Goal: Task Accomplishment & Management: Manage account settings

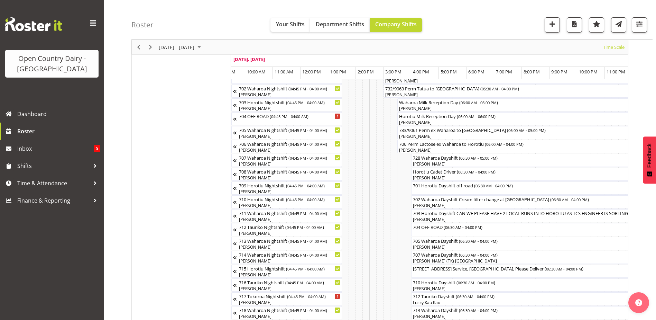
scroll to position [0, 4248]
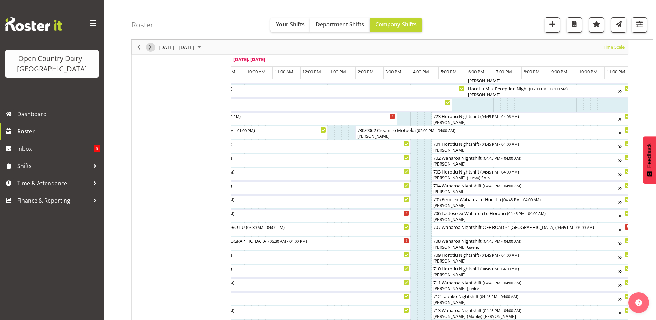
drag, startPoint x: 150, startPoint y: 47, endPoint x: 536, endPoint y: 183, distance: 409.4
click at [150, 47] on span "Next" at bounding box center [150, 47] width 8 height 9
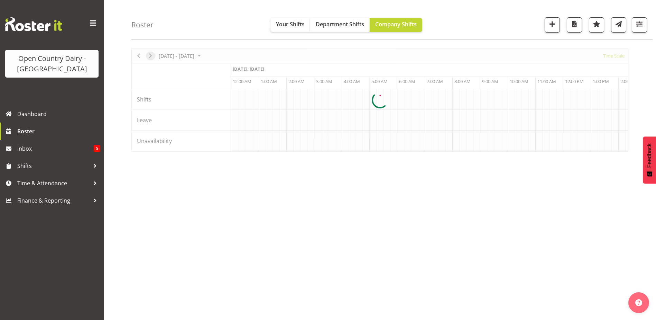
scroll to position [22, 0]
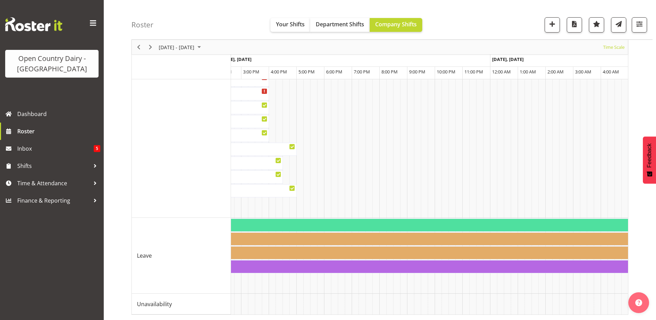
scroll to position [0, 371]
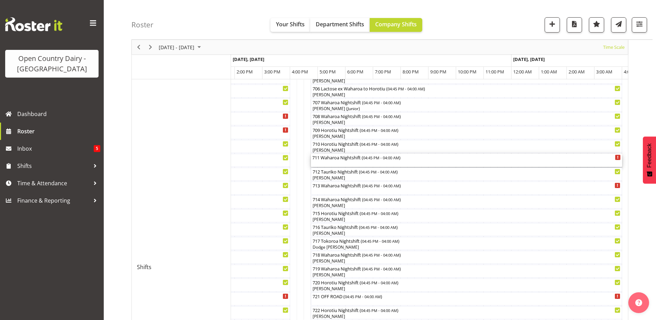
click at [337, 160] on div "711 Waharoa Nightshift ( 04:45 PM - 04:00 AM )" at bounding box center [466, 160] width 309 height 13
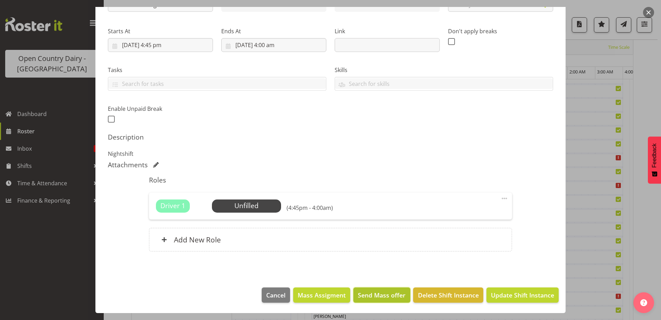
click at [374, 297] on span "Send Mass offer" at bounding box center [382, 294] width 48 height 9
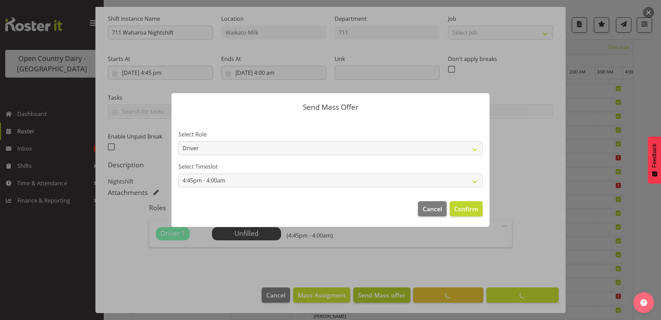
scroll to position [66, 0]
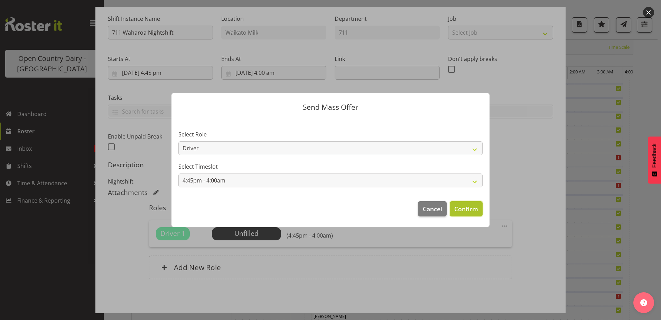
click at [472, 209] on span "Confirm" at bounding box center [467, 208] width 24 height 9
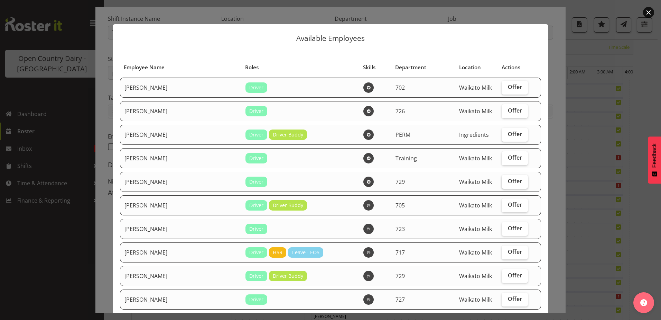
click at [508, 177] on span "Offer" at bounding box center [515, 180] width 14 height 7
click at [506, 179] on input "Offer" at bounding box center [504, 181] width 4 height 4
checkbox input "true"
click at [508, 205] on span "Offer" at bounding box center [515, 204] width 14 height 7
click at [506, 205] on input "Offer" at bounding box center [504, 204] width 4 height 4
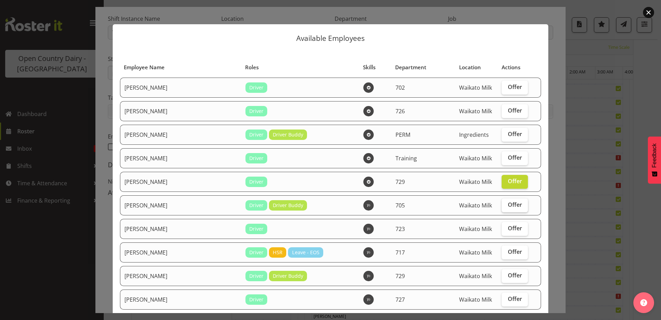
checkbox input "true"
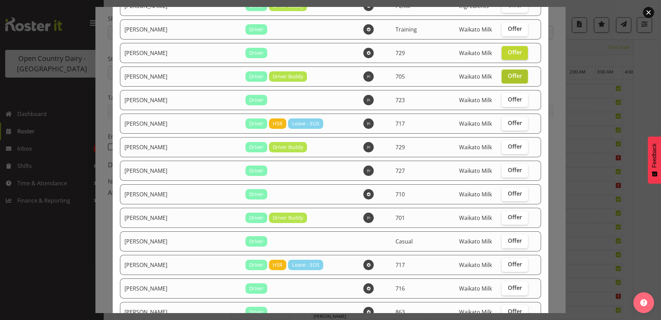
scroll to position [138, 0]
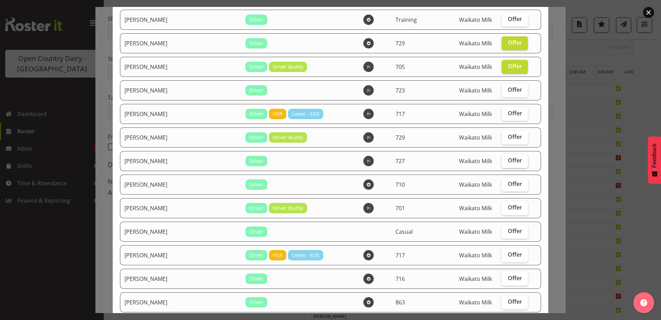
click at [508, 160] on span "Offer" at bounding box center [515, 160] width 14 height 7
click at [503, 160] on input "Offer" at bounding box center [504, 160] width 4 height 4
checkbox input "true"
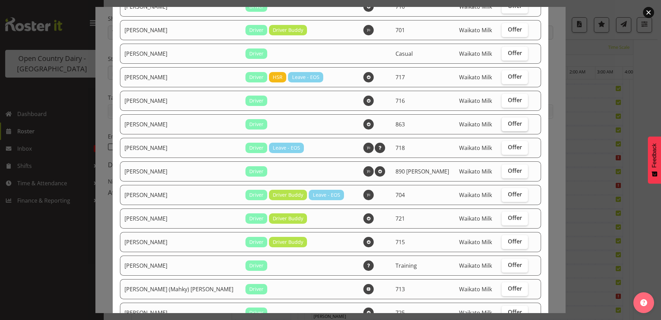
scroll to position [346, 0]
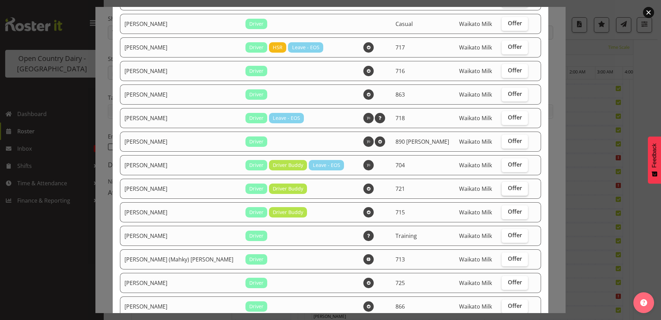
click at [508, 186] on span "Offer" at bounding box center [515, 187] width 14 height 7
click at [506, 186] on input "Offer" at bounding box center [504, 188] width 4 height 4
checkbox input "true"
click at [508, 163] on span "Offer" at bounding box center [515, 164] width 14 height 7
click at [506, 163] on input "Offer" at bounding box center [504, 164] width 4 height 4
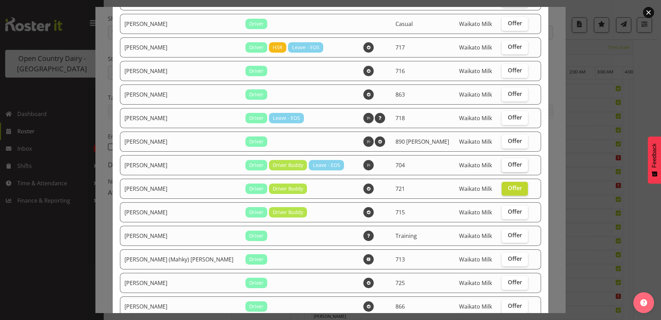
checkbox input "true"
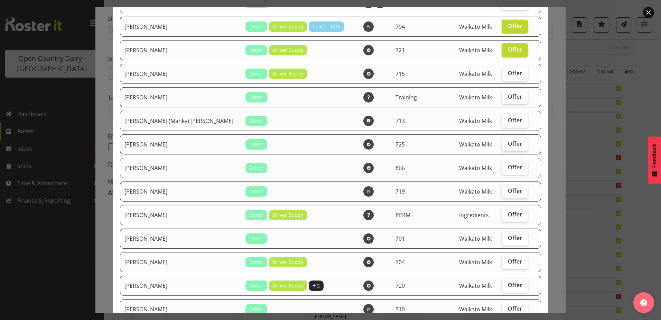
scroll to position [460, 0]
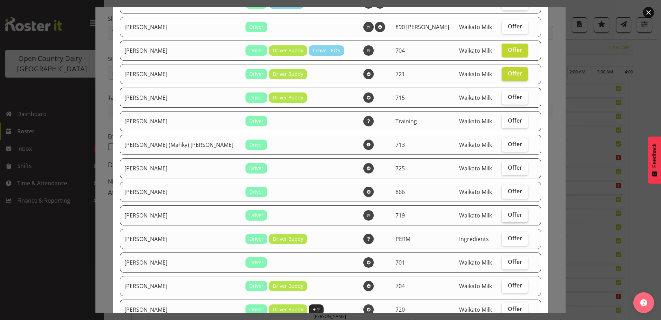
click at [508, 211] on span "Offer" at bounding box center [515, 214] width 14 height 7
click at [506, 212] on input "Offer" at bounding box center [504, 214] width 4 height 4
checkbox input "true"
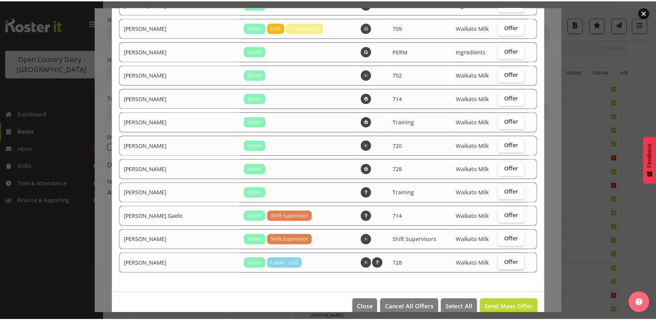
scroll to position [1083, 0]
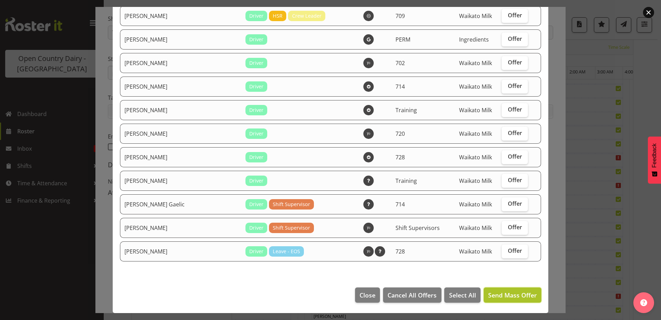
click at [500, 293] on span "Send Mass Offer" at bounding box center [512, 295] width 49 height 8
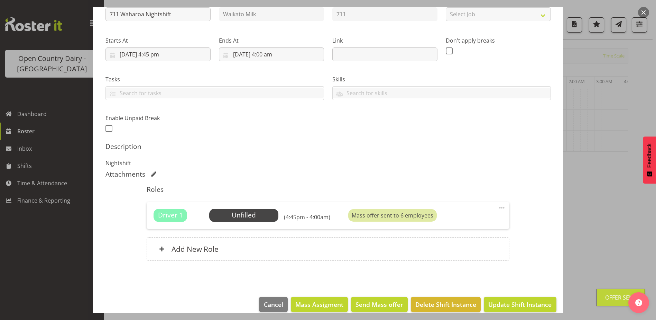
scroll to position [94, 0]
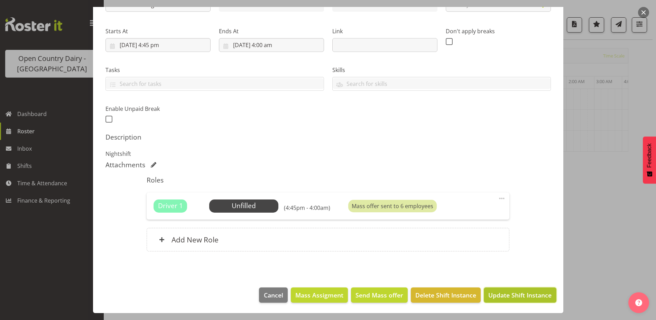
click at [500, 294] on span "Update Shift Instance" at bounding box center [519, 294] width 63 height 9
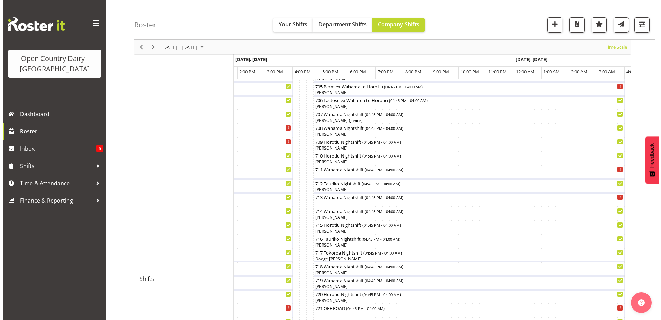
scroll to position [195, 0]
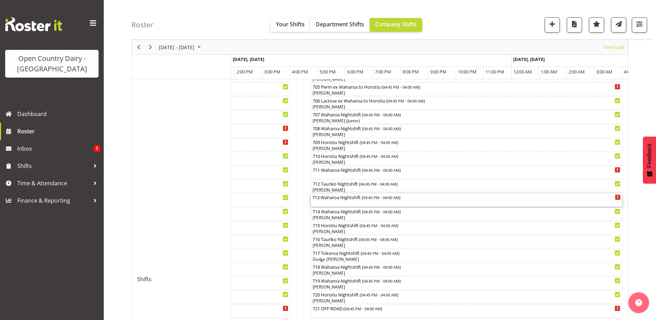
click at [365, 199] on div "713 Waharoa Nightshift ( 04:45 PM - 04:00 AM )" at bounding box center [466, 196] width 309 height 7
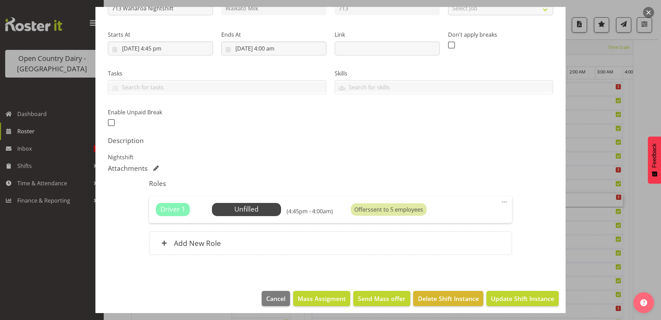
scroll to position [94, 0]
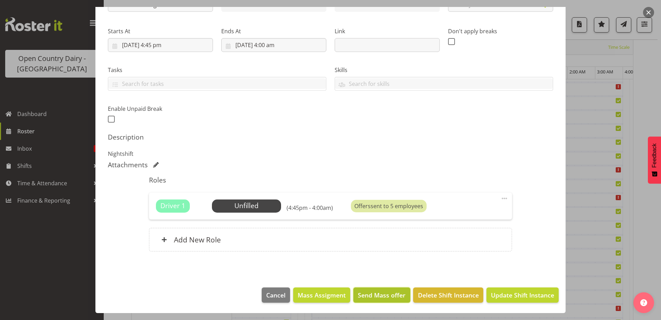
click at [373, 292] on span "Send Mass offer" at bounding box center [382, 294] width 48 height 9
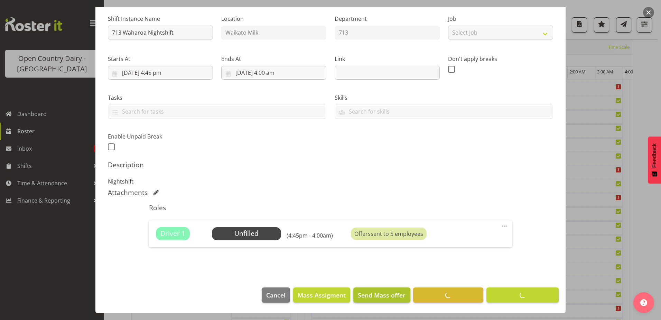
scroll to position [66, 0]
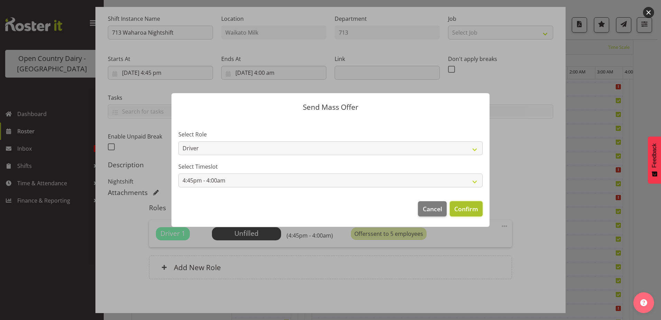
click at [471, 207] on span "Confirm" at bounding box center [467, 208] width 24 height 9
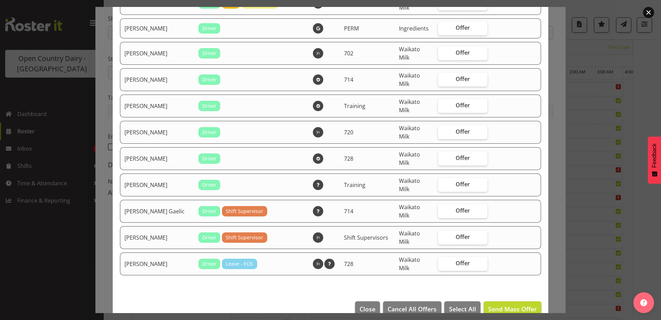
scroll to position [1219, 0]
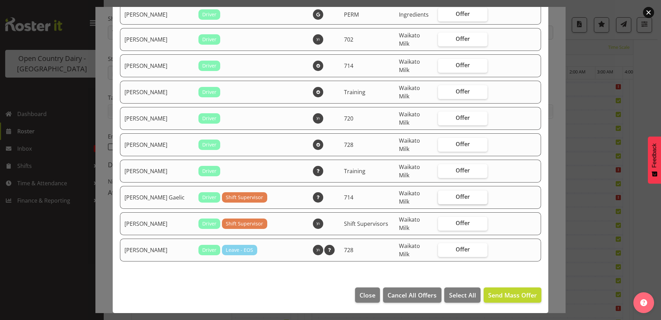
click at [456, 195] on span "Offer" at bounding box center [463, 196] width 14 height 7
click at [443, 195] on input "Offer" at bounding box center [440, 196] width 4 height 4
checkbox input "true"
click at [366, 294] on span "Close" at bounding box center [368, 294] width 16 height 9
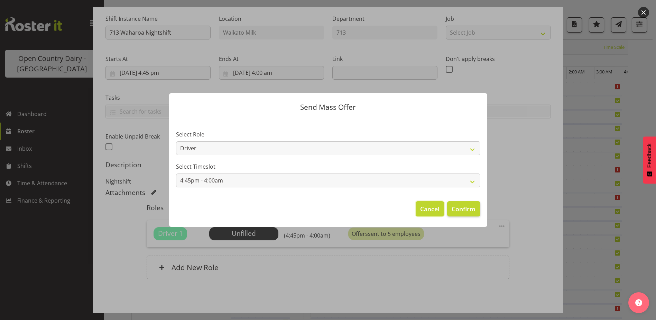
click at [428, 207] on span "Cancel" at bounding box center [429, 208] width 19 height 9
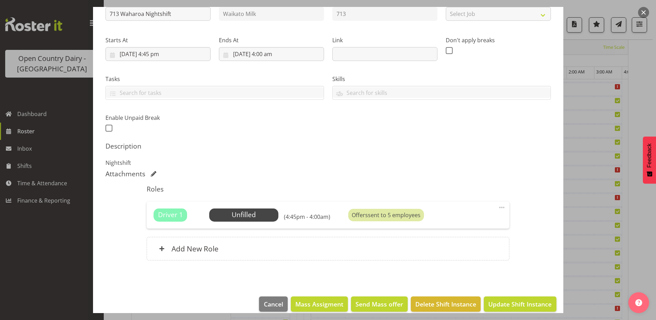
scroll to position [94, 0]
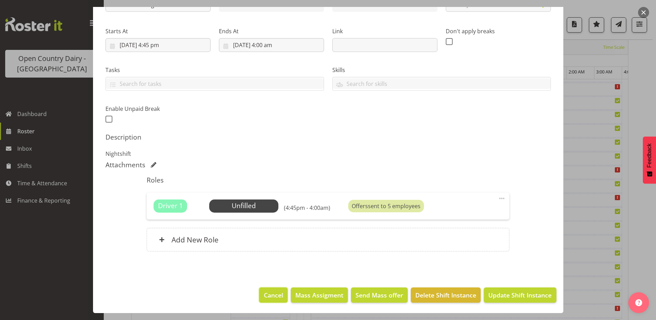
click at [268, 294] on span "Cancel" at bounding box center [273, 294] width 19 height 9
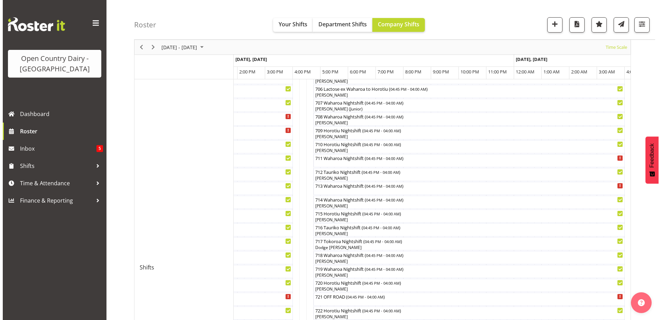
scroll to position [195, 0]
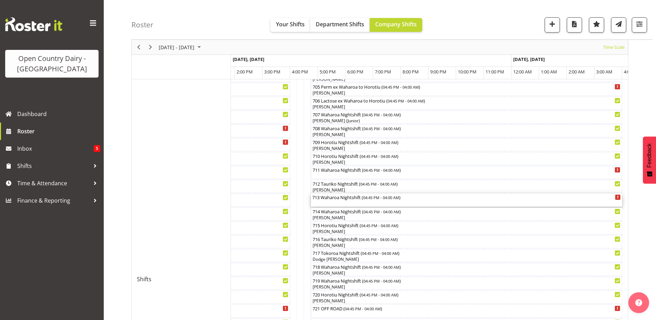
click at [330, 201] on div "713 Waharoa Nightshift ( 04:45 PM - 04:00 AM )" at bounding box center [466, 199] width 309 height 13
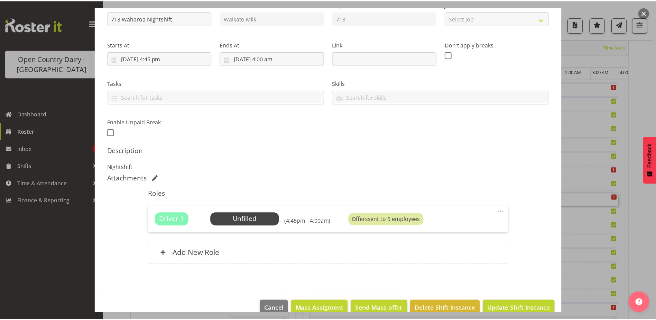
scroll to position [94, 0]
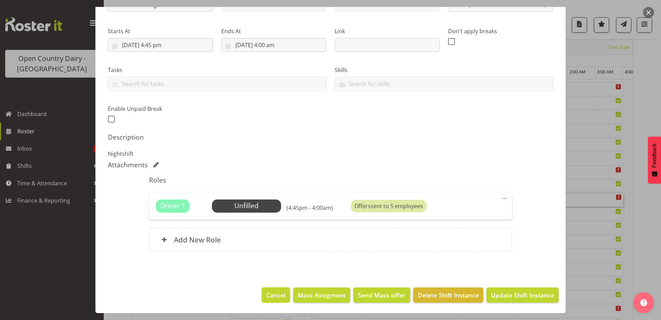
click at [271, 292] on span "Cancel" at bounding box center [275, 294] width 19 height 9
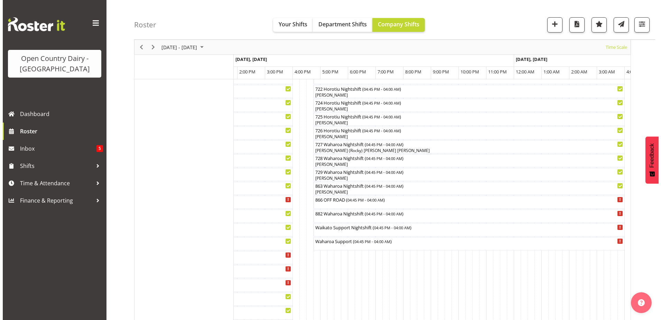
scroll to position [438, 0]
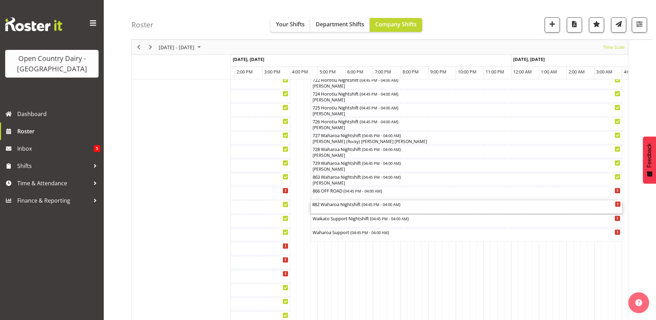
click at [340, 211] on div "882 Waharoa Nightshift ( 04:45 PM - 04:00 AM )" at bounding box center [466, 206] width 309 height 13
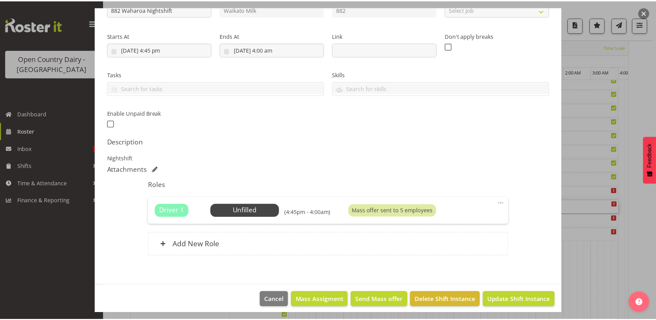
scroll to position [94, 0]
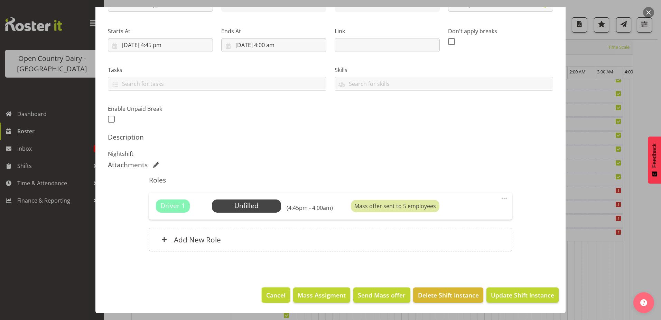
click at [270, 294] on span "Cancel" at bounding box center [275, 294] width 19 height 9
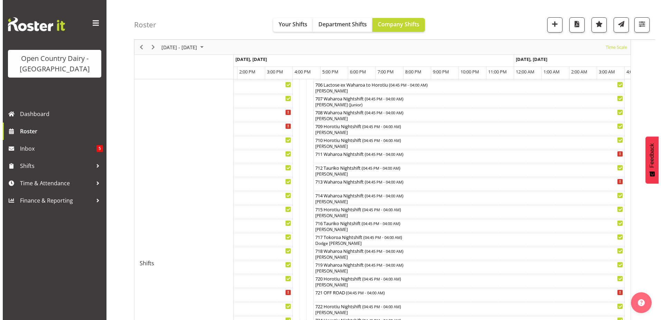
scroll to position [195, 0]
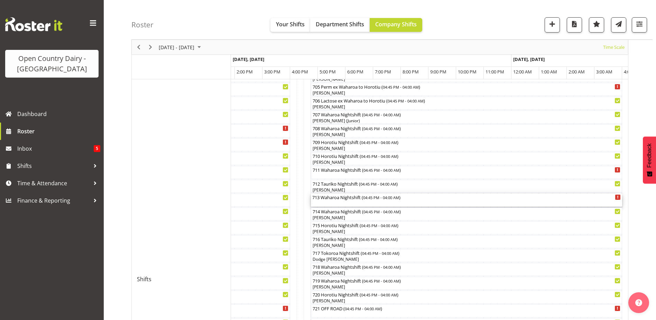
click at [347, 200] on div "713 Waharoa Nightshift ( 04:45 PM - 04:00 AM )" at bounding box center [466, 196] width 309 height 7
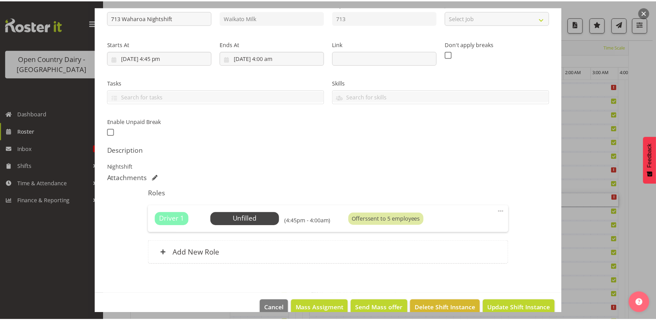
scroll to position [94, 0]
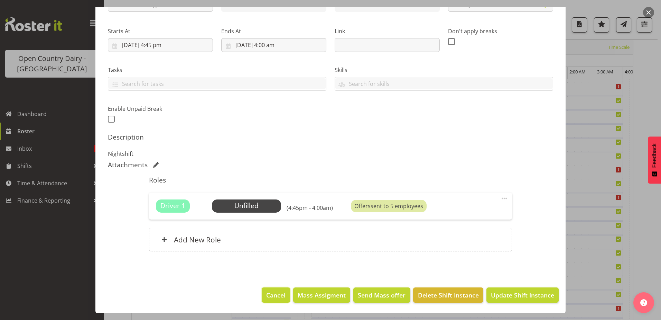
click at [274, 294] on span "Cancel" at bounding box center [275, 294] width 19 height 9
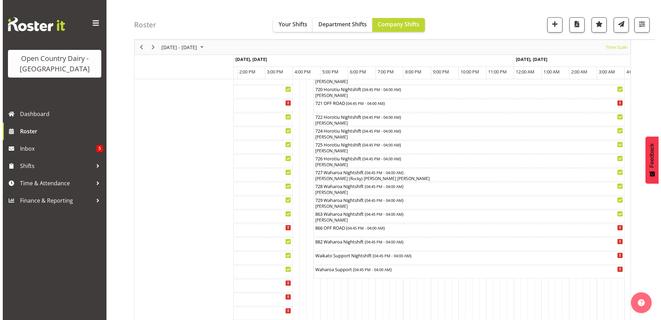
scroll to position [403, 0]
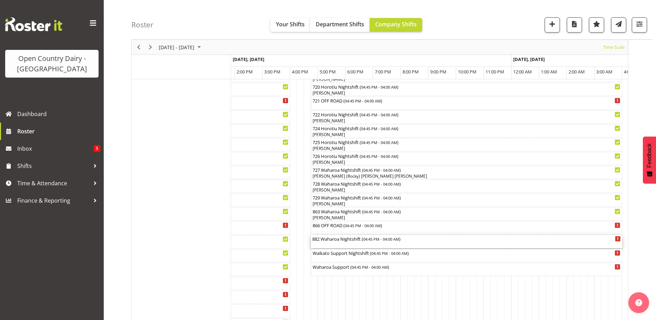
click at [350, 242] on div "882 Waharoa Nightshift ( 04:45 PM - 04:00 AM )" at bounding box center [466, 241] width 309 height 13
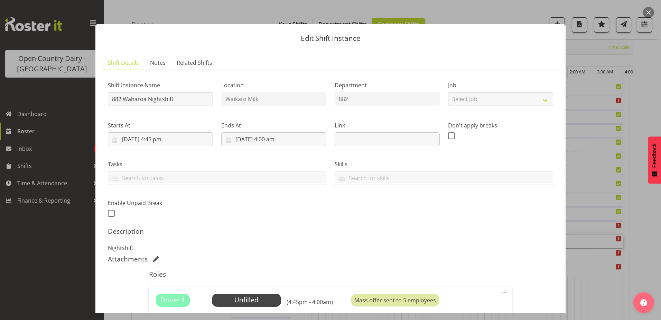
click at [420, 250] on p "Nightshift" at bounding box center [331, 248] width 446 height 8
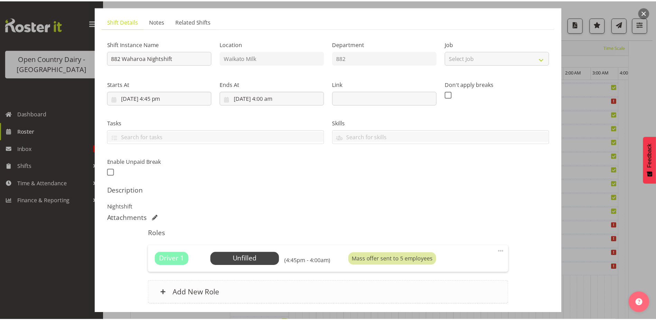
scroll to position [94, 0]
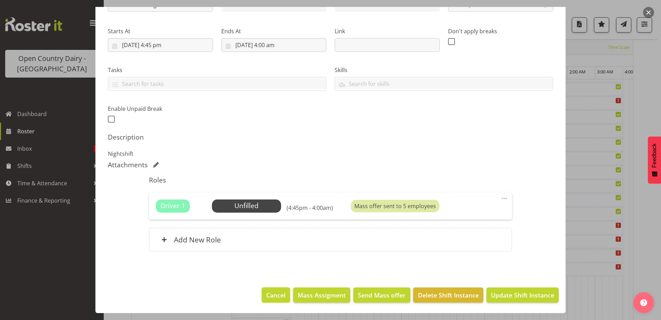
click at [268, 297] on span "Cancel" at bounding box center [275, 294] width 19 height 9
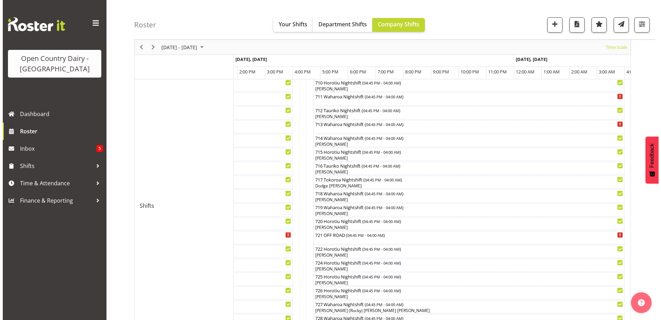
scroll to position [265, 0]
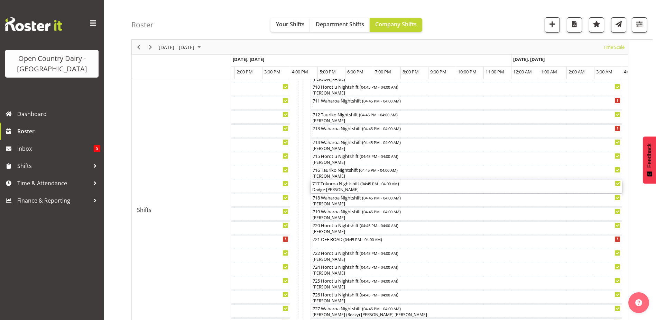
click at [339, 187] on div "Dodge [PERSON_NAME]" at bounding box center [466, 189] width 309 height 6
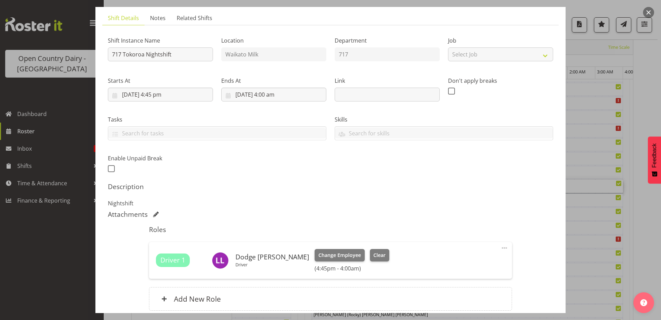
scroll to position [104, 0]
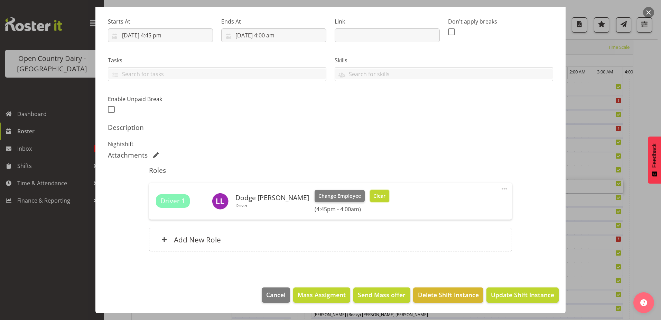
click at [374, 195] on span "Clear" at bounding box center [380, 196] width 12 height 8
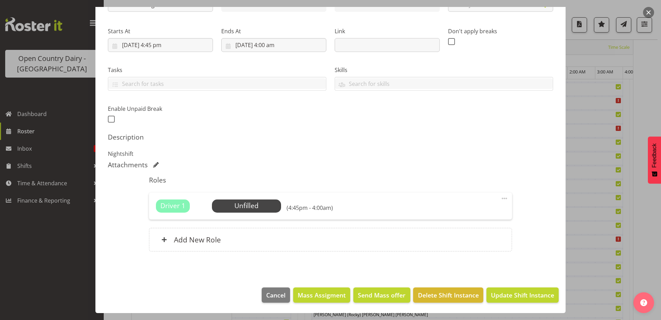
scroll to position [94, 0]
click at [512, 294] on span "Update Shift Instance" at bounding box center [522, 294] width 63 height 9
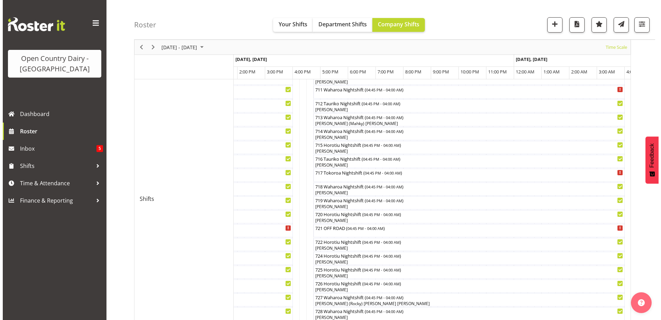
scroll to position [265, 0]
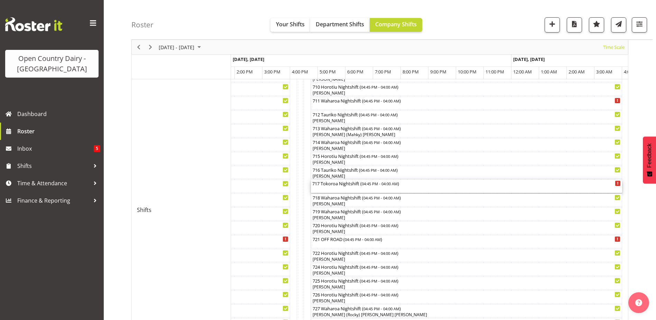
click at [359, 184] on div "717 Tokoroa Nightshift ( 04:45 PM - 04:00 AM )" at bounding box center [466, 183] width 309 height 7
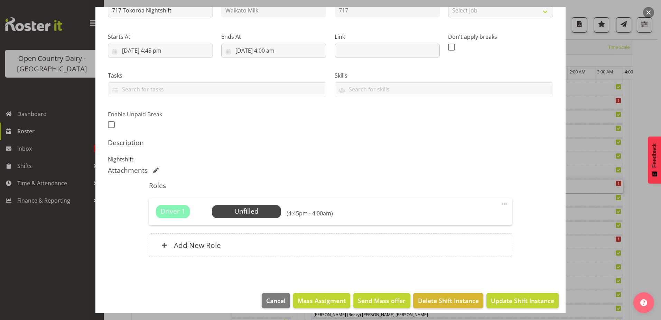
scroll to position [94, 0]
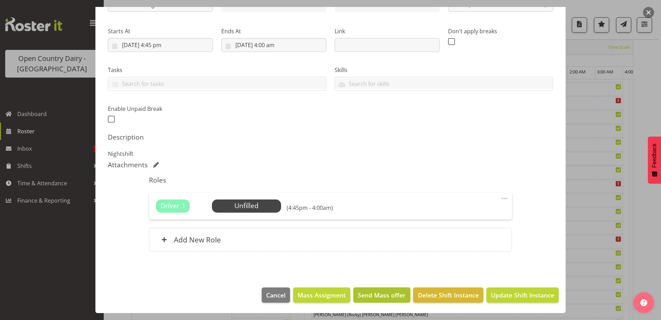
click at [372, 293] on span "Send Mass offer" at bounding box center [382, 294] width 48 height 9
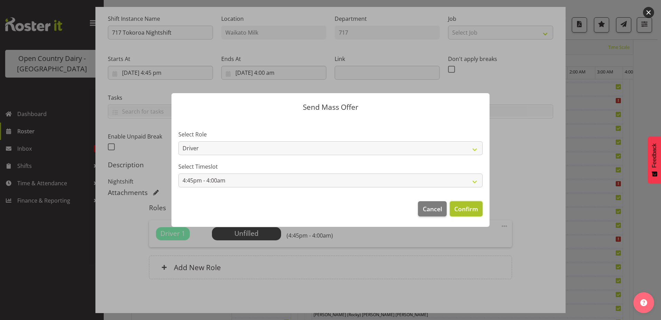
click at [455, 208] on button "Confirm" at bounding box center [466, 208] width 33 height 15
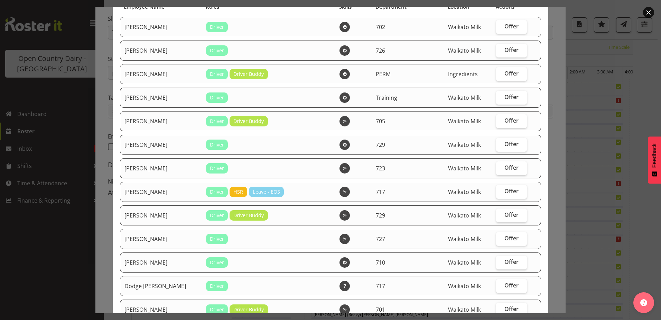
scroll to position [104, 0]
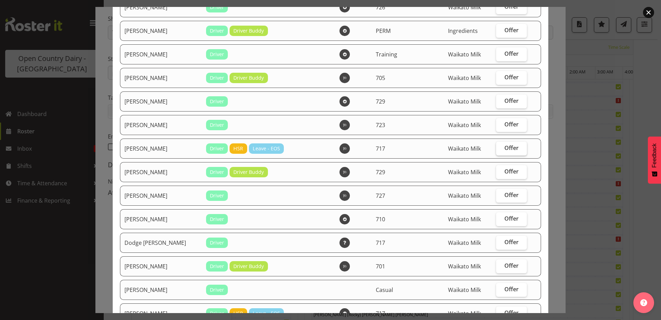
click at [510, 146] on span "Offer" at bounding box center [512, 147] width 14 height 7
click at [501, 146] on input "Offer" at bounding box center [498, 148] width 4 height 4
checkbox input "true"
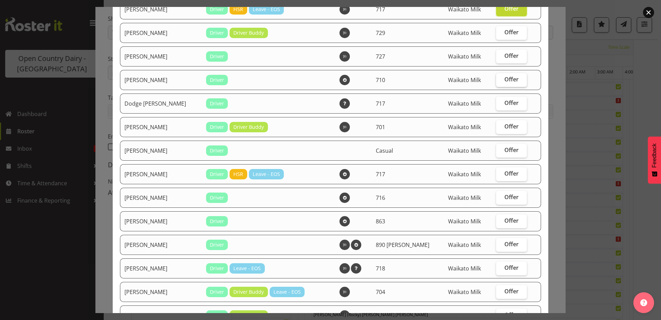
scroll to position [277, 0]
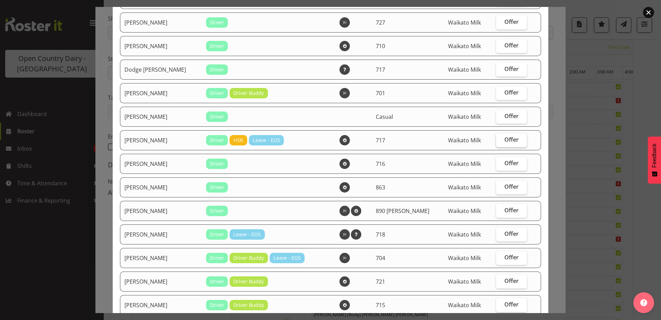
click at [505, 140] on span "Offer" at bounding box center [512, 139] width 14 height 7
click at [501, 140] on input "Offer" at bounding box center [498, 139] width 4 height 4
checkbox input "true"
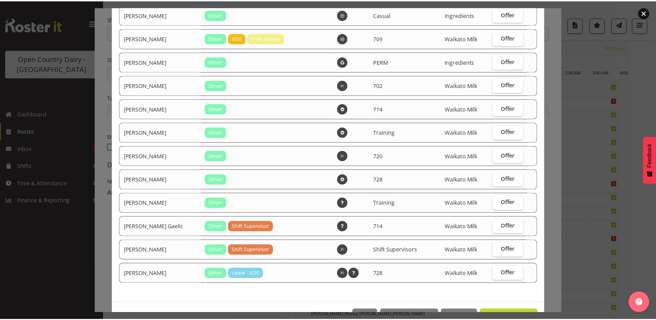
scroll to position [1083, 0]
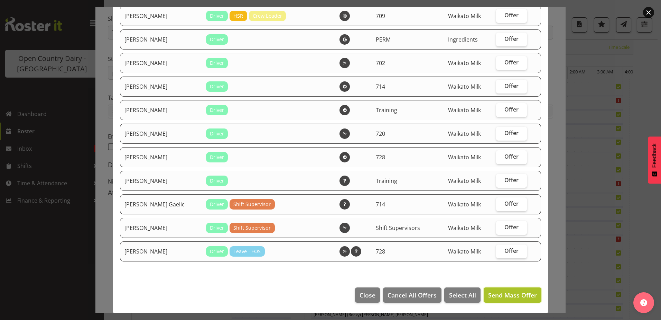
click at [505, 292] on span "Send Mass Offer" at bounding box center [512, 295] width 49 height 8
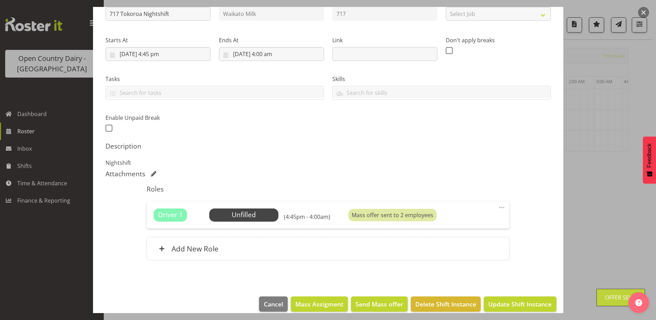
scroll to position [94, 0]
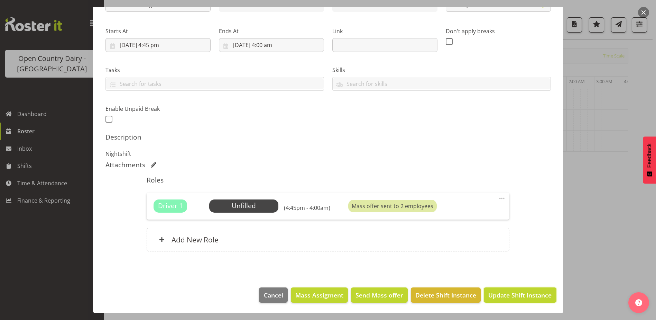
click at [512, 296] on span "Update Shift Instance" at bounding box center [519, 294] width 63 height 9
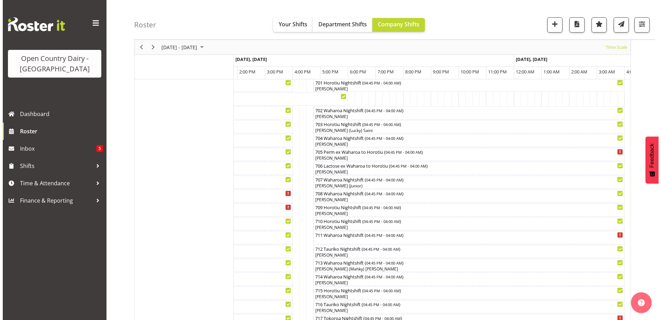
scroll to position [161, 0]
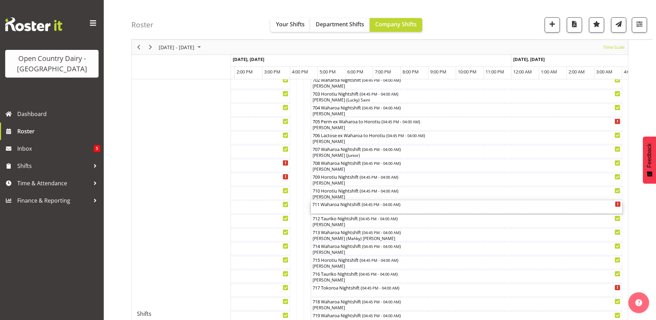
click at [358, 204] on div "711 Waharoa Nightshift ( 04:45 PM - 04:00 AM )" at bounding box center [466, 203] width 309 height 7
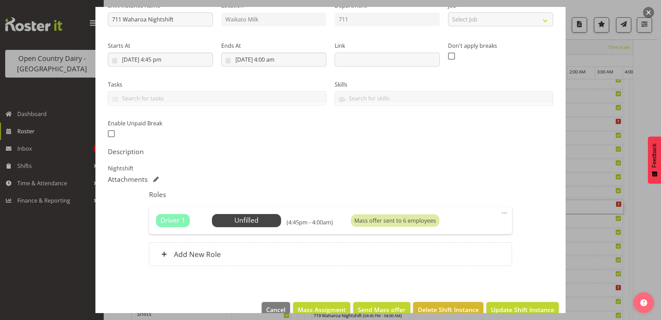
scroll to position [94, 0]
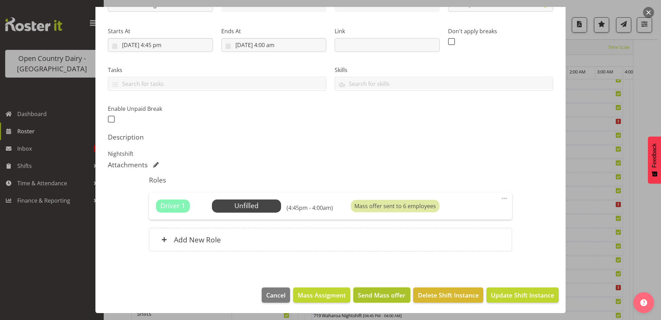
click at [380, 295] on span "Send Mass offer" at bounding box center [382, 294] width 48 height 9
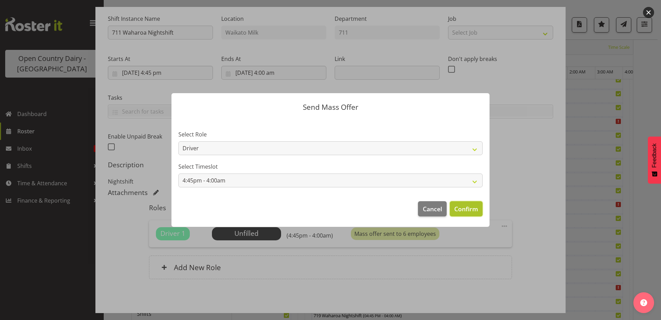
click at [462, 206] on span "Confirm" at bounding box center [467, 208] width 24 height 9
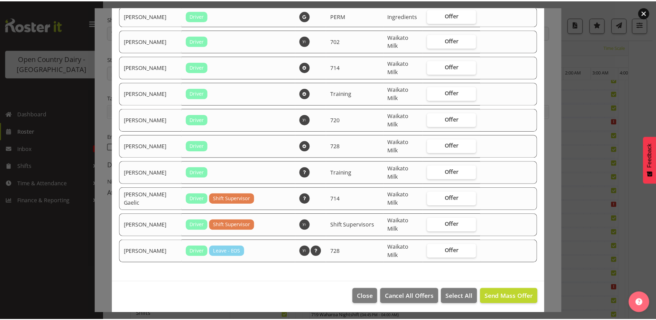
scroll to position [1219, 0]
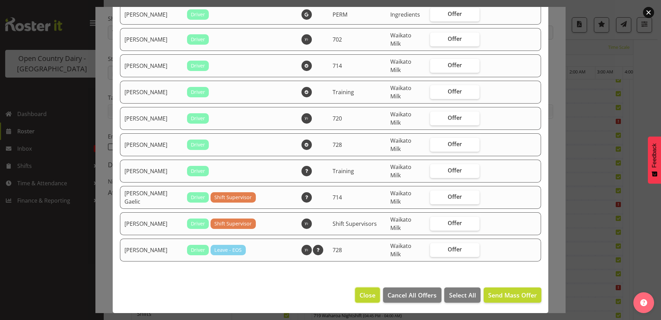
click at [361, 297] on span "Close" at bounding box center [368, 294] width 16 height 9
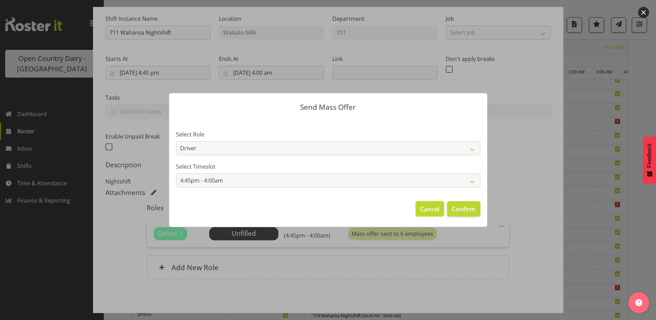
click at [429, 208] on span "Cancel" at bounding box center [429, 208] width 19 height 9
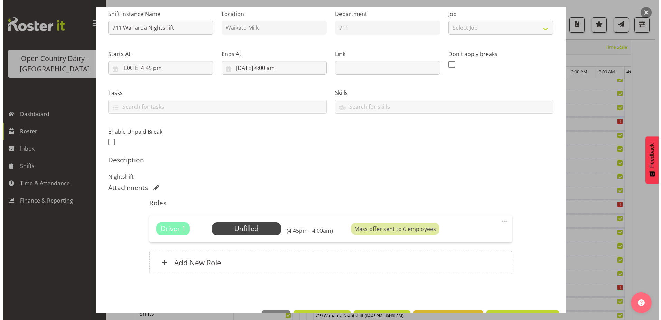
scroll to position [94, 0]
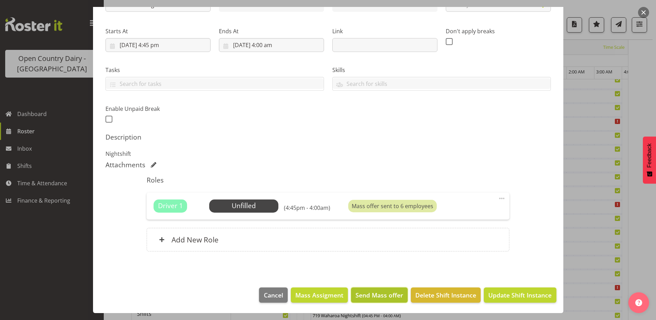
click at [369, 292] on span "Send Mass offer" at bounding box center [380, 294] width 48 height 9
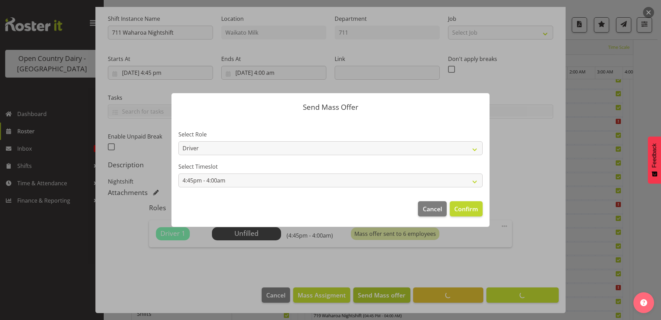
scroll to position [66, 0]
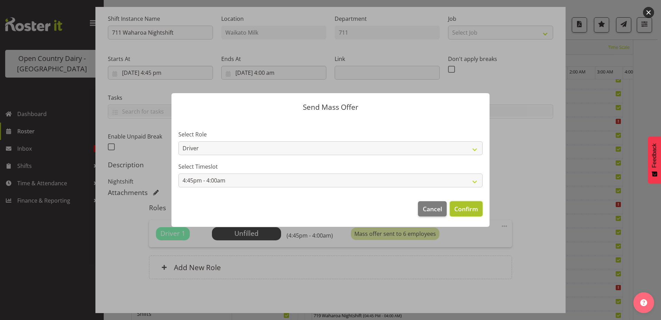
click at [460, 209] on span "Confirm" at bounding box center [467, 208] width 24 height 9
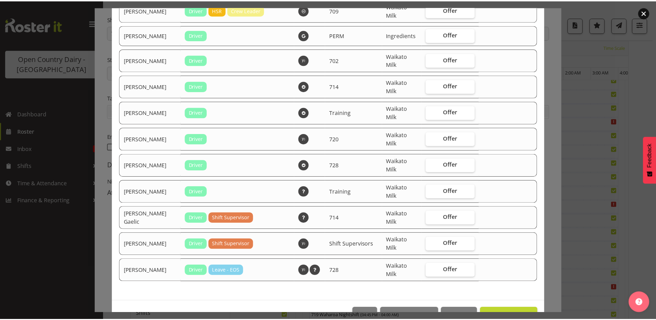
scroll to position [1219, 0]
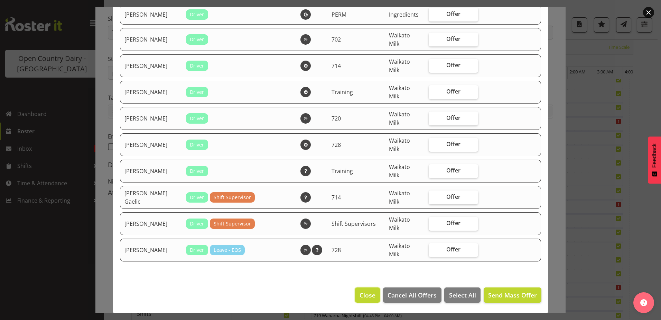
click at [360, 294] on span "Close" at bounding box center [368, 294] width 16 height 9
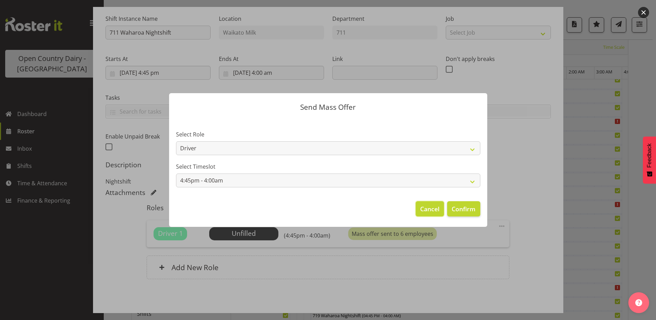
click at [433, 208] on span "Cancel" at bounding box center [429, 208] width 19 height 9
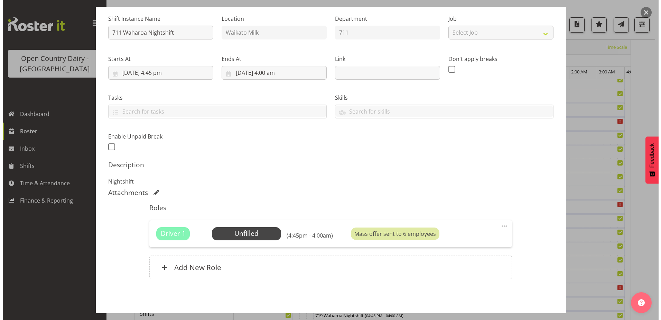
scroll to position [94, 0]
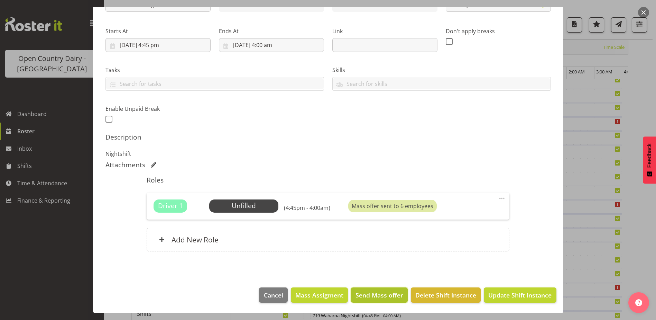
click at [369, 293] on span "Send Mass offer" at bounding box center [380, 294] width 48 height 9
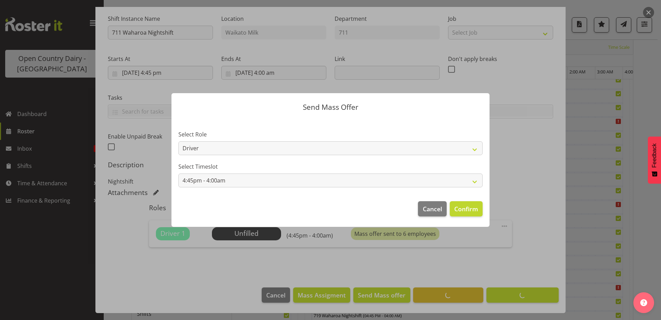
scroll to position [66, 0]
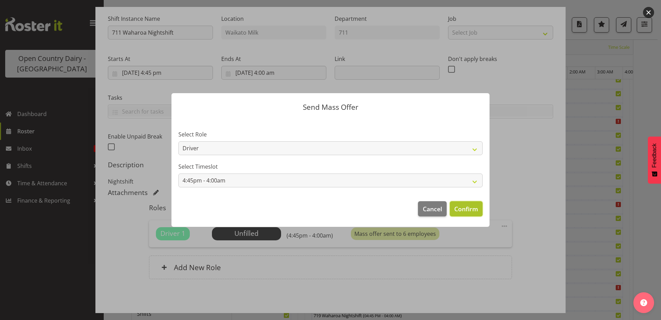
click at [467, 205] on span "Confirm" at bounding box center [467, 208] width 24 height 9
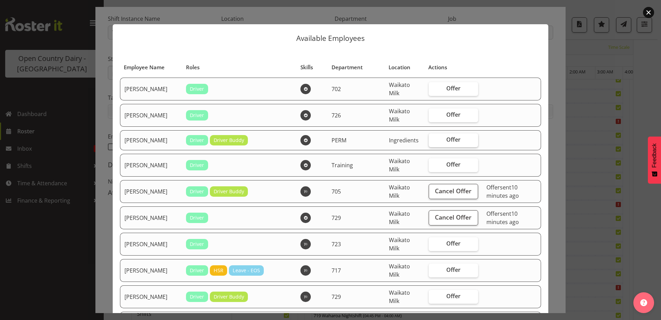
click at [450, 138] on span "Offer" at bounding box center [454, 139] width 14 height 7
click at [433, 138] on input "Offer" at bounding box center [431, 139] width 4 height 4
checkbox input "true"
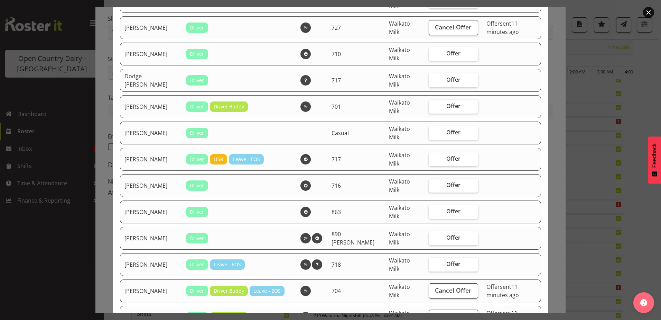
scroll to position [277, 0]
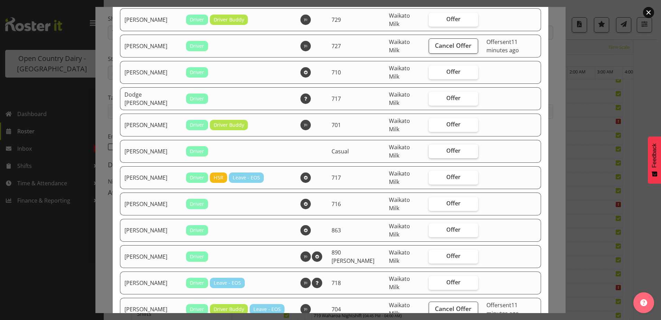
click at [448, 153] on span "Offer" at bounding box center [454, 150] width 14 height 7
click at [433, 153] on input "Offer" at bounding box center [431, 150] width 4 height 4
checkbox input "true"
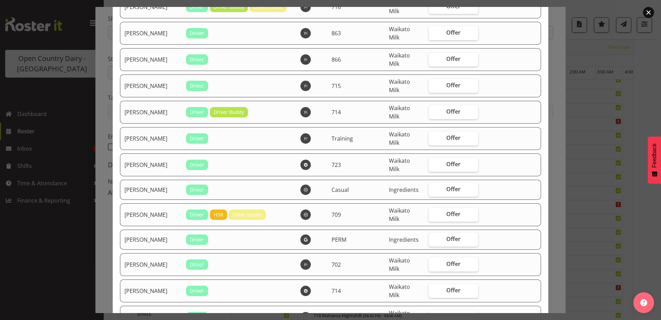
scroll to position [1003, 0]
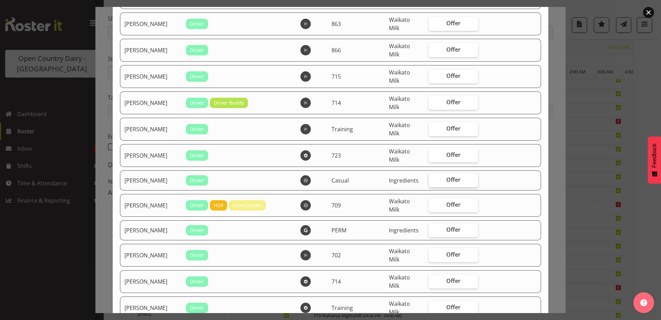
click at [447, 178] on span "Offer" at bounding box center [454, 179] width 14 height 7
click at [433, 178] on input "Offer" at bounding box center [431, 179] width 4 height 4
checkbox input "true"
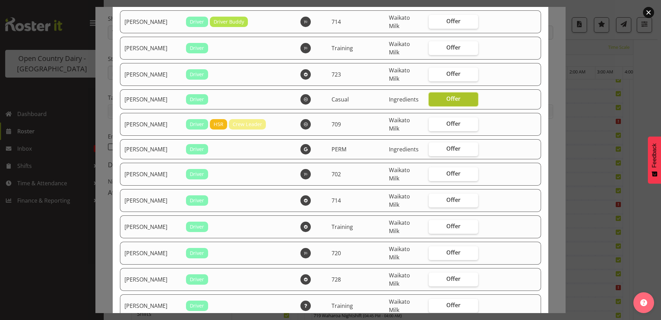
scroll to position [1141, 0]
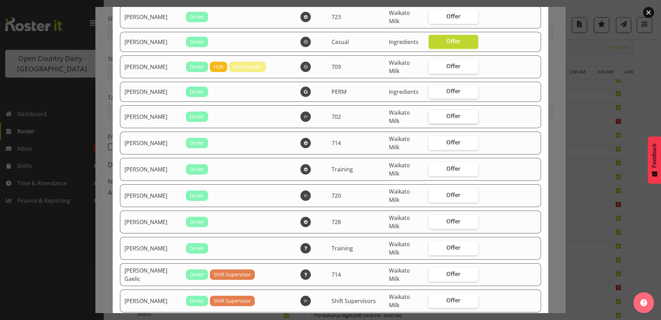
click at [447, 117] on span "Offer" at bounding box center [454, 115] width 14 height 7
click at [433, 117] on input "Offer" at bounding box center [431, 116] width 4 height 4
checkbox input "true"
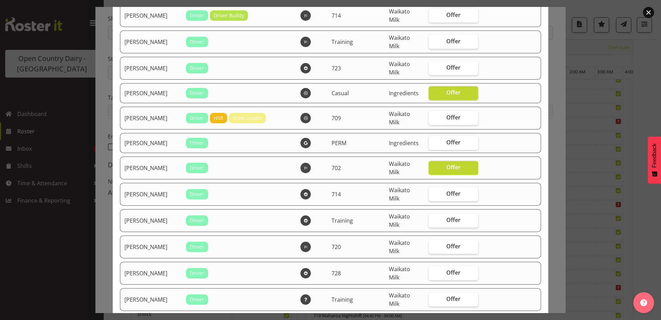
scroll to position [1038, 0]
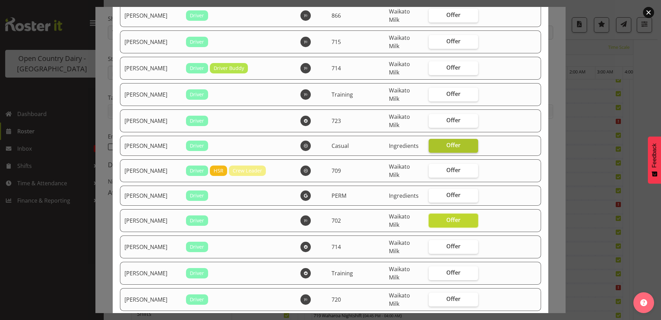
click at [458, 142] on label "Offer" at bounding box center [453, 146] width 49 height 14
click at [433, 143] on input "Offer" at bounding box center [431, 145] width 4 height 4
checkbox input "false"
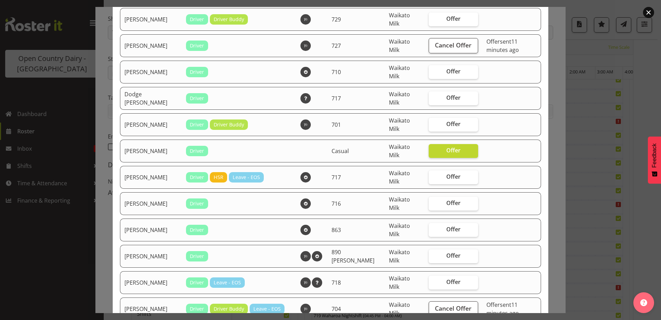
scroll to position [277, 0]
click at [455, 149] on label "Offer" at bounding box center [453, 151] width 49 height 14
click at [433, 149] on input "Offer" at bounding box center [431, 150] width 4 height 4
checkbox input "false"
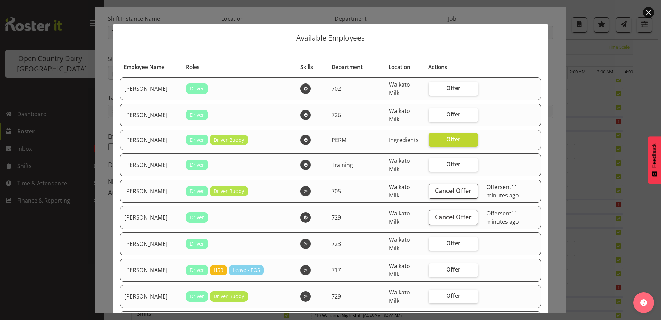
scroll to position [0, 0]
click at [436, 133] on label "Offer" at bounding box center [453, 140] width 49 height 14
click at [433, 137] on input "Offer" at bounding box center [431, 139] width 4 height 4
checkbox input "false"
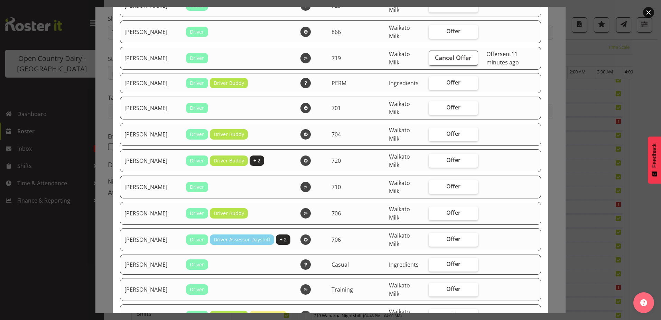
scroll to position [692, 0]
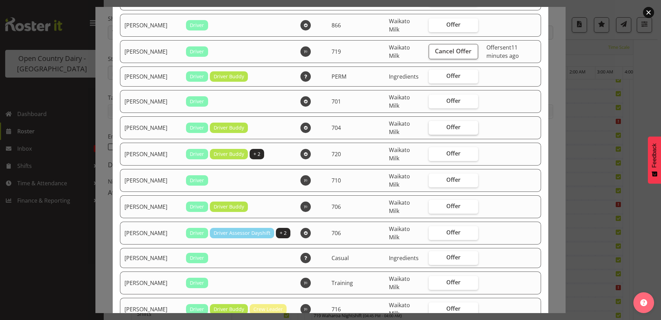
click at [450, 129] on span "Offer" at bounding box center [454, 126] width 14 height 7
click at [433, 129] on input "Offer" at bounding box center [431, 127] width 4 height 4
checkbox input "true"
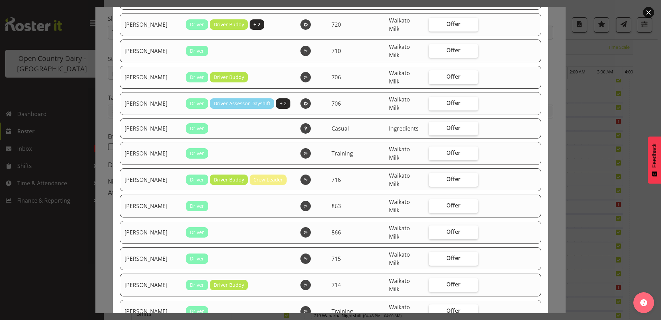
scroll to position [865, 0]
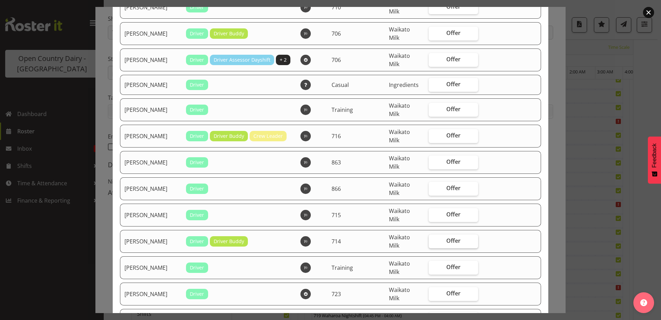
click at [447, 239] on span "Offer" at bounding box center [454, 240] width 14 height 7
click at [433, 239] on input "Offer" at bounding box center [431, 240] width 4 height 4
checkbox input "true"
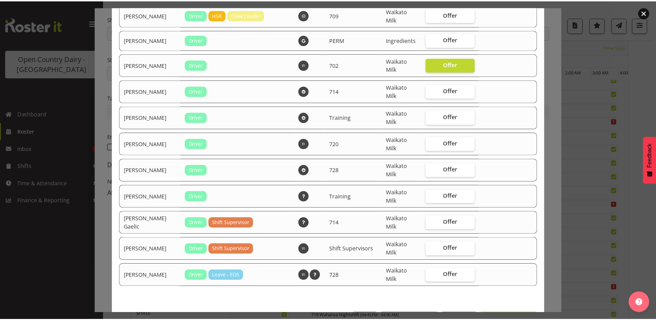
scroll to position [1219, 0]
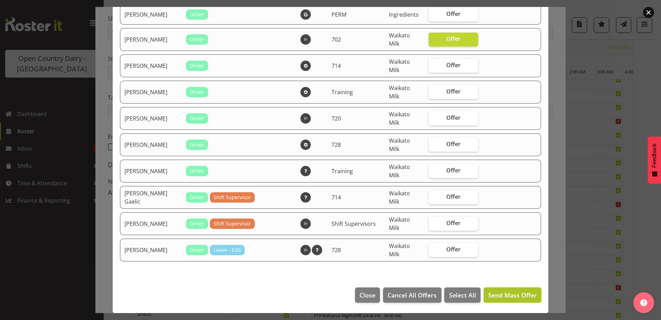
click at [495, 293] on span "Send Mass Offer" at bounding box center [512, 295] width 49 height 8
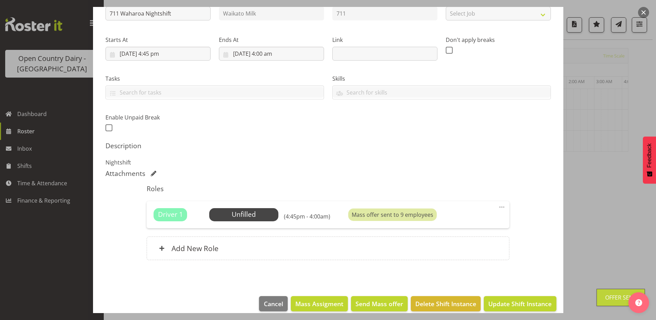
scroll to position [94, 0]
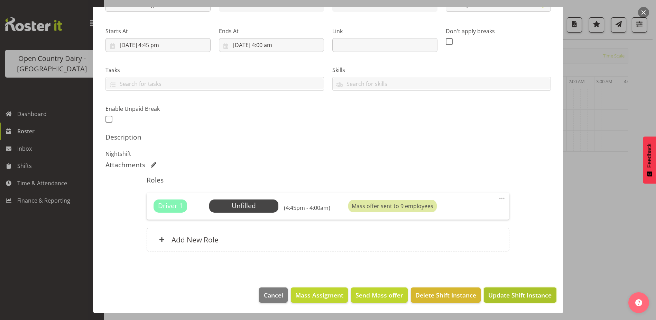
click at [504, 292] on span "Update Shift Instance" at bounding box center [519, 294] width 63 height 9
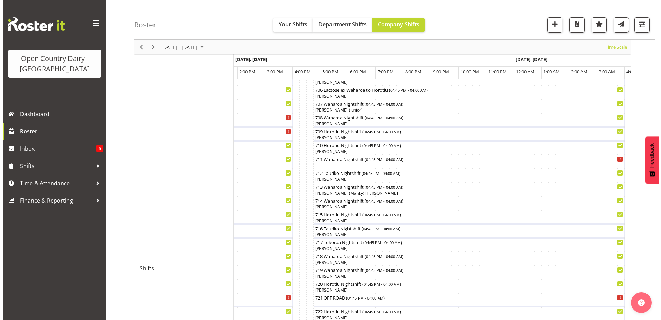
scroll to position [161, 0]
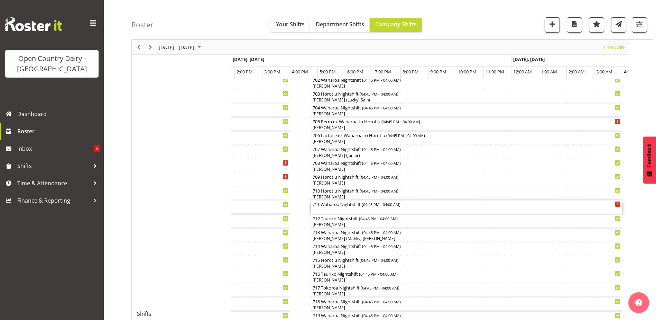
click at [342, 206] on div "711 Waharoa Nightshift ( 04:45 PM - 04:00 AM )" at bounding box center [466, 203] width 309 height 7
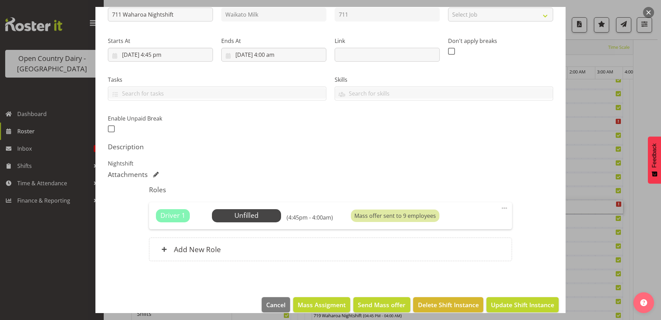
scroll to position [94, 0]
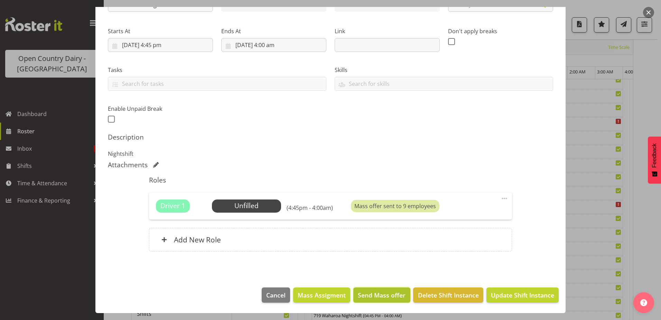
click at [374, 292] on span "Send Mass offer" at bounding box center [382, 294] width 48 height 9
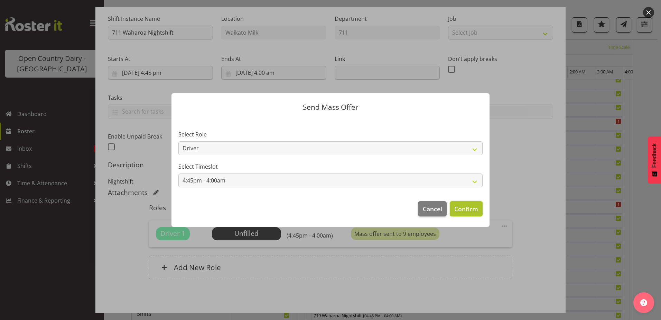
click at [461, 207] on span "Confirm" at bounding box center [467, 208] width 24 height 9
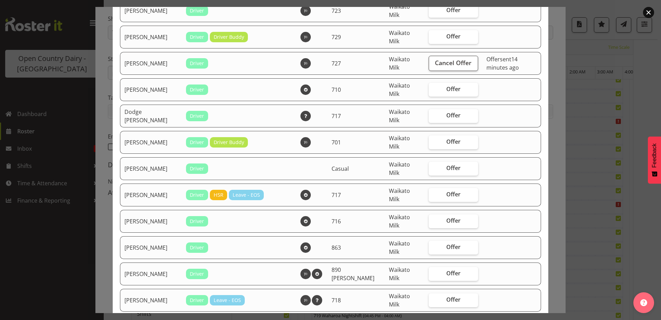
scroll to position [242, 0]
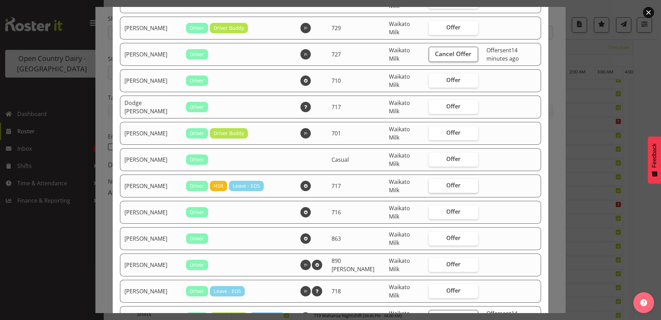
click at [434, 186] on label "Offer" at bounding box center [453, 186] width 49 height 14
click at [433, 186] on input "Offer" at bounding box center [431, 185] width 4 height 4
checkbox input "true"
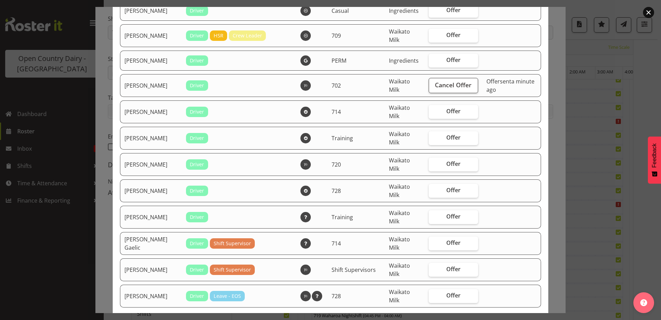
scroll to position [1158, 0]
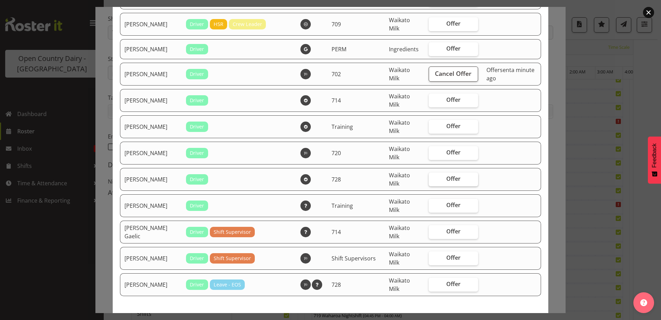
click at [437, 176] on label "Offer" at bounding box center [453, 179] width 49 height 14
click at [433, 176] on input "Offer" at bounding box center [431, 178] width 4 height 4
checkbox input "true"
click at [447, 232] on span "Offer" at bounding box center [454, 231] width 14 height 7
click at [433, 232] on input "Offer" at bounding box center [431, 231] width 4 height 4
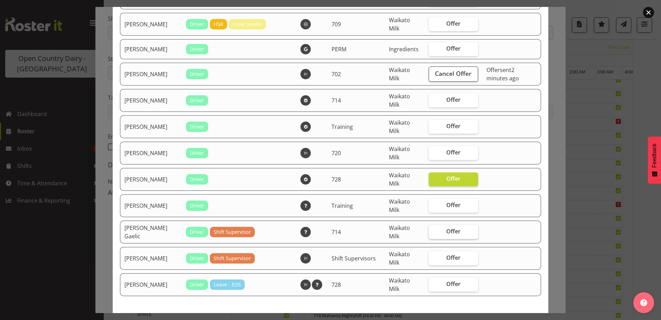
checkbox input "true"
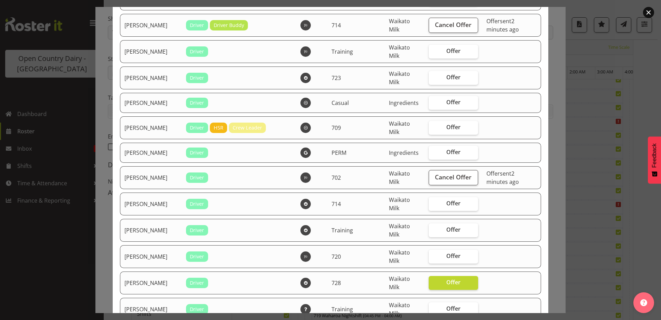
scroll to position [1054, 0]
click at [447, 206] on span "Offer" at bounding box center [454, 203] width 14 height 7
click at [433, 206] on input "Offer" at bounding box center [431, 203] width 4 height 4
checkbox input "true"
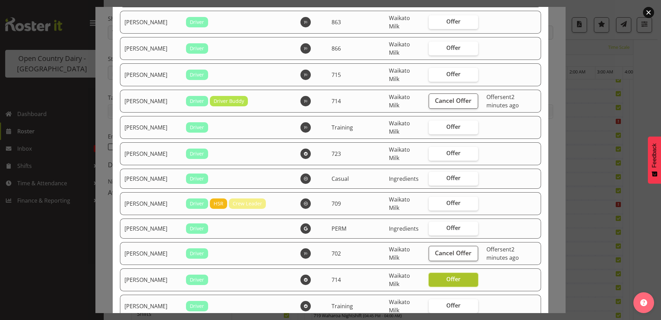
scroll to position [950, 0]
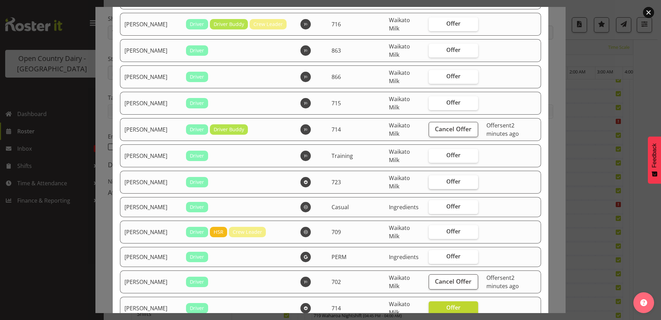
click at [448, 183] on span "Offer" at bounding box center [454, 181] width 14 height 7
click at [433, 183] on input "Offer" at bounding box center [431, 181] width 4 height 4
checkbox input "true"
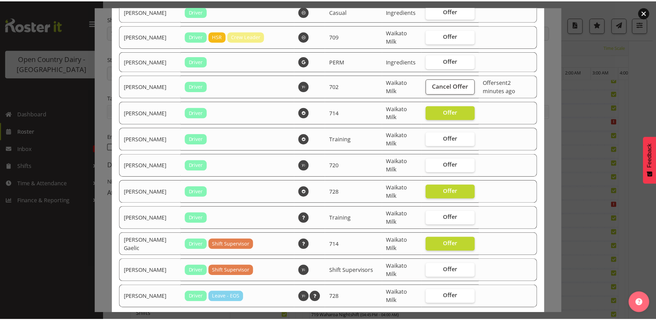
scroll to position [1192, 0]
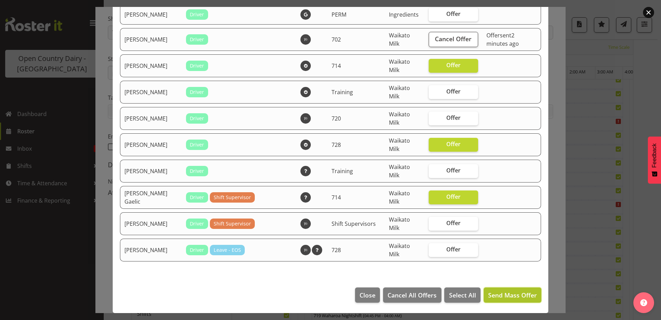
click at [506, 295] on span "Send Mass Offer" at bounding box center [512, 295] width 49 height 8
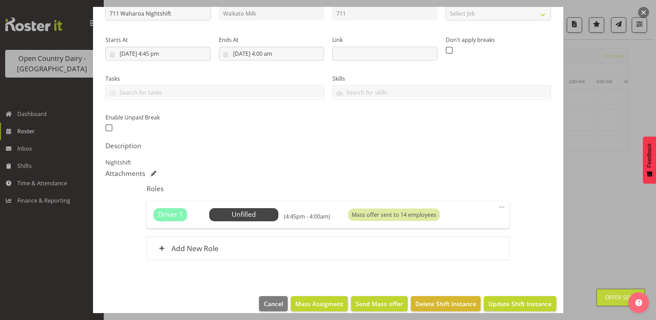
scroll to position [94, 0]
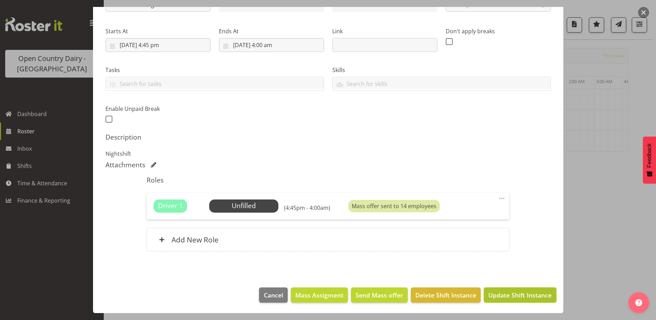
click at [501, 290] on span "Update Shift Instance" at bounding box center [519, 294] width 63 height 9
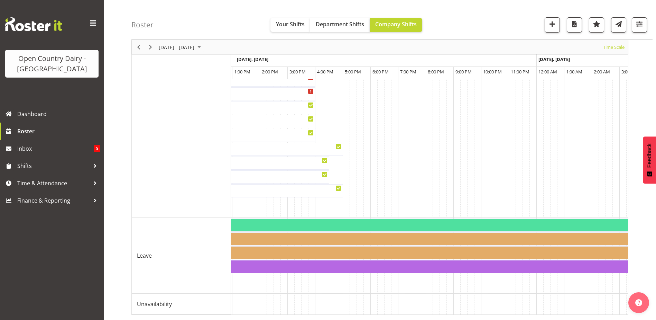
scroll to position [0, 363]
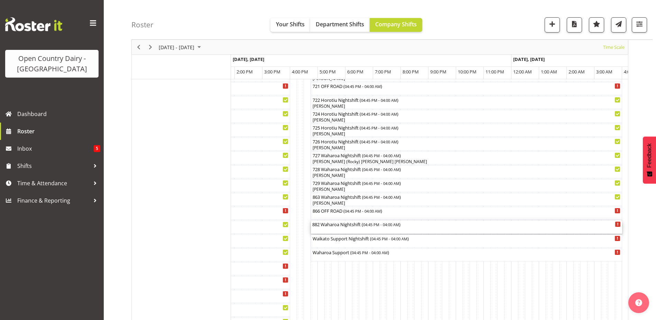
click at [343, 226] on div "882 Waharoa Nightshift ( 04:45 PM - 04:00 AM )" at bounding box center [466, 223] width 309 height 7
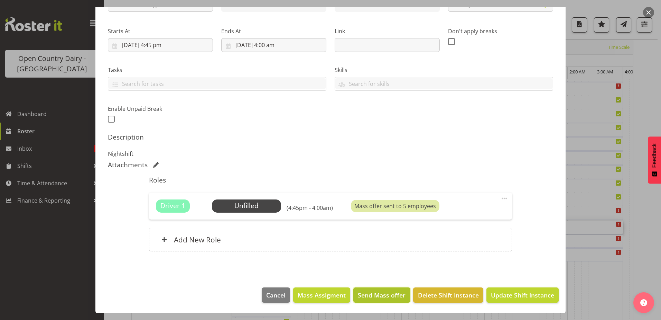
click at [366, 292] on span "Send Mass offer" at bounding box center [382, 294] width 48 height 9
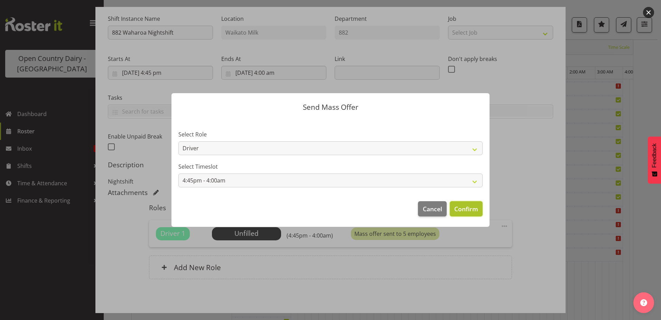
click at [464, 208] on span "Confirm" at bounding box center [467, 208] width 24 height 9
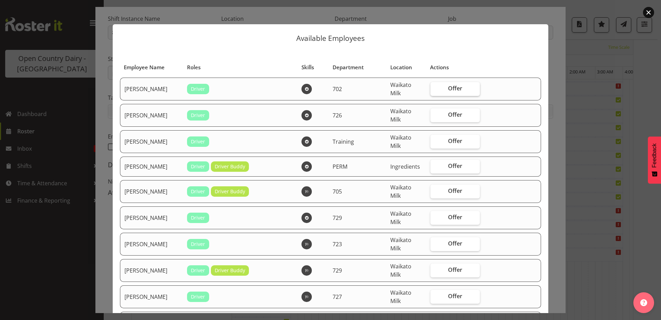
click at [448, 87] on span "Offer" at bounding box center [455, 88] width 14 height 7
click at [435, 87] on input "Offer" at bounding box center [433, 88] width 4 height 4
checkbox input "true"
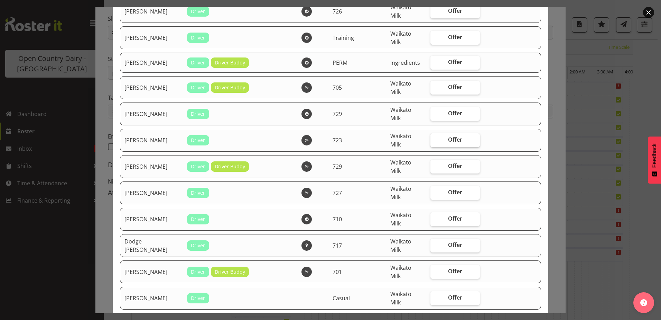
click at [436, 140] on label "Offer" at bounding box center [455, 140] width 49 height 14
click at [435, 140] on input "Offer" at bounding box center [433, 139] width 4 height 4
checkbox input "true"
click at [439, 189] on label "Offer" at bounding box center [455, 193] width 49 height 14
click at [435, 190] on input "Offer" at bounding box center [433, 192] width 4 height 4
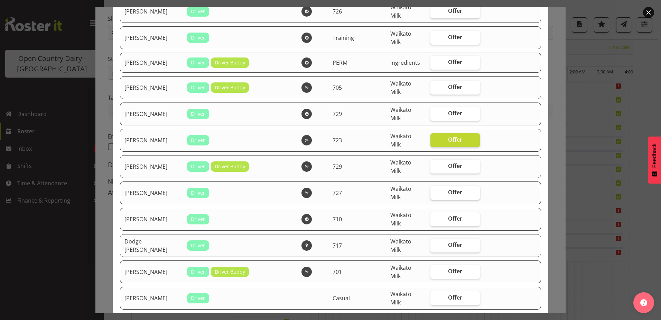
checkbox input "true"
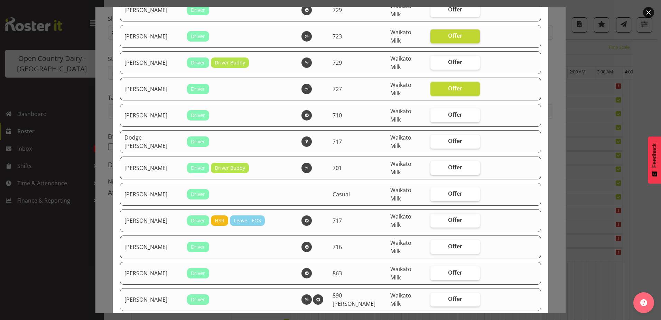
scroll to position [242, 0]
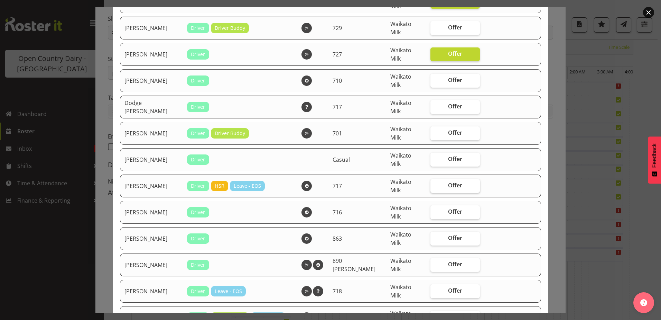
click at [447, 181] on label "Offer" at bounding box center [455, 186] width 49 height 14
click at [435, 183] on input "Offer" at bounding box center [433, 185] width 4 height 4
checkbox input "true"
click at [448, 210] on span "Offer" at bounding box center [455, 211] width 14 height 7
click at [435, 210] on input "Offer" at bounding box center [433, 211] width 4 height 4
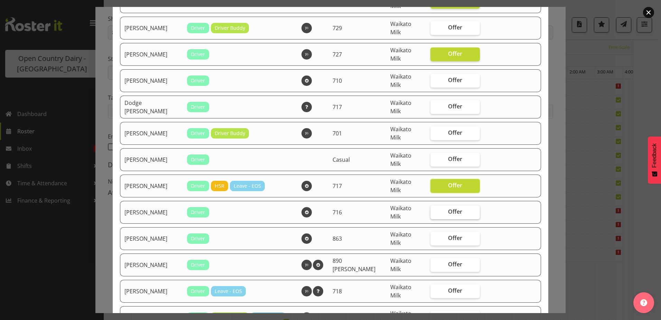
checkbox input "true"
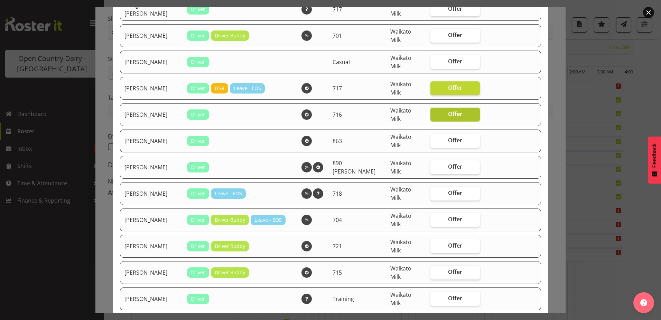
scroll to position [346, 0]
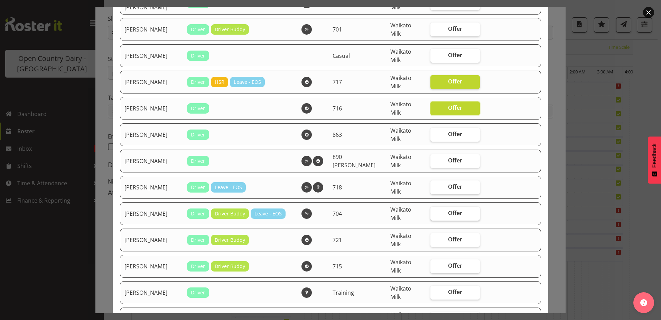
click at [448, 210] on span "Offer" at bounding box center [455, 212] width 14 height 7
click at [435, 211] on input "Offer" at bounding box center [433, 213] width 4 height 4
checkbox input "true"
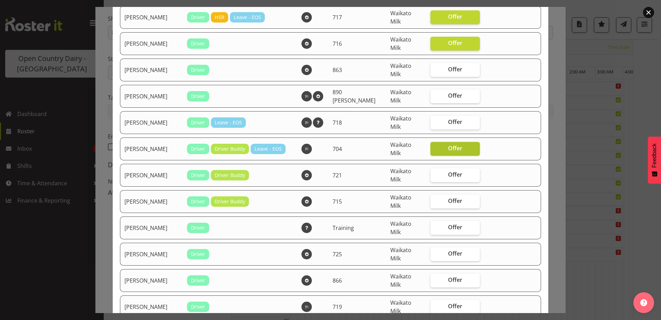
scroll to position [415, 0]
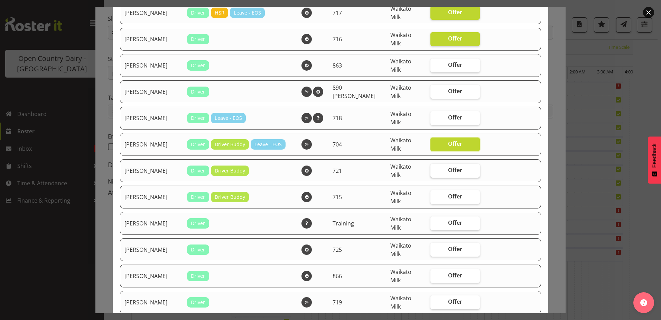
click at [438, 169] on label "Offer" at bounding box center [455, 171] width 49 height 14
click at [435, 169] on input "Offer" at bounding box center [433, 170] width 4 height 4
checkbox input "true"
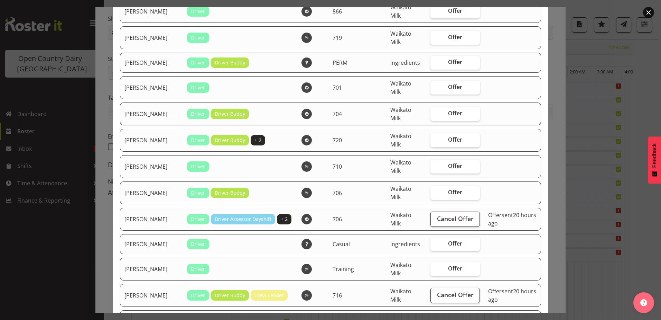
scroll to position [692, 0]
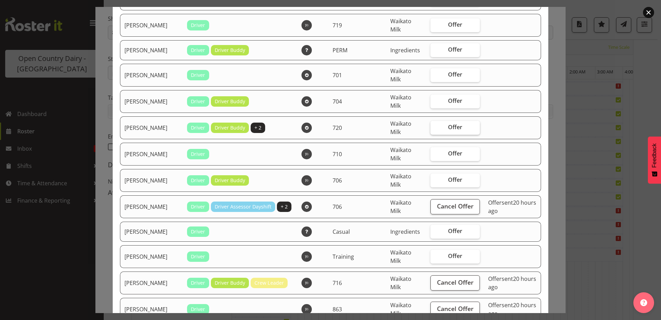
click at [448, 128] on span "Offer" at bounding box center [455, 126] width 14 height 7
click at [435, 128] on input "Offer" at bounding box center [433, 127] width 4 height 4
checkbox input "true"
click at [449, 152] on span "Offer" at bounding box center [455, 153] width 14 height 7
click at [435, 152] on input "Offer" at bounding box center [433, 153] width 4 height 4
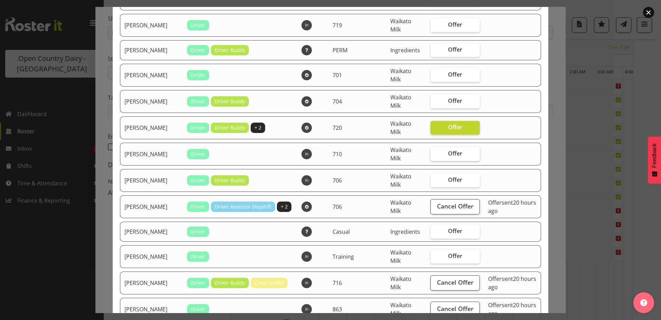
checkbox input "true"
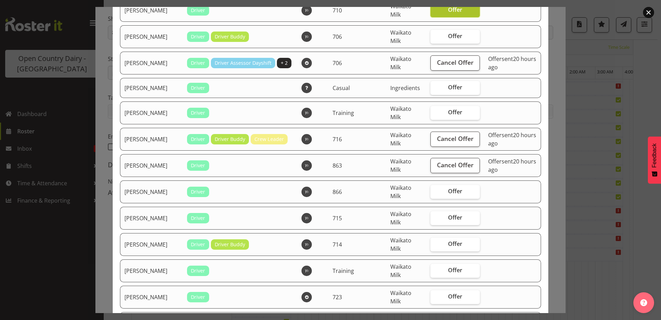
scroll to position [865, 0]
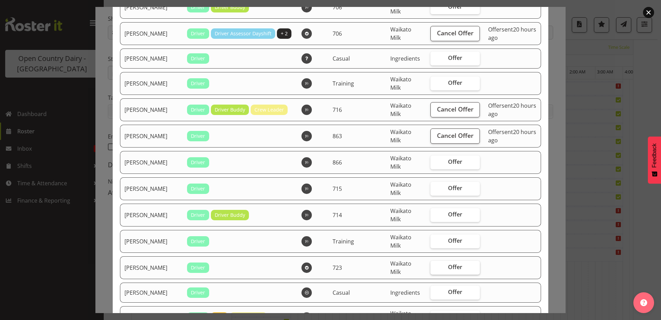
click at [453, 263] on span "Offer" at bounding box center [455, 266] width 14 height 7
click at [435, 265] on input "Offer" at bounding box center [433, 267] width 4 height 4
checkbox input "true"
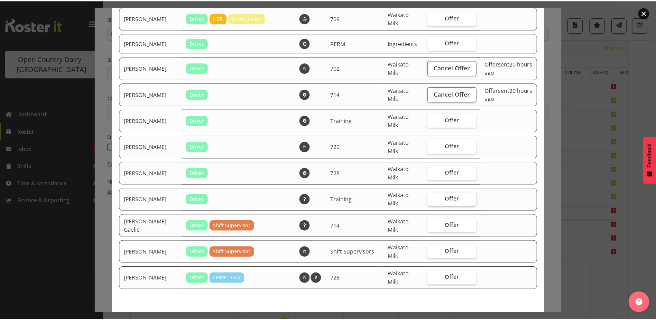
scroll to position [1176, 0]
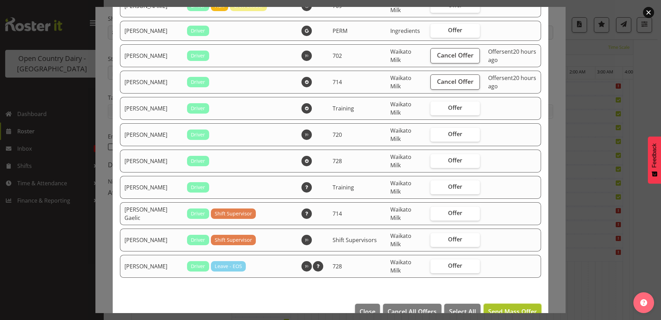
click at [492, 305] on button "Send Mass Offer" at bounding box center [513, 310] width 58 height 15
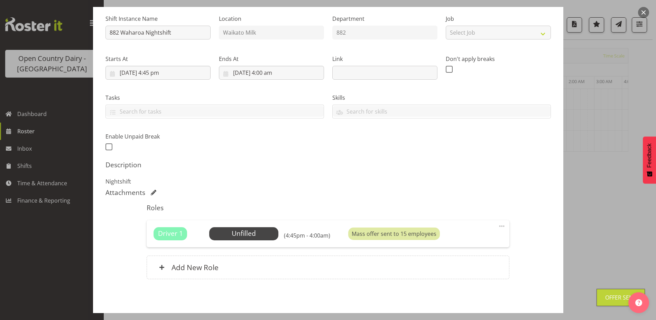
scroll to position [94, 0]
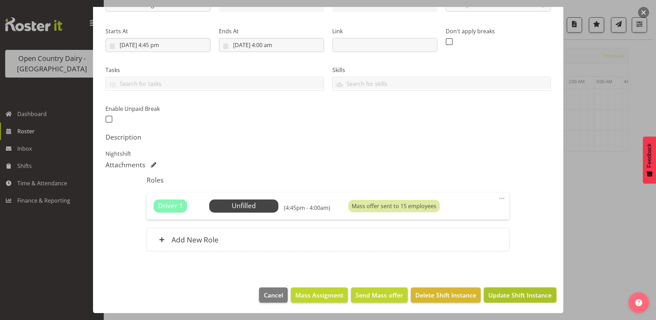
click at [501, 294] on span "Update Shift Instance" at bounding box center [519, 294] width 63 height 9
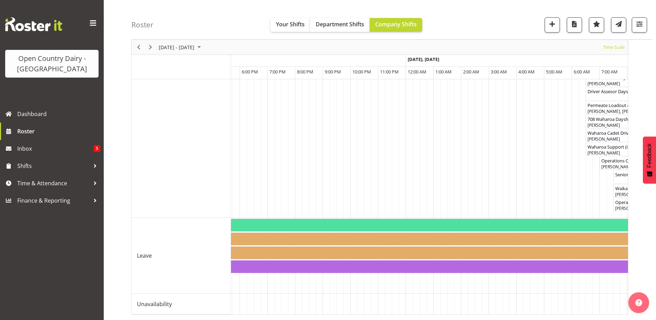
scroll to position [0, 519]
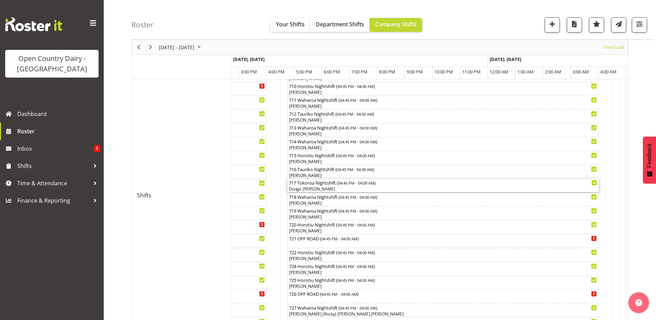
click at [306, 185] on div "717 Tokoroa Nightshift ( 04:45 PM - 04:00 AM )" at bounding box center [443, 182] width 309 height 7
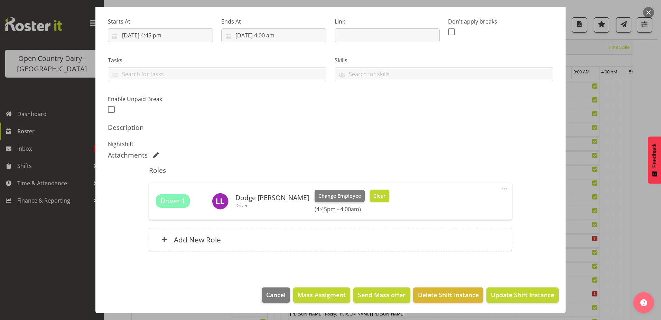
click at [374, 196] on span "Clear" at bounding box center [380, 196] width 12 height 8
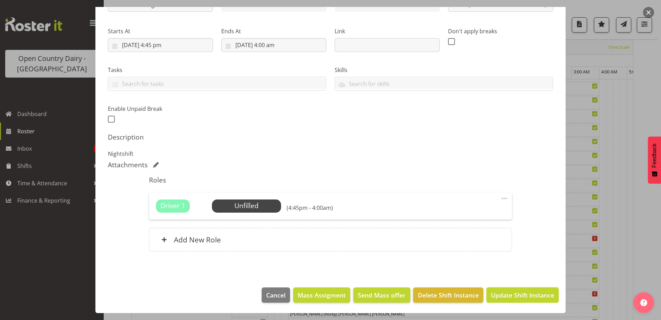
click at [499, 293] on span "Update Shift Instance" at bounding box center [522, 294] width 63 height 9
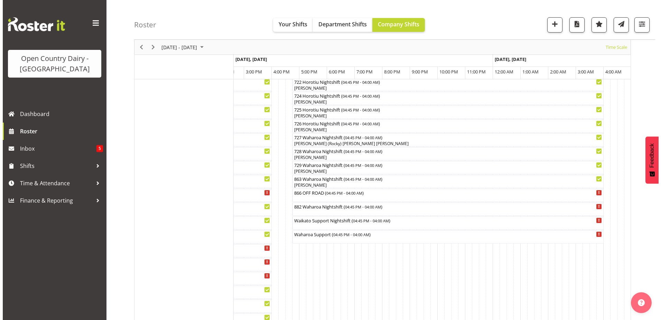
scroll to position [450, 0]
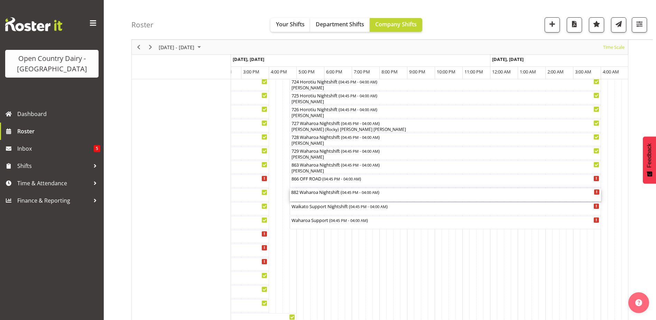
click at [318, 195] on div "882 Waharoa Nightshift ( 04:45 PM - 04:00 AM )" at bounding box center [445, 194] width 309 height 13
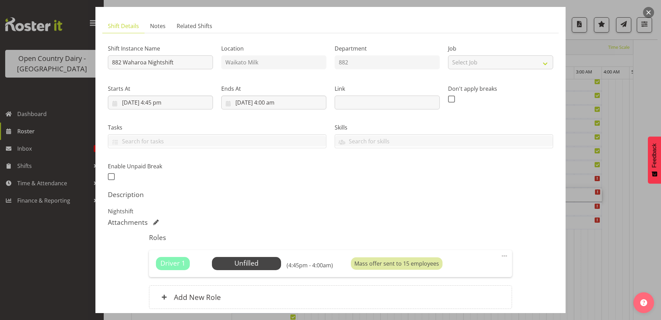
scroll to position [94, 0]
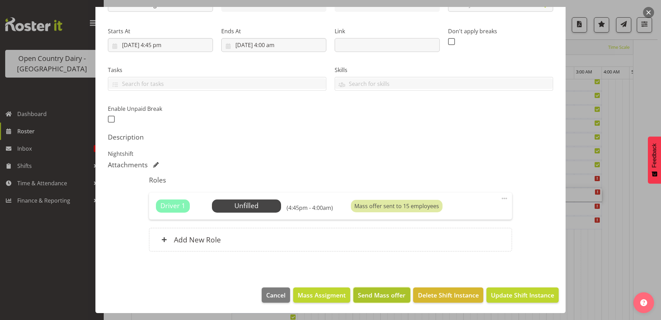
click at [371, 292] on span "Send Mass offer" at bounding box center [382, 294] width 48 height 9
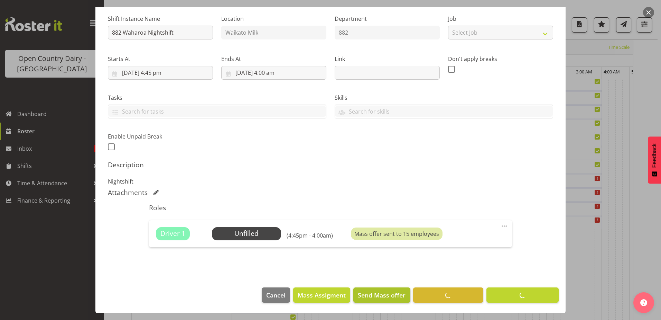
scroll to position [66, 0]
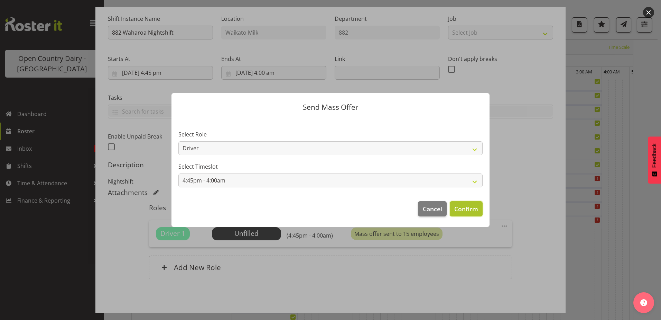
click at [466, 208] on span "Confirm" at bounding box center [467, 208] width 24 height 9
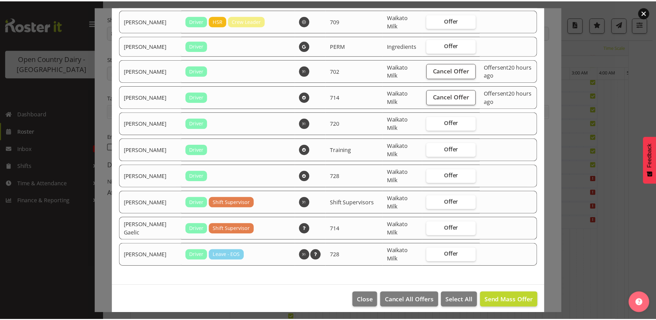
scroll to position [1192, 0]
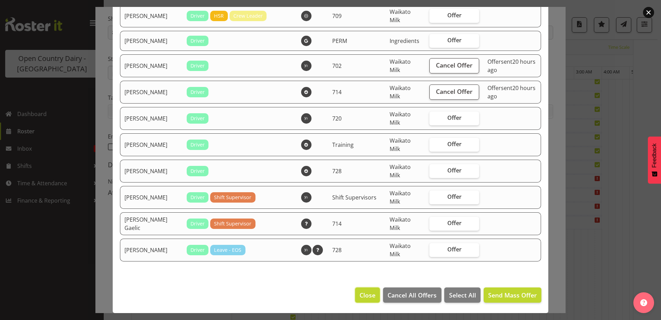
click at [360, 293] on span "Close" at bounding box center [368, 294] width 16 height 9
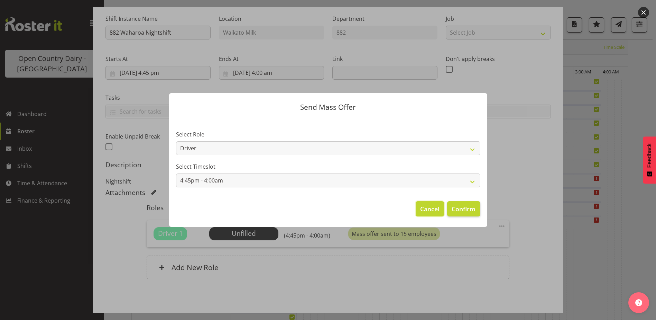
click at [430, 206] on span "Cancel" at bounding box center [429, 208] width 19 height 9
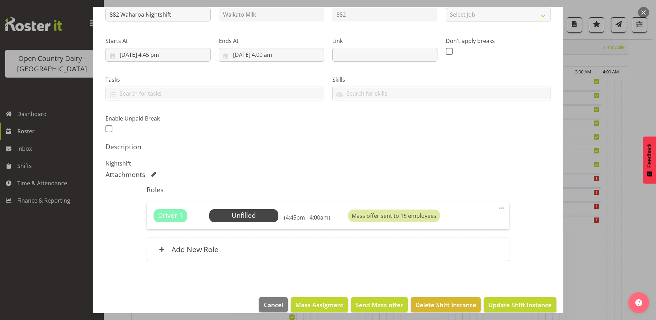
scroll to position [94, 0]
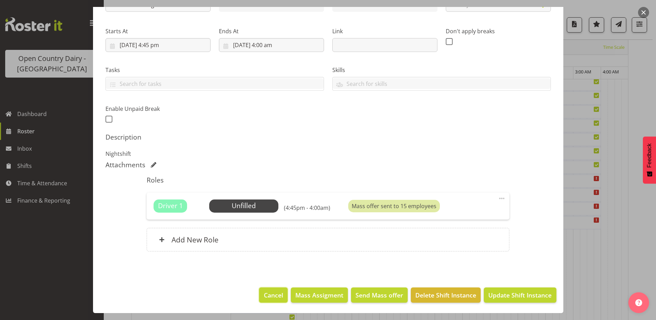
click at [264, 293] on span "Cancel" at bounding box center [273, 294] width 19 height 9
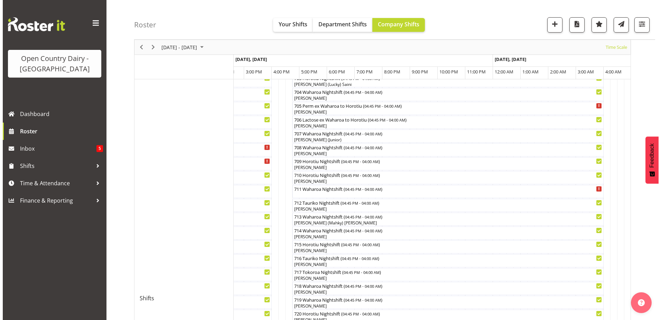
scroll to position [173, 0]
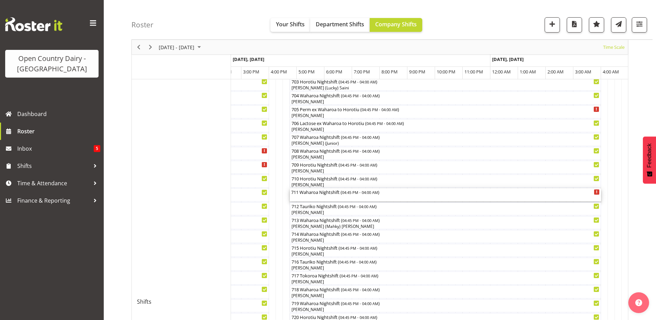
click at [337, 194] on div "711 Waharoa Nightshift ( 04:45 PM - 04:00 AM )" at bounding box center [445, 191] width 309 height 7
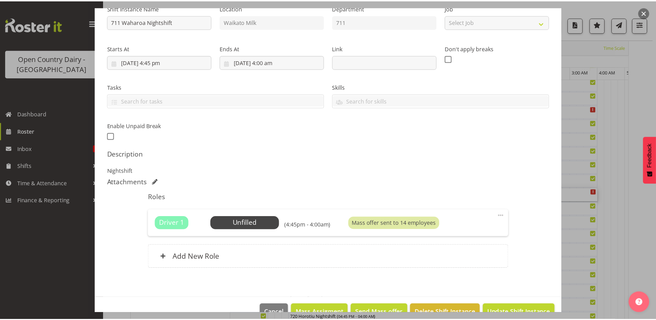
scroll to position [94, 0]
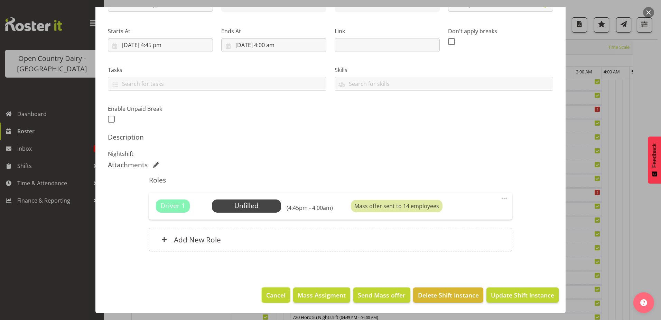
click at [266, 294] on span "Cancel" at bounding box center [275, 294] width 19 height 9
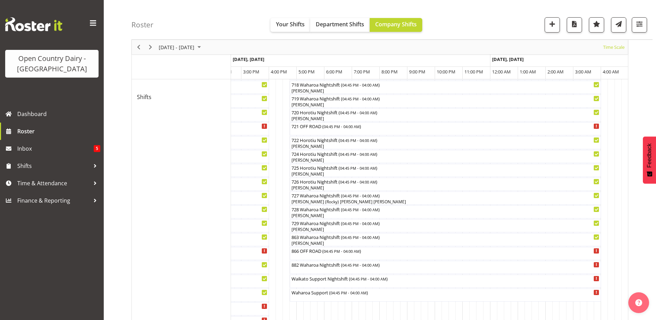
scroll to position [415, 0]
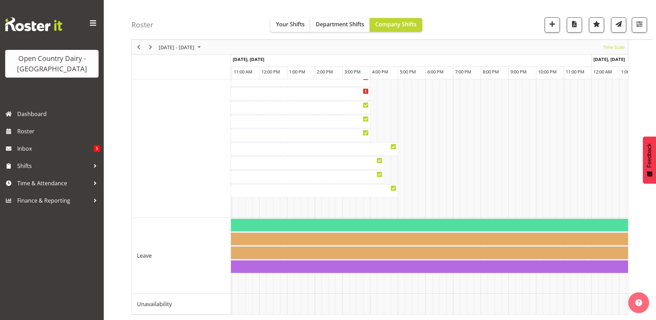
scroll to position [0, 249]
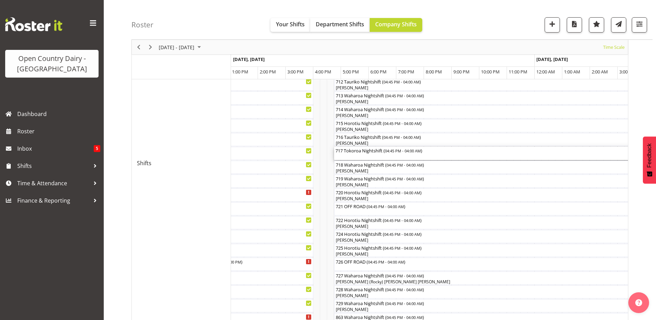
click at [372, 156] on div "717 Tokoroa Nightshift ( 04:45 PM - 04:00 AM )" at bounding box center [490, 153] width 309 height 13
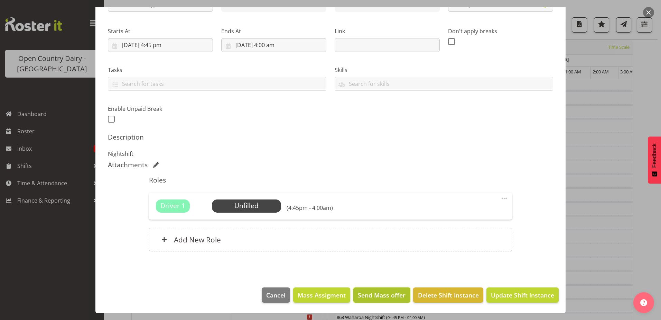
click at [364, 291] on span "Send Mass offer" at bounding box center [382, 294] width 48 height 9
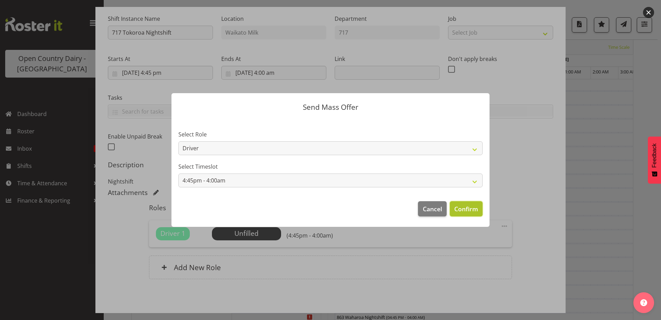
click at [466, 208] on span "Confirm" at bounding box center [467, 208] width 24 height 9
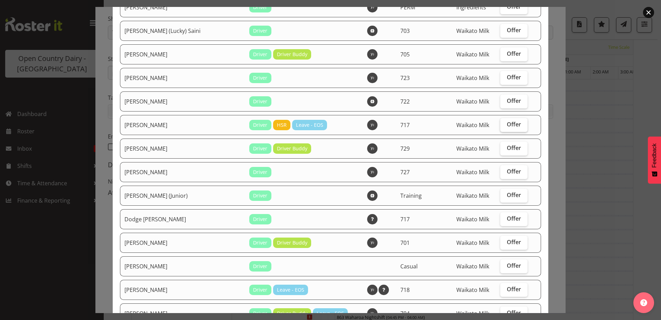
click at [507, 122] on span "Offer" at bounding box center [514, 124] width 14 height 7
click at [503, 122] on input "Offer" at bounding box center [503, 124] width 4 height 4
checkbox input "true"
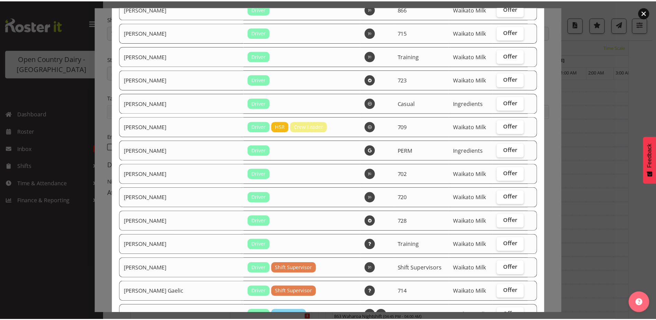
scroll to position [777, 0]
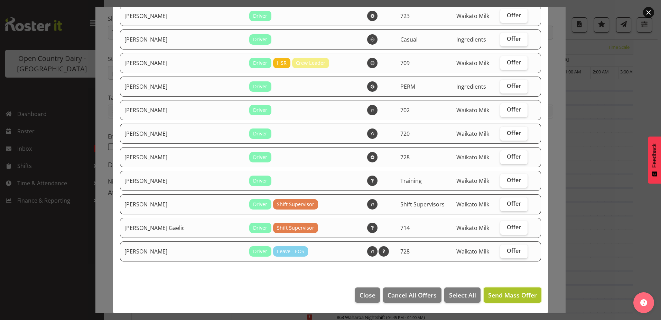
click at [505, 291] on span "Send Mass Offer" at bounding box center [512, 295] width 49 height 8
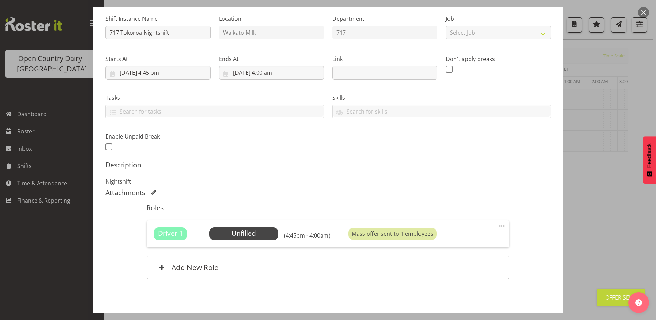
scroll to position [94, 0]
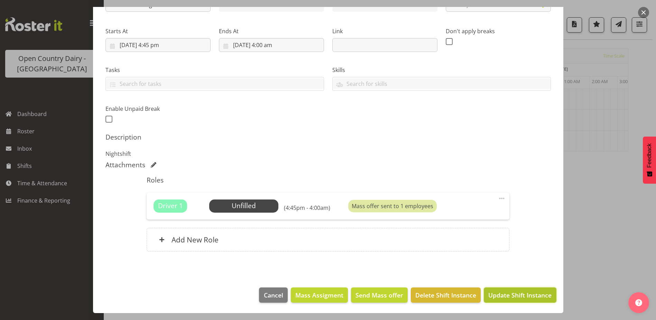
click at [514, 295] on span "Update Shift Instance" at bounding box center [519, 294] width 63 height 9
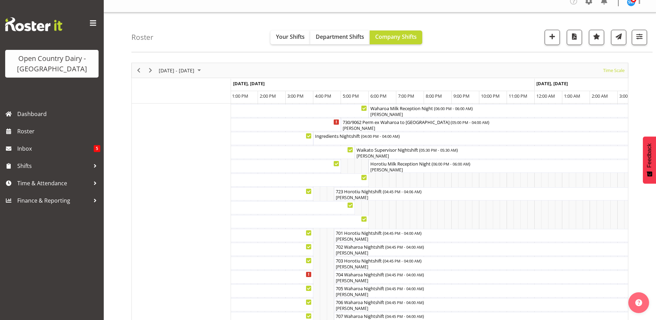
scroll to position [0, 0]
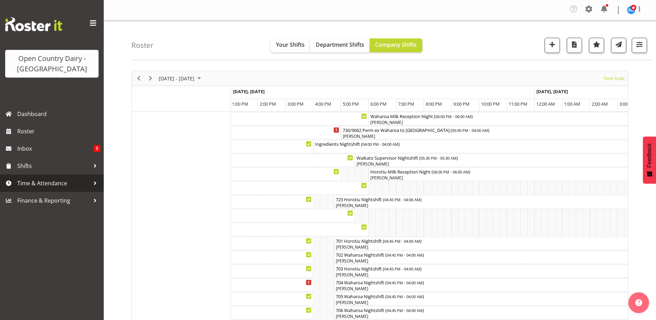
click at [37, 181] on span "Time & Attendance" at bounding box center [53, 183] width 73 height 10
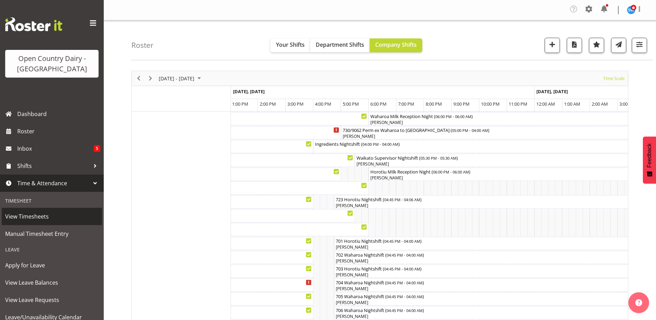
click at [27, 215] on span "View Timesheets" at bounding box center [51, 216] width 93 height 10
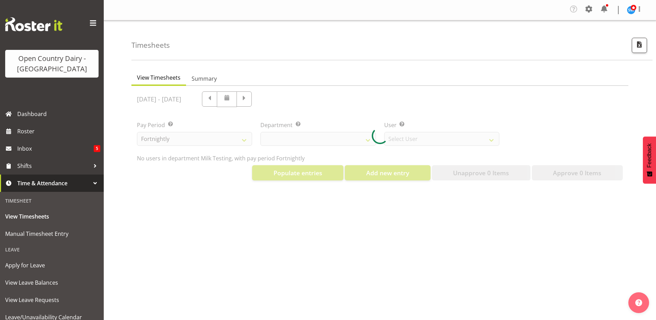
select select "733"
select select "7414"
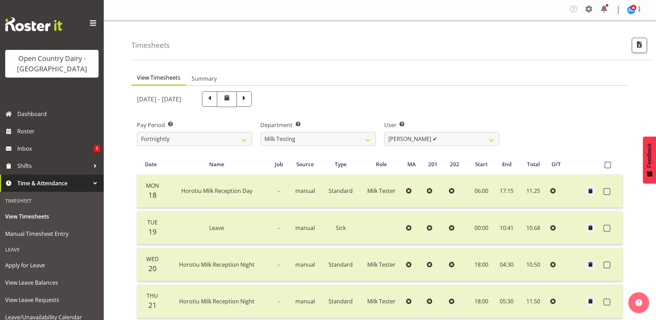
click at [252, 101] on span at bounding box center [244, 98] width 15 height 15
select select
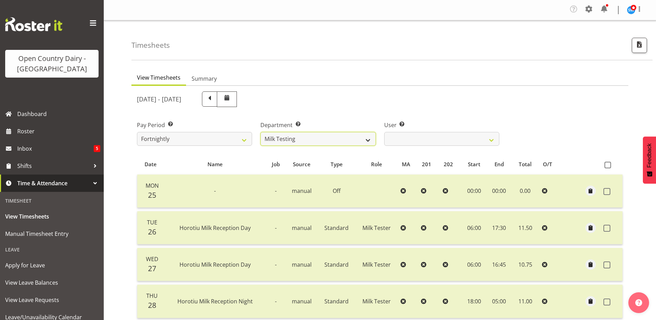
click at [329, 140] on select "701 702 703 704 705 706 707 708 709 710 711 712 713 714 715 716 717 718 719 720" at bounding box center [317, 139] width 115 height 14
select select "822"
click at [260, 132] on select "701 702 703 704 705 706 707 708 709 710 711 712 713 714 715 716 717 718 719 720" at bounding box center [317, 139] width 115 height 14
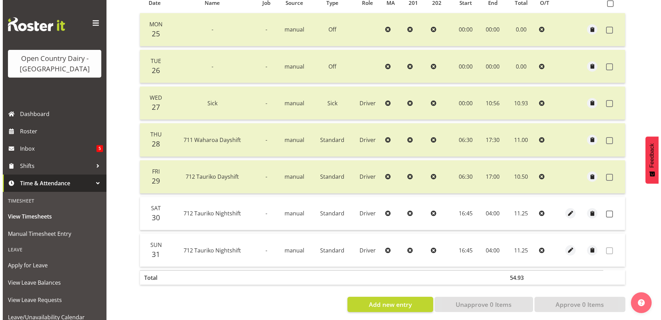
scroll to position [169, 0]
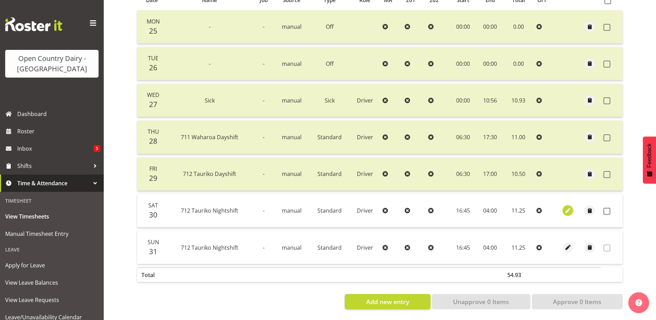
click at [567, 207] on span "button" at bounding box center [568, 211] width 8 height 8
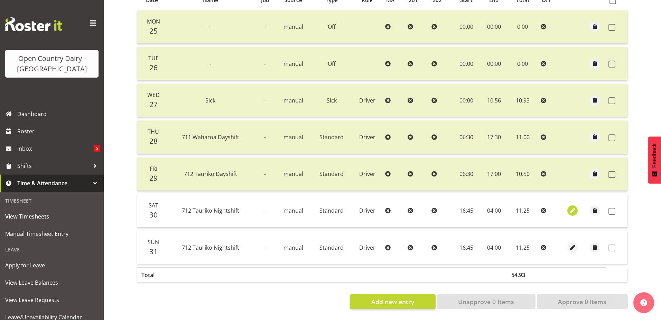
select select "Standard"
select select "7"
select select "2025"
select select "4"
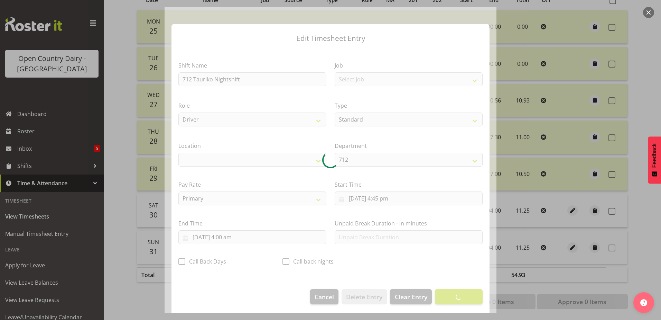
select select "1054"
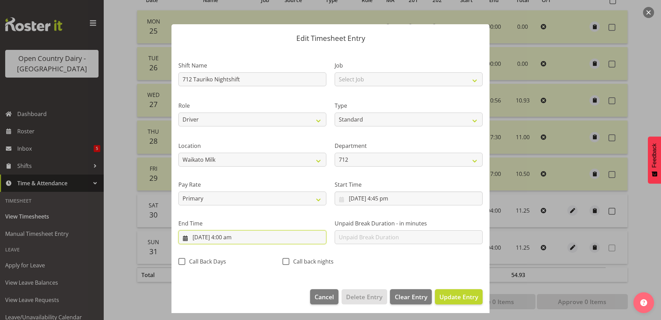
click at [229, 236] on input "31/08/2025, 4:00 am" at bounding box center [252, 237] width 148 height 14
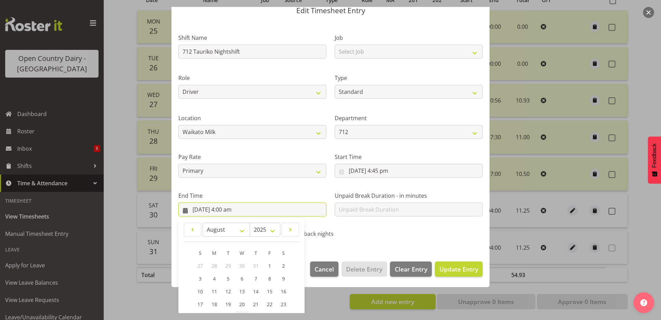
scroll to position [89, 0]
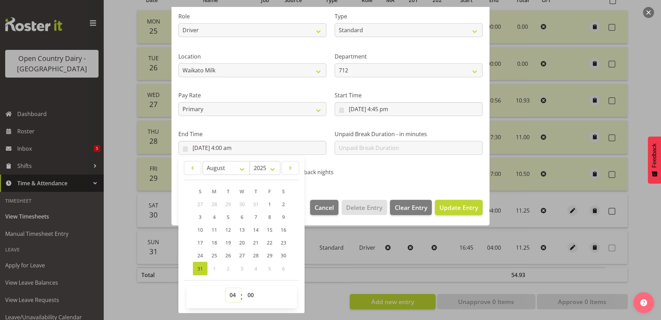
click at [234, 295] on select "00 01 02 03 04 05 06 07 08 09 10 11 12 13 14 15 16 17 18 19 20 21 22 23" at bounding box center [234, 295] width 16 height 14
select select "5"
click at [226, 288] on select "00 01 02 03 04 05 06 07 08 09 10 11 12 13 14 15 16 17 18 19 20 21 22 23" at bounding box center [234, 295] width 16 height 14
type input "31/08/2025, 5:00 am"
click at [251, 292] on select "00 01 02 03 04 05 06 07 08 09 10 11 12 13 14 15 16 17 18 19 20 21 22 23 24 25 2…" at bounding box center [252, 295] width 16 height 14
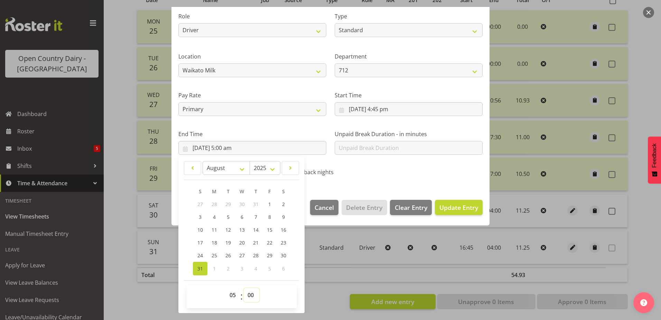
select select "30"
click at [244, 288] on select "00 01 02 03 04 05 06 07 08 09 10 11 12 13 14 15 16 17 18 19 20 21 22 23 24 25 2…" at bounding box center [252, 295] width 16 height 14
type input "31/08/2025, 5:30 am"
click at [455, 206] on span "Update Entry" at bounding box center [459, 207] width 39 height 8
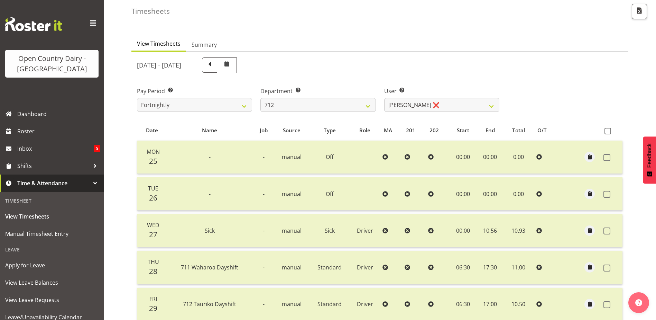
scroll to position [0, 0]
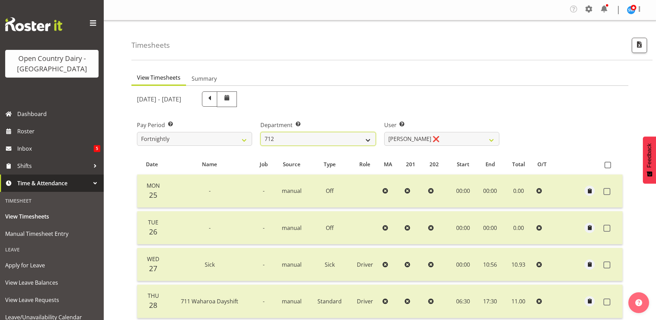
click at [327, 139] on select "701 702 703 704 705 706 707 708 709 710 711 712 713 714 715 716 717 718 719 720" at bounding box center [317, 139] width 115 height 14
select select "874"
click at [260, 132] on select "701 702 703 704 705 706 707 708 709 710 711 712 713 714 715 716 717 718 719 720" at bounding box center [317, 139] width 115 height 14
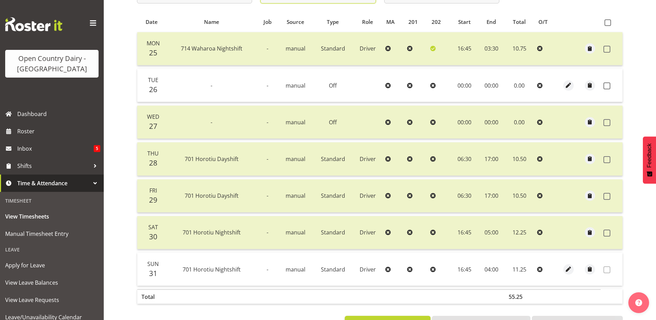
scroll to position [100, 0]
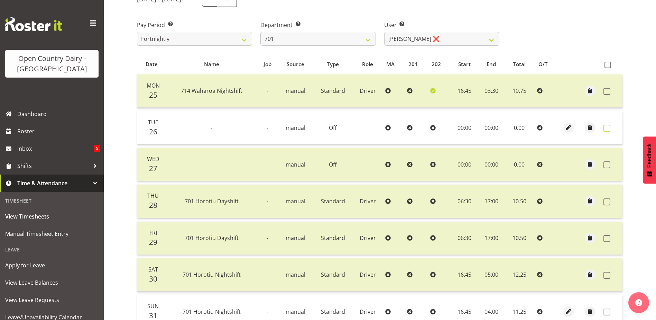
click at [607, 128] on span at bounding box center [607, 128] width 7 height 7
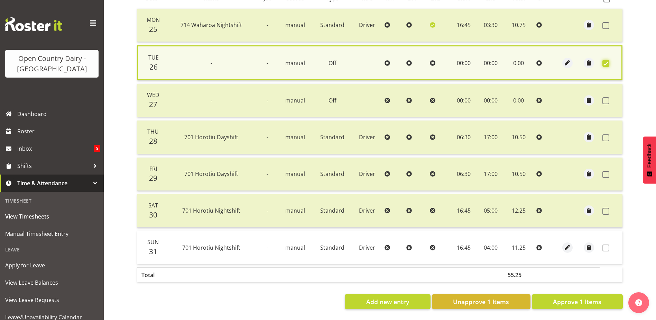
scroll to position [171, 0]
click at [585, 297] on span "Approve 1 Items" at bounding box center [577, 301] width 48 height 9
checkbox input "false"
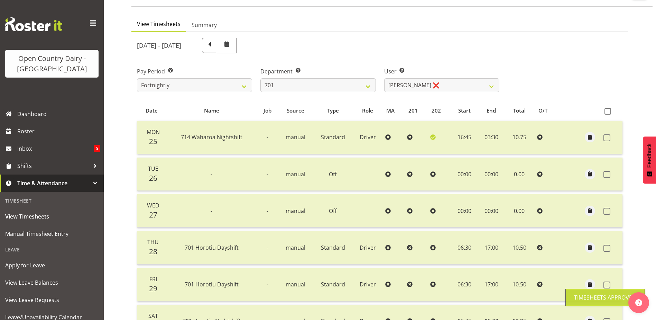
scroll to position [0, 0]
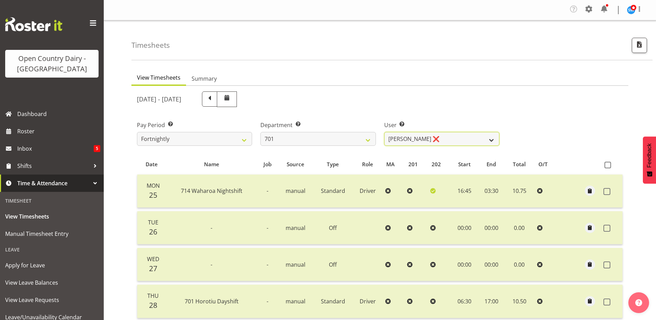
click at [421, 136] on select "Duncan Shirley ❌ Gagandeep Singh ❌ Johann Van Zyl ❌ John Cottingham ❌" at bounding box center [441, 139] width 115 height 14
select select "8383"
click at [384, 132] on select "Duncan Shirley ❌ Gagandeep Singh ❌ Johann Van Zyl ❌ John Cottingham ❌" at bounding box center [441, 139] width 115 height 14
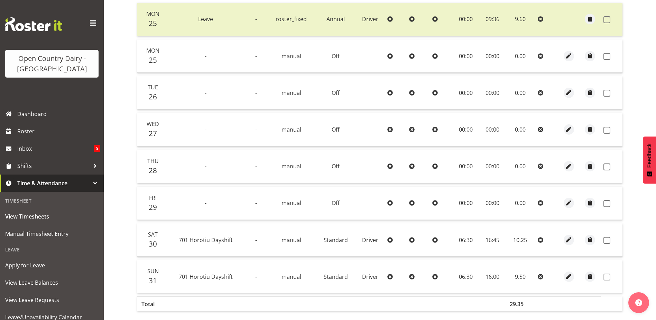
scroll to position [173, 0]
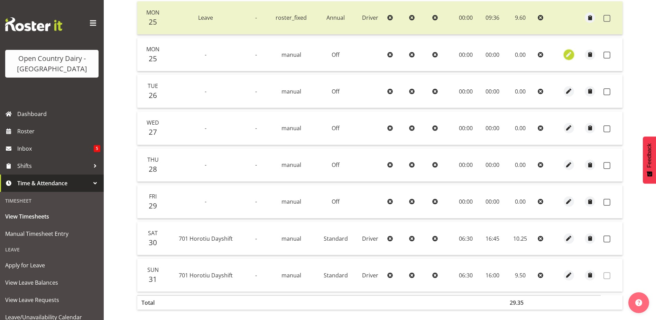
click at [570, 55] on span "button" at bounding box center [569, 55] width 8 height 8
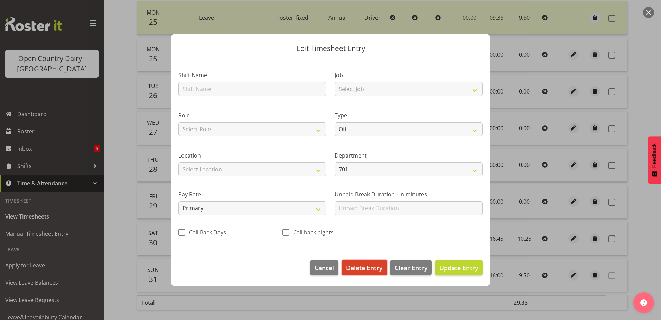
click at [366, 263] on span "Delete Entry" at bounding box center [364, 267] width 36 height 9
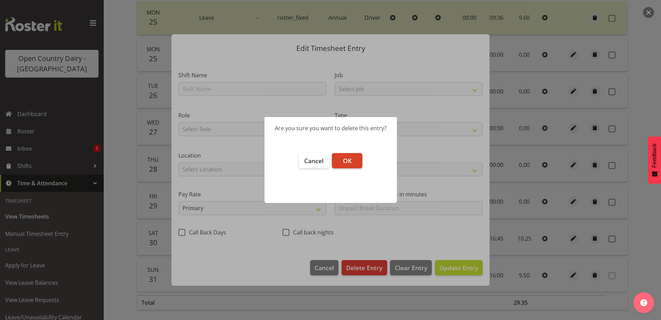
click at [351, 157] on span "OK" at bounding box center [347, 160] width 9 height 8
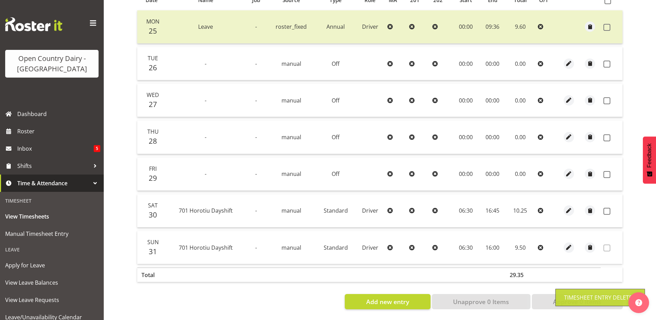
scroll to position [169, 0]
click at [608, 61] on span at bounding box center [607, 64] width 7 height 7
checkbox input "true"
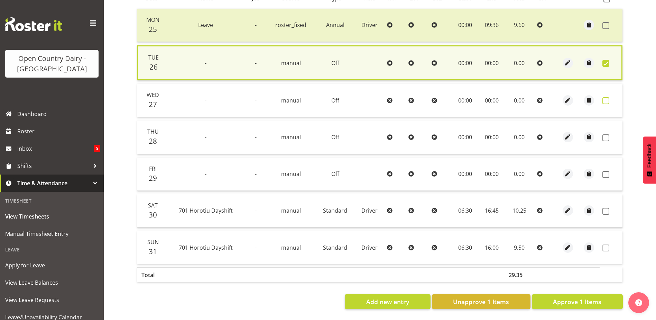
click at [607, 97] on span at bounding box center [606, 100] width 7 height 7
checkbox input "true"
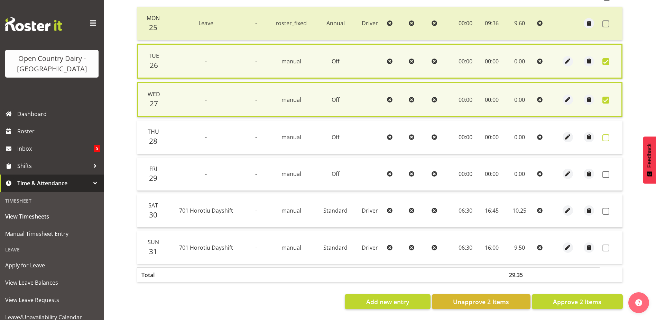
click at [608, 134] on span at bounding box center [606, 137] width 7 height 7
checkbox input "true"
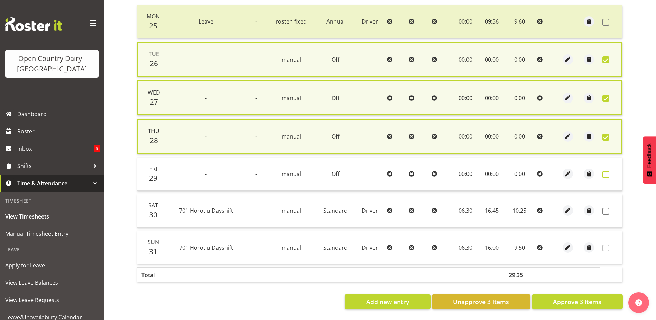
click at [606, 173] on span at bounding box center [606, 174] width 7 height 7
checkbox input "true"
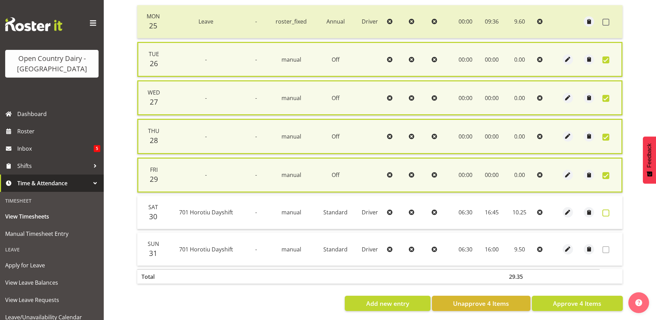
click at [605, 211] on span at bounding box center [606, 212] width 7 height 7
checkbox input "true"
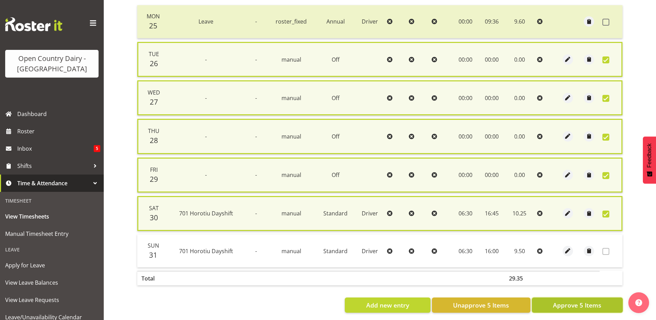
click at [559, 304] on span "Approve 5 Items" at bounding box center [577, 304] width 48 height 9
checkbox input "false"
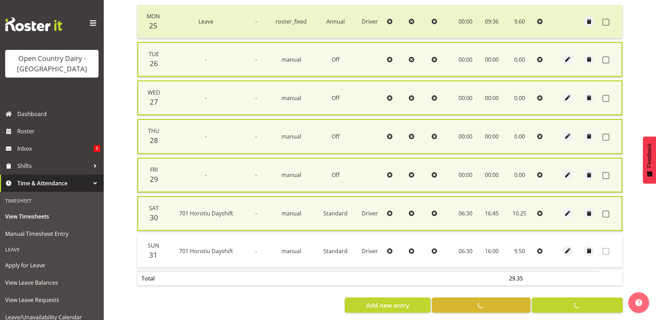
checkbox input "false"
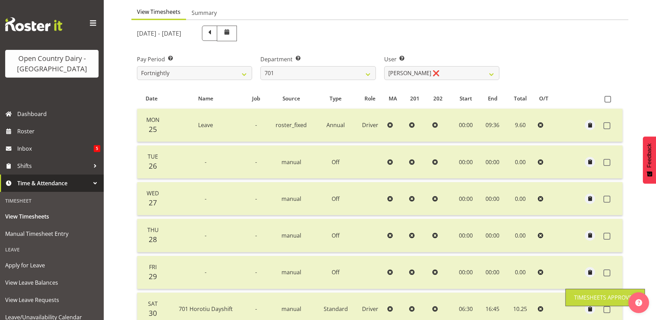
scroll to position [0, 0]
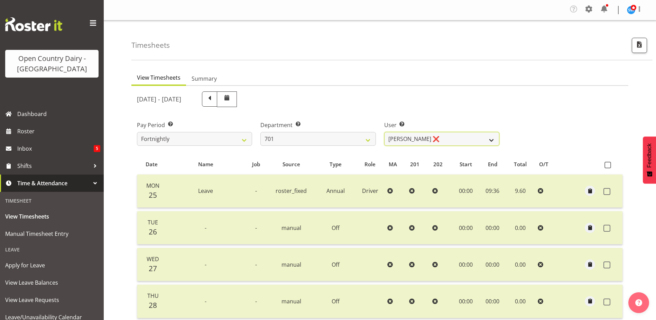
click at [444, 136] on select "Duncan Shirley ❌ Gagandeep Singh ❌ Johann Van Zyl ❌ John Cottingham ❌" at bounding box center [441, 139] width 115 height 14
select select "9454"
click at [384, 132] on select "Duncan Shirley ❌ Gagandeep Singh ❌ Johann Van Zyl ❌ John Cottingham ❌" at bounding box center [441, 139] width 115 height 14
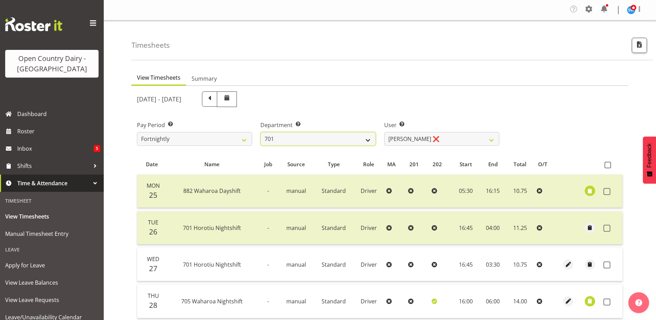
click at [324, 141] on select "701 702 703 704 705 706 707 708 709 710 711 712 713 714 715 716 717 718 719 720" at bounding box center [317, 139] width 115 height 14
select select "720"
click at [260, 132] on select "701 702 703 704 705 706 707 708 709 710 711 712 713 714 715 716 717 718 719 720" at bounding box center [317, 139] width 115 height 14
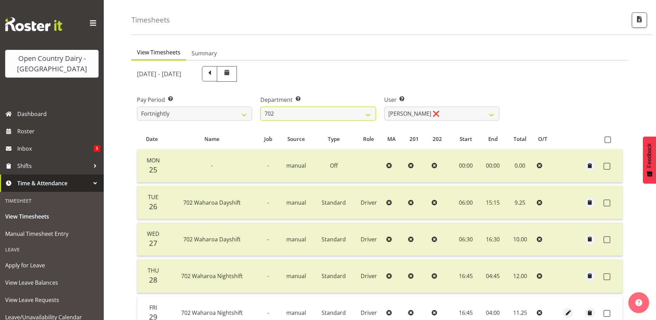
scroll to position [69, 0]
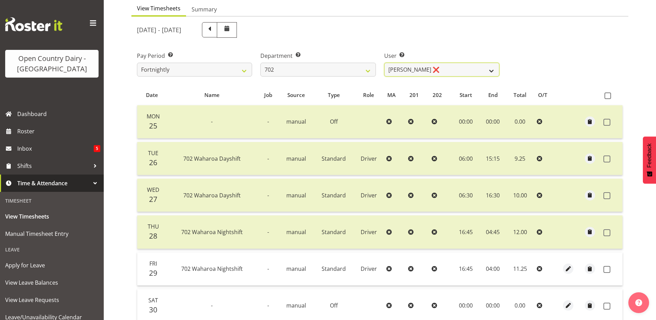
click at [441, 68] on select "Brian Riddle ❌ Denica Tapiki ❌ Nick Adlington ❌ Simon Phillpott ❌" at bounding box center [441, 70] width 115 height 14
select select "10345"
click at [384, 63] on select "Brian Riddle ❌ Denica Tapiki ❌ Nick Adlington ❌ Simon Phillpott ❌" at bounding box center [441, 70] width 115 height 14
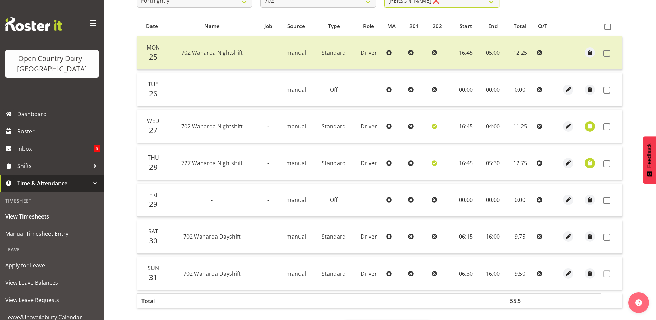
scroll to position [138, 0]
click at [591, 123] on span "button" at bounding box center [590, 126] width 8 height 8
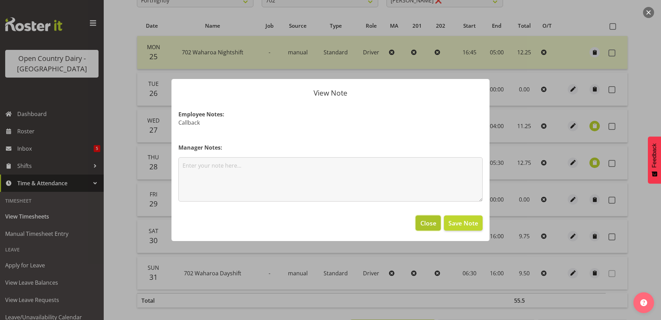
click at [430, 220] on span "Close" at bounding box center [429, 222] width 16 height 9
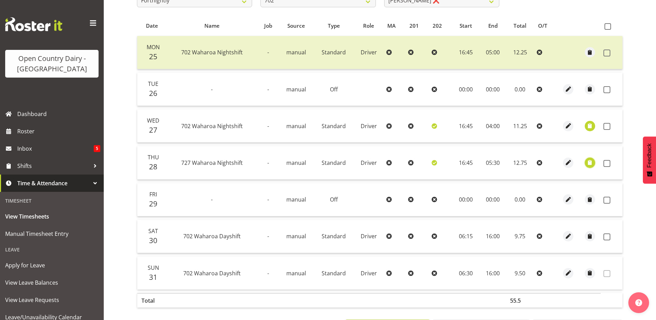
click at [589, 160] on span "button" at bounding box center [590, 162] width 8 height 8
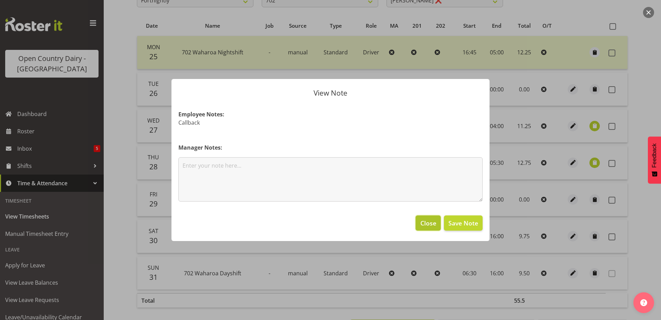
click at [424, 223] on span "Close" at bounding box center [429, 222] width 16 height 9
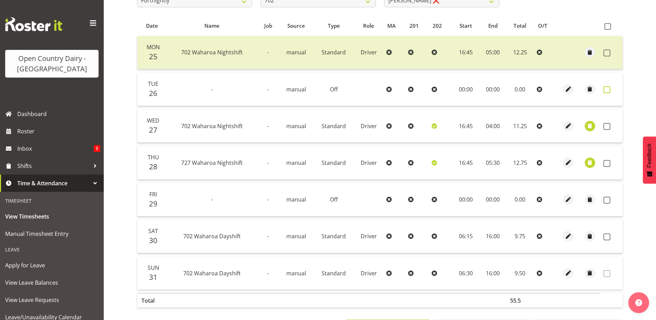
click at [606, 91] on span at bounding box center [607, 89] width 7 height 7
checkbox input "true"
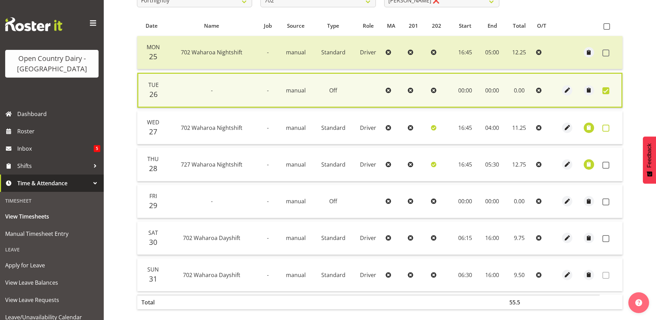
click at [607, 127] on span at bounding box center [606, 128] width 7 height 7
checkbox input "true"
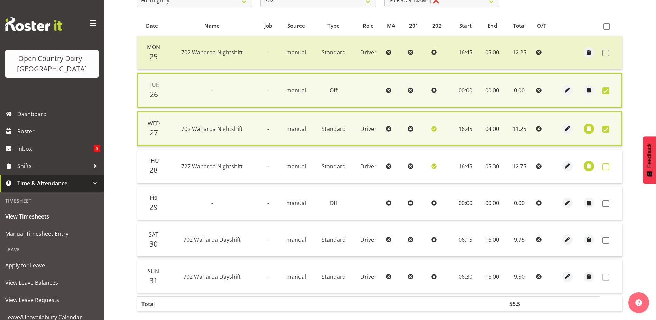
click at [606, 167] on span at bounding box center [606, 166] width 7 height 7
checkbox input "true"
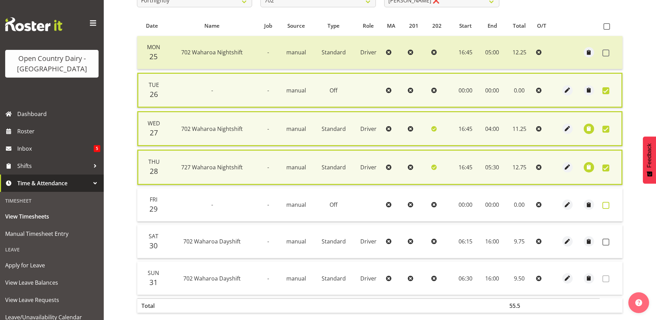
click at [604, 202] on span at bounding box center [606, 205] width 7 height 7
checkbox input "true"
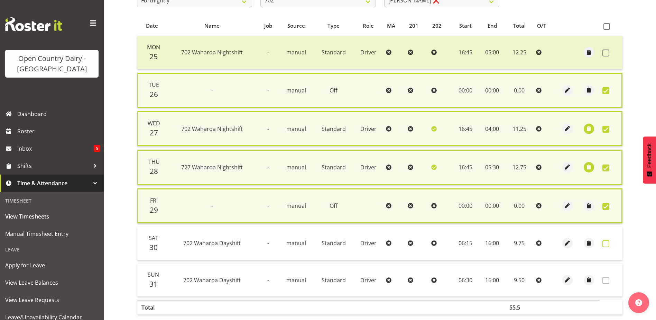
click at [606, 244] on span at bounding box center [606, 243] width 7 height 7
checkbox input "true"
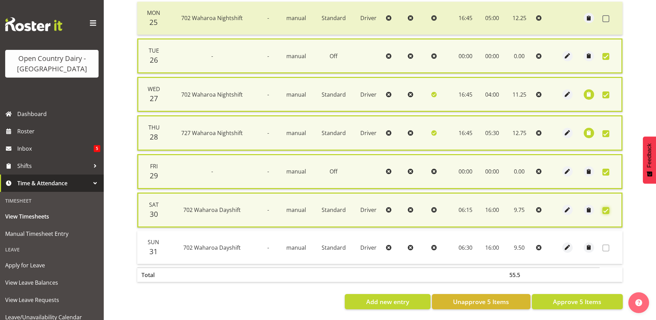
scroll to position [178, 0]
click at [577, 297] on span "Approve 5 Items" at bounding box center [577, 301] width 48 height 9
checkbox input "false"
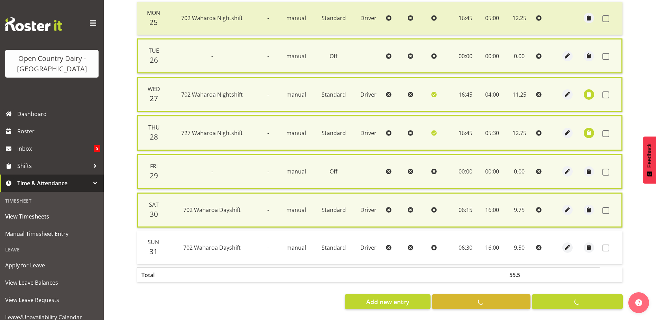
checkbox input "false"
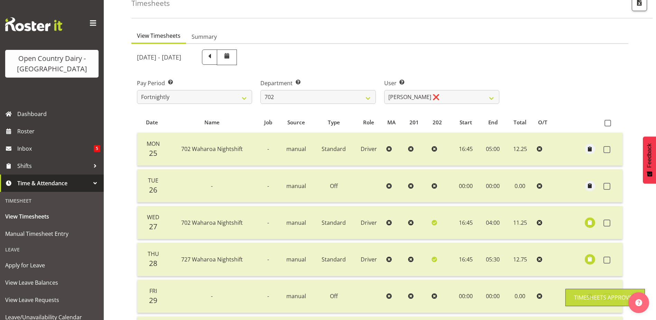
scroll to position [0, 0]
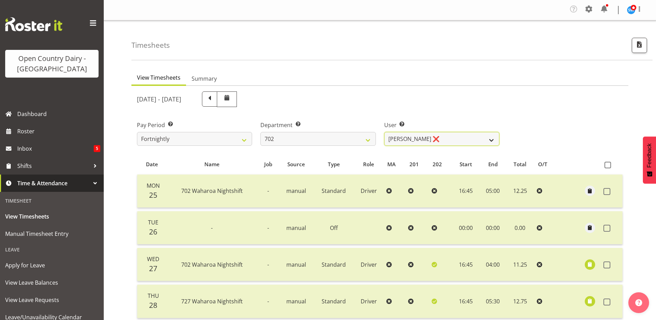
click at [439, 141] on select "Brian Riddle ❌ Denica Tapiki ❌ Nick Adlington ❌ Simon Phillpott ❌" at bounding box center [441, 139] width 115 height 14
select select "11199"
click at [384, 132] on select "Brian Riddle ❌ Denica Tapiki ❌ Nick Adlington ❌ Simon Phillpott ❌" at bounding box center [441, 139] width 115 height 14
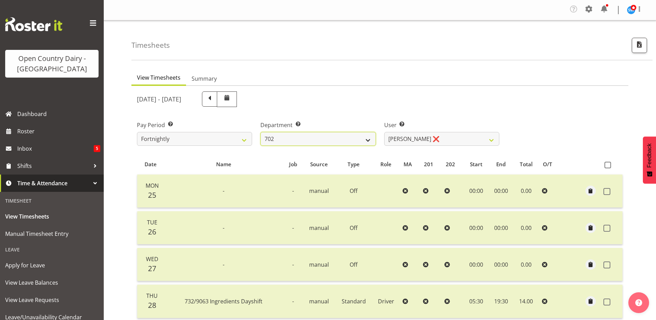
click at [341, 140] on select "701 702 703 704 705 706 707 708 709 710 711 712 713 714 715 716 717 718 719 720" at bounding box center [317, 139] width 115 height 14
select select "710"
click at [260, 132] on select "701 702 703 704 705 706 707 708 709 710 711 712 713 714 715 716 717 718 719 720" at bounding box center [317, 139] width 115 height 14
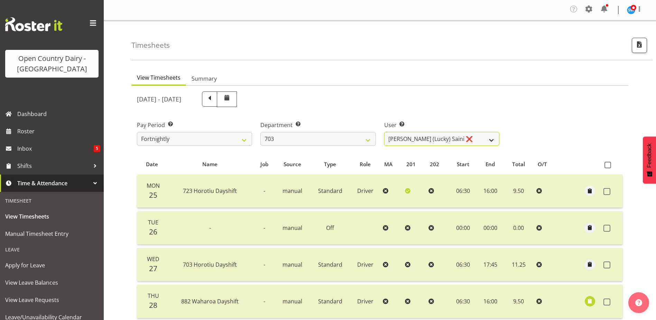
click at [441, 142] on select "Bhupinder (Lucky) Saini ❌ Mark Fowler ❌ Tama Baker ❌" at bounding box center [441, 139] width 115 height 14
click at [384, 132] on select "Bhupinder (Lucky) Saini ❌ Mark Fowler ❌ Tama Baker ❌" at bounding box center [441, 139] width 115 height 14
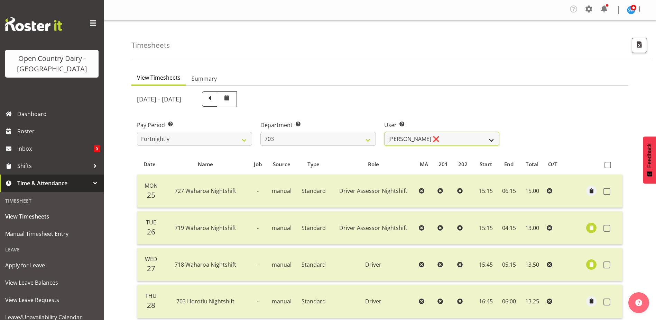
click at [442, 141] on select "Bhupinder (Lucky) Saini ❌ Mark Fowler ❌ Tama Baker ❌" at bounding box center [441, 139] width 115 height 14
select select "8209"
click at [384, 132] on select "Bhupinder (Lucky) Saini ❌ Mark Fowler ❌ Tama Baker ❌" at bounding box center [441, 139] width 115 height 14
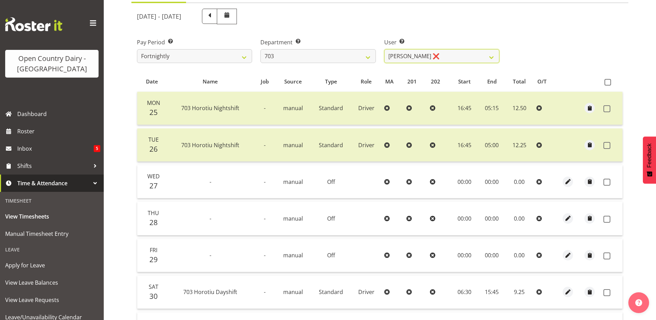
scroll to position [169, 0]
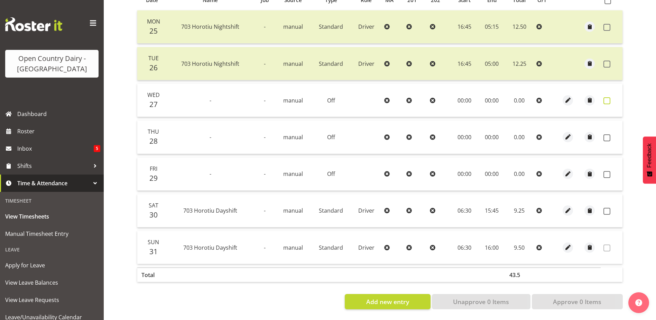
click at [606, 97] on span at bounding box center [607, 100] width 7 height 7
checkbox input "true"
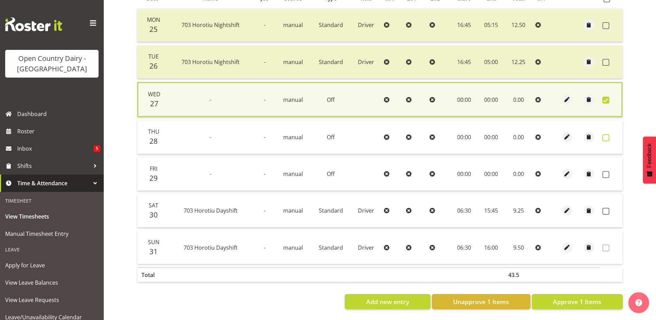
click at [608, 134] on span at bounding box center [606, 137] width 7 height 7
checkbox input "true"
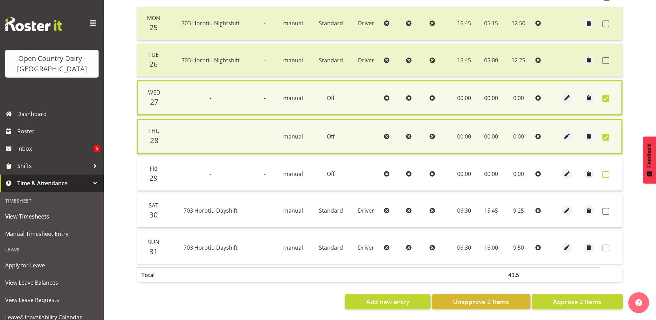
click at [607, 171] on span at bounding box center [606, 174] width 7 height 7
checkbox input "true"
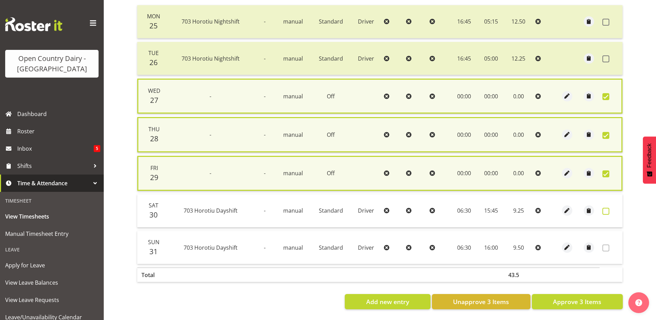
click at [606, 210] on span at bounding box center [606, 211] width 7 height 7
checkbox input "true"
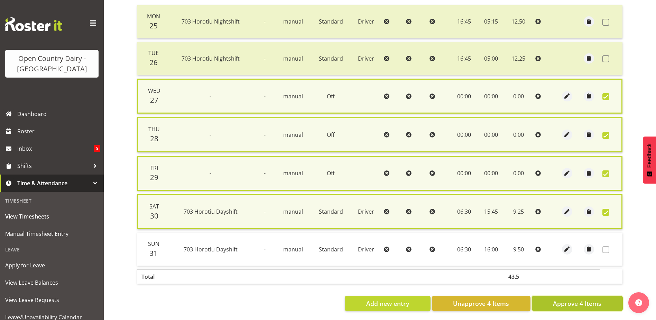
click at [561, 303] on span "Approve 4 Items" at bounding box center [577, 303] width 48 height 9
checkbox input "false"
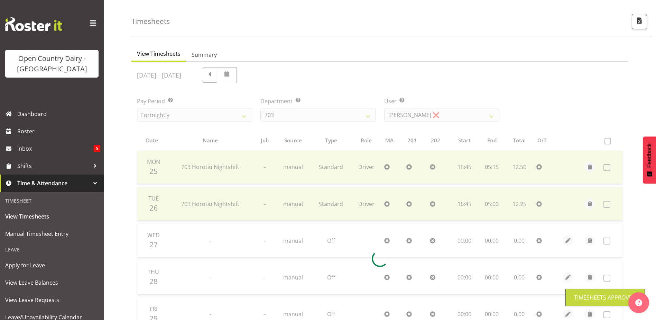
scroll to position [0, 0]
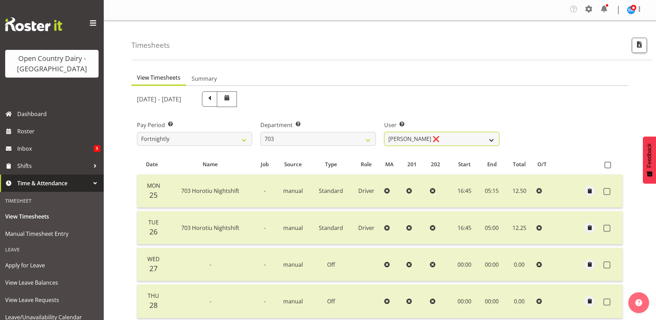
click at [455, 139] on select "Bhupinder (Lucky) Saini ❌ Mark Fowler ❌ Tama Baker ❌" at bounding box center [441, 139] width 115 height 14
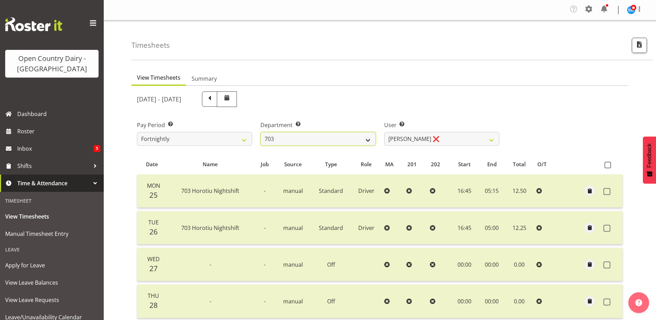
click at [324, 139] on select "701 702 703 704 705 706 707 708 709 710 711 712 713 714 715 716 717 718 719 720" at bounding box center [317, 139] width 115 height 14
select select "717"
click at [260, 132] on select "701 702 703 704 705 706 707 708 709 710 711 712 713 714 715 716 717 718 719 720" at bounding box center [317, 139] width 115 height 14
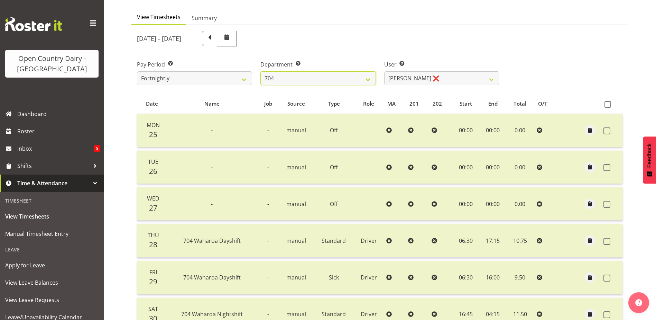
scroll to position [69, 0]
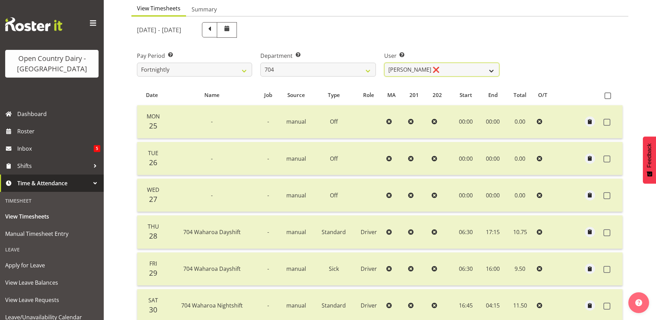
click at [452, 70] on select "Graham Houghton ❌ Jon Williams ❌ Stephen Rae ❌" at bounding box center [441, 70] width 115 height 14
select select "11257"
click at [384, 63] on select "Graham Houghton ❌ Jon Williams ❌ Stephen Rae ❌" at bounding box center [441, 70] width 115 height 14
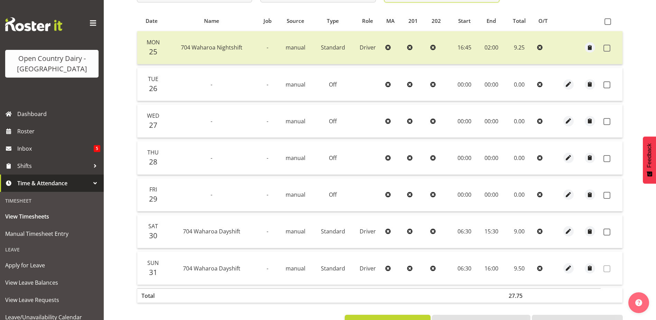
scroll to position [169, 0]
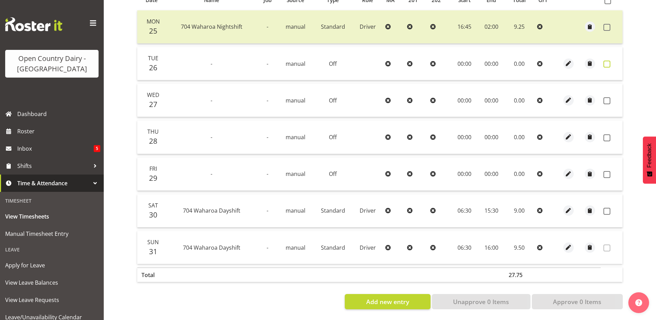
click at [609, 61] on span at bounding box center [607, 64] width 7 height 7
checkbox input "true"
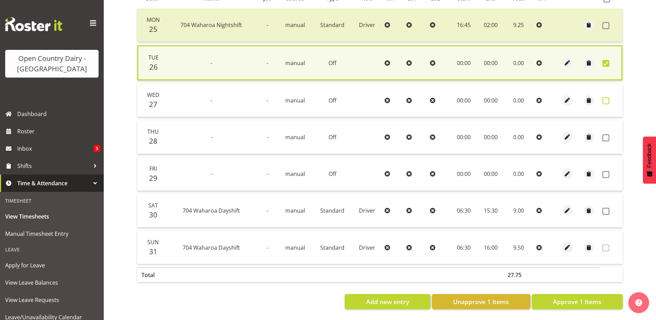
click at [607, 97] on span at bounding box center [606, 100] width 7 height 7
checkbox input "true"
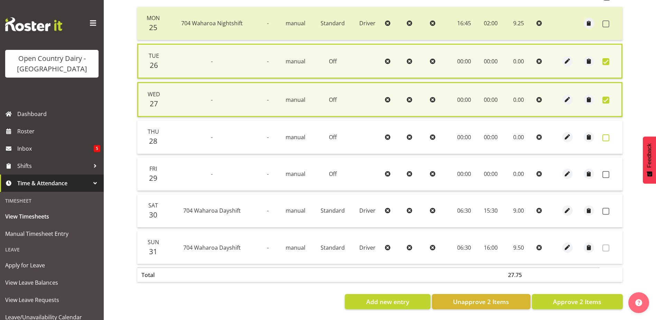
click at [606, 137] on span at bounding box center [606, 137] width 7 height 7
checkbox input "true"
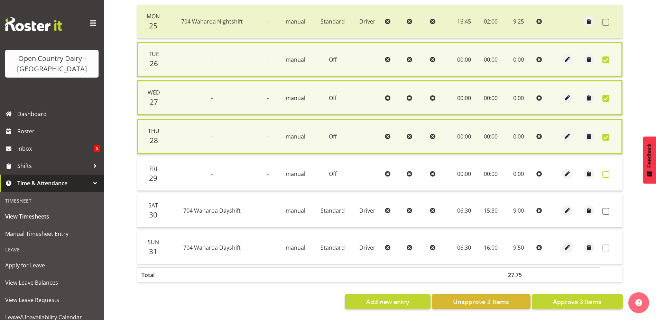
click at [608, 173] on span at bounding box center [606, 174] width 7 height 7
checkbox input "true"
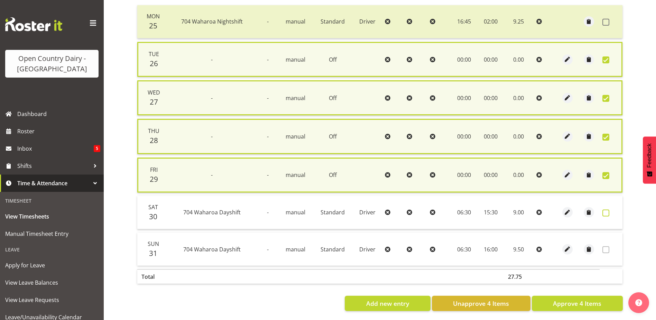
click at [605, 212] on span at bounding box center [606, 212] width 7 height 7
checkbox input "true"
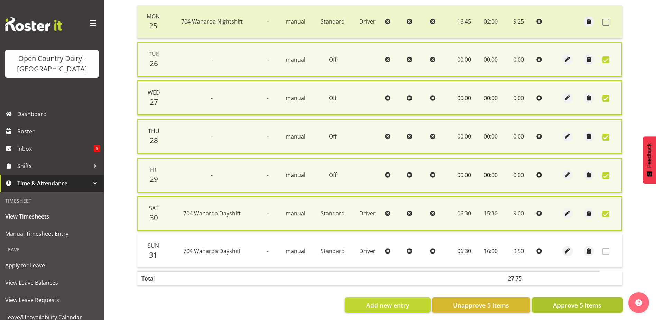
click at [565, 304] on span "Approve 5 Items" at bounding box center [577, 304] width 48 height 9
checkbox input "false"
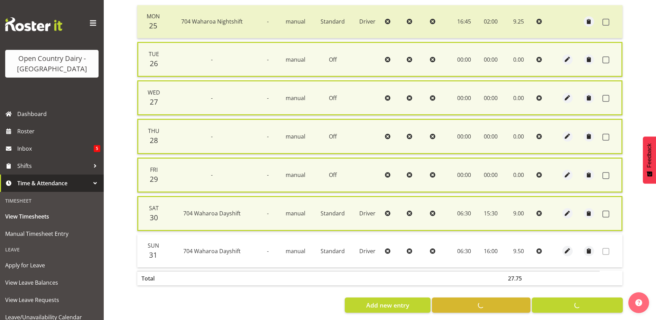
checkbox input "false"
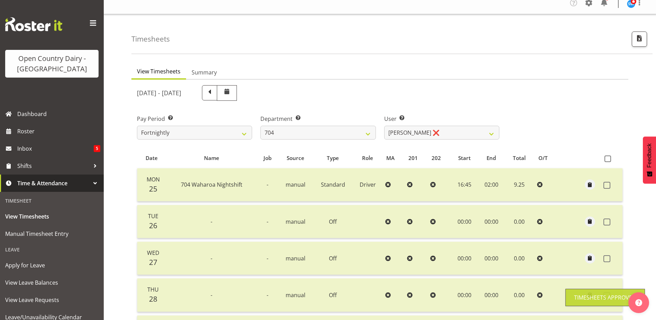
scroll to position [0, 0]
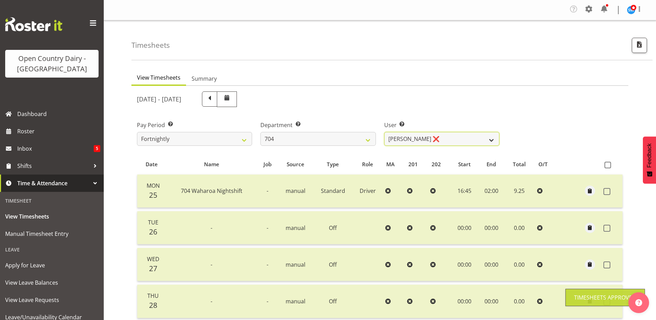
click at [431, 142] on select "Graham Houghton ❌ Jon Williams ❌ Stephen Rae ❌" at bounding box center [441, 139] width 115 height 14
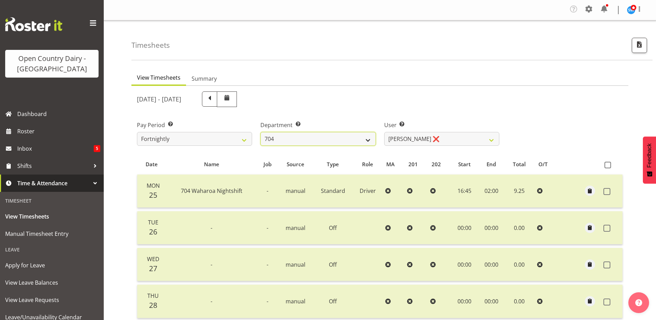
click at [290, 139] on select "701 702 703 704 705 706 707 708 709 710 711 712 713 714 715 716 717 718 719 720" at bounding box center [317, 139] width 115 height 14
select select "714"
click at [260, 132] on select "701 702 703 704 705 706 707 708 709 710 711 712 713 714 715 716 717 718 719 720" at bounding box center [317, 139] width 115 height 14
select select "8282"
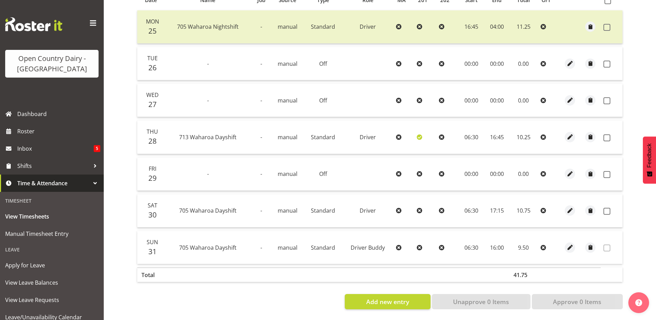
scroll to position [169, 0]
click at [606, 61] on span at bounding box center [607, 64] width 7 height 7
checkbox input "true"
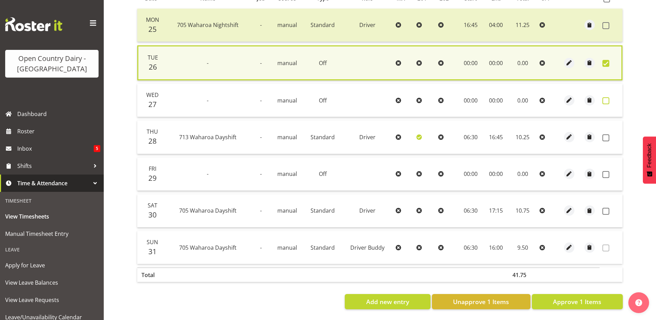
click at [607, 99] on span at bounding box center [606, 100] width 7 height 7
checkbox input "true"
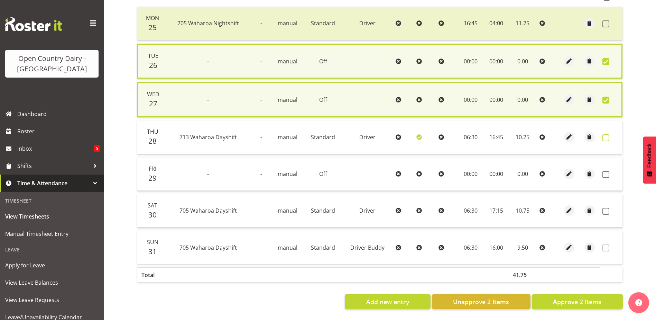
click at [607, 136] on span at bounding box center [606, 137] width 7 height 7
checkbox input "true"
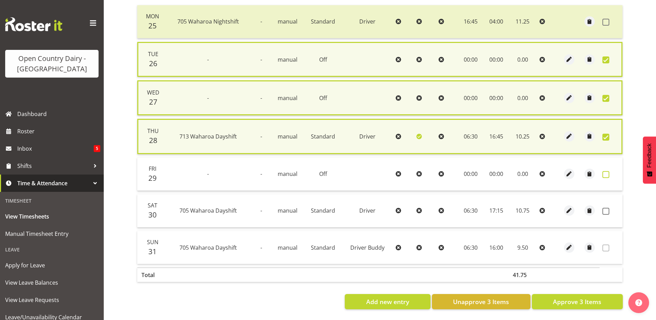
click at [604, 173] on span at bounding box center [606, 174] width 7 height 7
checkbox input "true"
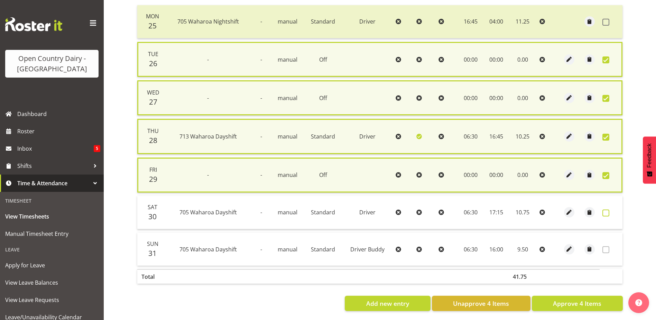
click at [604, 211] on span at bounding box center [606, 212] width 7 height 7
checkbox input "true"
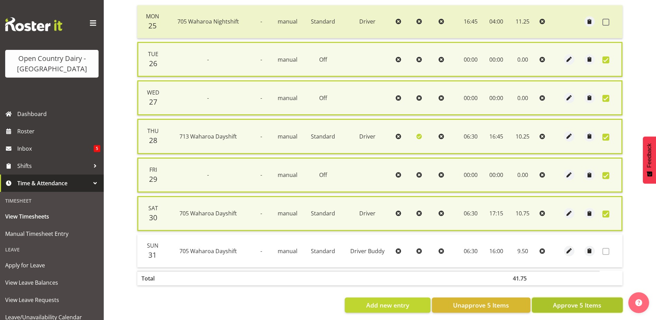
click at [569, 304] on span "Approve 5 Items" at bounding box center [577, 304] width 48 height 9
checkbox input "false"
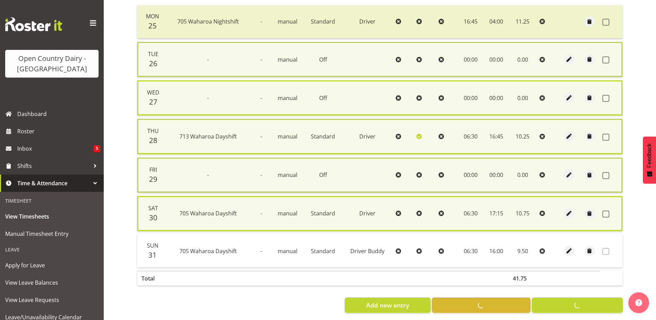
checkbox input "false"
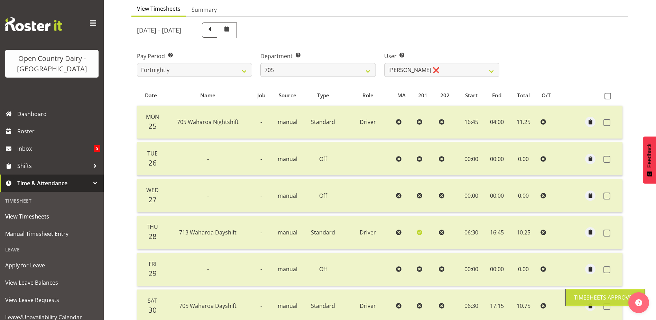
scroll to position [31, 0]
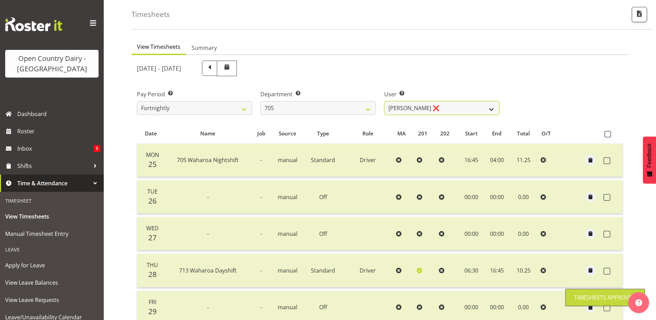
click at [446, 105] on select "Colin Kelly ❌ Craig Cottam ❌ John May ❌" at bounding box center [441, 108] width 115 height 14
click at [384, 101] on select "Colin Kelly ❌ Craig Cottam ❌ John May ❌" at bounding box center [441, 108] width 115 height 14
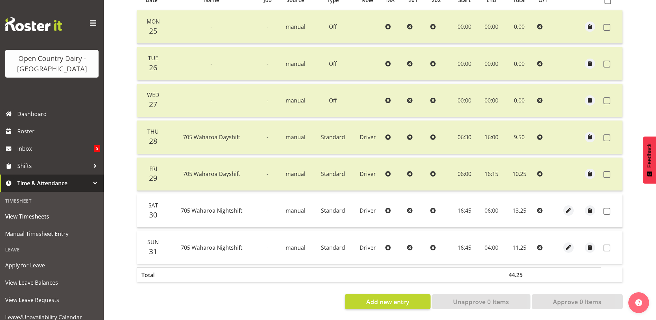
scroll to position [0, 0]
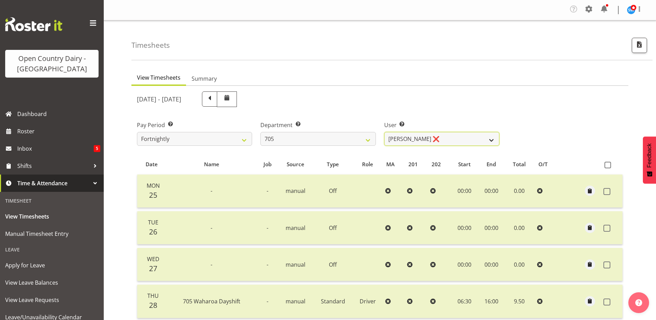
click at [450, 135] on select "Colin Kelly ❌ Craig Cottam ❌ John May ❌" at bounding box center [441, 139] width 115 height 14
select select "11696"
click at [384, 132] on select "Colin Kelly ❌ Craig Cottam ❌ John May ❌" at bounding box center [441, 139] width 115 height 14
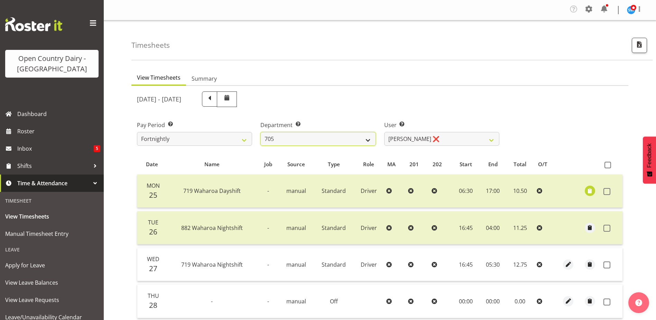
click at [311, 138] on select "701 702 703 704 705 706 707 708 709 710 711 712 713 714 715 716 717 718 719 720" at bounding box center [317, 139] width 115 height 14
select select "721"
click at [260, 132] on select "701 702 703 704 705 706 707 708 709 710 711 712 713 714 715 716 717 718 719 720" at bounding box center [317, 139] width 115 height 14
select select "11239"
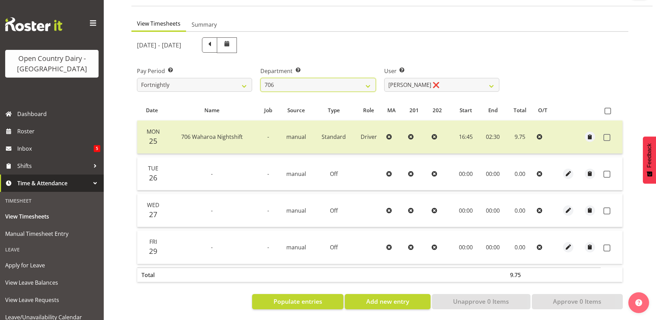
scroll to position [59, 0]
click at [301, 296] on span "Populate entries" at bounding box center [298, 300] width 49 height 9
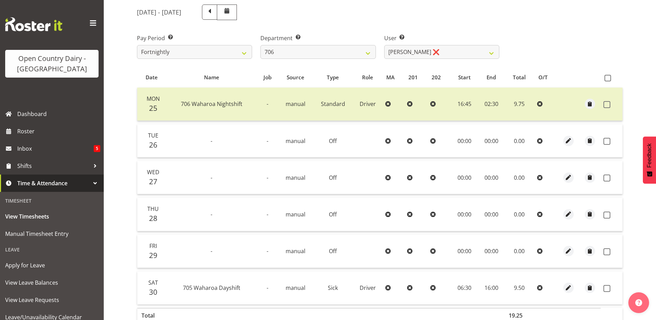
scroll to position [0, 0]
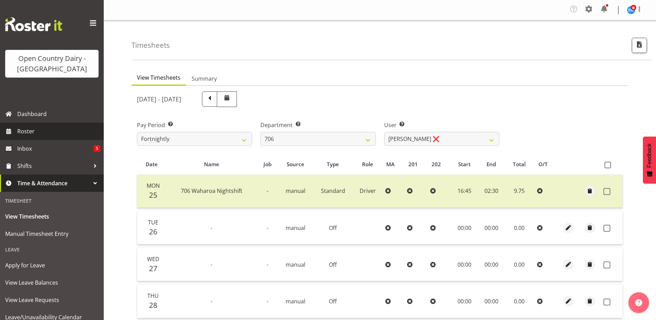
click at [38, 129] on span "Roster" at bounding box center [58, 131] width 83 height 10
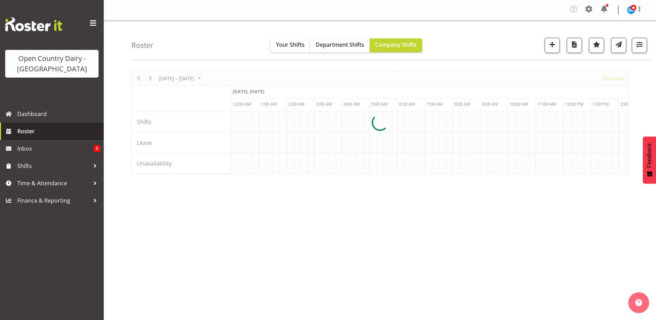
scroll to position [0, 3985]
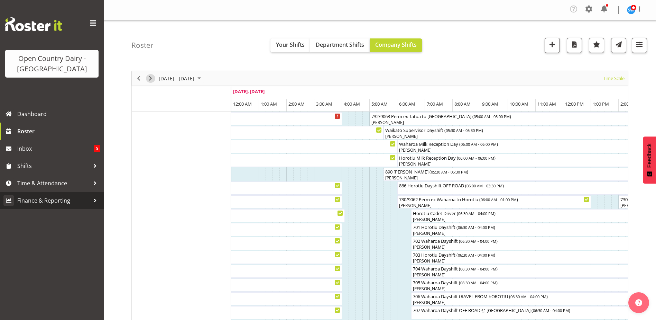
drag, startPoint x: 149, startPoint y: 79, endPoint x: 4, endPoint y: 196, distance: 186.4
click at [149, 79] on span "Next" at bounding box center [150, 78] width 8 height 9
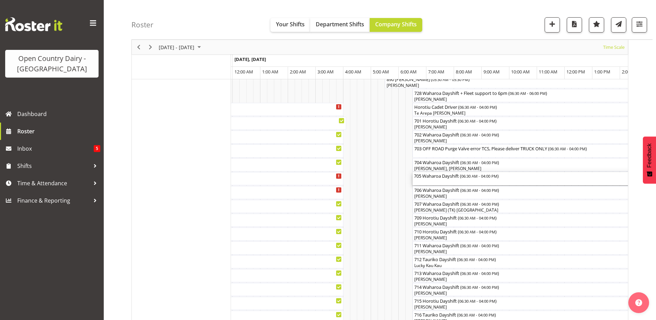
click at [459, 178] on div "705 Waharoa Dayshift ( 06:30 AM - 04:00 PM )" at bounding box center [544, 175] width 260 height 7
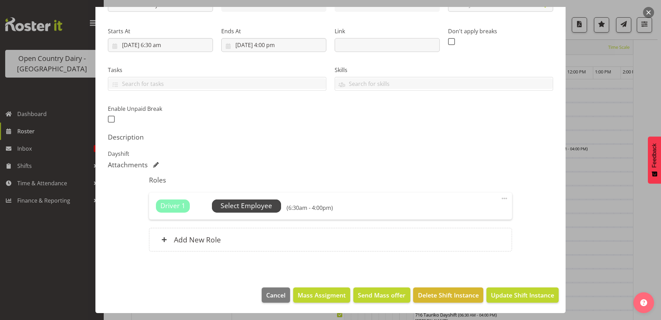
click at [246, 203] on span "Select Employee" at bounding box center [247, 206] width 52 height 10
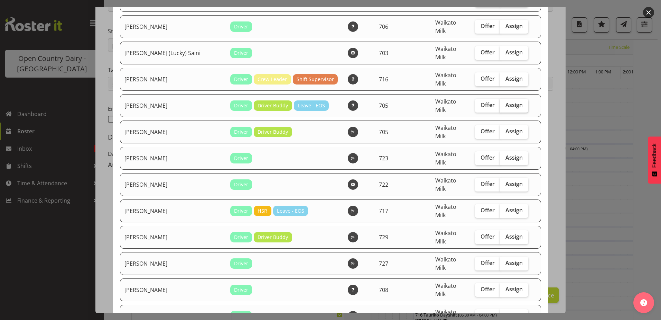
click at [506, 101] on span "Assign" at bounding box center [514, 104] width 17 height 7
click at [501, 103] on input "Assign" at bounding box center [502, 105] width 4 height 4
checkbox input "true"
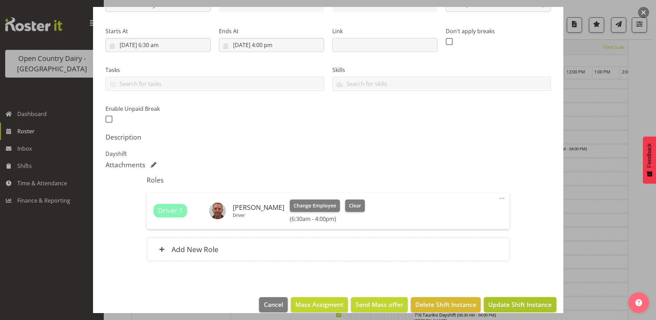
click at [514, 304] on span "Update Shift Instance" at bounding box center [519, 304] width 63 height 9
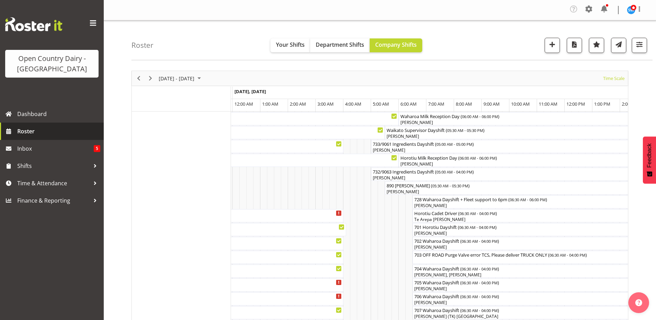
click at [26, 131] on span "Roster" at bounding box center [58, 131] width 83 height 10
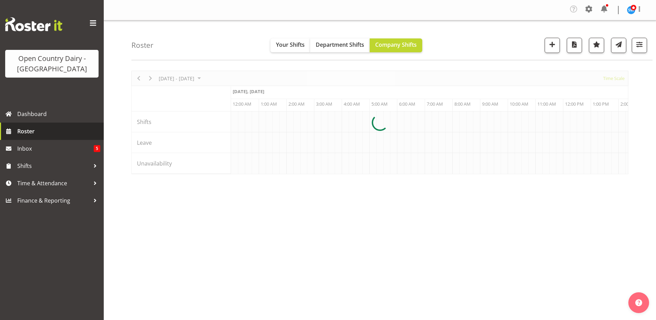
scroll to position [0, 3985]
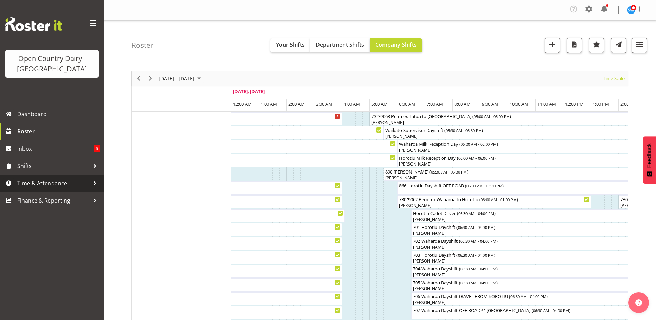
click at [26, 185] on span "Time & Attendance" at bounding box center [53, 183] width 73 height 10
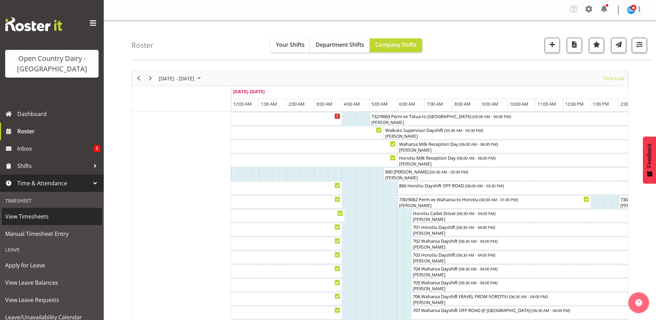
click at [26, 215] on span "View Timesheets" at bounding box center [51, 216] width 93 height 10
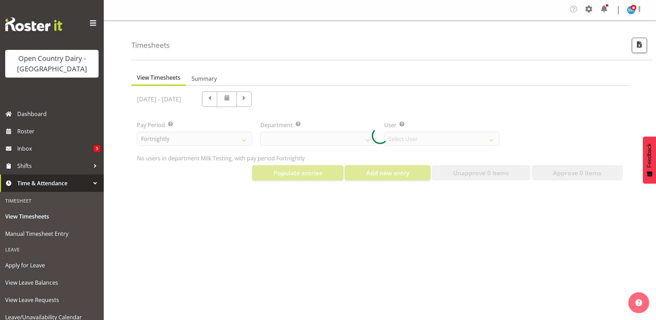
select select "733"
select select "7414"
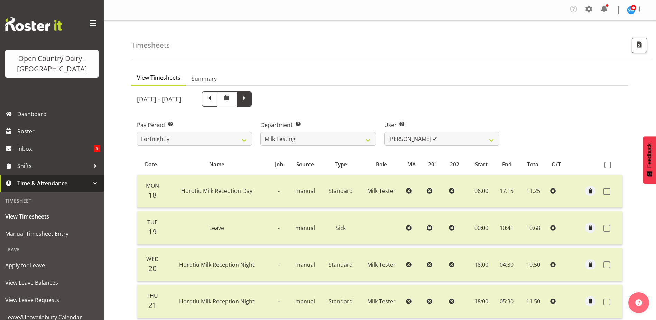
click at [249, 99] on span at bounding box center [244, 98] width 9 height 9
select select
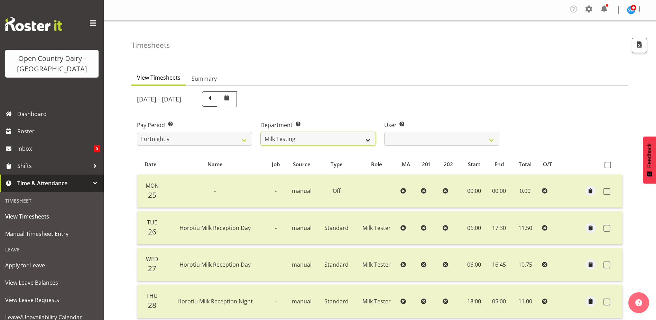
click at [370, 138] on select "701 702 703 704 705 706 707 708 709 710 711 712 713 714 715 716 717 718 719 720" at bounding box center [317, 139] width 115 height 14
select select "721"
click at [260, 132] on select "701 702 703 704 705 706 707 708 709 710 711 712 713 714 715 716 717 718 719 720" at bounding box center [317, 139] width 115 height 14
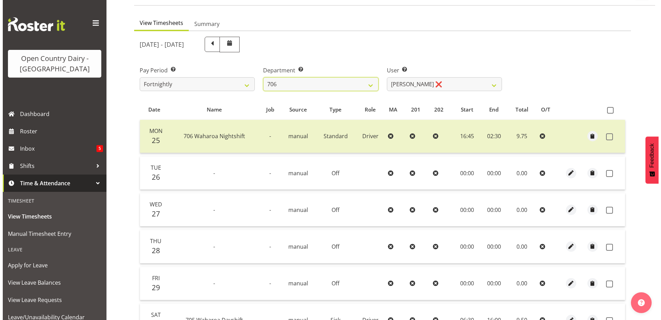
scroll to position [132, 0]
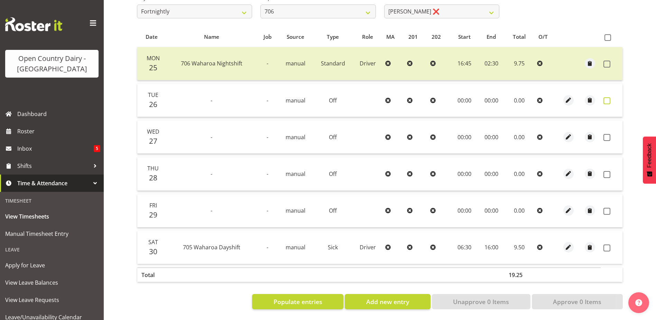
click at [607, 97] on span at bounding box center [607, 100] width 7 height 7
checkbox input "true"
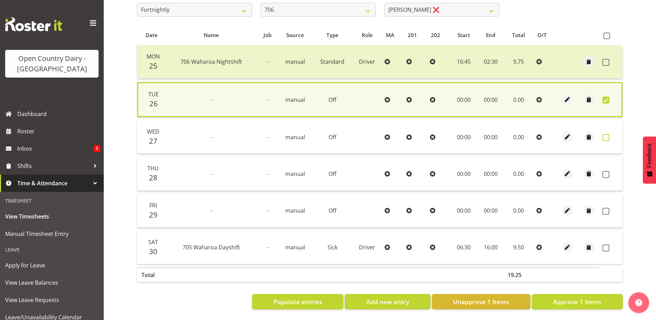
click at [606, 134] on span at bounding box center [606, 137] width 7 height 7
checkbox input "true"
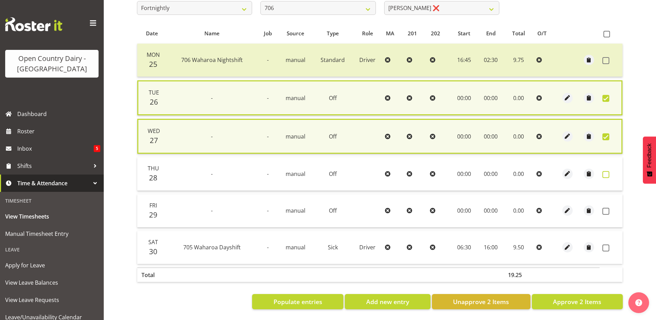
click at [604, 173] on span at bounding box center [606, 174] width 7 height 7
checkbox input "true"
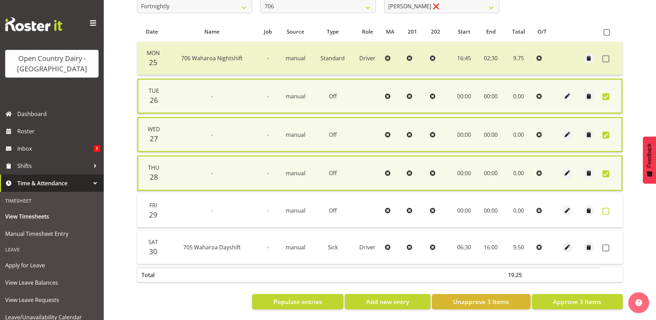
click at [607, 211] on span at bounding box center [606, 211] width 7 height 7
checkbox input "true"
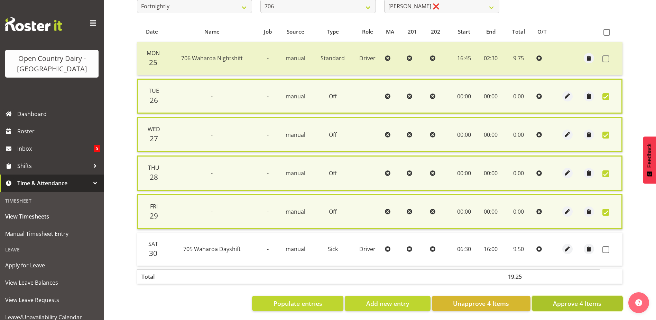
click at [566, 303] on span "Approve 4 Items" at bounding box center [577, 303] width 48 height 9
checkbox input "false"
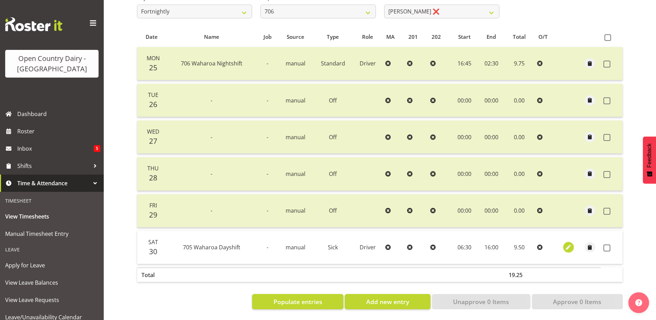
click at [568, 243] on span "button" at bounding box center [569, 247] width 8 height 8
select select "Sick"
select select "714"
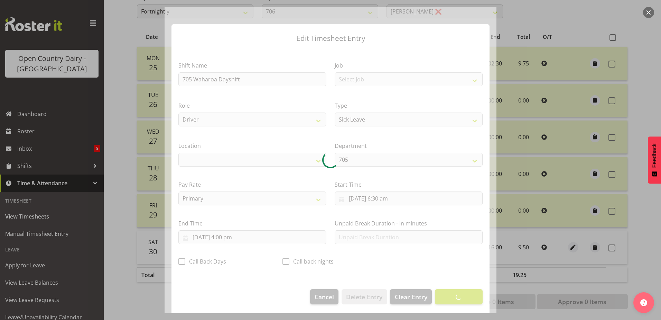
select select "1054"
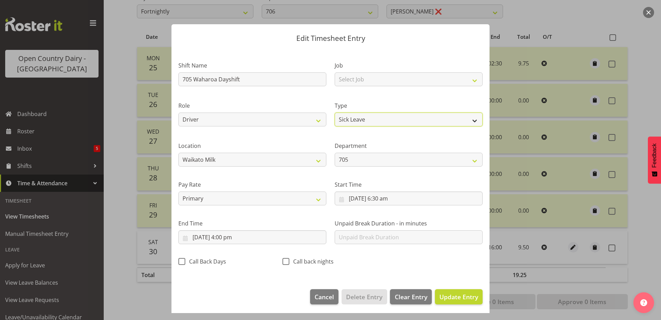
click at [372, 120] on select "Off Standard Public Holiday Public Holiday (Worked) Day In Lieu Annual Leave Si…" at bounding box center [409, 119] width 148 height 14
select select "Standard"
click at [335, 112] on select "Off Standard Public Holiday Public Holiday (Worked) Day In Lieu Annual Leave Si…" at bounding box center [409, 119] width 148 height 14
click at [445, 294] on span "Update Entry" at bounding box center [459, 296] width 39 height 8
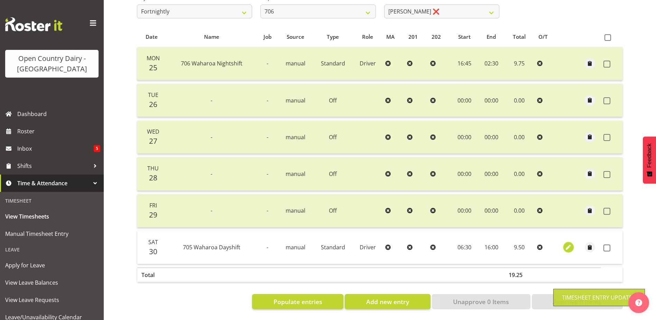
click at [567, 243] on span "button" at bounding box center [569, 247] width 8 height 8
select select "Standard"
select select "714"
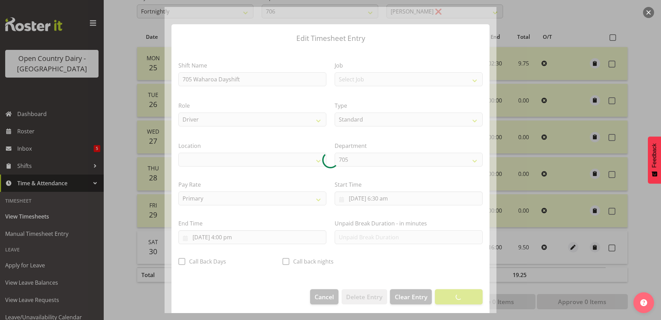
select select "1054"
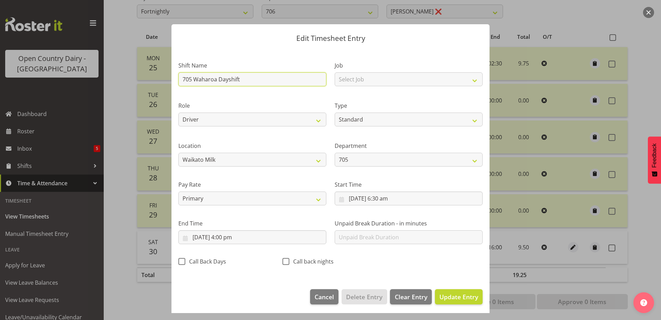
drag, startPoint x: 243, startPoint y: 79, endPoint x: 171, endPoint y: 82, distance: 72.0
click at [171, 82] on div "Edit Timesheet Entry Shift Name 705 Waharoa Dayshift Job Select Job Driver Driv…" at bounding box center [331, 160] width 332 height 306
type input "Leave"
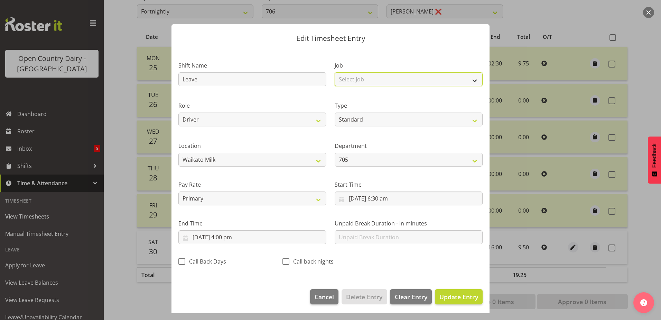
click at [375, 79] on select "Select Job Driver Driver supervisor Support" at bounding box center [409, 79] width 148 height 14
select select "9052"
click at [335, 72] on select "Select Job Driver Driver supervisor Support" at bounding box center [409, 79] width 148 height 14
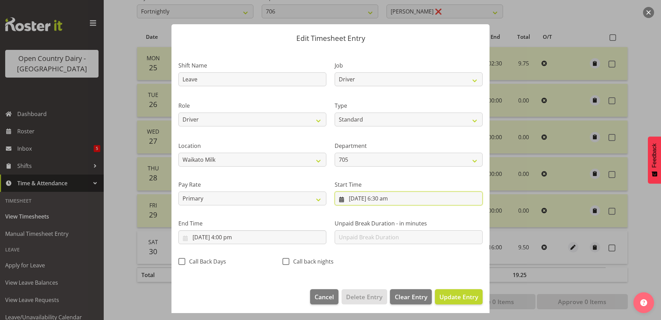
click at [384, 197] on input "[DATE] 6:30 am" at bounding box center [409, 198] width 148 height 14
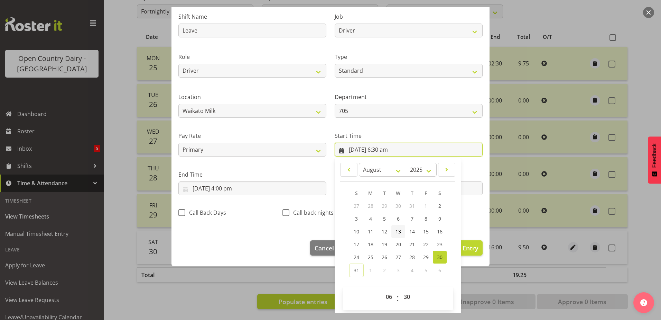
scroll to position [51, 0]
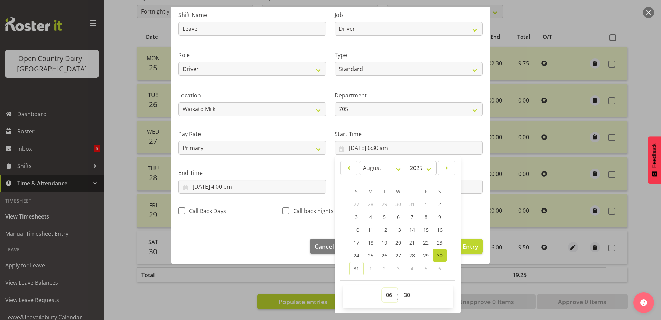
click at [387, 295] on select "00 01 02 03 04 05 06 07 08 09 10 11 12 13 14 15 16 17 18 19 20 21 22 23" at bounding box center [390, 295] width 16 height 14
select select "0"
click at [382, 288] on select "00 01 02 03 04 05 06 07 08 09 10 11 12 13 14 15 16 17 18 19 20 21 22 23" at bounding box center [390, 295] width 16 height 14
type input "[DATE] 12:30 am"
click at [404, 294] on select "00 01 02 03 04 05 06 07 08 09 10 11 12 13 14 15 16 17 18 19 20 21 22 23 24 25 2…" at bounding box center [408, 295] width 16 height 14
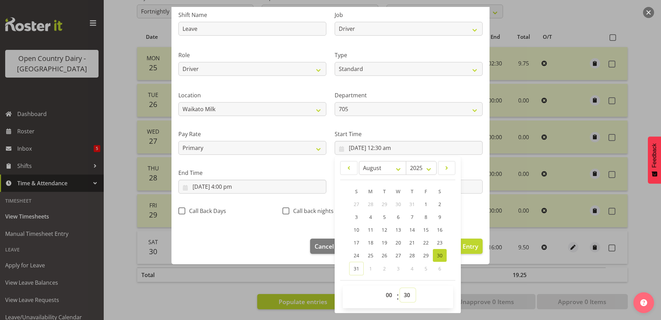
select select "0"
click at [400, 288] on select "00 01 02 03 04 05 06 07 08 09 10 11 12 13 14 15 16 17 18 19 20 21 22 23 24 25 2…" at bounding box center [408, 295] width 16 height 14
type input "[DATE] 12:00 am"
click at [226, 184] on input "[DATE] 4:00 pm" at bounding box center [252, 187] width 148 height 14
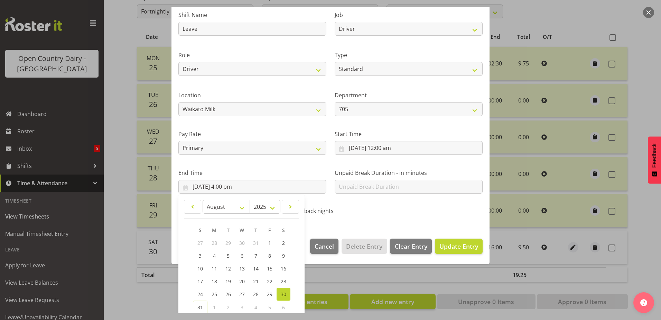
click at [249, 161] on div "End Time [DATE] 4:00 pm January February March April May June July August Septe…" at bounding box center [252, 178] width 156 height 39
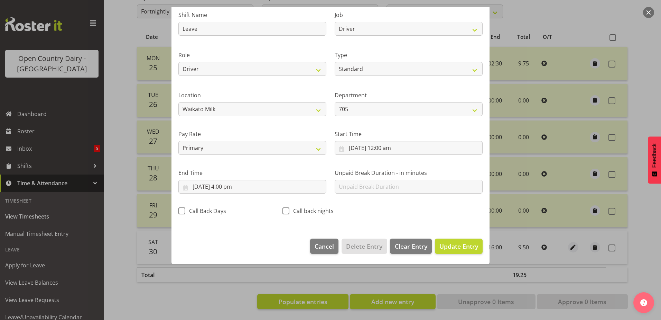
scroll to position [2, 0]
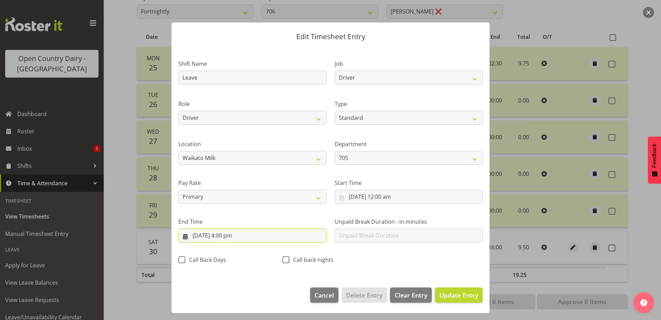
click at [227, 234] on input "[DATE] 4:00 pm" at bounding box center [252, 235] width 148 height 14
click at [390, 195] on input "[DATE] 12:00 am" at bounding box center [409, 197] width 148 height 14
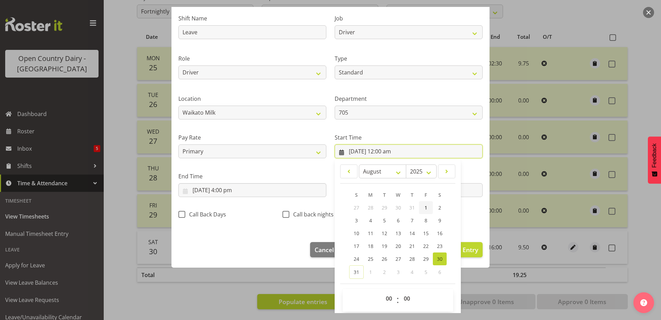
scroll to position [51, 0]
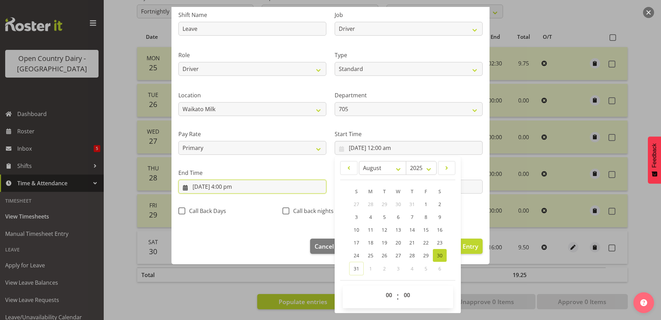
click at [229, 186] on input "[DATE] 4:00 pm" at bounding box center [252, 187] width 148 height 14
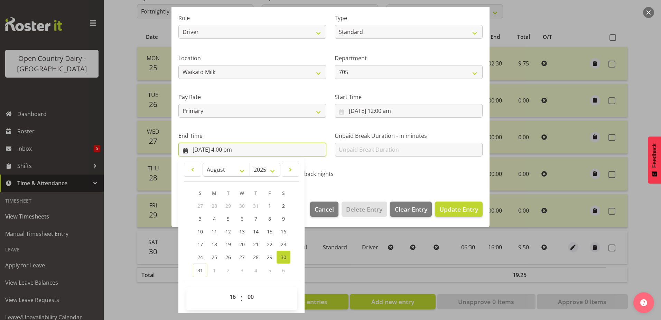
scroll to position [89, 0]
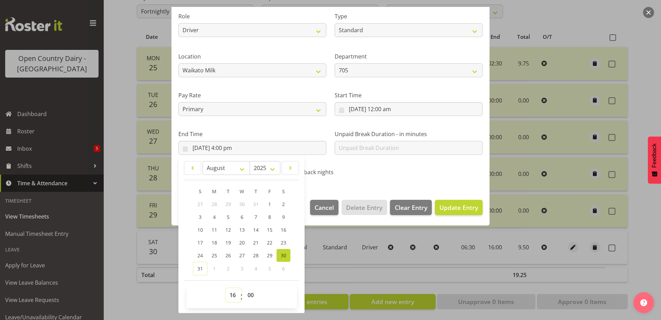
click at [232, 295] on select "00 01 02 03 04 05 06 07 08 09 10 11 12 13 14 15 16 17 18 19 20 21 22 23" at bounding box center [234, 295] width 16 height 14
select select "9"
click at [226, 288] on select "00 01 02 03 04 05 06 07 08 09 10 11 12 13 14 15 16 17 18 19 20 21 22 23" at bounding box center [234, 295] width 16 height 14
type input "30/08/2025, 9:00 am"
click at [252, 293] on select "00 01 02 03 04 05 06 07 08 09 10 11 12 13 14 15 16 17 18 19 20 21 22 23 24 25 2…" at bounding box center [252, 295] width 16 height 14
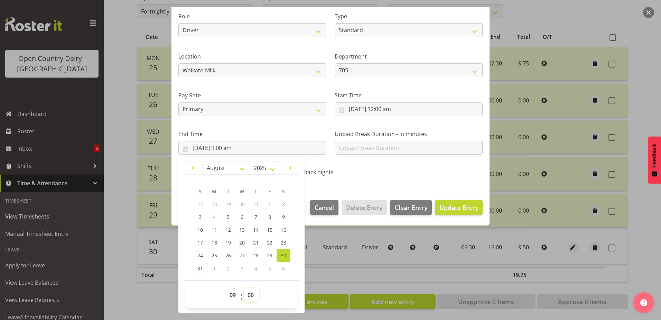
select select "44"
click at [244, 288] on select "00 01 02 03 04 05 06 07 08 09 10 11 12 13 14 15 16 17 18 19 20 21 22 23 24 25 2…" at bounding box center [252, 295] width 16 height 14
type input "30/08/2025, 9:44 am"
click at [443, 204] on span "Update Entry" at bounding box center [459, 207] width 39 height 8
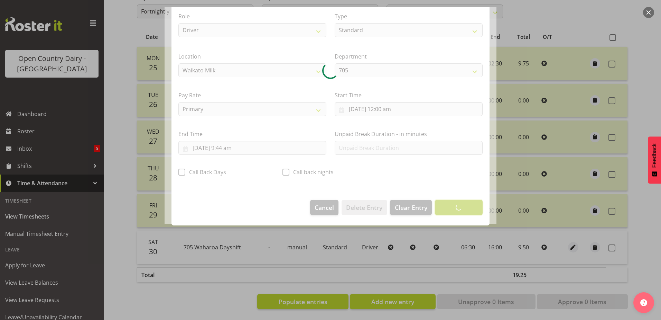
scroll to position [2, 0]
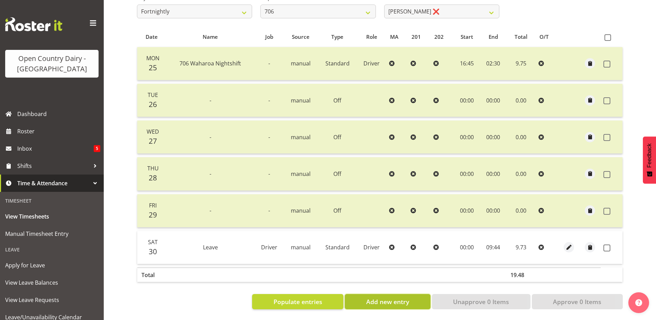
click at [392, 297] on span "Add new entry" at bounding box center [387, 301] width 43 height 9
select select
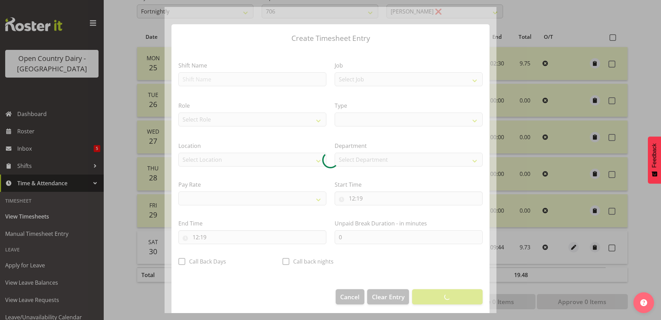
select select
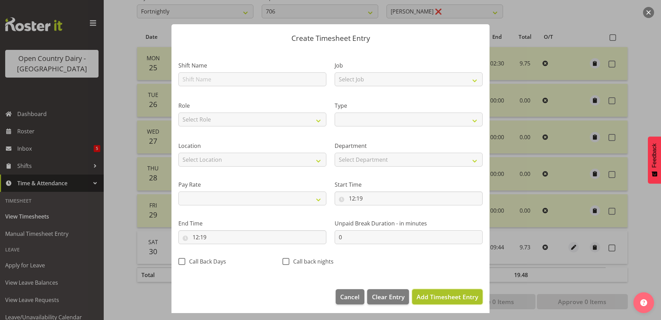
click at [423, 293] on span "Add Timesheet Entry" at bounding box center [448, 296] width 62 height 8
select select
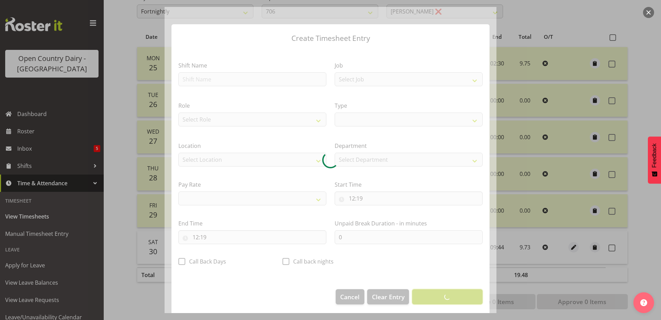
select select
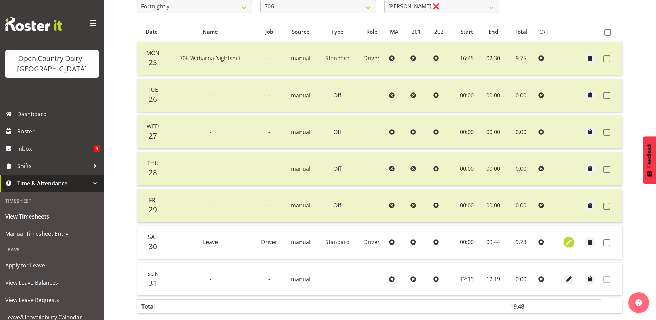
click at [570, 242] on span "button" at bounding box center [569, 242] width 8 height 8
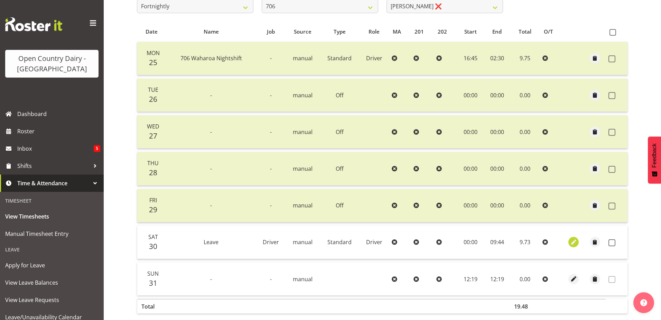
select select "Standard"
select select "714"
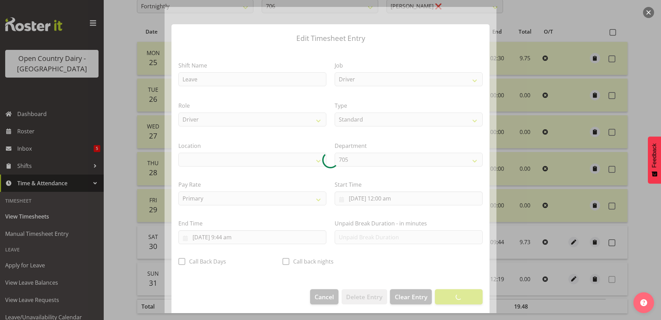
select select "1054"
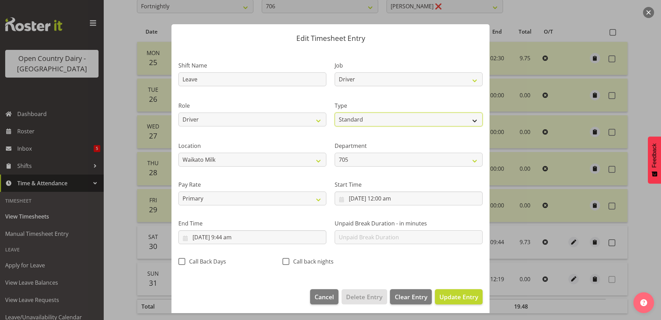
click at [376, 120] on select "Off Standard Public Holiday Public Holiday (Worked) Day In Lieu Annual Leave Si…" at bounding box center [409, 119] width 148 height 14
select select "Sick"
click at [335, 112] on select "Off Standard Public Holiday Public Holiday (Worked) Day In Lieu Annual Leave Si…" at bounding box center [409, 119] width 148 height 14
click at [450, 293] on span "Update Entry" at bounding box center [459, 296] width 39 height 8
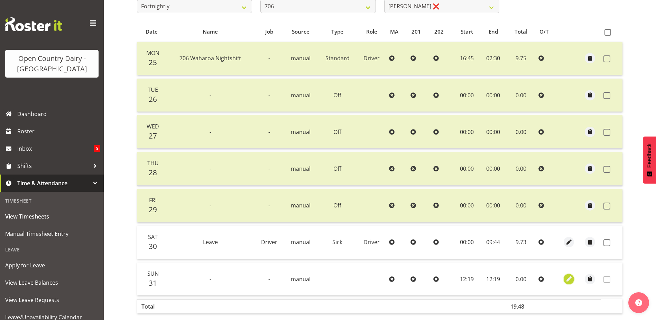
click at [566, 278] on span "button" at bounding box center [569, 279] width 8 height 8
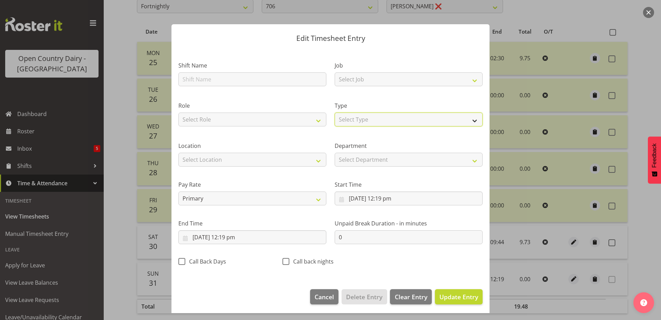
click at [371, 121] on select "Select Type Off Standard Public Holiday Public Holiday (Worked) Day In Lieu Ann…" at bounding box center [409, 119] width 148 height 14
select select "Standard"
click at [335, 112] on select "Select Type Off Standard Public Holiday Public Holiday (Worked) Day In Lieu Ann…" at bounding box center [409, 119] width 148 height 14
click at [218, 82] on input "text" at bounding box center [252, 79] width 148 height 14
type input "Leave"
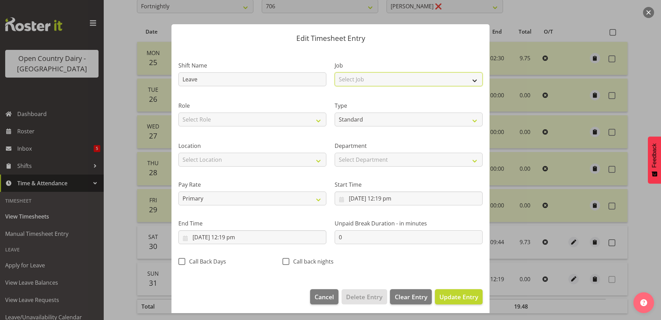
click at [350, 79] on select "Select Job Driver Driver supervisor Support" at bounding box center [409, 79] width 148 height 14
select select "9052"
click at [335, 72] on select "Select Job Driver Driver supervisor Support" at bounding box center [409, 79] width 148 height 14
click at [271, 117] on select "Select Role Driver" at bounding box center [252, 119] width 148 height 14
select select "1166"
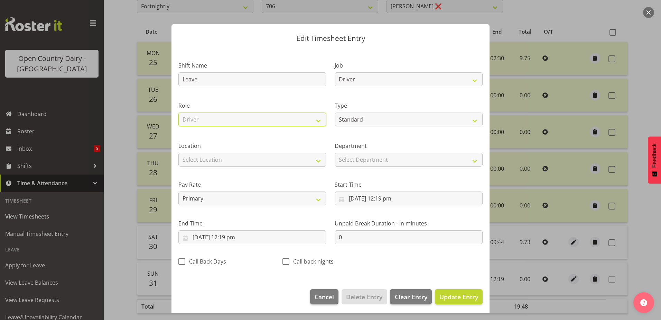
click at [178, 112] on select "Select Role Driver" at bounding box center [252, 119] width 148 height 14
click at [366, 196] on input "31/08/2025, 12:19 pm" at bounding box center [409, 198] width 148 height 14
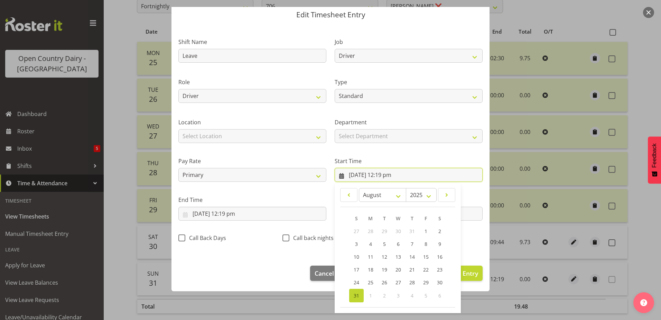
scroll to position [51, 0]
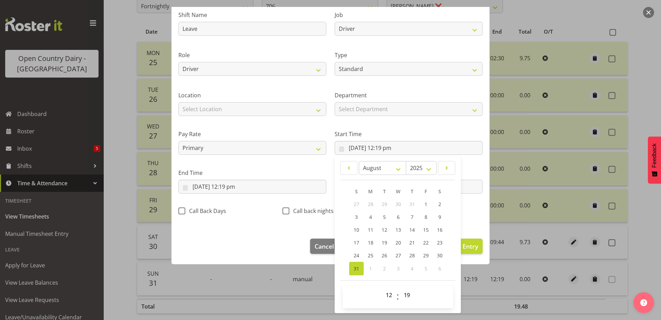
click at [471, 209] on div "Shift Name Leave Job Driver Driver supervisor Support Role Driver Type Off Stan…" at bounding box center [330, 110] width 313 height 219
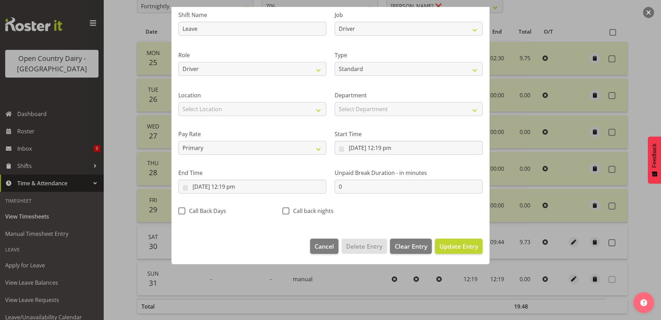
scroll to position [2, 0]
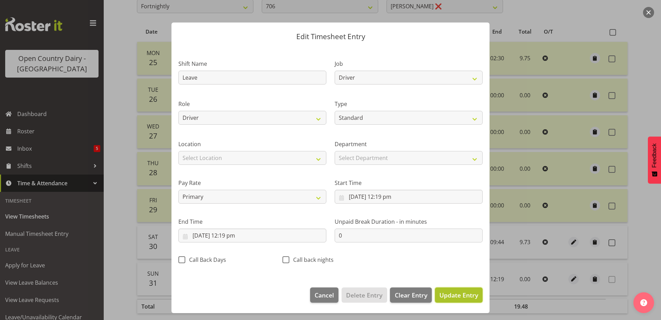
click at [446, 294] on span "Update Entry" at bounding box center [459, 295] width 39 height 8
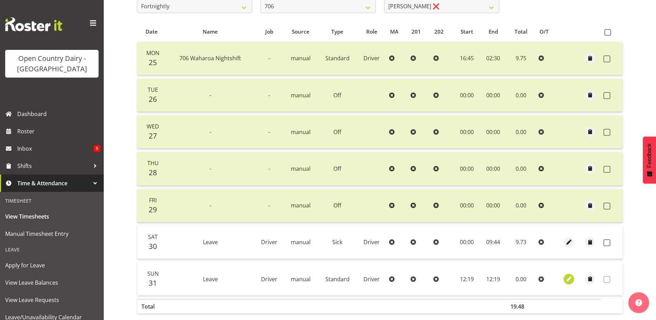
click at [567, 276] on span "button" at bounding box center [569, 279] width 8 height 8
select select "Standard"
select select "7"
select select "2025"
select select "12"
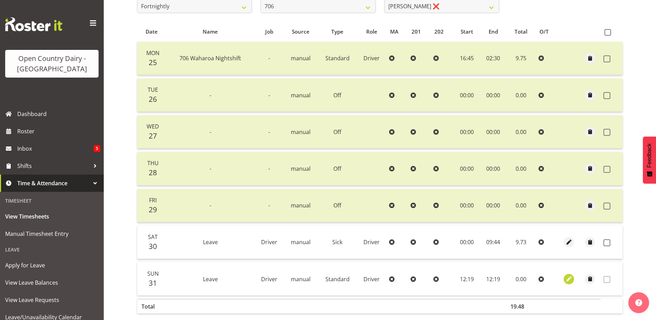
select select "19"
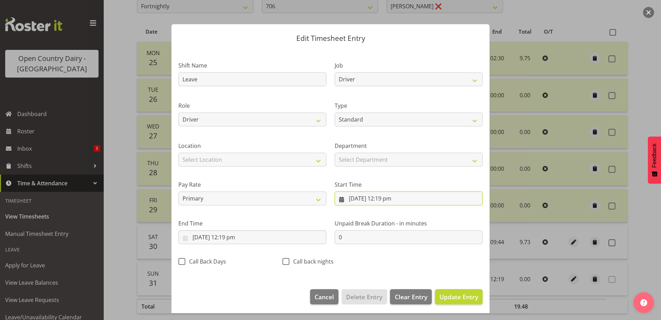
click at [384, 198] on input "31/08/2025, 12:19 pm" at bounding box center [409, 198] width 148 height 14
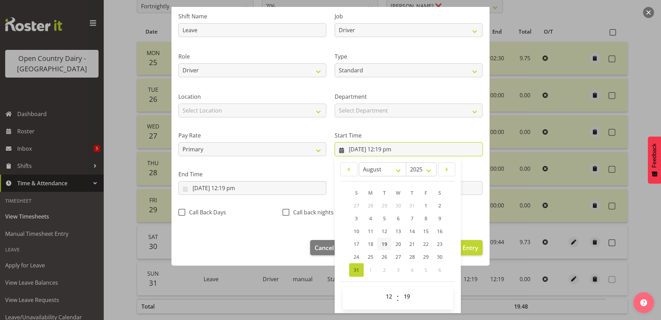
scroll to position [51, 0]
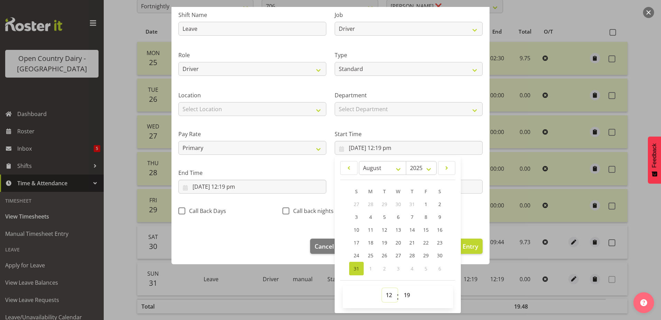
click at [388, 292] on select "00 01 02 03 04 05 06 07 08 09 10 11 12 13 14 15 16 17 18 19 20 21 22 23" at bounding box center [390, 295] width 16 height 14
select select "0"
click at [382, 288] on select "00 01 02 03 04 05 06 07 08 09 10 11 12 13 14 15 16 17 18 19 20 21 22 23" at bounding box center [390, 295] width 16 height 14
type input "31/08/2025, 12:19 am"
click at [405, 296] on select "00 01 02 03 04 05 06 07 08 09 10 11 12 13 14 15 16 17 18 19 20 21 22 23 24 25 2…" at bounding box center [408, 295] width 16 height 14
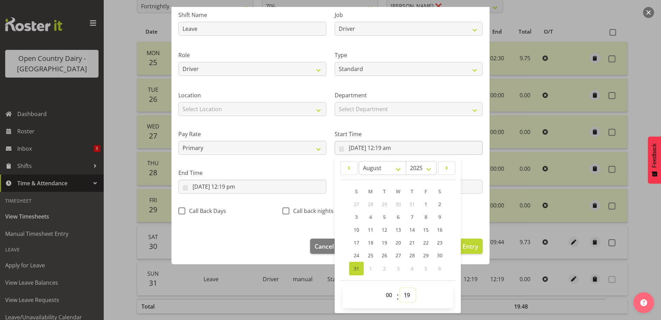
select select "0"
click at [400, 288] on select "00 01 02 03 04 05 06 07 08 09 10 11 12 13 14 15 16 17 18 19 20 21 22 23 24 25 2…" at bounding box center [408, 295] width 16 height 14
type input "31/08/2025, 12:00 am"
click at [227, 184] on input "31/08/2025, 12:19 pm" at bounding box center [252, 187] width 148 height 14
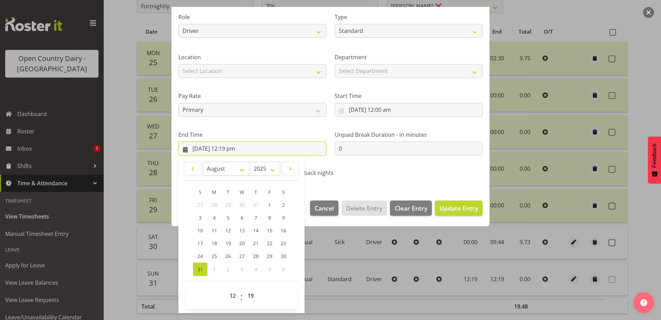
scroll to position [89, 0]
click at [229, 293] on select "00 01 02 03 04 05 06 07 08 09 10 11 12 13 14 15 16 17 18 19 20 21 22 23" at bounding box center [234, 295] width 16 height 14
select select "9"
click at [226, 288] on select "00 01 02 03 04 05 06 07 08 09 10 11 12 13 14 15 16 17 18 19 20 21 22 23" at bounding box center [234, 295] width 16 height 14
type input "31/08/2025, 9:19 am"
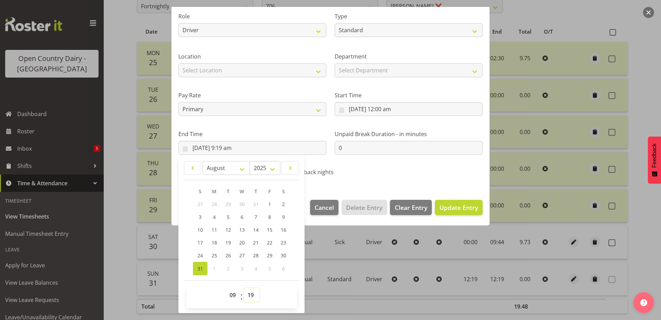
click at [255, 293] on select "00 01 02 03 04 05 06 07 08 09 10 11 12 13 14 15 16 17 18 19 20 21 22 23 24 25 2…" at bounding box center [252, 295] width 16 height 14
select select "44"
click at [244, 288] on select "00 01 02 03 04 05 06 07 08 09 10 11 12 13 14 15 16 17 18 19 20 21 22 23 24 25 2…" at bounding box center [252, 295] width 16 height 14
type input "31/08/2025, 9:44 am"
click at [440, 203] on span "Update Entry" at bounding box center [459, 207] width 39 height 9
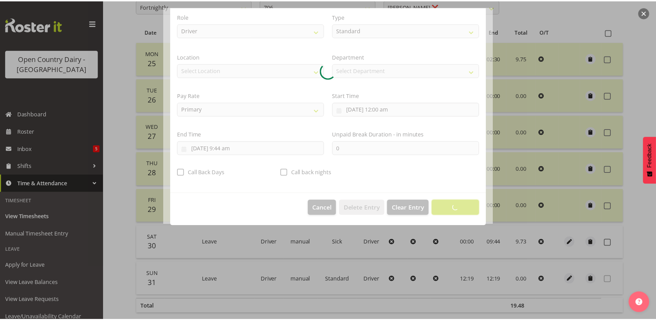
scroll to position [2, 0]
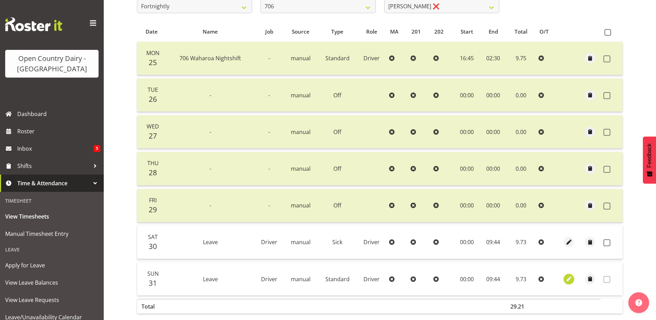
click at [566, 279] on span "button" at bounding box center [569, 279] width 8 height 8
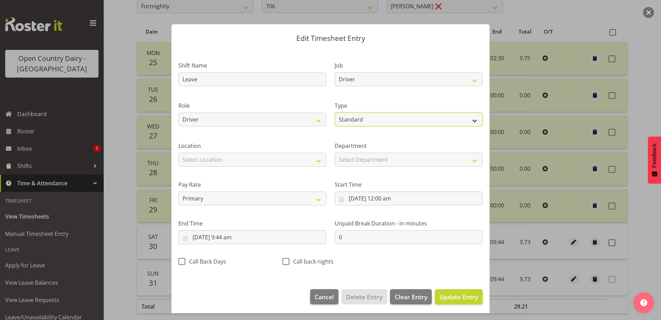
click at [364, 117] on select "Off Standard Public Holiday Public Holiday (Worked) Day In Lieu Annual Leave Si…" at bounding box center [409, 119] width 148 height 14
select select "Sick"
click at [335, 112] on select "Off Standard Public Holiday Public Holiday (Worked) Day In Lieu Annual Leave Si…" at bounding box center [409, 119] width 148 height 14
click at [440, 295] on span "Update Entry" at bounding box center [459, 296] width 39 height 8
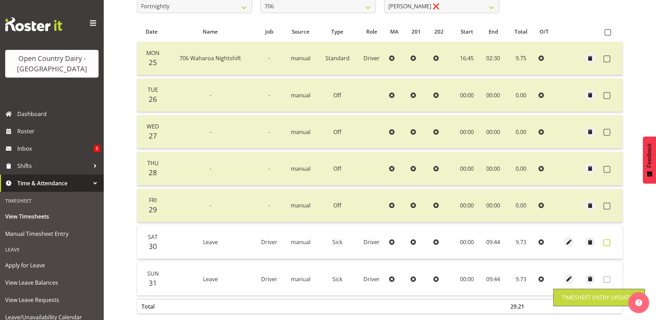
click at [606, 243] on span at bounding box center [607, 242] width 7 height 7
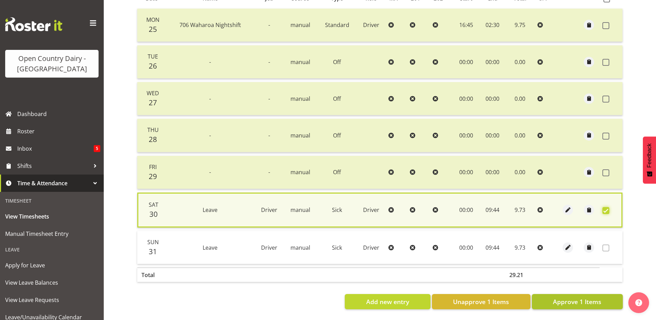
scroll to position [171, 0]
click at [560, 297] on span "Approve 1 Items" at bounding box center [577, 301] width 48 height 9
checkbox input "false"
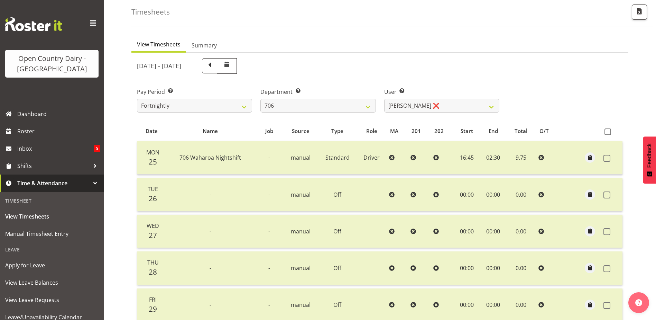
scroll to position [31, 0]
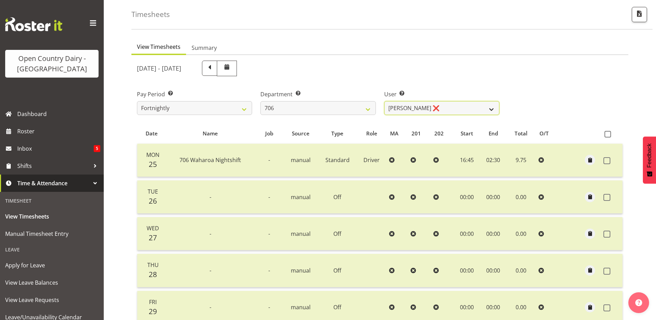
click at [426, 108] on select "Andrew Kearns ❌ Len Symons ❌ Mark Ansley ❌ Paul Griffin ❌" at bounding box center [441, 108] width 115 height 14
click at [384, 101] on select "Andrew Kearns ❌ Len Symons ❌ Mark Ansley ❌ Paul Griffin ❌" at bounding box center [441, 108] width 115 height 14
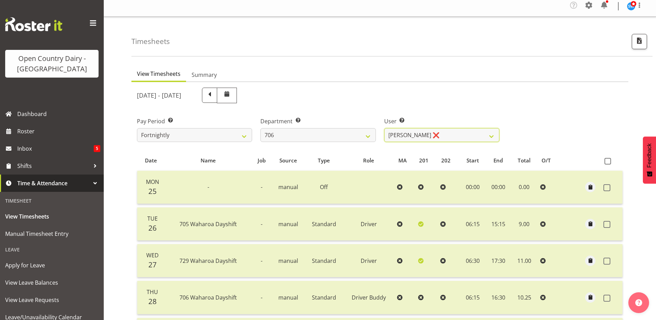
scroll to position [0, 0]
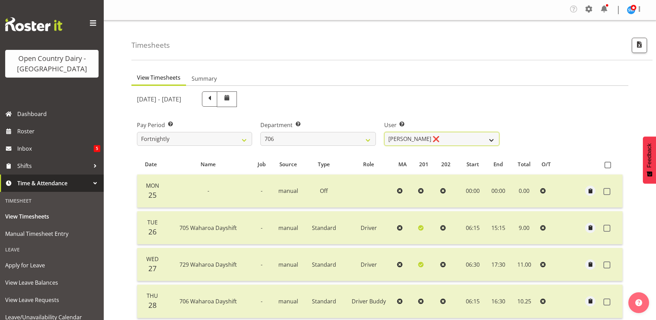
click at [427, 136] on select "Andrew Kearns ❌ Len Symons ❌ Mark Ansley ❌ Paul Griffin ❌" at bounding box center [441, 139] width 115 height 14
click at [384, 132] on select "Andrew Kearns ❌ Len Symons ❌ Mark Ansley ❌ Paul Griffin ❌" at bounding box center [441, 139] width 115 height 14
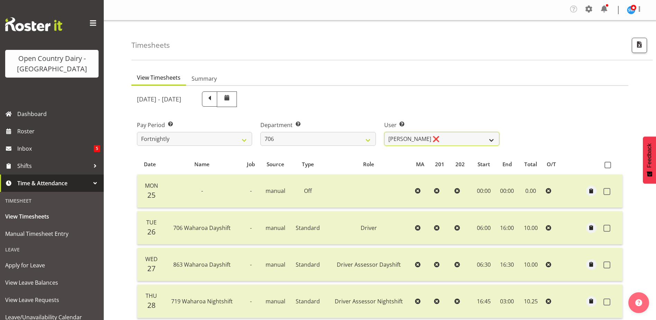
click at [439, 139] on select "Andrew Kearns ❌ Len Symons ❌ Mark Ansley ❌ Paul Griffin ❌" at bounding box center [441, 139] width 115 height 14
select select "11079"
click at [384, 132] on select "Andrew Kearns ❌ Len Symons ❌ Mark Ansley ❌ Paul Griffin ❌" at bounding box center [441, 139] width 115 height 14
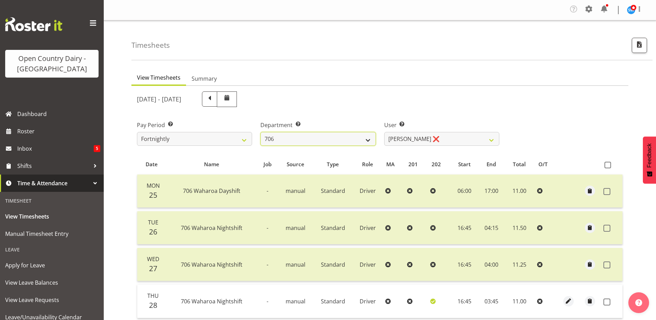
click at [304, 140] on select "701 702 703 704 705 706 707 708 709 710 711 712 713 714 715 716 717 718 719 720" at bounding box center [317, 139] width 115 height 14
select select "811"
click at [260, 132] on select "701 702 703 704 705 706 707 708 709 710 711 712 713 714 715 716 717 718 719 720" at bounding box center [317, 139] width 115 height 14
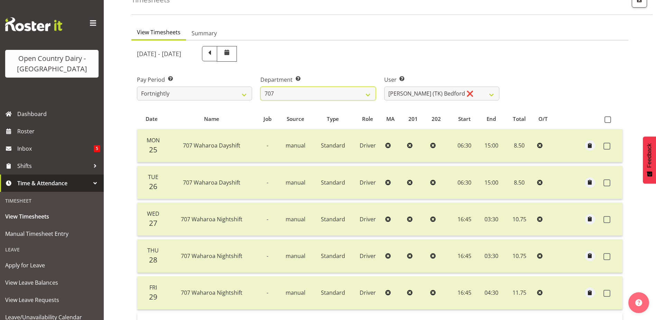
scroll to position [31, 0]
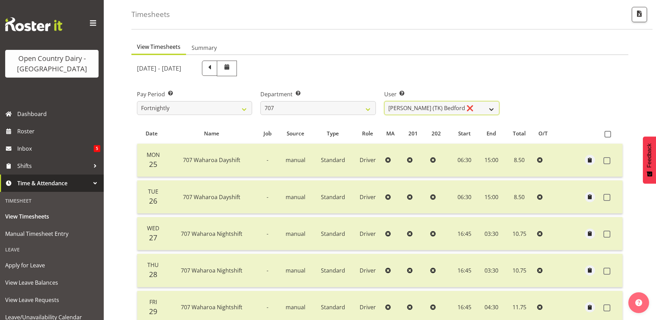
click at [450, 111] on select "Alan (TK) Bedford ❌ Mike Madden ❌" at bounding box center [441, 108] width 115 height 14
select select "8199"
click at [384, 101] on select "Alan (TK) Bedford ❌ Mike Madden ❌" at bounding box center [441, 108] width 115 height 14
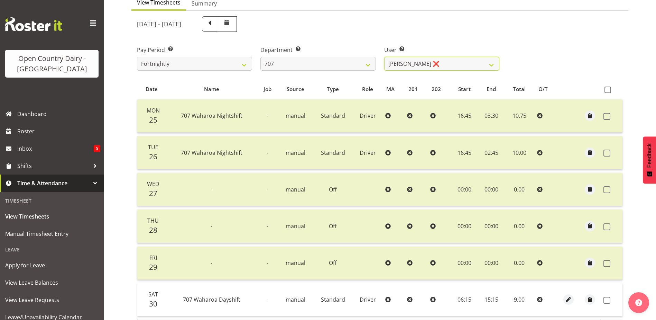
scroll to position [0, 0]
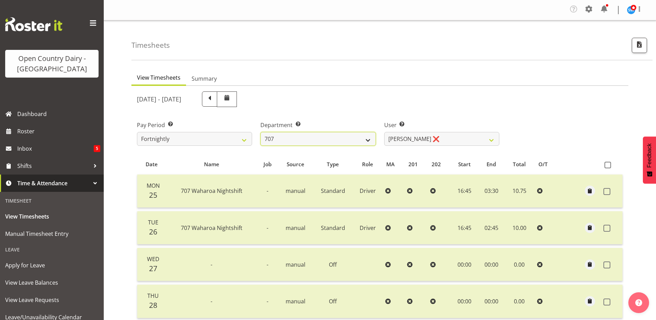
click at [316, 139] on select "701 702 703 704 705 706 707 708 709 710 711 712 713 714 715 716 717 718 719 720" at bounding box center [317, 139] width 115 height 14
select select "762"
click at [260, 132] on select "701 702 703 704 705 706 707 708 709 710 711 712 713 714 715 716 717 718 719 720" at bounding box center [317, 139] width 115 height 14
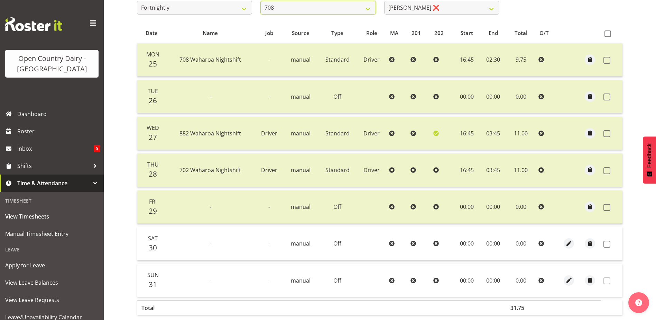
scroll to position [65, 0]
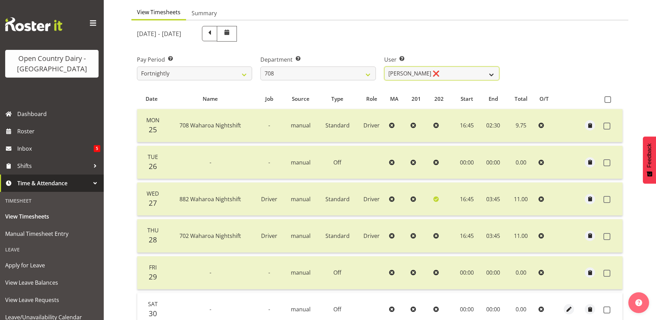
click at [440, 75] on select "David Foote ❌ Mark Himiona ❌" at bounding box center [441, 73] width 115 height 14
select select "11697"
click at [384, 66] on select "David Foote ❌ Mark Himiona ❌" at bounding box center [441, 73] width 115 height 14
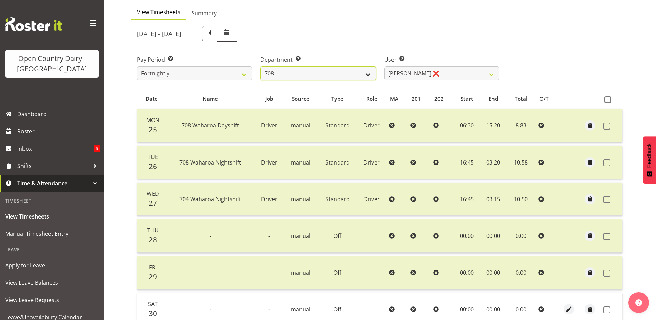
click at [316, 77] on select "701 702 703 704 705 706 707 708 709 710 711 712 713 714 715 716 717 718 719 720" at bounding box center [317, 73] width 115 height 14
select select "735"
click at [260, 66] on select "701 702 703 704 705 706 707 708 709 710 711 712 713 714 715 716 717 718 719 720" at bounding box center [317, 73] width 115 height 14
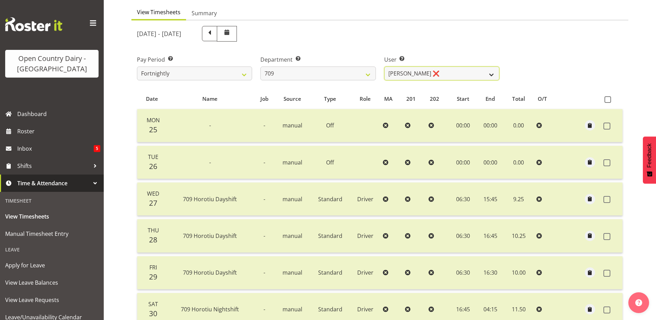
click at [443, 73] on select "Alex Barclay ❌ Craig Knudsen ❌ Jaswant Singh ❌ Ross Cook ❌" at bounding box center [441, 73] width 115 height 14
select select "10973"
click at [384, 66] on select "Alex Barclay ❌ Craig Knudsen ❌ Jaswant Singh ❌ Ross Cook ❌" at bounding box center [441, 73] width 115 height 14
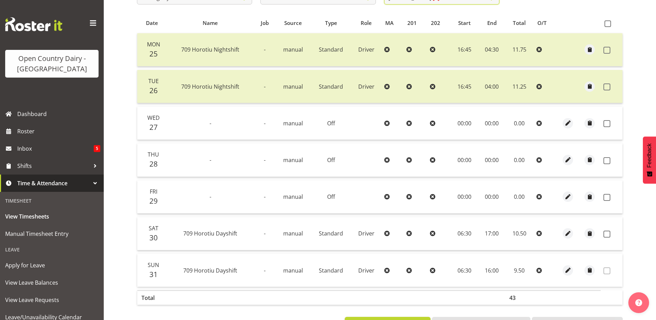
scroll to position [169, 0]
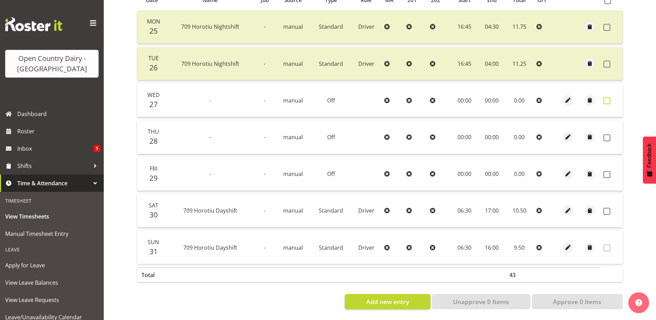
click at [608, 97] on span at bounding box center [607, 100] width 7 height 7
checkbox input "true"
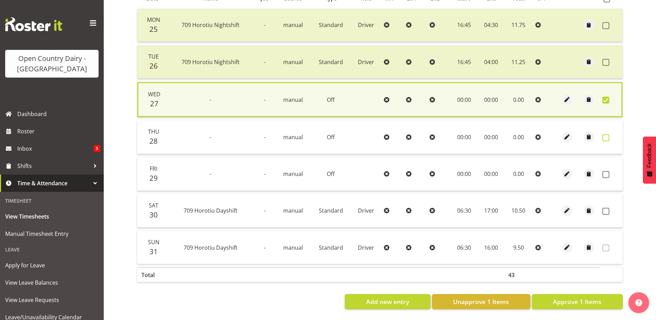
click at [607, 134] on span at bounding box center [606, 137] width 7 height 7
checkbox input "true"
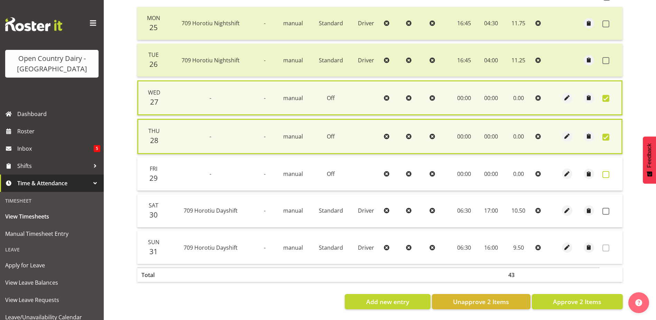
click at [606, 171] on span at bounding box center [606, 174] width 7 height 7
checkbox input "true"
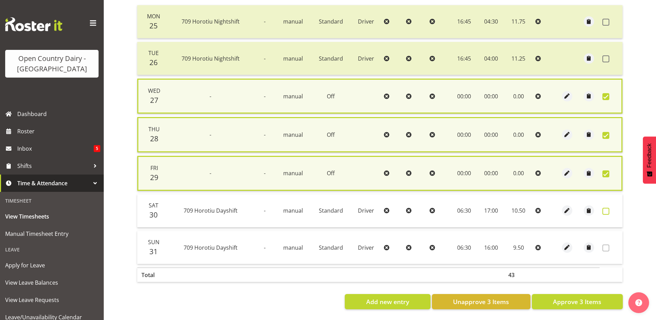
click at [607, 209] on span at bounding box center [606, 211] width 7 height 7
checkbox input "true"
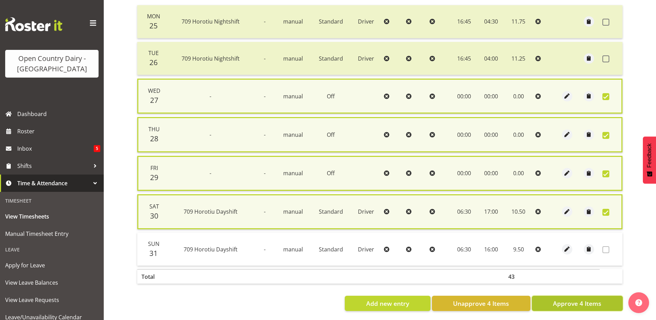
click at [582, 304] on span "Approve 4 Items" at bounding box center [577, 303] width 48 height 9
checkbox input "false"
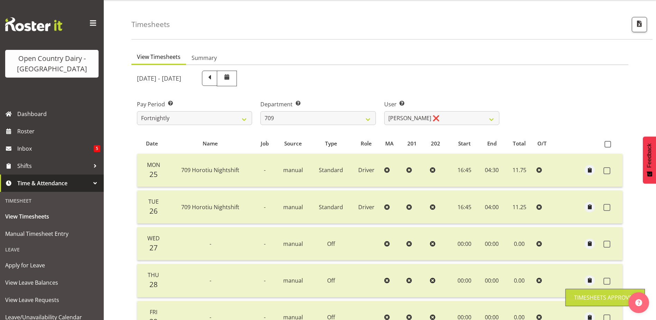
scroll to position [0, 0]
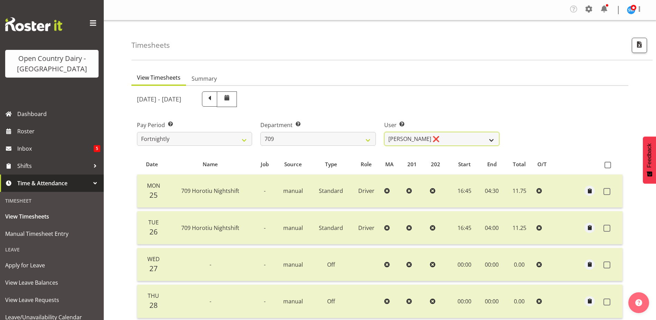
click at [431, 140] on select "Alex Barclay ❌ Craig Knudsen ❌ Jaswant Singh ❌ Ross Cook ❌" at bounding box center [441, 139] width 115 height 14
click at [384, 132] on select "Alex Barclay ❌ Craig Knudsen ❌ Jaswant Singh ❌ Ross Cook ❌" at bounding box center [441, 139] width 115 height 14
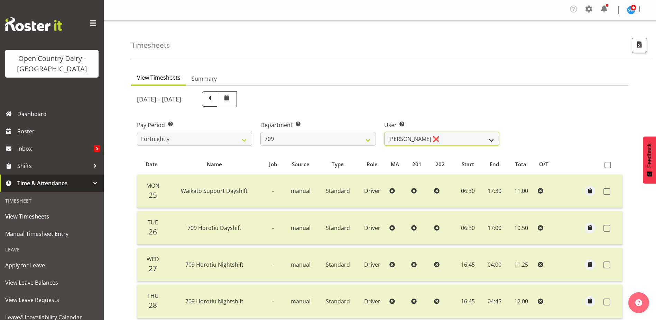
click at [433, 134] on select "Alex Barclay ❌ Craig Knudsen ❌ Jaswant Singh ❌ Ross Cook ❌" at bounding box center [441, 139] width 115 height 14
select select "9890"
click at [384, 132] on select "Alex Barclay ❌ Craig Knudsen ❌ Jaswant Singh ❌ Ross Cook ❌" at bounding box center [441, 139] width 115 height 14
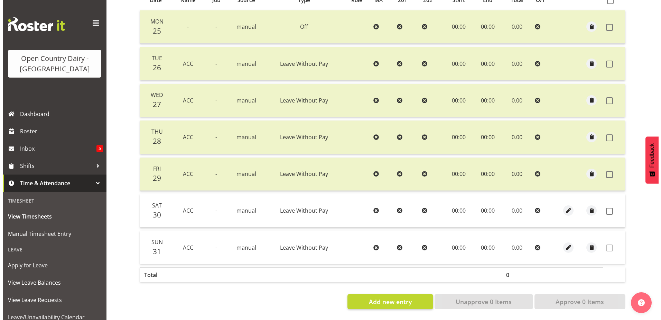
scroll to position [169, 0]
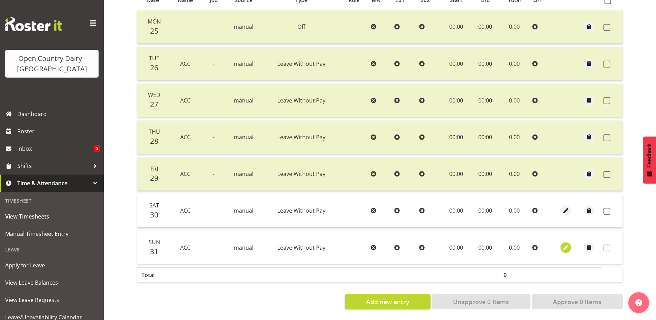
click at [566, 243] on span "button" at bounding box center [566, 247] width 8 height 8
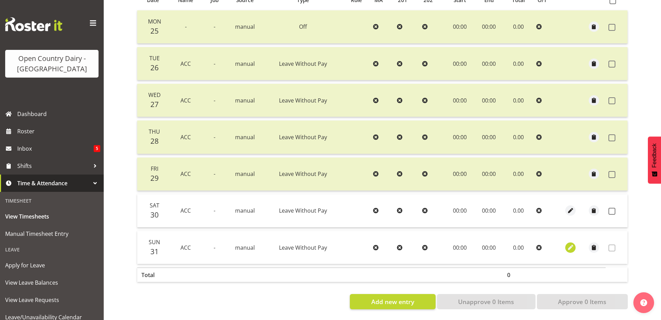
select select "Leave Without Pay"
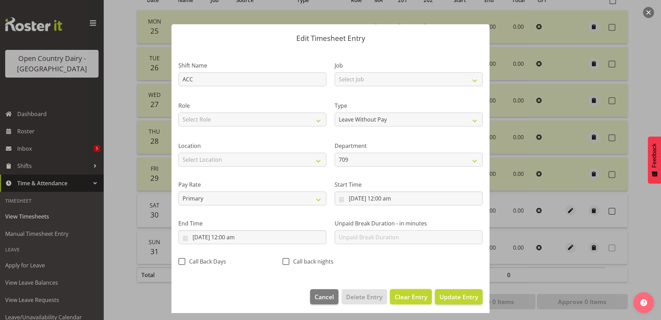
click at [406, 293] on span "Clear Entry" at bounding box center [411, 296] width 33 height 9
select select "Off"
type input "0"
select select
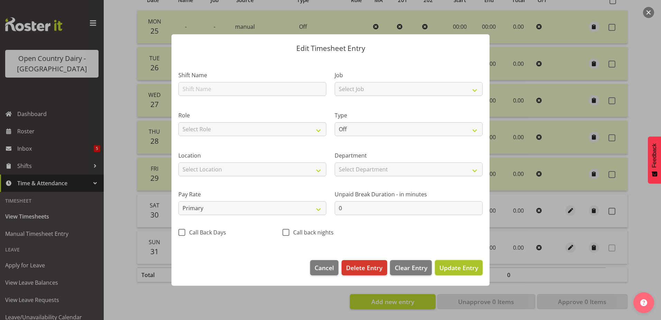
click at [453, 266] on span "Update Entry" at bounding box center [459, 267] width 39 height 8
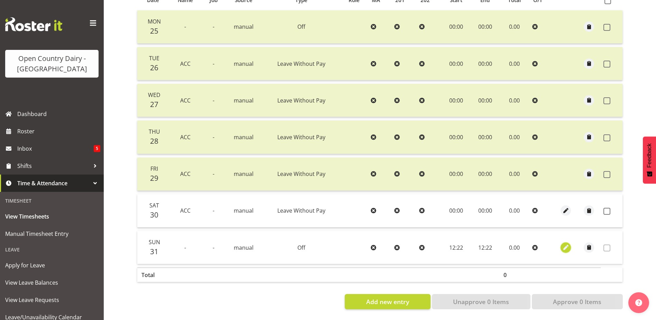
click at [564, 243] on span "button" at bounding box center [566, 247] width 8 height 8
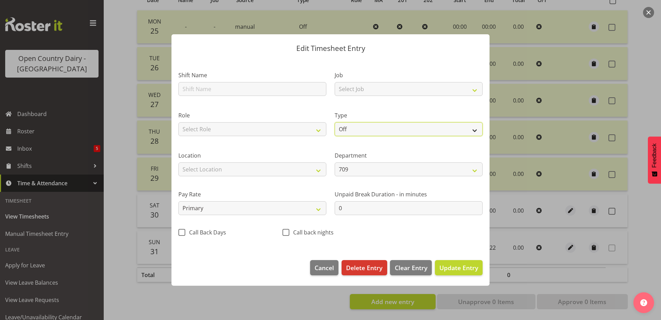
click at [366, 130] on select "Off Standard Public Holiday Public Holiday (Worked) Day In Lieu Annual Leave Si…" at bounding box center [409, 129] width 148 height 14
select select "Standard"
click at [335, 122] on select "Off Standard Public Holiday Public Holiday (Worked) Day In Lieu Annual Leave Si…" at bounding box center [409, 129] width 148 height 14
select select "7"
select select "2025"
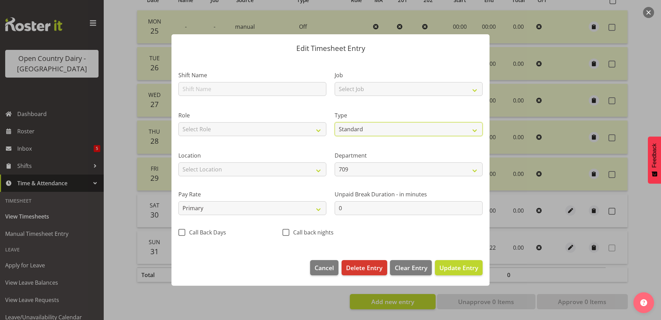
select select "12"
select select "22"
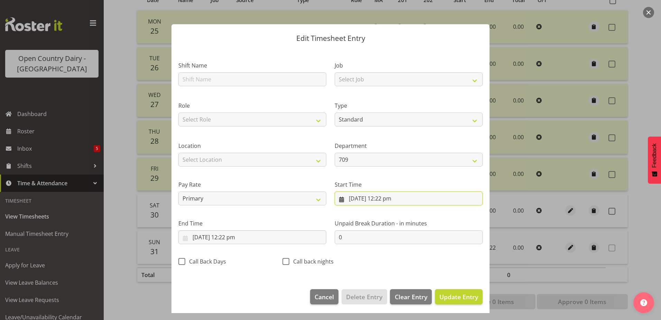
click at [389, 196] on input "31/08/2025, 12:22 pm" at bounding box center [409, 198] width 148 height 14
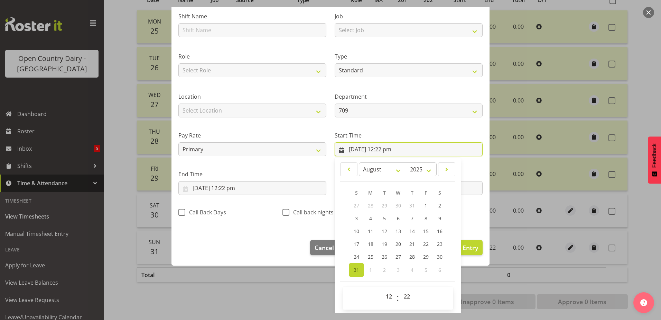
scroll to position [51, 0]
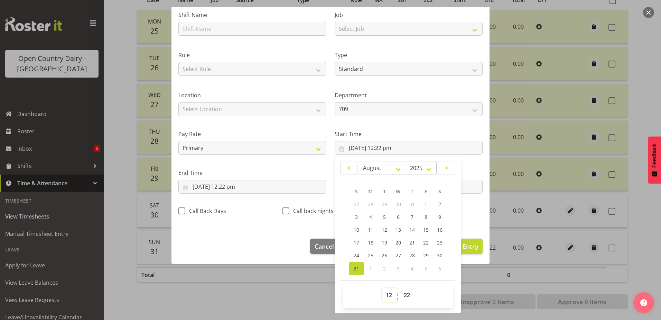
click at [385, 296] on select "00 01 02 03 04 05 06 07 08 09 10 11 12 13 14 15 16 17 18 19 20 21 22 23" at bounding box center [390, 295] width 16 height 14
select select "0"
click at [382, 288] on select "00 01 02 03 04 05 06 07 08 09 10 11 12 13 14 15 16 17 18 19 20 21 22 23" at bounding box center [390, 295] width 16 height 14
type input "31/08/2025, 12:22 am"
click at [407, 296] on select "00 01 02 03 04 05 06 07 08 09 10 11 12 13 14 15 16 17 18 19 20 21 22 23 24 25 2…" at bounding box center [408, 295] width 16 height 14
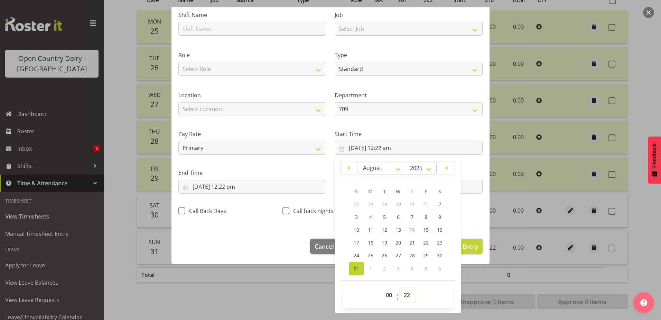
select select "0"
click at [400, 288] on select "00 01 02 03 04 05 06 07 08 09 10 11 12 13 14 15 16 17 18 19 20 21 22 23 24 25 2…" at bounding box center [408, 295] width 16 height 14
type input "31/08/2025, 12:00 am"
click at [463, 245] on span "Update Entry" at bounding box center [459, 246] width 39 height 8
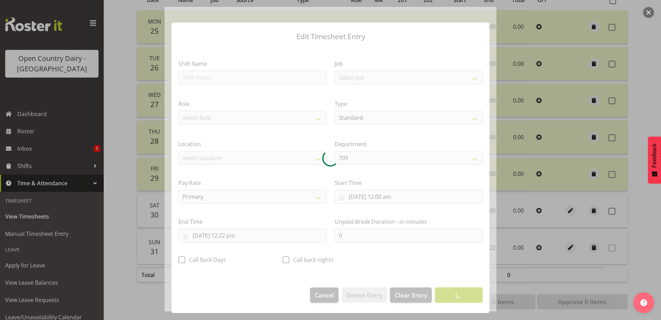
scroll to position [2, 0]
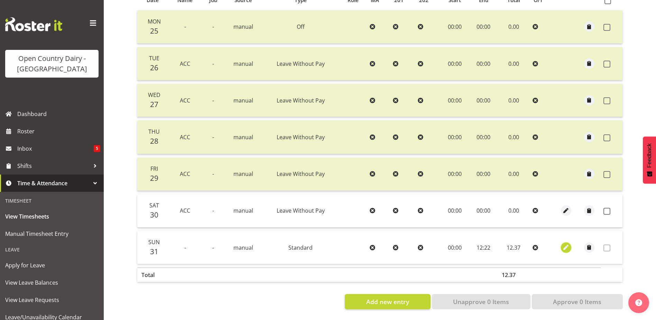
click at [565, 243] on span "button" at bounding box center [566, 247] width 8 height 8
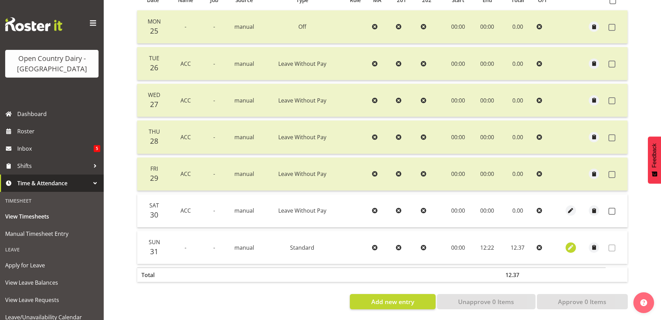
select select "Standard"
select select "7"
select select "2025"
select select "12"
select select "22"
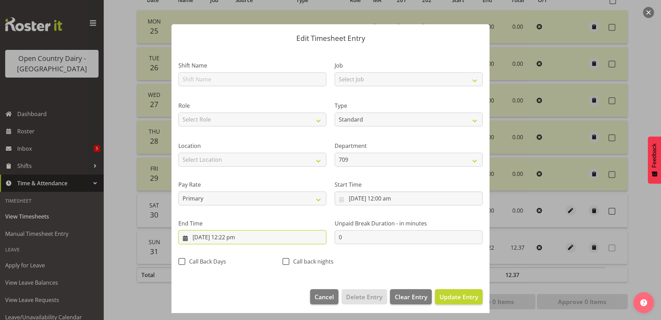
click at [229, 236] on input "31/08/2025, 12:22 pm" at bounding box center [252, 237] width 148 height 14
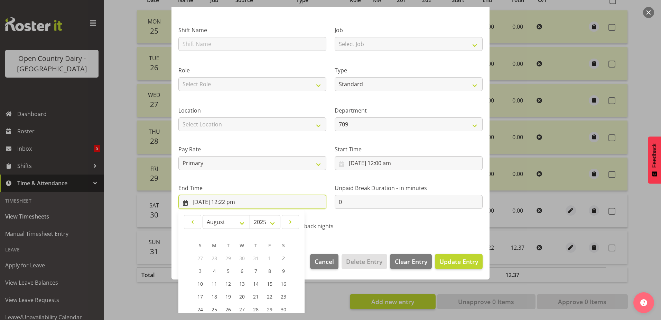
scroll to position [89, 0]
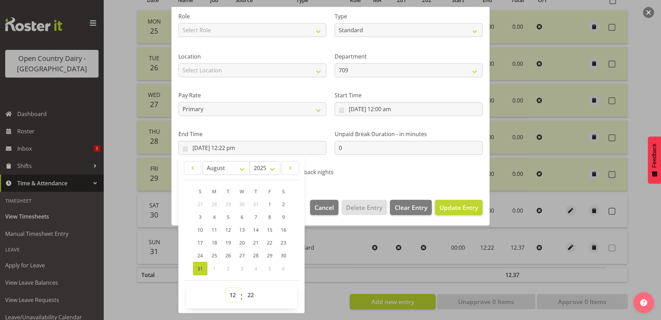
click at [229, 294] on select "00 01 02 03 04 05 06 07 08 09 10 11 12 13 14 15 16 17 18 19 20 21 22 23" at bounding box center [234, 295] width 16 height 14
select select "0"
click at [226, 288] on select "00 01 02 03 04 05 06 07 08 09 10 11 12 13 14 15 16 17 18 19 20 21 22 23" at bounding box center [234, 295] width 16 height 14
type input "31/08/2025, 12:22 am"
click at [248, 295] on select "00 01 02 03 04 05 06 07 08 09 10 11 12 13 14 15 16 17 18 19 20 21 22 23 24 25 2…" at bounding box center [252, 295] width 16 height 14
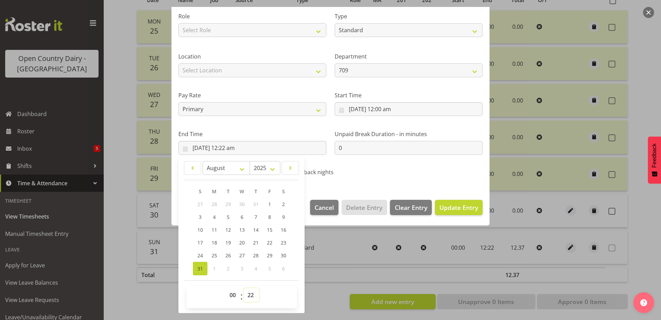
select select "0"
click at [244, 288] on select "00 01 02 03 04 05 06 07 08 09 10 11 12 13 14 15 16 17 18 19 20 21 22 23 24 25 2…" at bounding box center [252, 295] width 16 height 14
type input "31/08/2025, 12:00 am"
click at [455, 212] on button "Update Entry" at bounding box center [459, 207] width 48 height 15
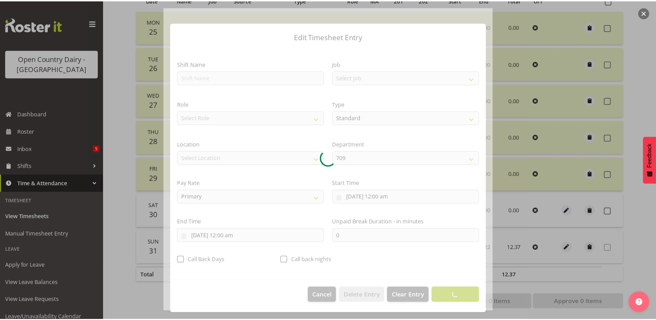
scroll to position [2, 0]
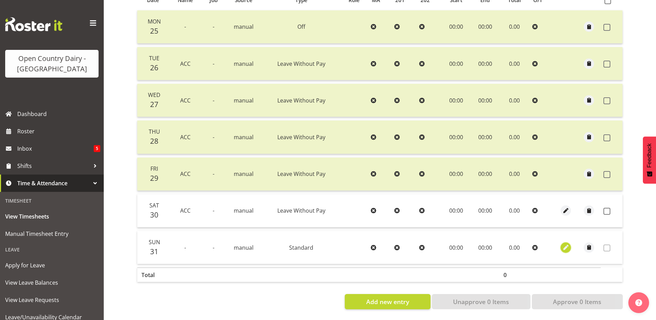
click at [564, 243] on span "button" at bounding box center [566, 247] width 8 height 8
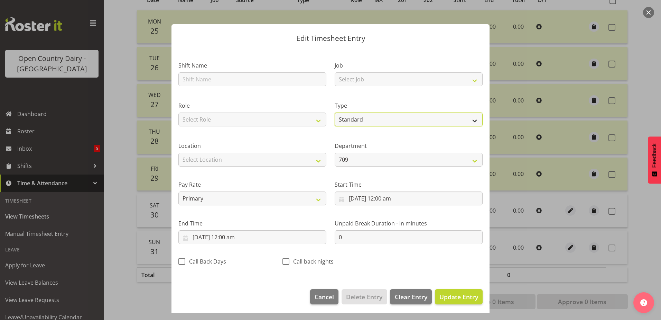
click at [363, 118] on select "Off Standard Public Holiday Public Holiday (Worked) Day In Lieu Annual Leave Si…" at bounding box center [409, 119] width 148 height 14
select select "Off"
click at [335, 122] on select "Off Standard Public Holiday Public Holiday (Worked) Day In Lieu Annual Leave Si…" at bounding box center [409, 119] width 148 height 14
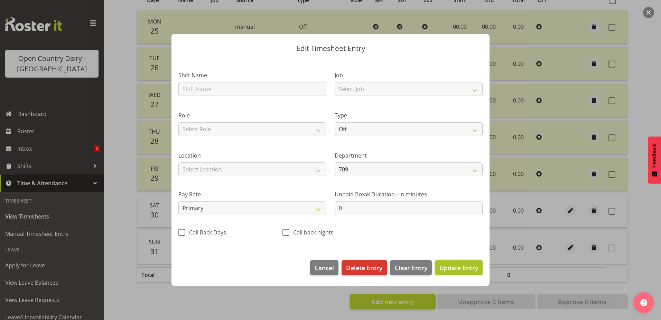
click at [450, 264] on span "Update Entry" at bounding box center [459, 267] width 39 height 8
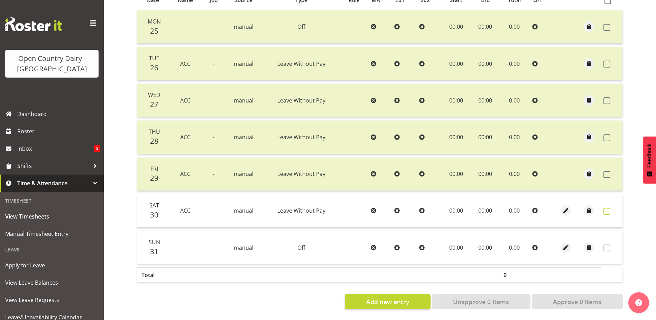
click at [609, 208] on span at bounding box center [607, 211] width 7 height 7
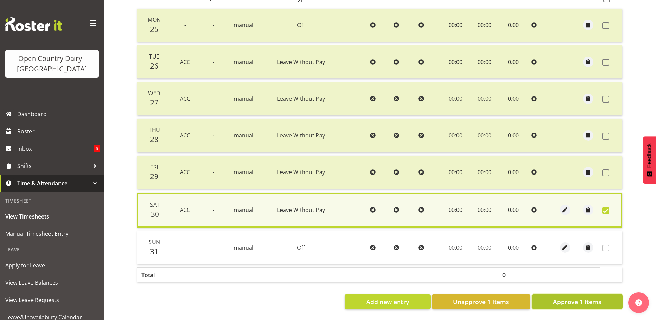
click at [584, 301] on span "Approve 1 Items" at bounding box center [577, 301] width 48 height 9
checkbox input "false"
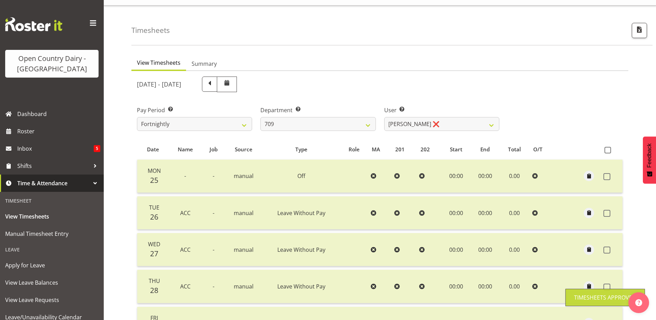
scroll to position [0, 0]
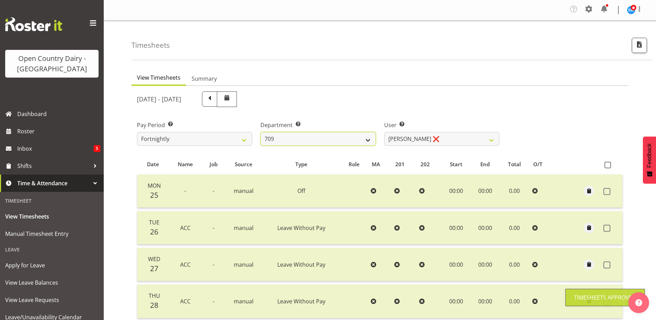
click at [304, 142] on select "701 702 703 704 705 706 707 708 709 710 711 712 713 714 715 716 717 718 719 720" at bounding box center [317, 139] width 115 height 14
select select "875"
click at [260, 132] on select "701 702 703 704 705 706 707 708 709 710 711 712 713 714 715 716 717 718 719 720" at bounding box center [317, 139] width 115 height 14
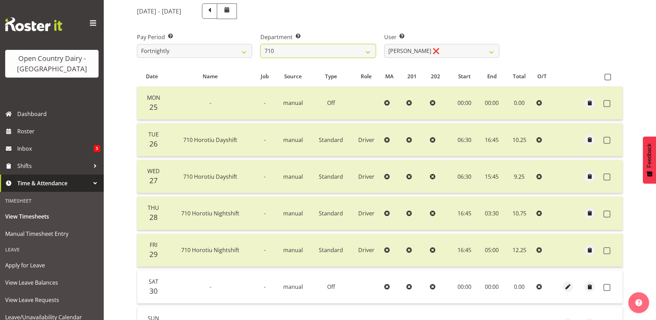
scroll to position [104, 0]
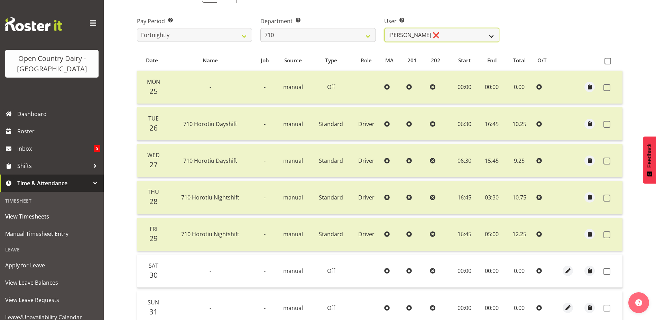
click at [444, 36] on select "Dean Chapman ❌ George Megchelse ❌ Kris Gambhir ❌ Richie Epere ❌" at bounding box center [441, 35] width 115 height 14
select select "10161"
click at [384, 28] on select "Dean Chapman ❌ George Megchelse ❌ Kris Gambhir ❌ Richie Epere ❌" at bounding box center [441, 35] width 115 height 14
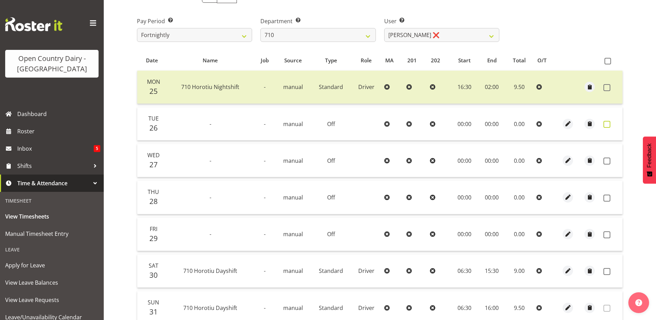
click at [606, 125] on span at bounding box center [607, 124] width 7 height 7
checkbox input "true"
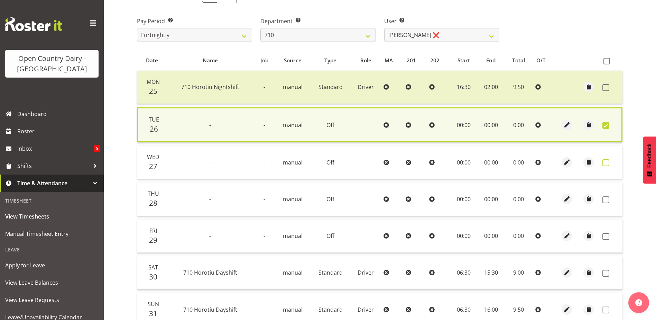
click at [605, 163] on span at bounding box center [606, 162] width 7 height 7
checkbox input "true"
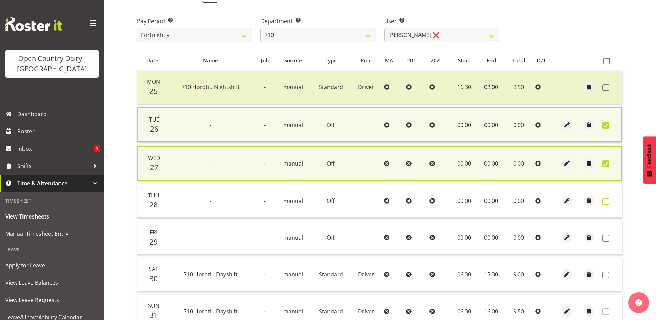
click at [605, 200] on span at bounding box center [606, 201] width 7 height 7
checkbox input "true"
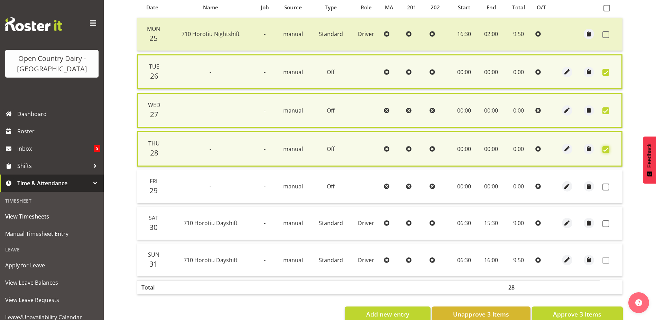
scroll to position [173, 0]
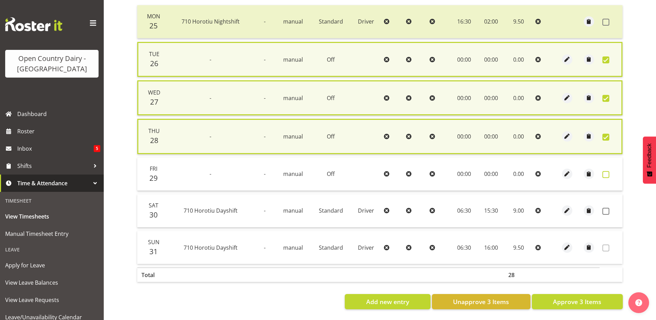
click at [607, 171] on span at bounding box center [606, 174] width 7 height 7
checkbox input "true"
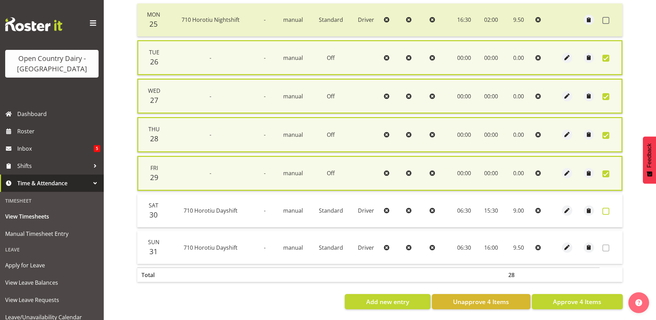
click at [604, 209] on span at bounding box center [606, 211] width 7 height 7
checkbox input "true"
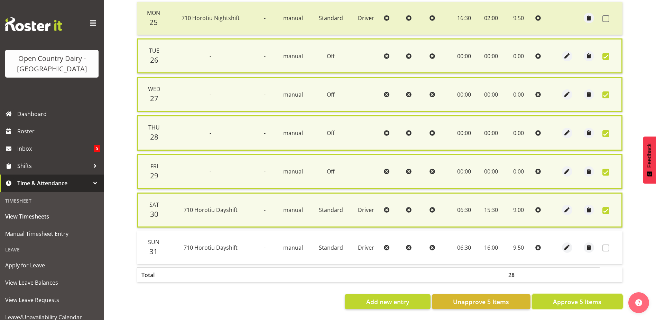
click at [575, 299] on span "Approve 5 Items" at bounding box center [577, 301] width 48 height 9
checkbox input "false"
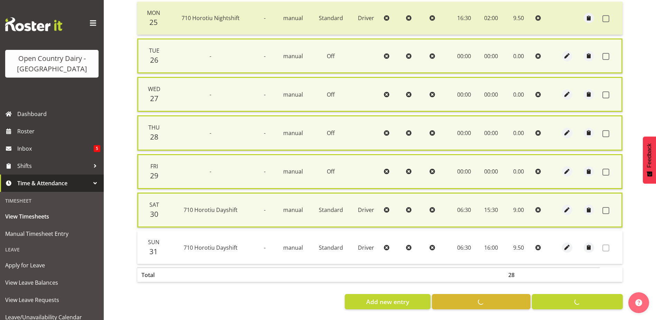
checkbox input "false"
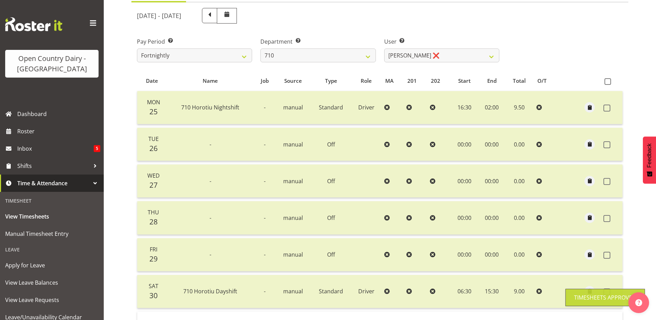
scroll to position [31, 0]
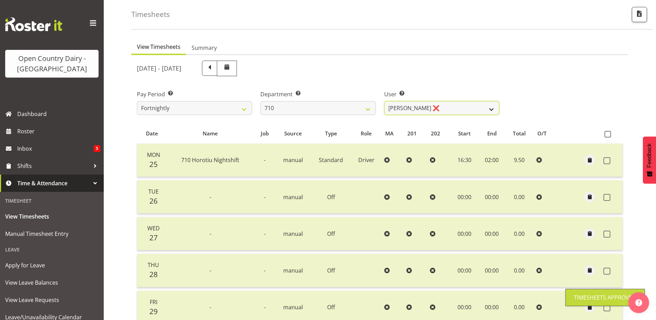
click at [425, 107] on select "Dean Chapman ❌ George Megchelse ❌ Kris Gambhir ❌ Richie Epere ❌" at bounding box center [441, 108] width 115 height 14
click at [384, 101] on select "Dean Chapman ❌ George Megchelse ❌ Kris Gambhir ❌ Richie Epere ❌" at bounding box center [441, 108] width 115 height 14
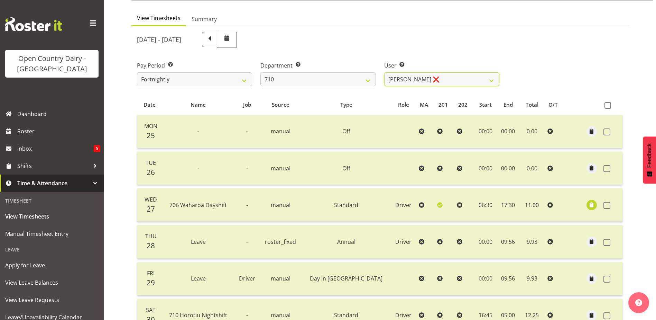
scroll to position [0, 0]
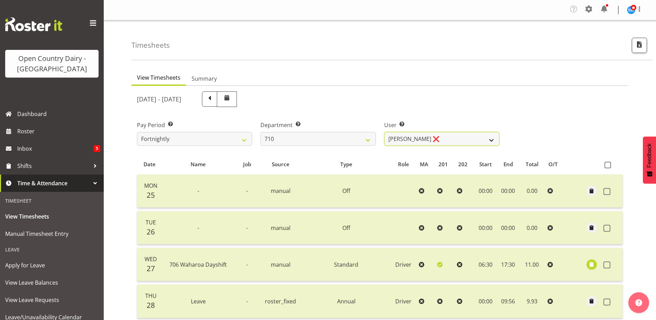
click at [421, 134] on select "Dean Chapman ❌ George Megchelse ❌ Kris Gambhir ❌ Richie Epere ❌" at bounding box center [441, 139] width 115 height 14
select select "8203"
click at [384, 132] on select "Dean Chapman ❌ George Megchelse ❌ Kris Gambhir ❌ Richie Epere ❌" at bounding box center [441, 139] width 115 height 14
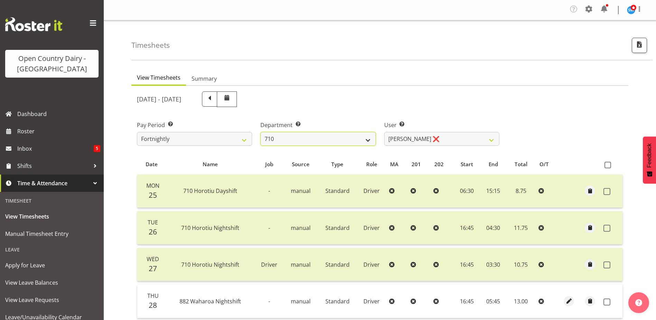
click at [315, 141] on select "701 702 703 704 705 706 707 708 709 710 711 712 713 714 715 716 717 718 719 720" at bounding box center [317, 139] width 115 height 14
select select "832"
click at [260, 132] on select "701 702 703 704 705 706 707 708 709 710 711 712 713 714 715 716 717 718 719 720" at bounding box center [317, 139] width 115 height 14
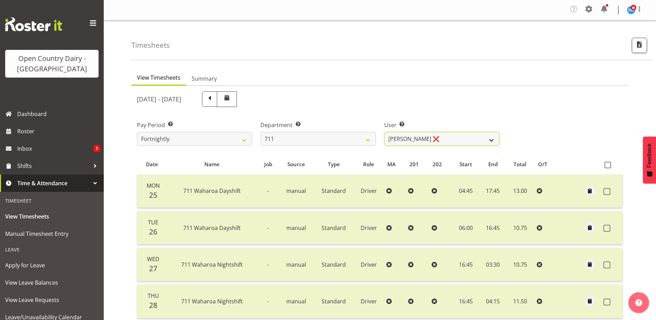
click at [440, 143] on select "Baz Morgan ❌ Gerard Cavanagh ❌ Tyrone Lawry ❌" at bounding box center [441, 139] width 115 height 14
click at [384, 132] on select "Baz Morgan ❌ Gerard Cavanagh ❌ Tyrone Lawry ❌" at bounding box center [441, 139] width 115 height 14
click at [432, 136] on select "Baz Morgan ❌ Gerard Cavanagh ❌ Tyrone Lawry ❌" at bounding box center [441, 139] width 115 height 14
select select "10409"
click at [384, 132] on select "Baz Morgan ❌ Gerard Cavanagh ❌ Tyrone Lawry ❌" at bounding box center [441, 139] width 115 height 14
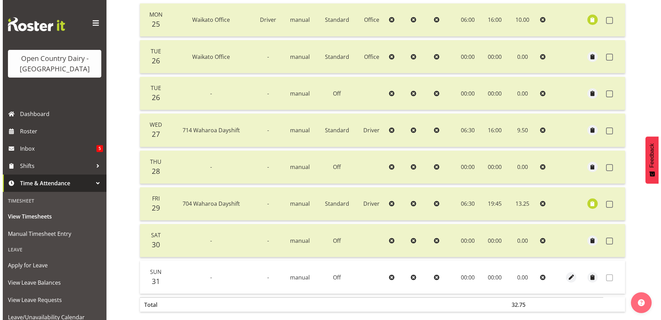
scroll to position [35, 0]
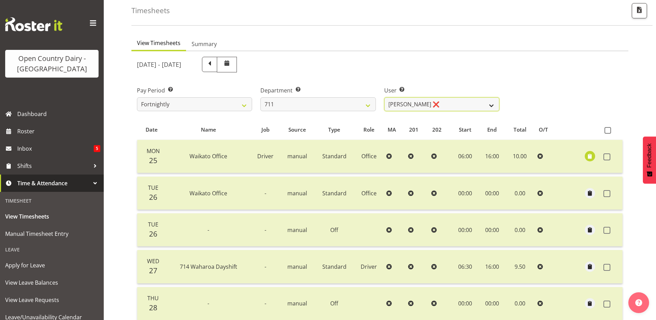
click at [421, 101] on select "Baz Morgan ❌ Gerard Cavanagh ❌ Tyrone Lawry ❌" at bounding box center [441, 104] width 115 height 14
click at [422, 101] on select "Baz Morgan ❌ Gerard Cavanagh ❌ Tyrone Lawry ❌" at bounding box center [441, 104] width 115 height 14
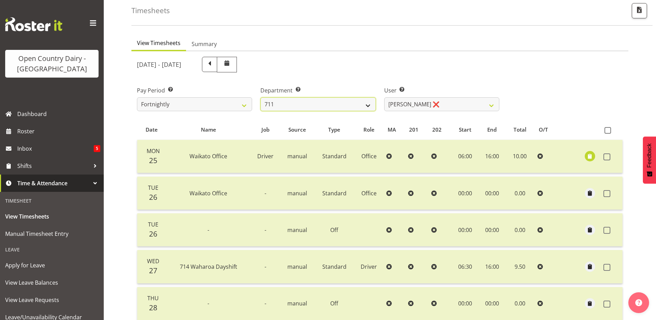
click at [308, 106] on select "701 702 703 704 705 706 707 708 709 710 711 712 713 714 715 716 717 718 719 720" at bounding box center [317, 104] width 115 height 14
select select "822"
click at [260, 97] on select "701 702 703 704 705 706 707 708 709 710 711 712 713 714 715 716 717 718 719 720" at bounding box center [317, 104] width 115 height 14
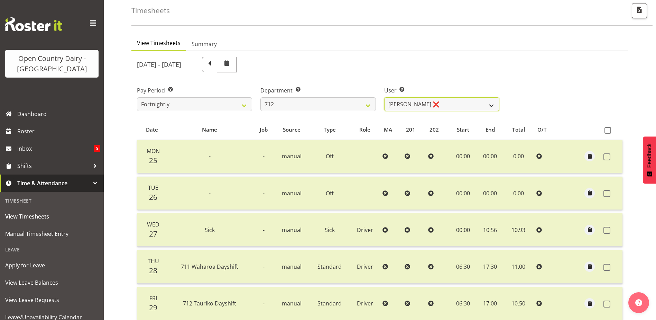
click at [441, 103] on select "Amrik Singh ❌ Jasdeep Singh ❌ Lucky Kau Kau ❌" at bounding box center [441, 104] width 115 height 14
select select "8250"
click at [384, 97] on select "Amrik Singh ❌ Jasdeep Singh ❌ Lucky Kau Kau ❌" at bounding box center [441, 104] width 115 height 14
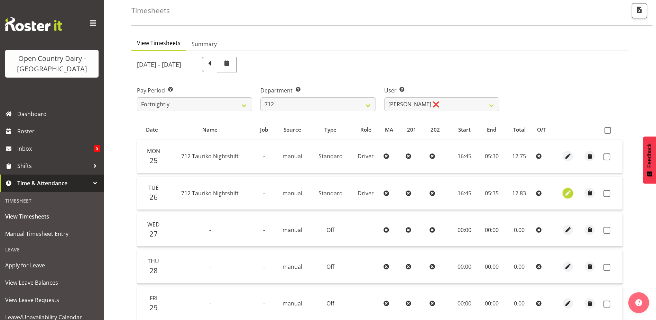
click at [570, 192] on span "button" at bounding box center [568, 193] width 8 height 8
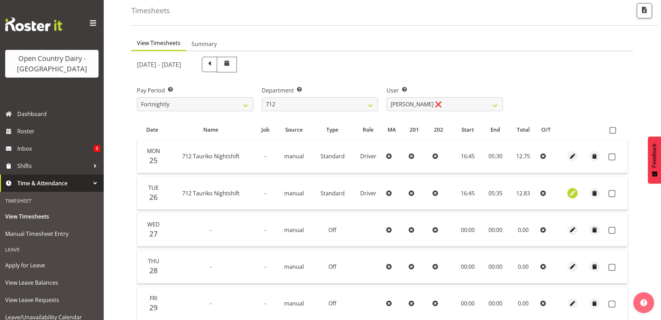
select select "Standard"
select select "7"
select select "2025"
select select "5"
select select "35"
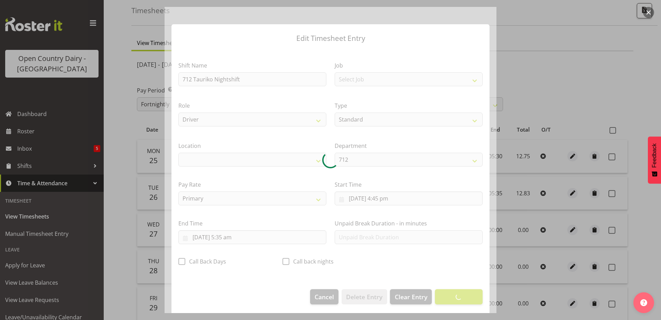
select select "1054"
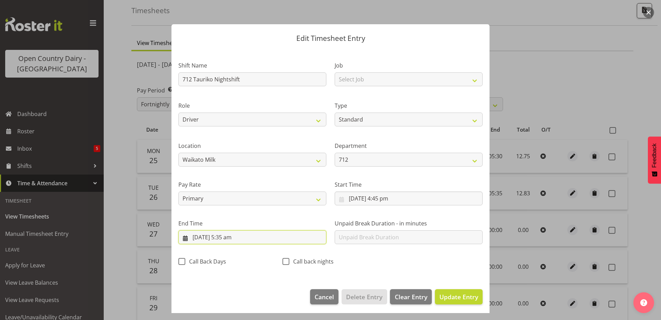
click at [231, 236] on input "27/08/2025, 5:35 am" at bounding box center [252, 237] width 148 height 14
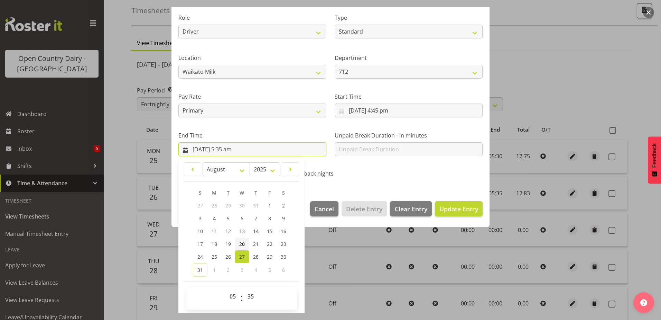
scroll to position [89, 0]
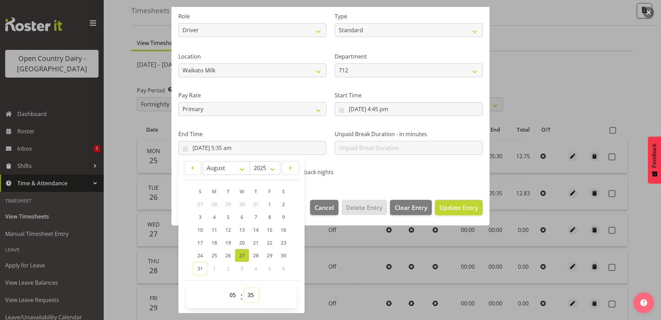
click at [250, 295] on select "00 01 02 03 04 05 06 07 08 09 10 11 12 13 14 15 16 17 18 19 20 21 22 23 24 25 2…" at bounding box center [252, 295] width 16 height 14
select select "30"
click at [244, 288] on select "00 01 02 03 04 05 06 07 08 09 10 11 12 13 14 15 16 17 18 19 20 21 22 23 24 25 2…" at bounding box center [252, 295] width 16 height 14
type input "27/08/2025, 5:30 am"
click at [441, 200] on button "Update Entry" at bounding box center [459, 207] width 48 height 15
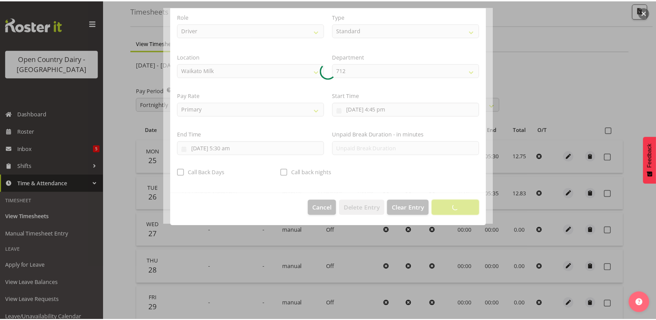
scroll to position [2, 0]
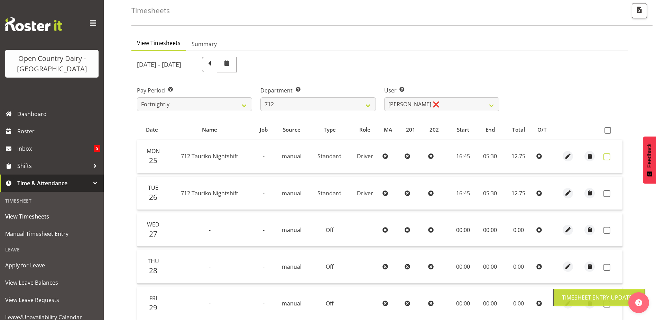
click at [607, 155] on span at bounding box center [607, 156] width 7 height 7
checkbox input "true"
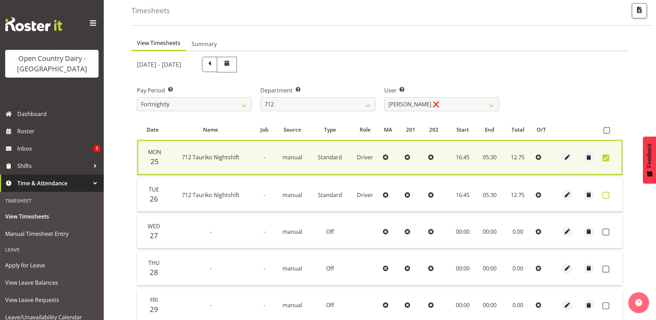
click at [607, 194] on span at bounding box center [606, 195] width 7 height 7
checkbox input "true"
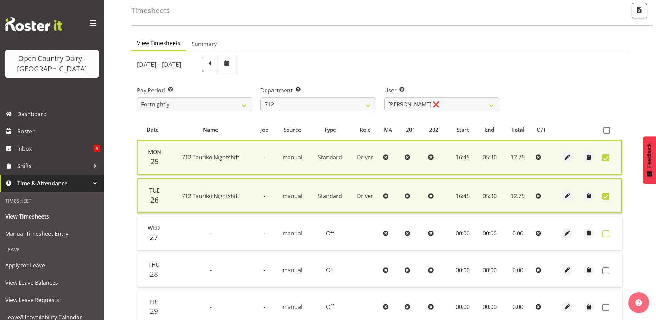
click at [605, 234] on span at bounding box center [606, 233] width 7 height 7
checkbox input "true"
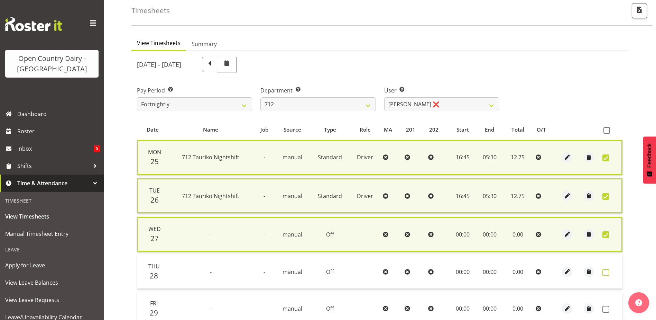
click at [604, 273] on span at bounding box center [606, 272] width 7 height 7
checkbox input "true"
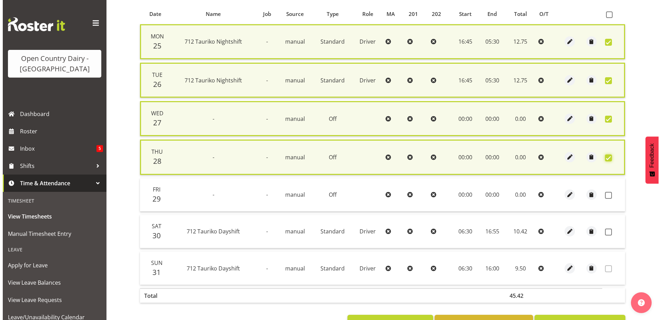
scroll to position [176, 0]
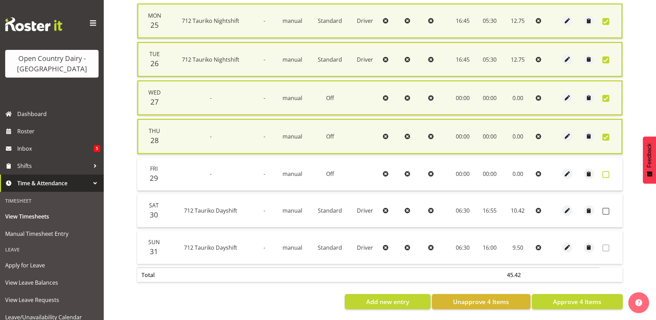
click at [604, 171] on span at bounding box center [606, 174] width 7 height 7
checkbox input "true"
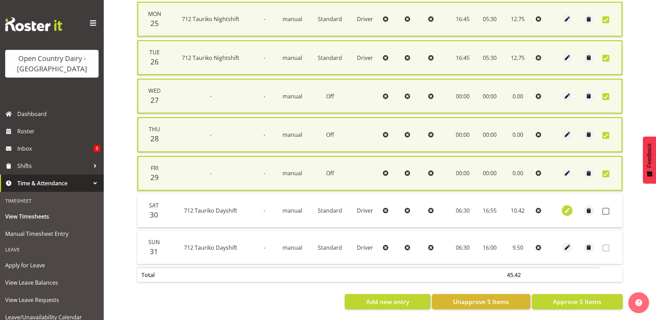
click at [567, 208] on span "button" at bounding box center [567, 211] width 8 height 8
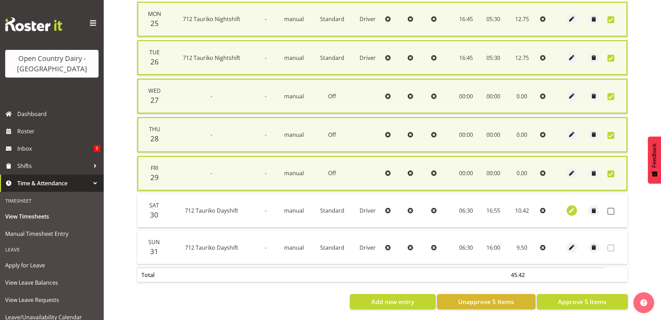
select select "Standard"
select select "7"
select select "2025"
select select "16"
select select "55"
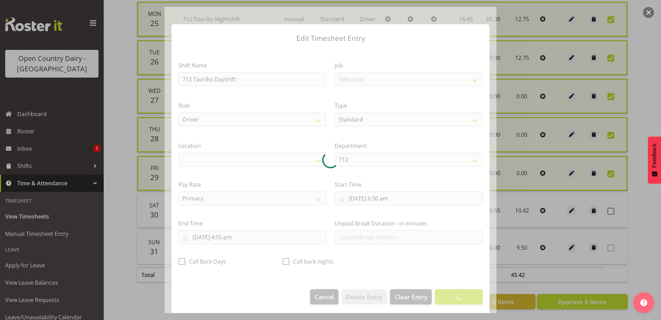
select select "1054"
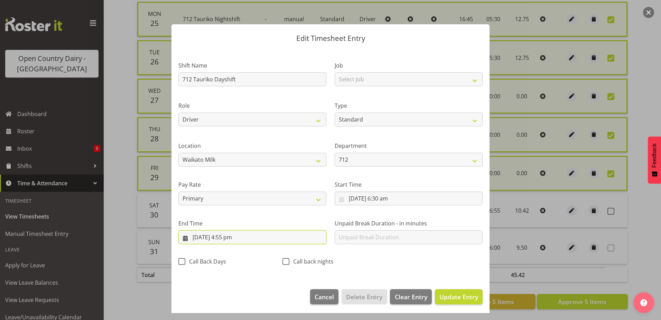
click at [228, 235] on input "30/08/2025, 4:55 pm" at bounding box center [252, 237] width 148 height 14
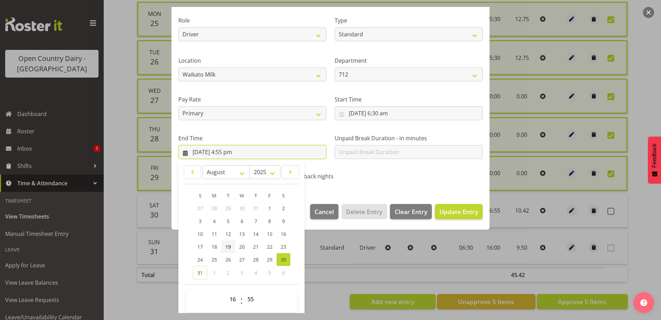
scroll to position [89, 0]
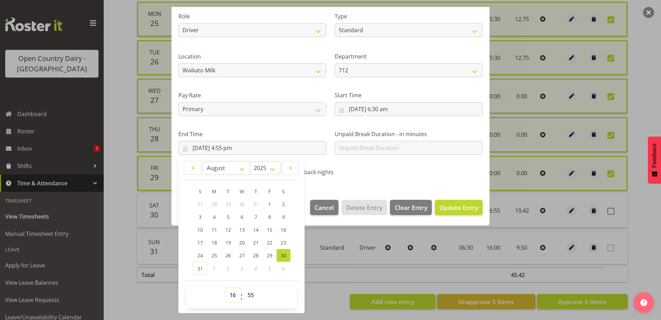
click at [233, 294] on select "00 01 02 03 04 05 06 07 08 09 10 11 12 13 14 15 16 17 18 19 20 21 22 23" at bounding box center [234, 295] width 16 height 14
select select "17"
click at [226, 288] on select "00 01 02 03 04 05 06 07 08 09 10 11 12 13 14 15 16 17 18 19 20 21 22 23" at bounding box center [234, 295] width 16 height 14
type input "30/08/2025, 5:55 pm"
click at [252, 295] on select "00 01 02 03 04 05 06 07 08 09 10 11 12 13 14 15 16 17 18 19 20 21 22 23 24 25 2…" at bounding box center [252, 295] width 16 height 14
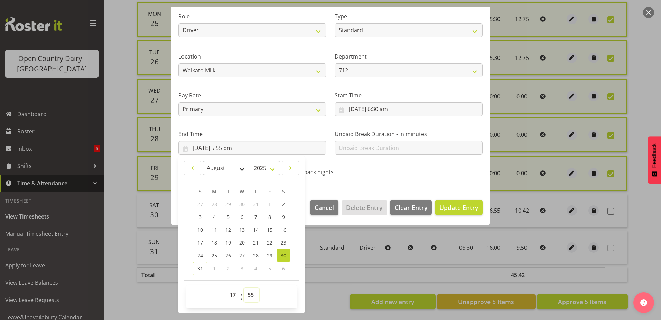
select select "0"
click at [244, 288] on select "00 01 02 03 04 05 06 07 08 09 10 11 12 13 14 15 16 17 18 19 20 21 22 23 24 25 2…" at bounding box center [252, 295] width 16 height 14
type input "30/08/2025, 5:00 pm"
click at [445, 202] on button "Update Entry" at bounding box center [459, 207] width 48 height 15
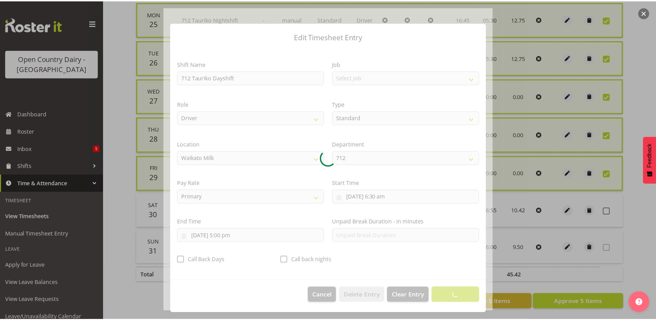
scroll to position [2, 0]
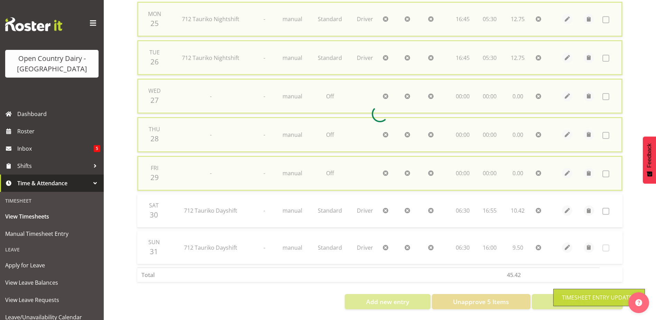
checkbox input "false"
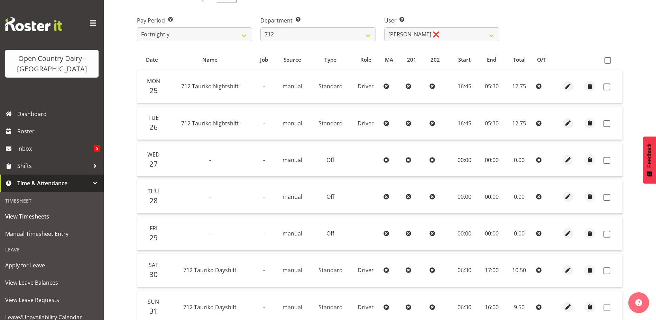
scroll to position [31, 0]
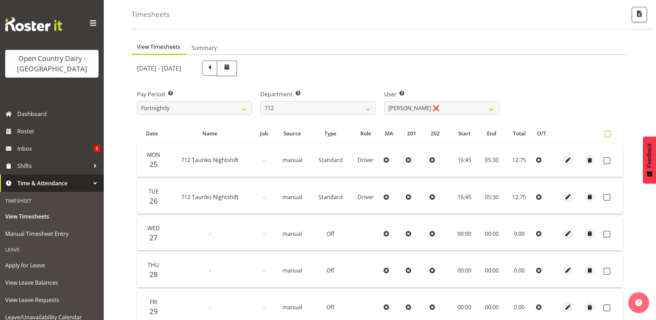
click at [607, 134] on span at bounding box center [608, 134] width 7 height 7
click at [607, 134] on input "checkbox" at bounding box center [607, 134] width 4 height 4
checkbox input "true"
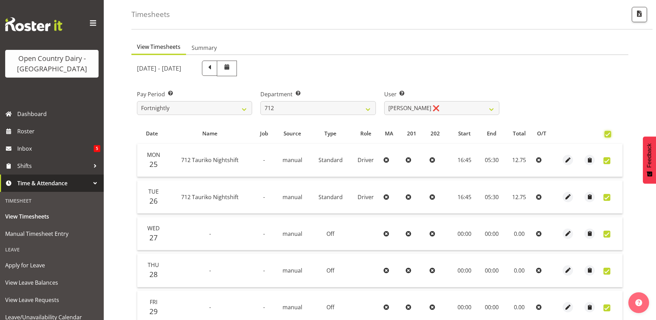
checkbox input "true"
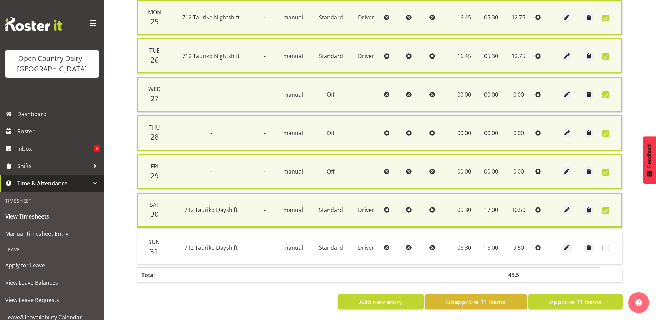
scroll to position [180, 0]
click at [563, 297] on span "Approve 11 Items" at bounding box center [576, 301] width 52 height 9
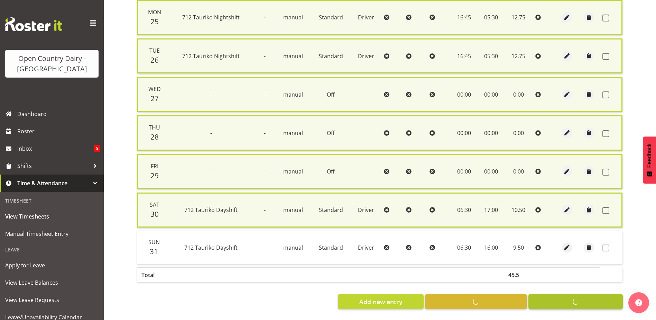
checkbox input "false"
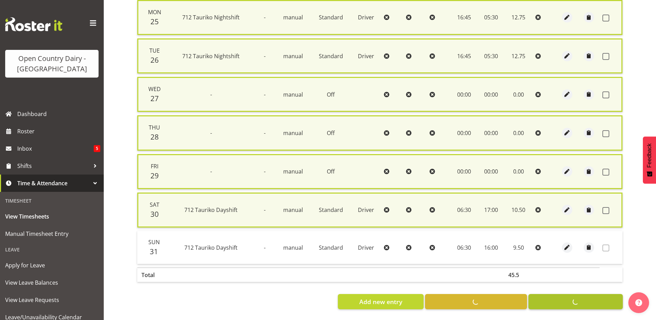
checkbox input "false"
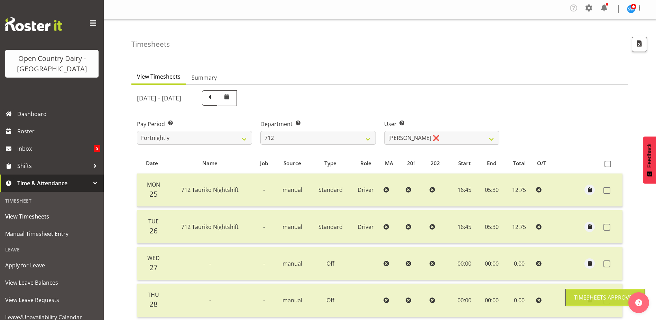
scroll to position [0, 0]
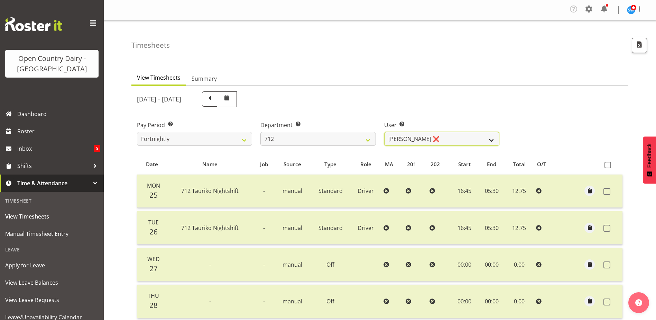
click at [429, 139] on select "Amrik Singh ❌ Jasdeep Singh ❌ Lucky Kau Kau ❌" at bounding box center [441, 139] width 115 height 14
select select "8195"
click at [384, 132] on select "Amrik Singh ❌ Jasdeep Singh ❌ Lucky Kau Kau ❌" at bounding box center [441, 139] width 115 height 14
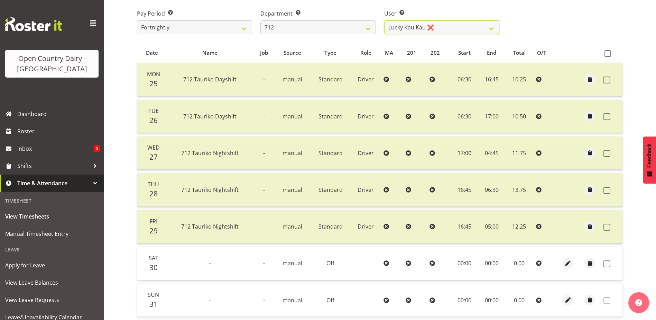
scroll to position [31, 0]
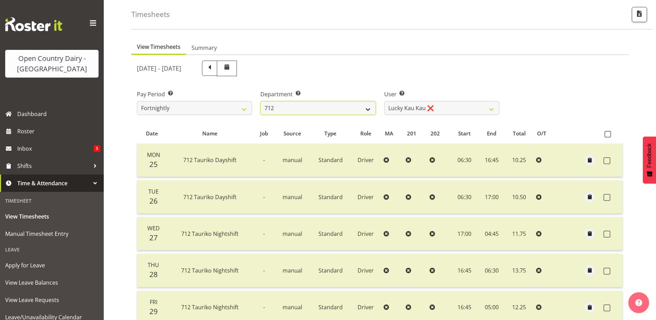
click at [315, 109] on select "701 702 703 704 705 706 707 708 709 710 711 712 713 714 715 716 717 718 719 720" at bounding box center [317, 108] width 115 height 14
select select "716"
click at [260, 101] on select "701 702 703 704 705 706 707 708 709 710 711 712 713 714 715 716 717 718 719 720" at bounding box center [317, 108] width 115 height 14
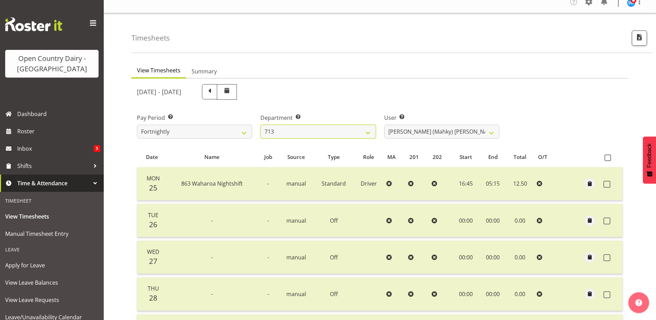
scroll to position [0, 0]
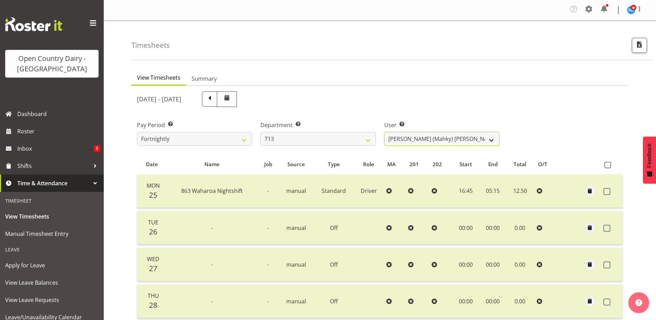
click at [441, 140] on select "Harmanpreet (Mahky) Dhillon ❌ Marcus Waretini ❌ Norman Sellen ❌" at bounding box center [441, 139] width 115 height 14
select select "10300"
click at [384, 132] on select "Harmanpreet (Mahky) Dhillon ❌ Marcus Waretini ❌ Norman Sellen ❌" at bounding box center [441, 139] width 115 height 14
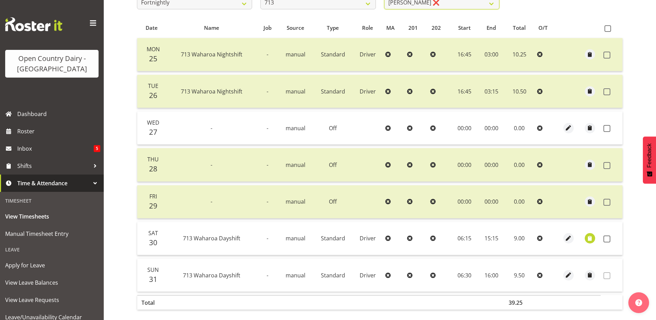
scroll to position [138, 0]
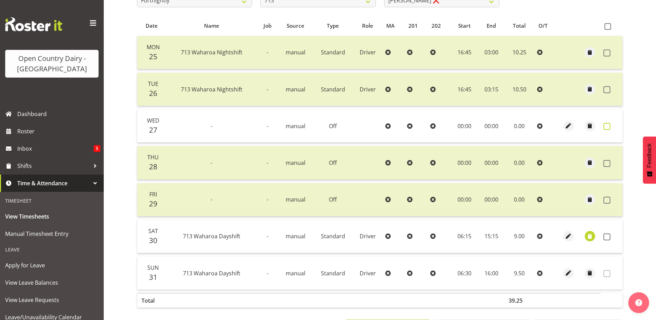
click at [605, 126] on span at bounding box center [607, 126] width 7 height 7
checkbox input "true"
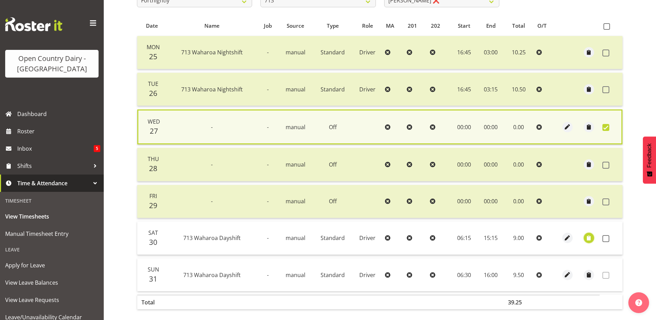
click at [587, 238] on span "button" at bounding box center [589, 238] width 8 height 8
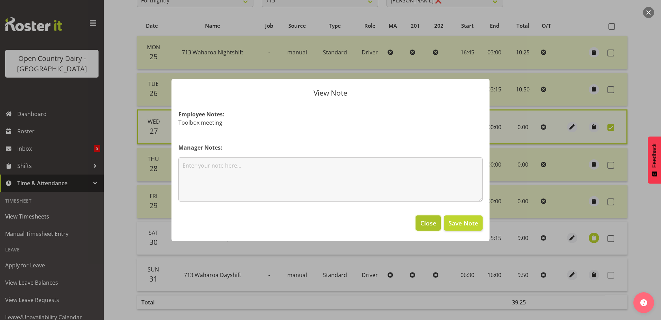
click at [422, 224] on span "Close" at bounding box center [429, 222] width 16 height 9
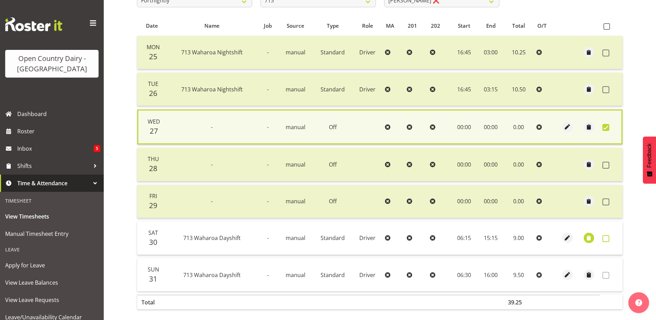
click at [605, 236] on span at bounding box center [606, 238] width 7 height 7
checkbox input "true"
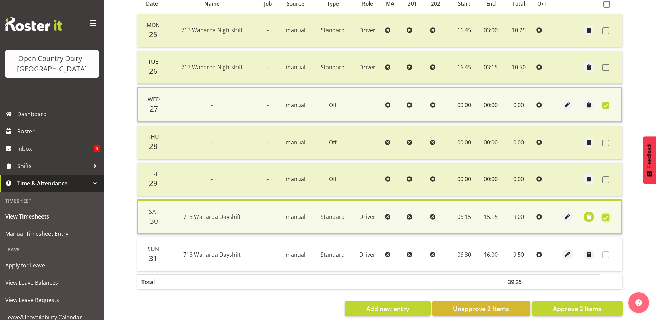
scroll to position [173, 0]
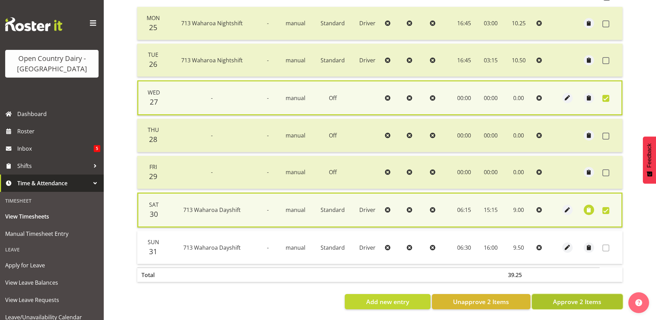
click at [591, 297] on span "Approve 2 Items" at bounding box center [577, 301] width 48 height 9
checkbox input "false"
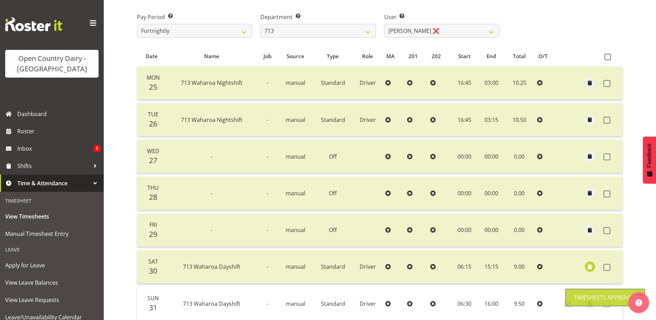
scroll to position [0, 0]
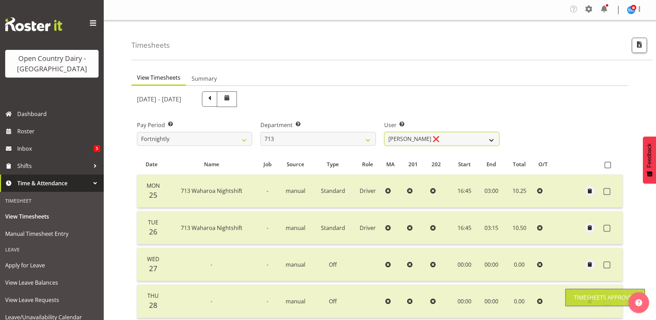
click at [444, 136] on select "Harmanpreet (Mahky) Dhillon ❌ Marcus Waretini ❌ Norman Sellen ❌" at bounding box center [441, 139] width 115 height 14
select select "8201"
click at [384, 132] on select "Harmanpreet (Mahky) Dhillon ❌ Marcus Waretini ❌ Norman Sellen ❌" at bounding box center [441, 139] width 115 height 14
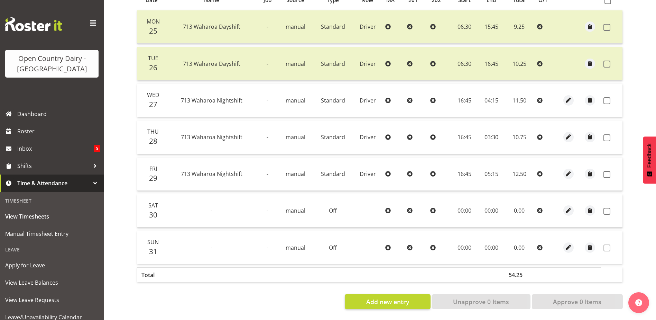
scroll to position [65, 0]
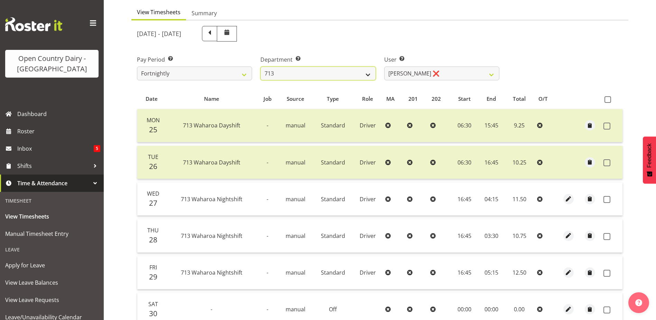
click at [311, 74] on select "701 702 703 704 705 706 707 708 709 710 711 712 713 714 715 716 717 718 719 720" at bounding box center [317, 73] width 115 height 14
select select "805"
click at [260, 66] on select "701 702 703 704 705 706 707 708 709 710 711 712 713 714 715 716 717 718 719 720" at bounding box center [317, 73] width 115 height 14
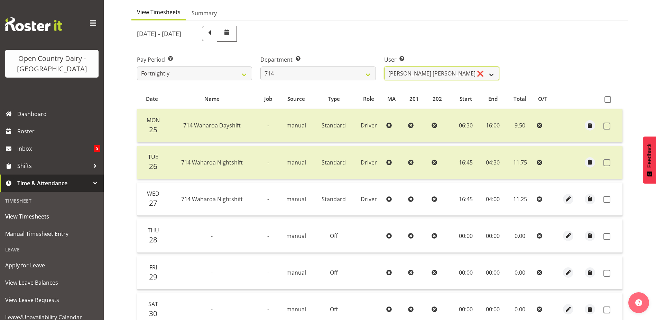
click at [454, 73] on select "Fraser Stephens ❌ Nev Brewster ❌ Stephen Parsons ❌ Tom Gaelic ❌" at bounding box center [441, 73] width 115 height 14
click at [384, 66] on select "Fraser Stephens ❌ Nev Brewster ❌ Stephen Parsons ❌ Tom Gaelic ❌" at bounding box center [441, 73] width 115 height 14
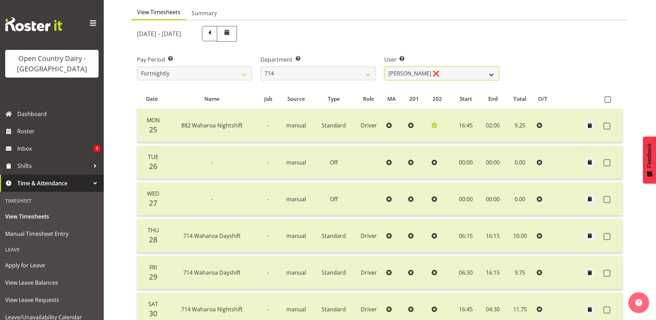
click at [446, 72] on select "Fraser Stephens ❌ Nev Brewster ❌ Stephen Parsons ❌ Tom Gaelic ❌" at bounding box center [441, 73] width 115 height 14
click at [384, 66] on select "Fraser Stephens ❌ Nev Brewster ❌ Stephen Parsons ❌ Tom Gaelic ❌" at bounding box center [441, 73] width 115 height 14
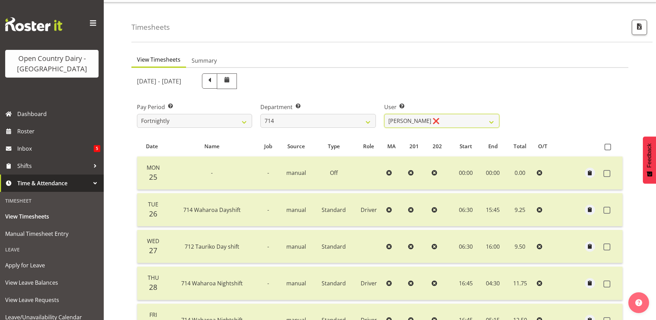
scroll to position [0, 0]
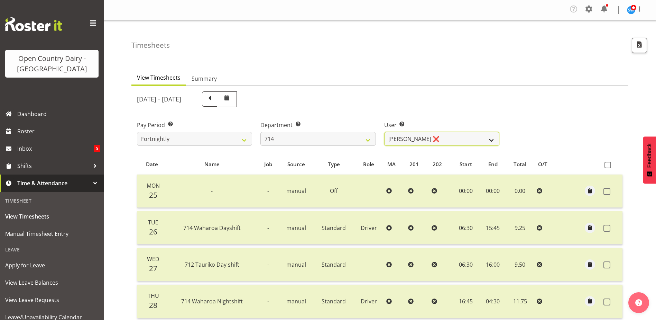
click at [451, 140] on select "Fraser Stephens ❌ Nev Brewster ❌ Stephen Parsons ❌ Tom Gaelic ❌" at bounding box center [441, 139] width 115 height 14
select select "10081"
click at [384, 132] on select "Fraser Stephens ❌ Nev Brewster ❌ Stephen Parsons ❌ Tom Gaelic ❌" at bounding box center [441, 139] width 115 height 14
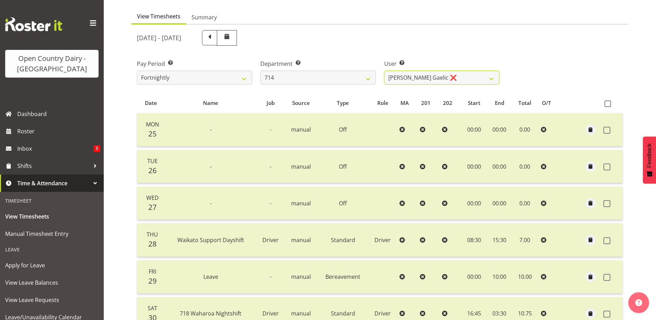
scroll to position [31, 0]
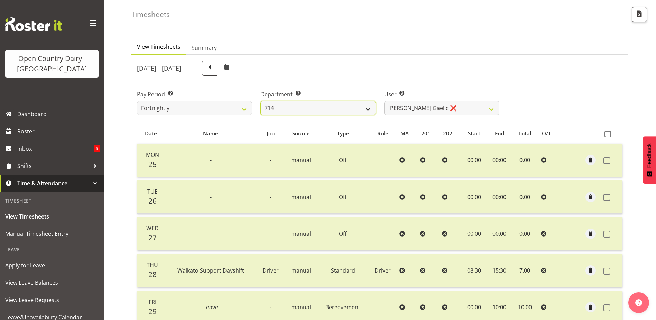
click at [302, 109] on select "701 702 703 704 705 706 707 708 709 710 711 712 713 714 715 716 717 718 719 720" at bounding box center [317, 108] width 115 height 14
select select "820"
click at [260, 101] on select "701 702 703 704 705 706 707 708 709 710 711 712 713 714 715 716 717 718 719 720" at bounding box center [317, 108] width 115 height 14
select select "10151"
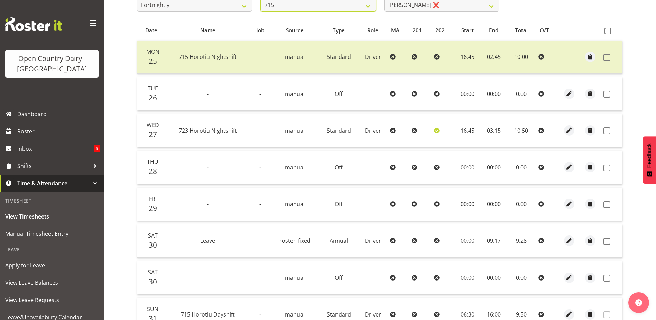
scroll to position [135, 0]
click at [607, 91] on span at bounding box center [607, 93] width 7 height 7
checkbox input "true"
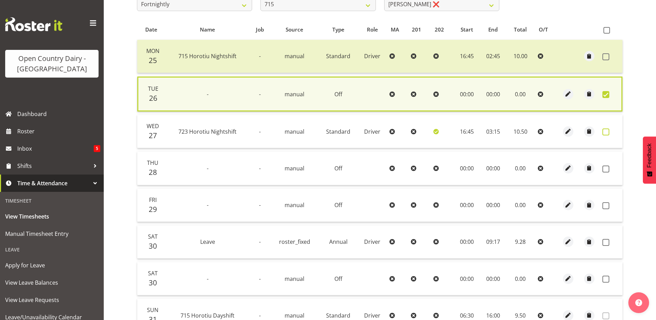
click at [606, 131] on span at bounding box center [606, 131] width 7 height 7
checkbox input "true"
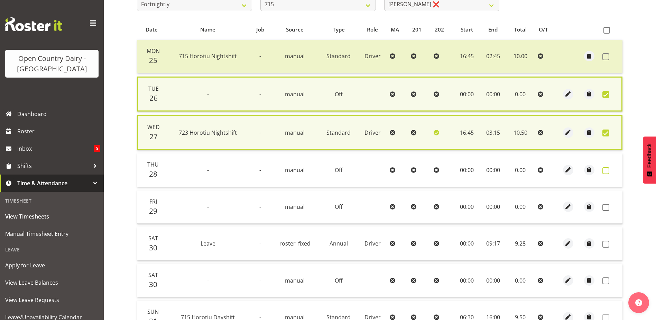
click at [606, 171] on span at bounding box center [606, 170] width 7 height 7
checkbox input "true"
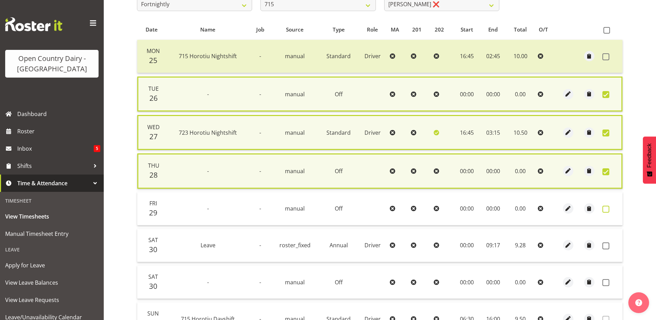
click at [605, 208] on span at bounding box center [606, 208] width 7 height 7
checkbox input "true"
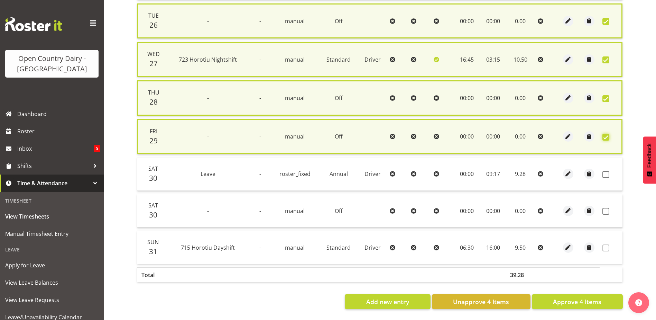
scroll to position [213, 0]
click at [605, 171] on span at bounding box center [606, 174] width 7 height 7
checkbox input "true"
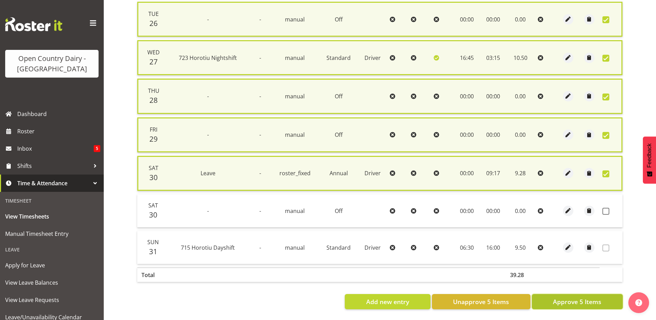
click at [579, 297] on span "Approve 5 Items" at bounding box center [577, 301] width 48 height 9
checkbox input "false"
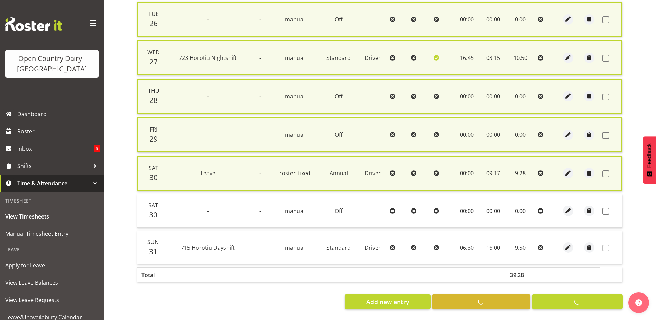
checkbox input "false"
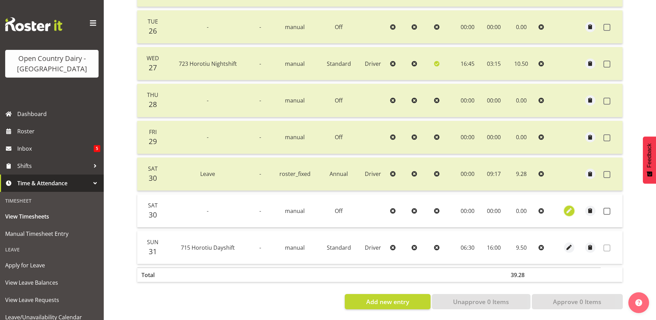
click at [567, 207] on span "button" at bounding box center [569, 211] width 8 height 8
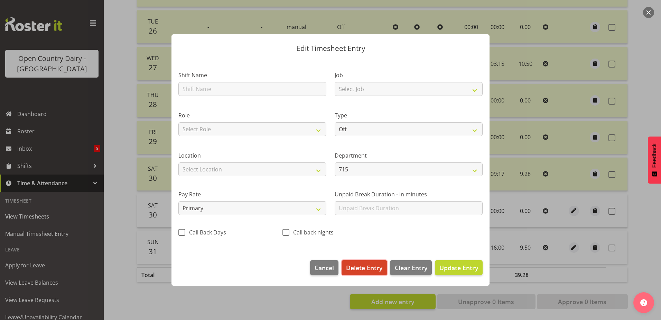
click at [362, 266] on span "Delete Entry" at bounding box center [364, 267] width 36 height 9
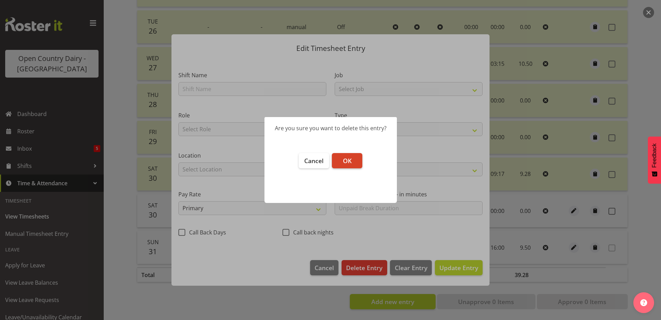
click at [347, 159] on span "OK" at bounding box center [347, 160] width 9 height 8
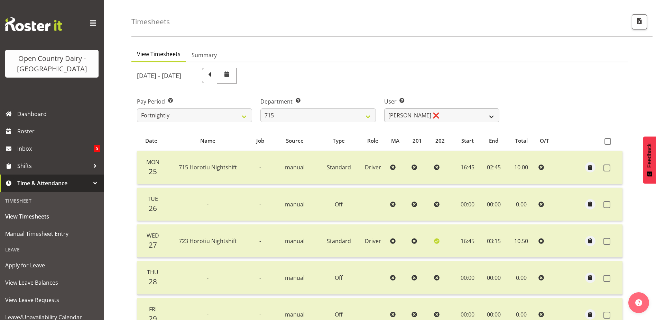
scroll to position [0, 0]
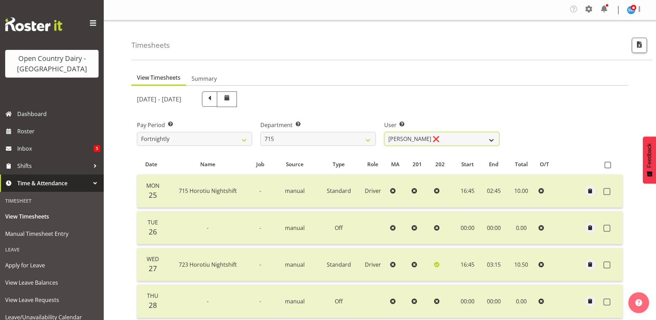
click at [431, 136] on select "Glenn McPherson ❌ Greg Healey ❌ Max Coulter ❌ Neal Chalklen ❌" at bounding box center [441, 139] width 115 height 14
click at [384, 132] on select "Glenn McPherson ❌ Greg Healey ❌ Max Coulter ❌ Neal Chalklen ❌" at bounding box center [441, 139] width 115 height 14
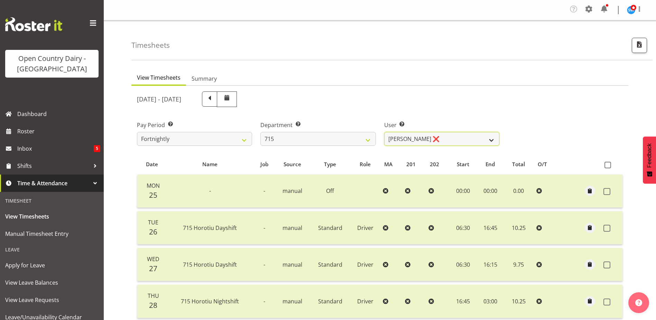
click at [448, 140] on select "Glenn McPherson ❌ Greg Healey ❌ Max Coulter ❌ Neal Chalklen ❌" at bounding box center [441, 139] width 115 height 14
click at [384, 132] on select "Glenn McPherson ❌ Greg Healey ❌ Max Coulter ❌ Neal Chalklen ❌" at bounding box center [441, 139] width 115 height 14
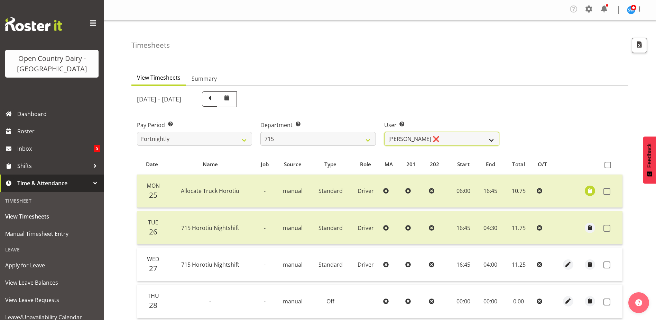
click at [447, 138] on select "Glenn McPherson ❌ Greg Healey ❌ Max Coulter ❌ Neal Chalklen ❌" at bounding box center [441, 139] width 115 height 14
select select "8499"
click at [384, 132] on select "Glenn McPherson ❌ Greg Healey ❌ Max Coulter ❌ Neal Chalklen ❌" at bounding box center [441, 139] width 115 height 14
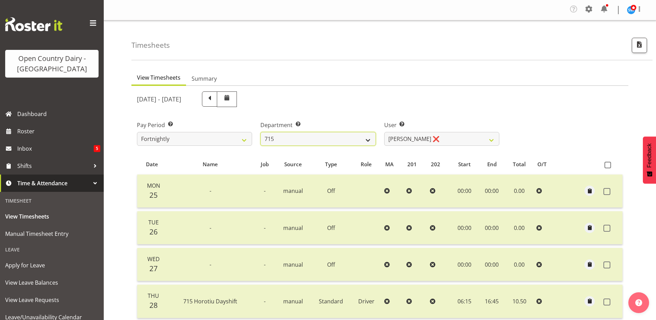
click at [328, 143] on select "701 702 703 704 705 706 707 708 709 710 711 712 713 714 715 716 717 718 719 720" at bounding box center [317, 139] width 115 height 14
select select "754"
click at [260, 132] on select "701 702 703 704 705 706 707 708 709 710 711 712 713 714 715 716 717 718 719 720" at bounding box center [317, 139] width 115 height 14
select select "8172"
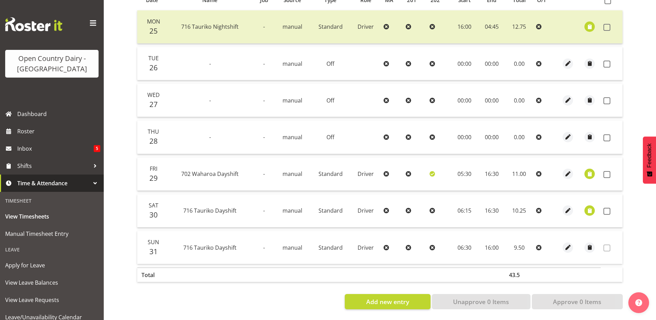
scroll to position [169, 0]
click at [589, 170] on span "button" at bounding box center [590, 174] width 8 height 8
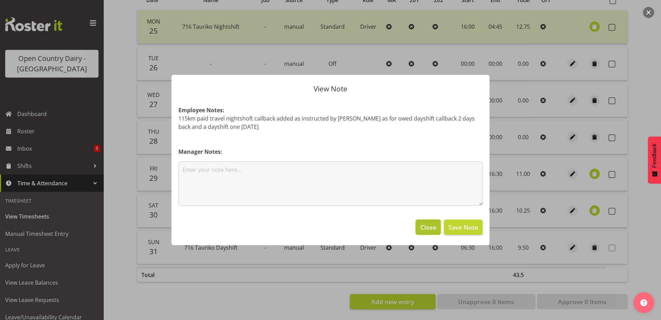
click at [428, 224] on span "Close" at bounding box center [429, 226] width 16 height 9
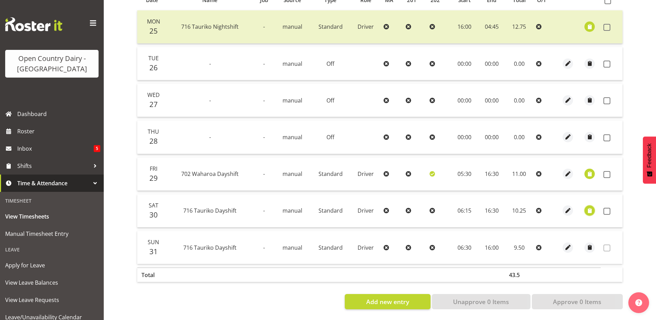
click at [590, 207] on span "button" at bounding box center [590, 211] width 8 height 8
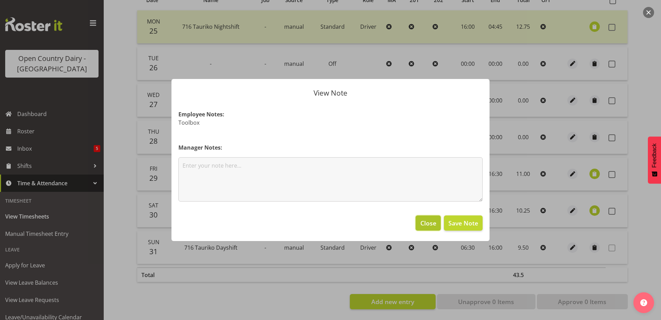
click at [424, 218] on span "Close" at bounding box center [429, 222] width 16 height 9
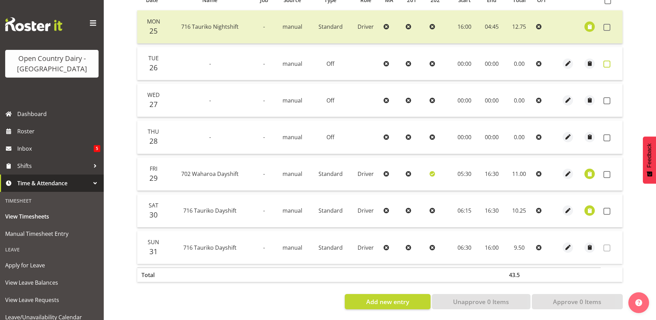
click at [606, 61] on span at bounding box center [607, 64] width 7 height 7
checkbox input "true"
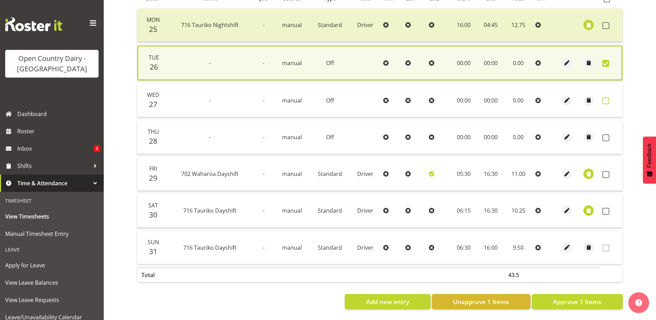
click at [604, 98] on span at bounding box center [606, 100] width 7 height 7
checkbox input "true"
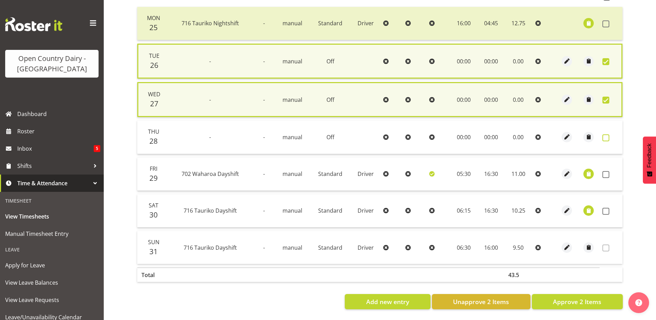
click at [605, 134] on span at bounding box center [606, 137] width 7 height 7
checkbox input "true"
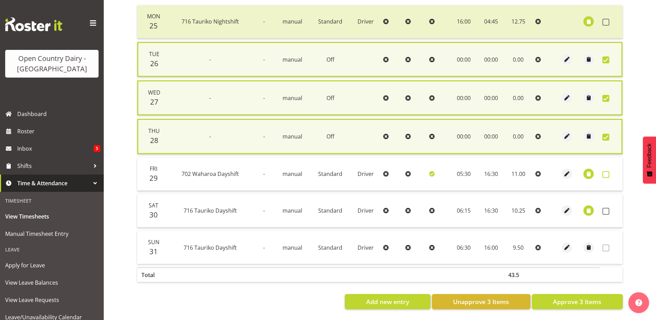
click at [606, 175] on span at bounding box center [606, 174] width 7 height 7
checkbox input "true"
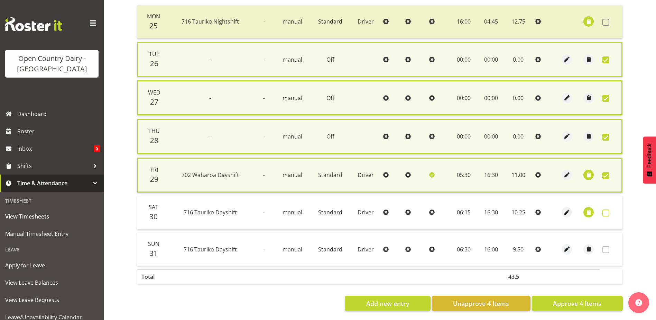
click at [607, 211] on span at bounding box center [606, 212] width 7 height 7
checkbox input "true"
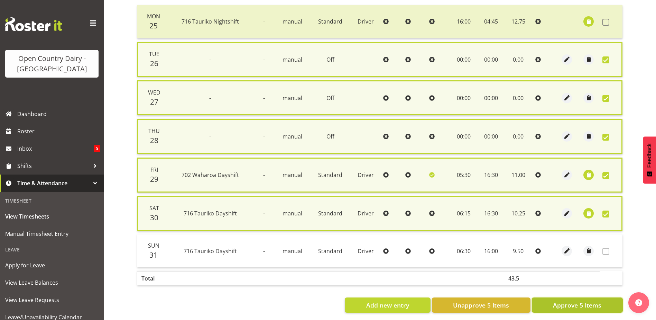
click at [568, 306] on span "Approve 5 Items" at bounding box center [577, 304] width 48 height 9
checkbox input "false"
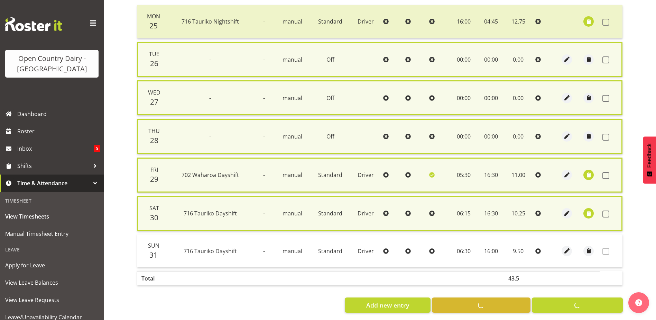
checkbox input "false"
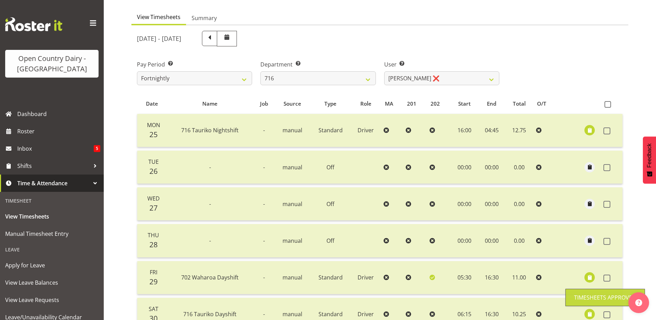
scroll to position [31, 0]
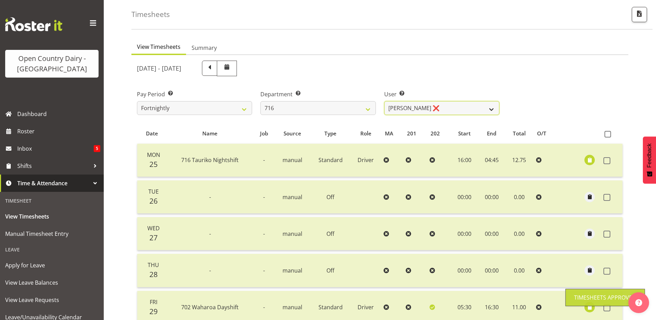
click at [431, 105] on select "Casey Leonard ❌ Darren Norris ❌ Glen Fraser ❌ Michael O'Connor ❌" at bounding box center [441, 108] width 115 height 14
click at [384, 101] on select "Casey Leonard ❌ Darren Norris ❌ Glen Fraser ❌ Michael O'Connor ❌" at bounding box center [441, 108] width 115 height 14
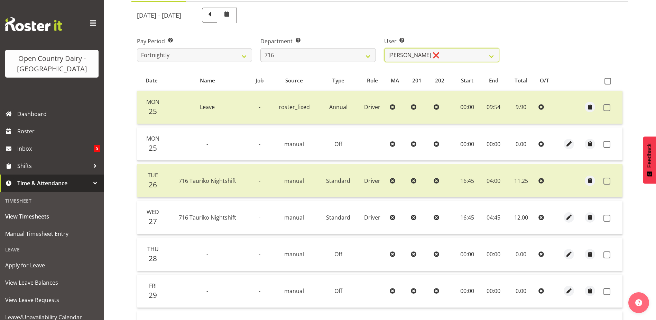
scroll to position [100, 0]
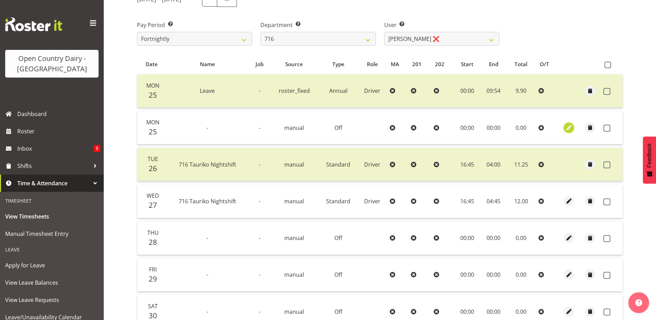
click at [569, 128] on span "button" at bounding box center [569, 127] width 8 height 8
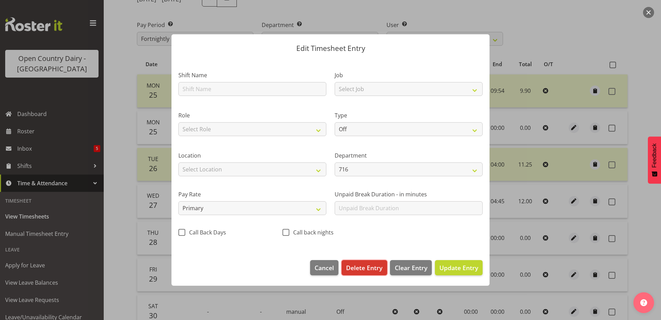
click at [369, 265] on span "Delete Entry" at bounding box center [364, 267] width 36 height 9
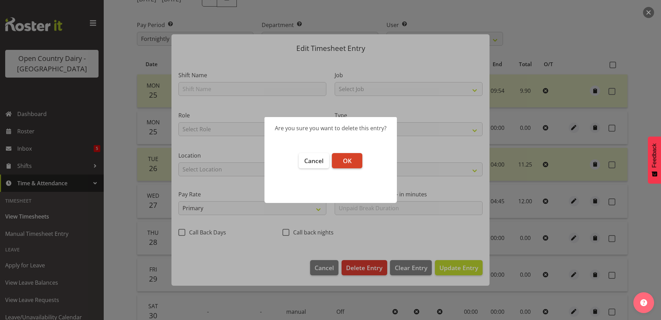
click at [349, 162] on span "OK" at bounding box center [347, 160] width 9 height 8
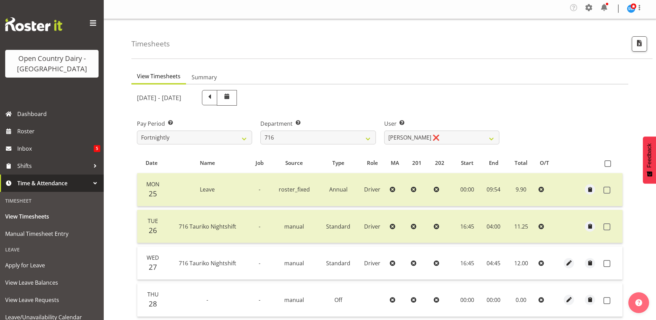
scroll to position [0, 0]
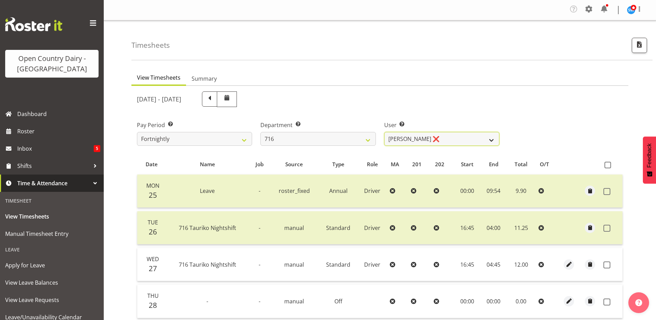
click at [443, 137] on select "Casey Leonard ❌ Darren Norris ❌ Glen Fraser ❌ Michael O'Connor ❌" at bounding box center [441, 139] width 115 height 14
click at [384, 132] on select "Casey Leonard ❌ Darren Norris ❌ Glen Fraser ❌ Michael O'Connor ❌" at bounding box center [441, 139] width 115 height 14
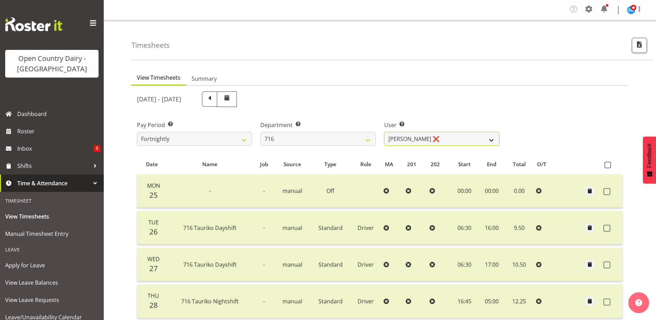
click at [447, 136] on select "Casey Leonard ❌ Darren Norris ❌ Glen Fraser ❌ Michael O'Connor ❌" at bounding box center [441, 139] width 115 height 14
select select "10336"
click at [384, 132] on select "Casey Leonard ❌ Darren Norris ❌ Glen Fraser ❌ Michael O'Connor ❌" at bounding box center [441, 139] width 115 height 14
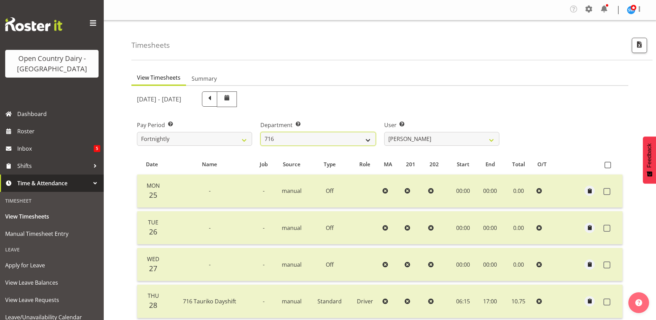
click at [293, 140] on select "701 702 703 704 705 706 707 708 709 710 711 712 713 714 715 716 717 718 719 720" at bounding box center [317, 139] width 115 height 14
select select "758"
click at [260, 132] on select "701 702 703 704 705 706 707 708 709 710 711 712 713 714 715 716 717 718 719 720" at bounding box center [317, 139] width 115 height 14
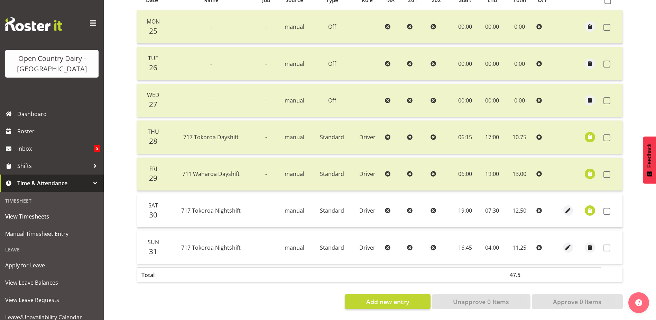
scroll to position [169, 0]
click at [591, 207] on span "button" at bounding box center [590, 211] width 8 height 8
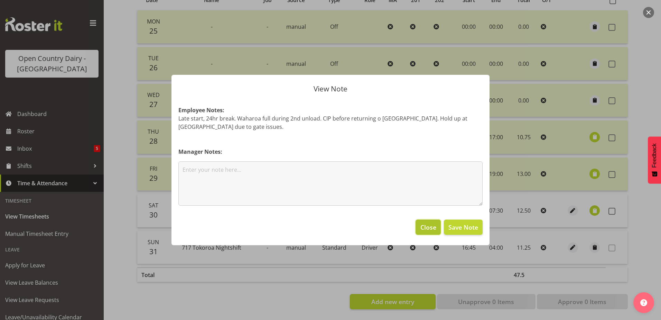
click at [429, 223] on span "Close" at bounding box center [429, 226] width 16 height 9
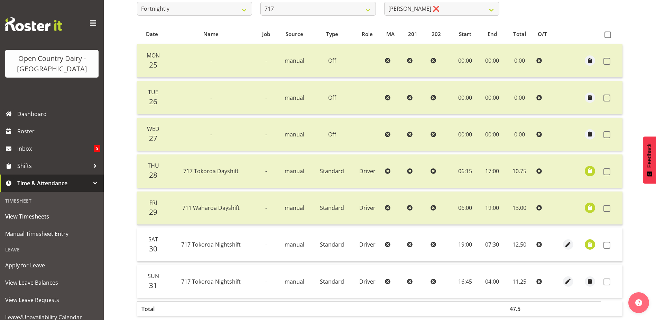
scroll to position [0, 0]
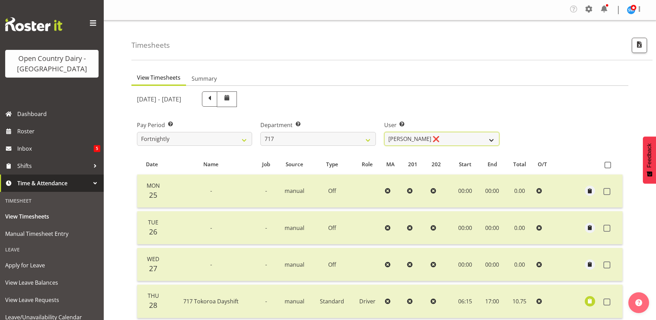
click at [423, 137] on select "Daryl Wrigley ❌ Dodge Lindsay Laing ❌ Eric Stothers ❌ Jeff Anderson ❌" at bounding box center [441, 139] width 115 height 14
click at [384, 132] on select "Daryl Wrigley ❌ Dodge Lindsay Laing ❌ Eric Stothers ❌ Jeff Anderson ❌" at bounding box center [441, 139] width 115 height 14
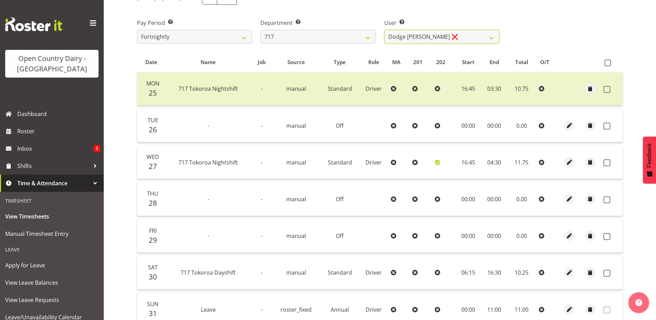
scroll to position [104, 0]
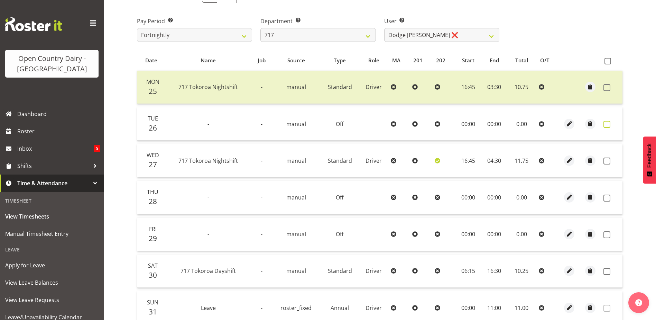
click at [607, 123] on span at bounding box center [607, 124] width 7 height 7
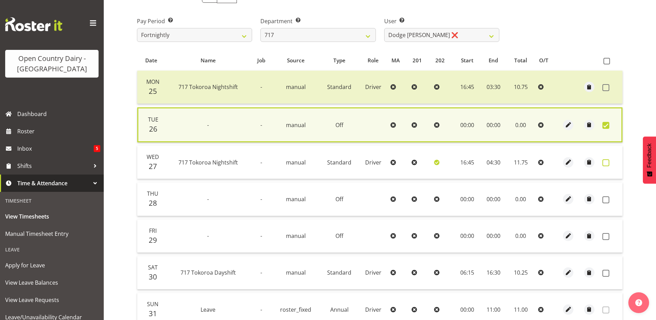
click at [607, 159] on span at bounding box center [606, 162] width 7 height 7
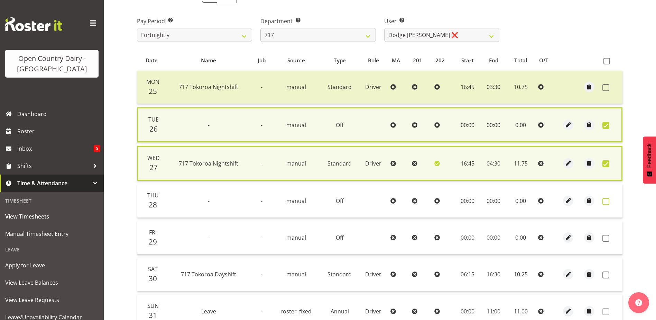
click at [607, 203] on span at bounding box center [606, 201] width 7 height 7
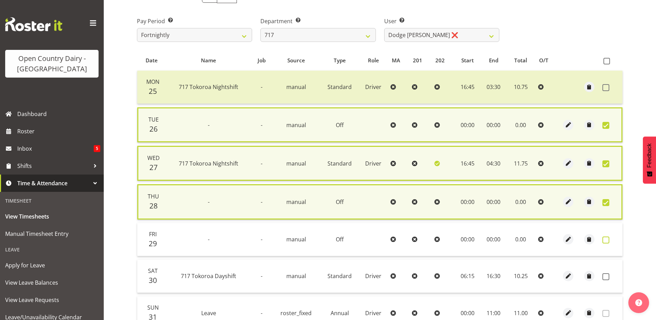
click at [606, 241] on span at bounding box center [606, 239] width 7 height 7
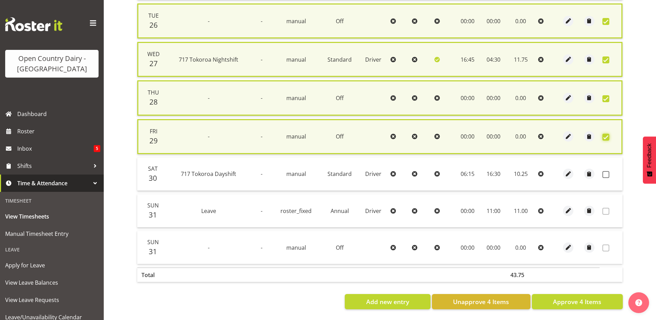
scroll to position [213, 0]
click at [605, 171] on span at bounding box center [606, 174] width 7 height 7
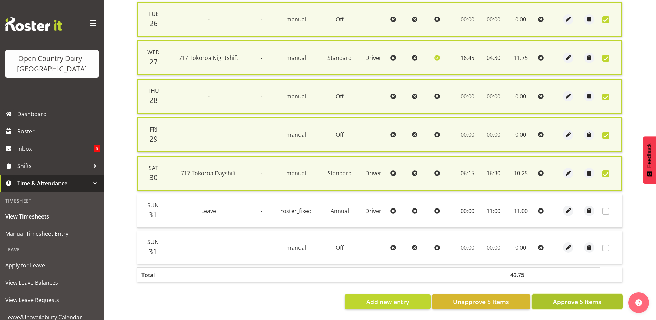
click at [570, 297] on span "Approve 5 Items" at bounding box center [577, 301] width 48 height 9
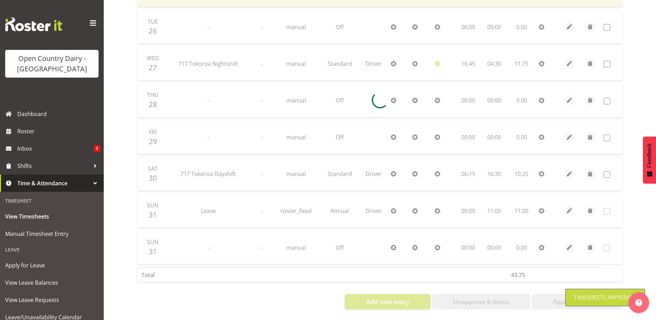
scroll to position [206, 0]
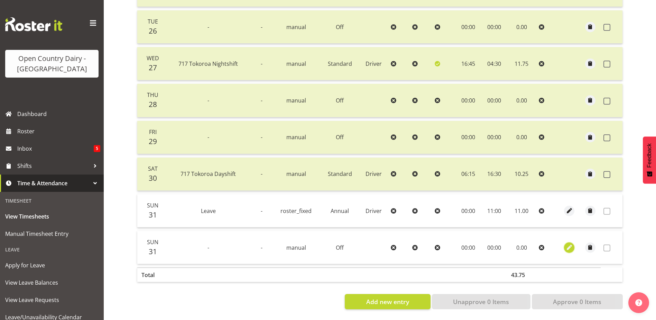
click at [569, 243] on span "button" at bounding box center [570, 247] width 8 height 8
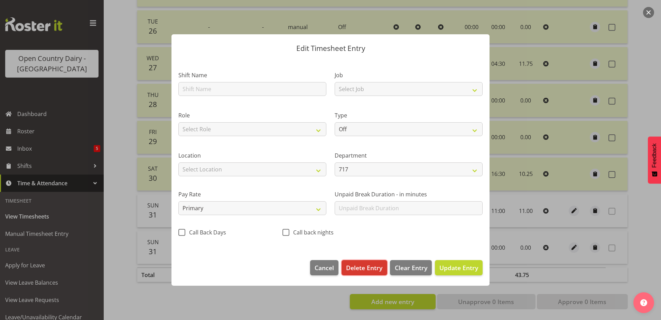
click at [360, 268] on span "Delete Entry" at bounding box center [364, 267] width 36 height 9
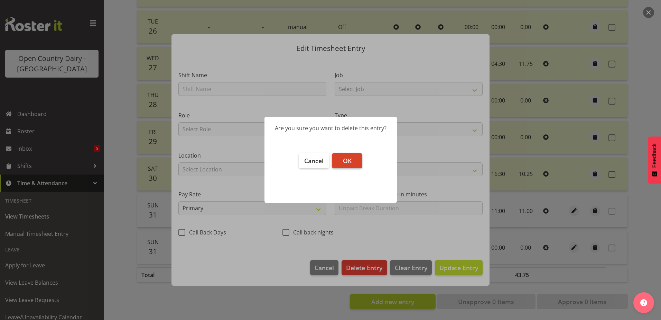
click at [346, 158] on span "OK" at bounding box center [347, 160] width 9 height 8
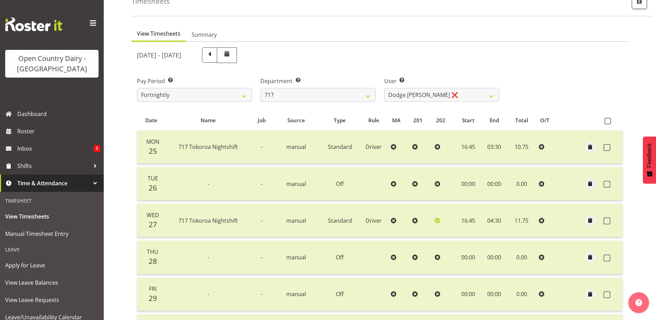
scroll to position [0, 0]
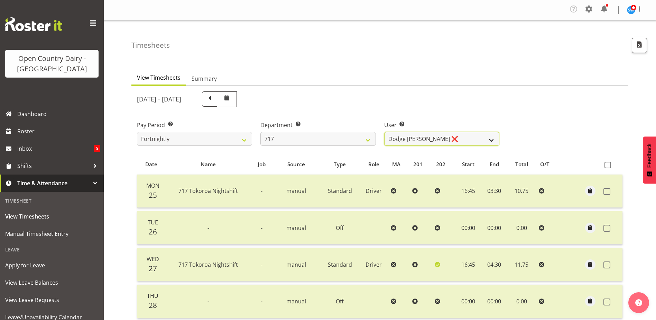
click at [430, 138] on select "Daryl Wrigley ❌ Dodge Lindsay Laing ❌ Eric Stothers ❌ Jeff Anderson ❌" at bounding box center [441, 139] width 115 height 14
click at [384, 132] on select "Daryl Wrigley ❌ Dodge Lindsay Laing ❌ Eric Stothers ❌ Jeff Anderson ❌" at bounding box center [441, 139] width 115 height 14
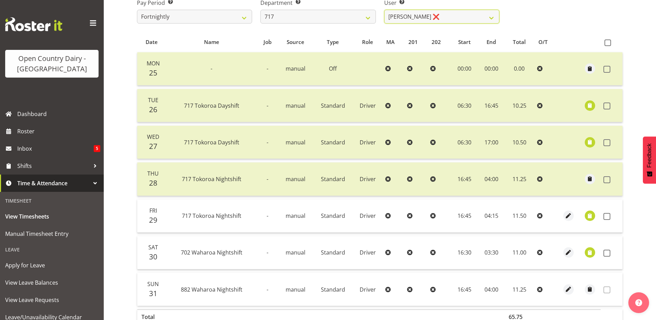
scroll to position [169, 0]
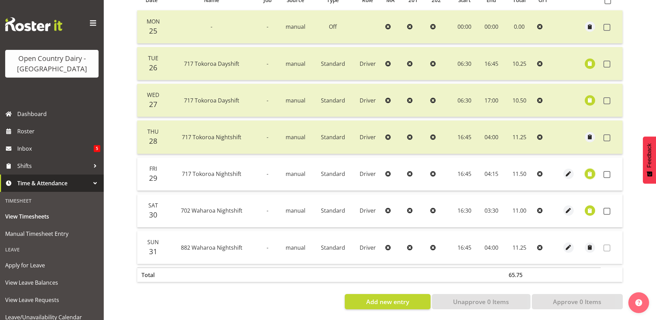
click at [592, 170] on span "button" at bounding box center [590, 174] width 8 height 8
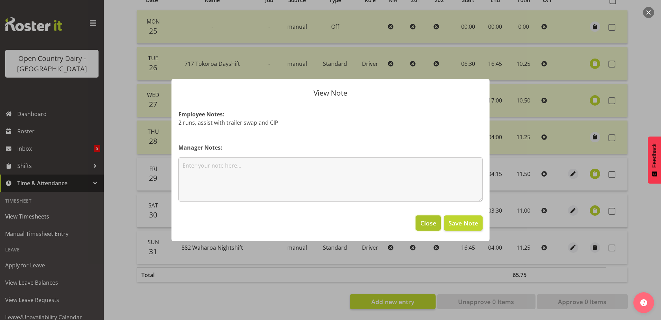
click at [425, 224] on span "Close" at bounding box center [429, 222] width 16 height 9
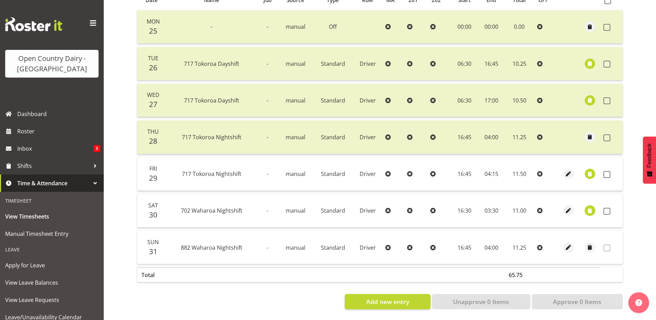
click at [587, 207] on span "button" at bounding box center [590, 211] width 8 height 8
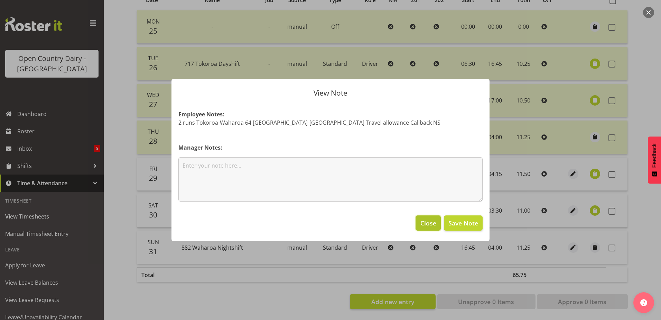
click at [423, 221] on span "Close" at bounding box center [429, 222] width 16 height 9
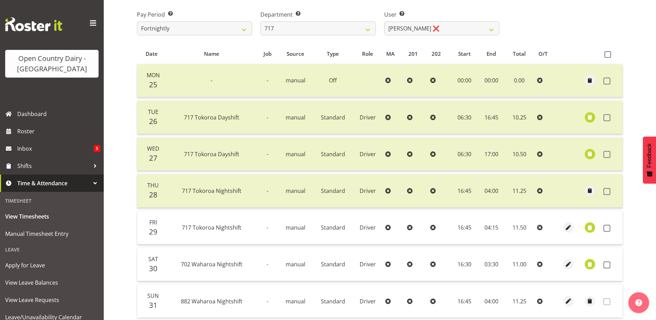
scroll to position [31, 0]
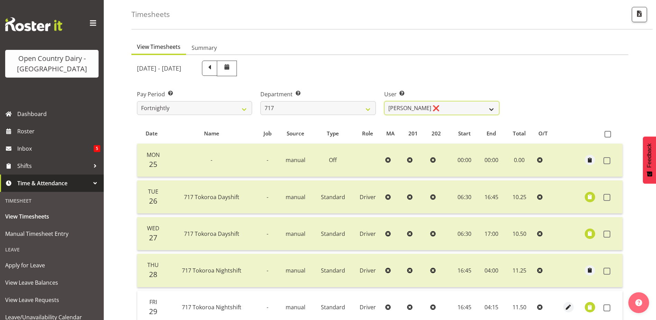
click at [429, 106] on select "Daryl Wrigley ❌ Dodge Lindsay Laing ❌ Eric Stothers ❌ Jeff Anderson ❌" at bounding box center [441, 108] width 115 height 14
click at [384, 101] on select "Daryl Wrigley ❌ Dodge Lindsay Laing ❌ Eric Stothers ❌ Jeff Anderson ❌" at bounding box center [441, 108] width 115 height 14
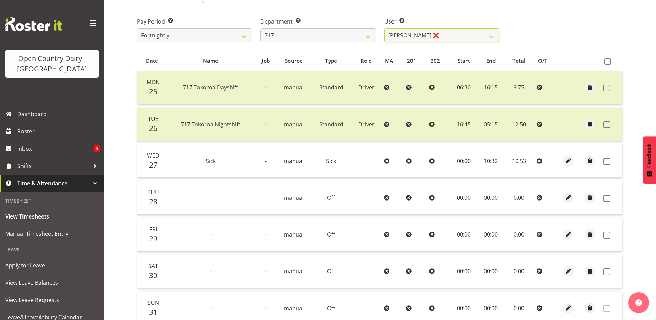
scroll to position [0, 0]
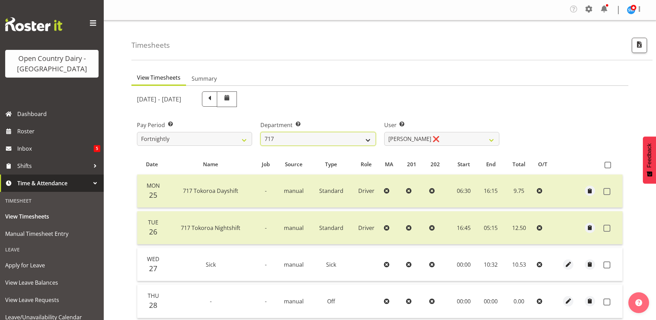
click at [324, 135] on select "701 702 703 704 705 706 707 708 709 710 711 712 713 714 715 716 717 718 719 720" at bounding box center [317, 139] width 115 height 14
click at [260, 132] on select "701 702 703 704 705 706 707 708 709 710 711 712 713 714 715 716 717 718 719 720" at bounding box center [317, 139] width 115 height 14
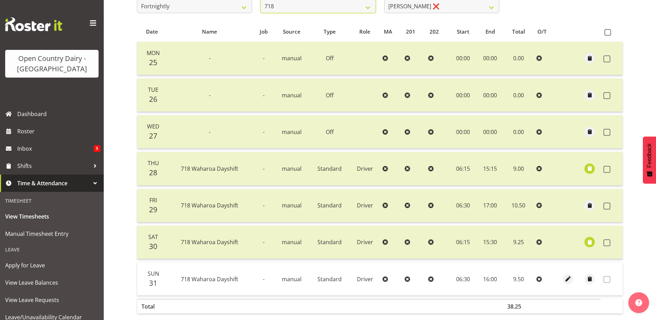
scroll to position [31, 0]
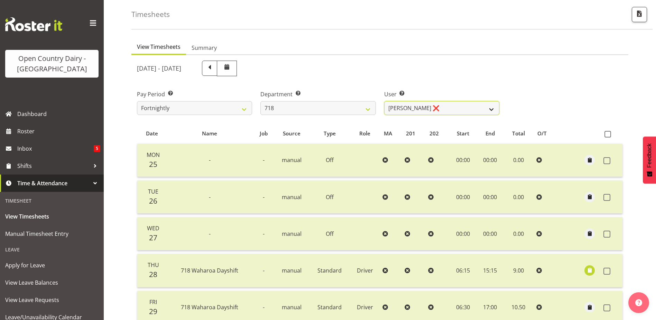
click at [432, 109] on select "Graeme Raupi ❌ Jimmy Boult ❌ Linsay Bourne ❌ Tony Fielding ❌" at bounding box center [441, 108] width 115 height 14
click at [384, 101] on select "Graeme Raupi ❌ Jimmy Boult ❌ Linsay Bourne ❌ Tony Fielding ❌" at bounding box center [441, 108] width 115 height 14
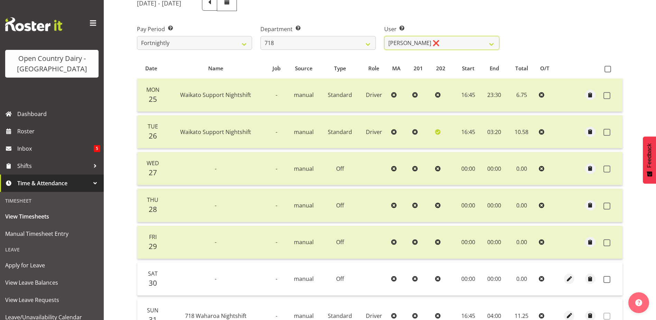
scroll to position [0, 0]
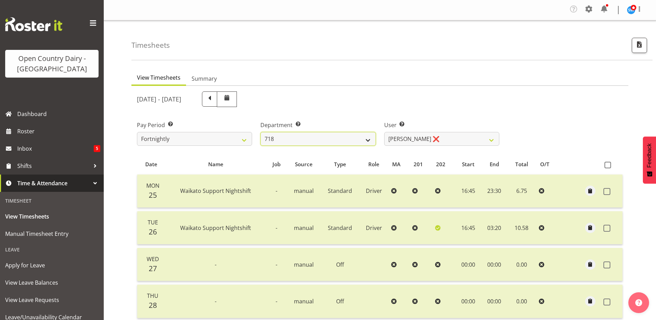
click at [313, 141] on select "701 702 703 704 705 706 707 708 709 710 711 712 713 714 715 716 717 718 719 720" at bounding box center [317, 139] width 115 height 14
click at [260, 132] on select "701 702 703 704 705 706 707 708 709 710 711 712 713 714 715 716 717 718 719 720" at bounding box center [317, 139] width 115 height 14
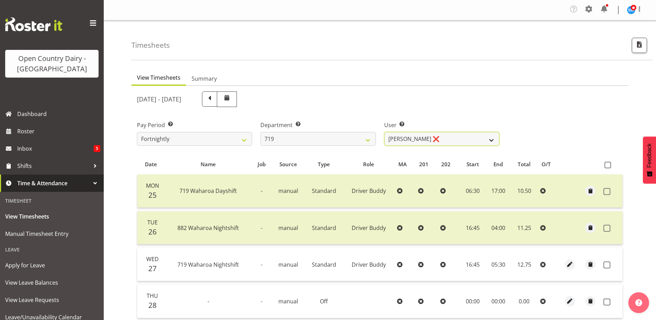
click at [451, 141] on select "Andrew de Lautour ❌ James Wellington ❌ Sami Ovesen ❌" at bounding box center [441, 139] width 115 height 14
click at [384, 132] on select "Andrew de Lautour ❌ James Wellington ❌ Sami Ovesen ❌" at bounding box center [441, 139] width 115 height 14
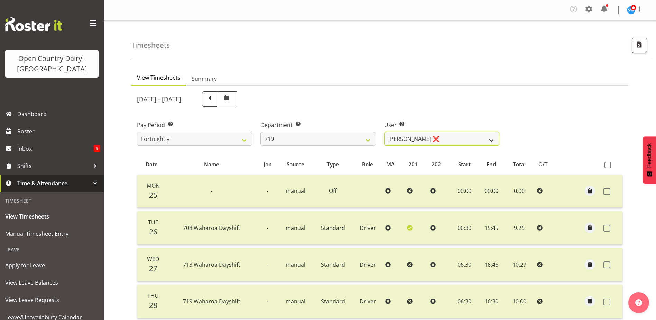
click at [431, 141] on select "Andrew de Lautour ❌ James Wellington ❌ Sami Ovesen ❌" at bounding box center [441, 139] width 115 height 14
click at [384, 132] on select "Andrew de Lautour ❌ James Wellington ❌ Sami Ovesen ❌" at bounding box center [441, 139] width 115 height 14
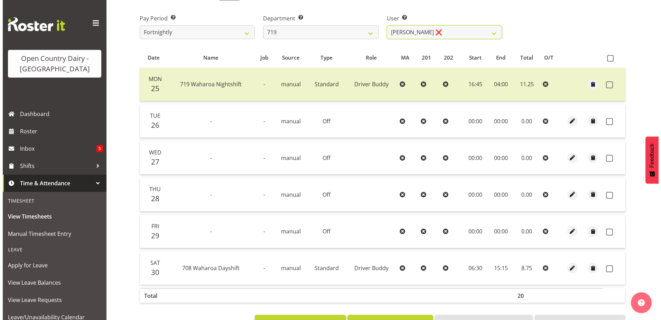
scroll to position [132, 0]
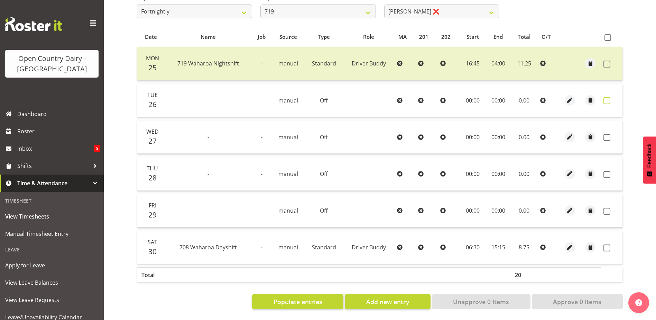
click at [607, 97] on span at bounding box center [607, 100] width 7 height 7
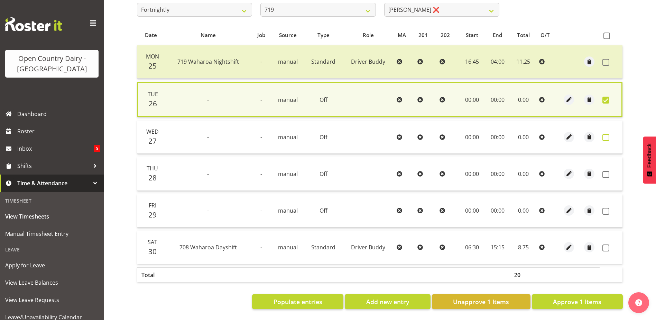
click at [605, 134] on span at bounding box center [606, 137] width 7 height 7
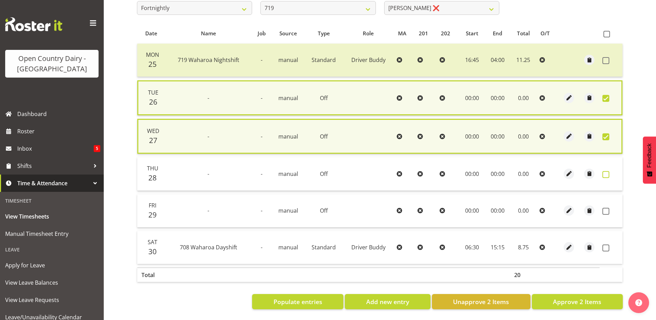
click at [605, 171] on span at bounding box center [606, 174] width 7 height 7
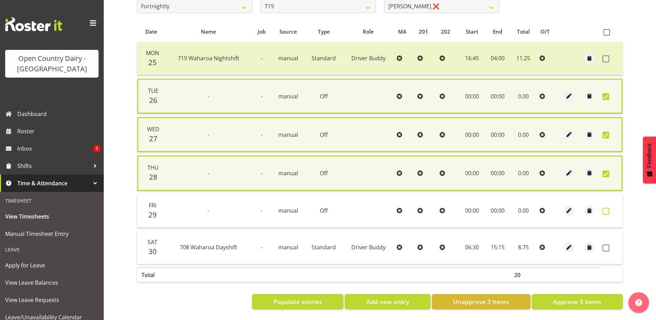
click at [606, 209] on span at bounding box center [606, 211] width 7 height 7
drag, startPoint x: 606, startPoint y: 209, endPoint x: 606, endPoint y: 212, distance: 3.5
click at [606, 209] on span at bounding box center [606, 211] width 7 height 7
click at [606, 208] on span at bounding box center [606, 211] width 7 height 7
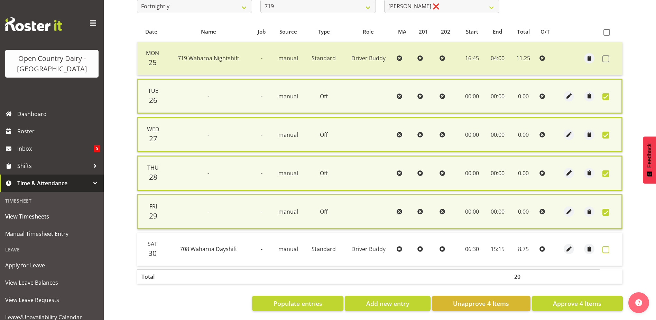
click at [605, 250] on span at bounding box center [606, 249] width 7 height 7
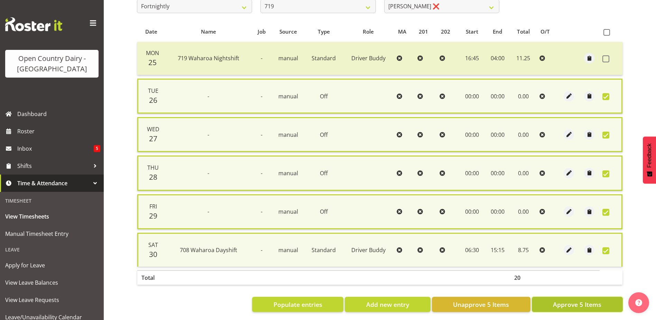
click at [578, 303] on span "Approve 5 Items" at bounding box center [577, 304] width 48 height 9
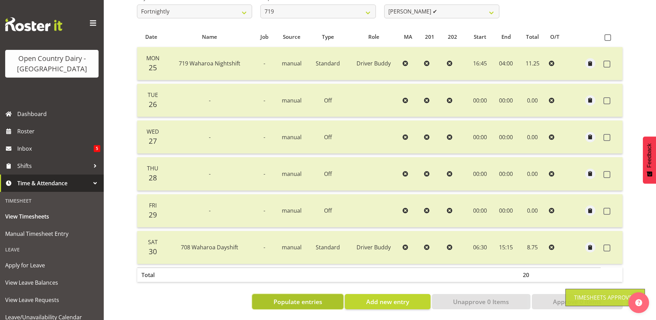
click at [311, 297] on span "Populate entries" at bounding box center [298, 301] width 49 height 9
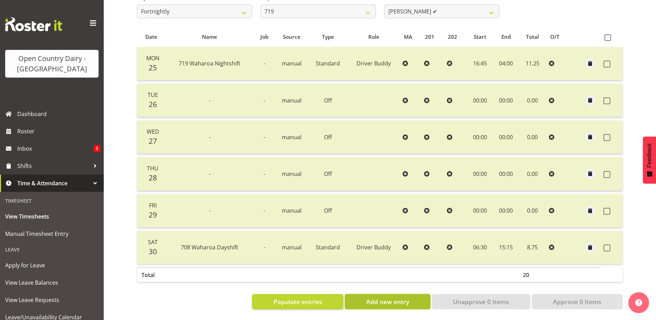
click at [372, 297] on span "Add new entry" at bounding box center [387, 301] width 43 height 9
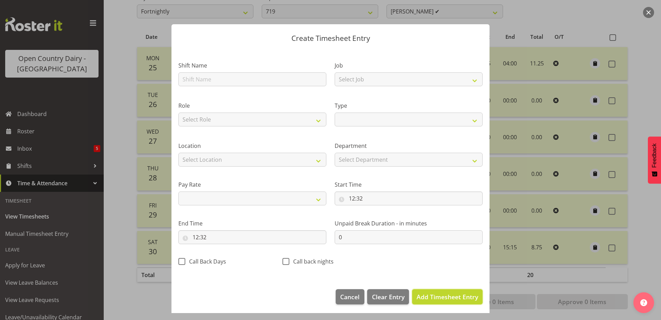
click at [441, 292] on span "Add Timesheet Entry" at bounding box center [448, 296] width 62 height 8
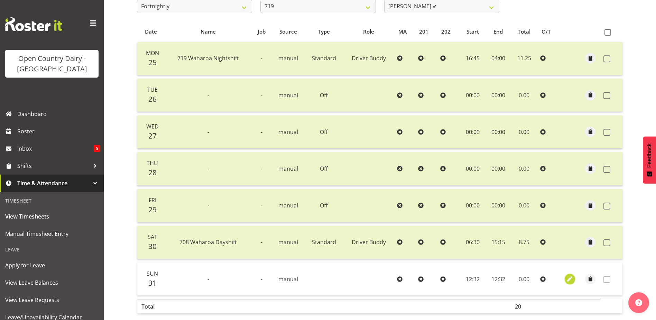
click at [568, 275] on span "button" at bounding box center [570, 279] width 8 height 8
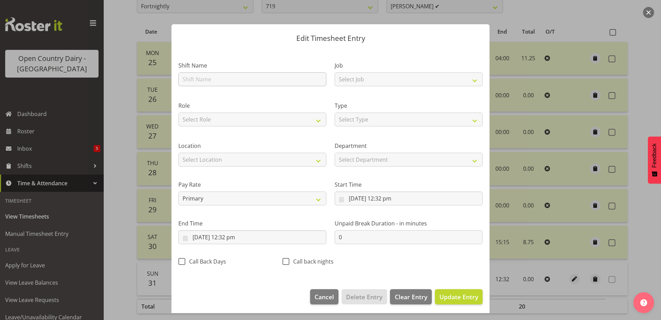
click at [186, 77] on section "Shift Name Job Select Job Driver Driver supervisor Support Role Select Role Dri…" at bounding box center [331, 165] width 318 height 233
click at [186, 77] on input "text" at bounding box center [252, 79] width 148 height 14
click at [209, 80] on input "719" at bounding box center [252, 79] width 148 height 14
click at [404, 74] on select "Select Job Driver Driver supervisor Support" at bounding box center [409, 79] width 148 height 14
click at [335, 72] on select "Select Job Driver Driver supervisor Support" at bounding box center [409, 79] width 148 height 14
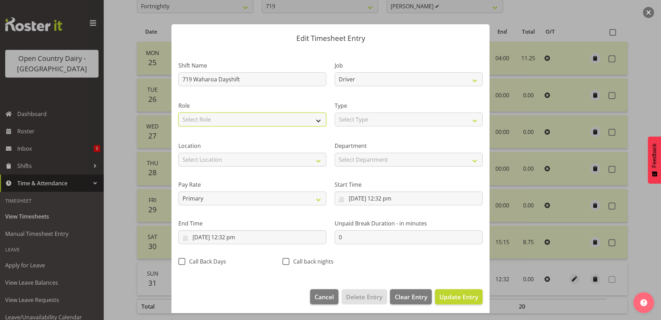
click at [235, 117] on select "Select Role Driver Driver Buddy" at bounding box center [252, 119] width 148 height 14
click at [178, 112] on select "Select Role Driver Driver Buddy" at bounding box center [252, 119] width 148 height 14
click at [357, 118] on select "Select Type Off Standard Public Holiday Public Holiday (Worked) Day In Lieu Ann…" at bounding box center [409, 119] width 148 height 14
click at [335, 112] on select "Select Type Off Standard Public Holiday Public Holiday (Worked) Day In Lieu Ann…" at bounding box center [409, 119] width 148 height 14
click at [353, 160] on select "Select Department 719 703 705 713 704 702 706 729 709 716 722 718 717 721 724 7…" at bounding box center [409, 160] width 148 height 14
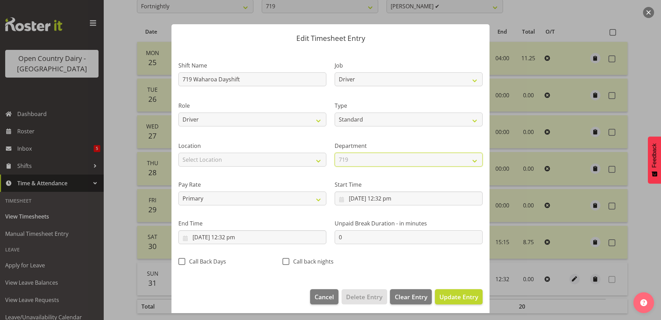
click at [335, 153] on select "Select Department 719 703 705 713 704 702 706 729 709 716 722 718 717 721 724 7…" at bounding box center [409, 160] width 148 height 14
click at [381, 198] on input "31/08/2025, 12:32 pm" at bounding box center [409, 198] width 148 height 14
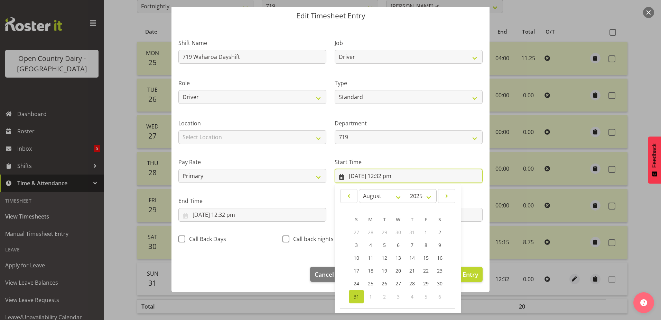
scroll to position [51, 0]
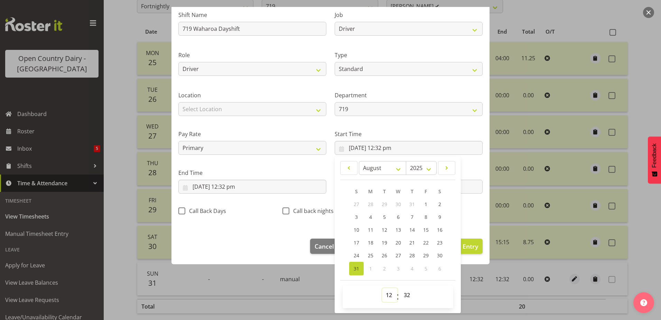
click at [386, 295] on select "00 01 02 03 04 05 06 07 08 09 10 11 12 13 14 15 16 17 18 19 20 21 22 23" at bounding box center [390, 295] width 16 height 14
click at [382, 288] on select "00 01 02 03 04 05 06 07 08 09 10 11 12 13 14 15 16 17 18 19 20 21 22 23" at bounding box center [390, 295] width 16 height 14
click at [406, 295] on select "00 01 02 03 04 05 06 07 08 09 10 11 12 13 14 15 16 17 18 19 20 21 22 23 24 25 2…" at bounding box center [408, 295] width 16 height 14
click at [400, 288] on select "00 01 02 03 04 05 06 07 08 09 10 11 12 13 14 15 16 17 18 19 20 21 22 23 24 25 2…" at bounding box center [408, 295] width 16 height 14
click at [226, 183] on input "31/08/2025, 12:32 pm" at bounding box center [252, 187] width 148 height 14
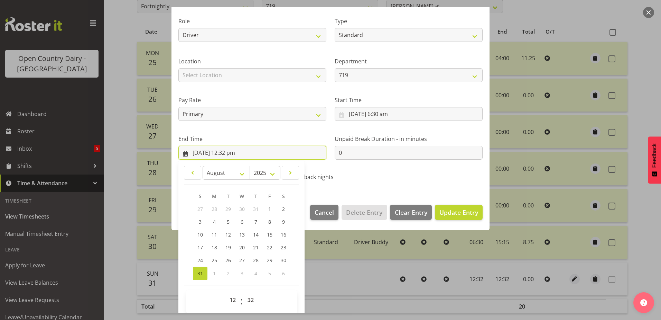
scroll to position [89, 0]
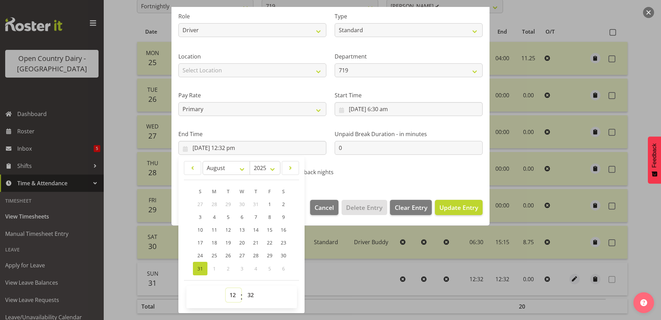
click at [233, 290] on select "00 01 02 03 04 05 06 07 08 09 10 11 12 13 14 15 16 17 18 19 20 21 22 23" at bounding box center [234, 295] width 16 height 14
click at [226, 288] on select "00 01 02 03 04 05 06 07 08 09 10 11 12 13 14 15 16 17 18 19 20 21 22 23" at bounding box center [234, 295] width 16 height 14
click at [253, 294] on select "00 01 02 03 04 05 06 07 08 09 10 11 12 13 14 15 16 17 18 19 20 21 22 23 24 25 2…" at bounding box center [252, 295] width 16 height 14
click at [244, 288] on select "00 01 02 03 04 05 06 07 08 09 10 11 12 13 14 15 16 17 18 19 20 21 22 23 24 25 2…" at bounding box center [252, 295] width 16 height 14
click at [459, 202] on button "Update Entry" at bounding box center [459, 207] width 48 height 15
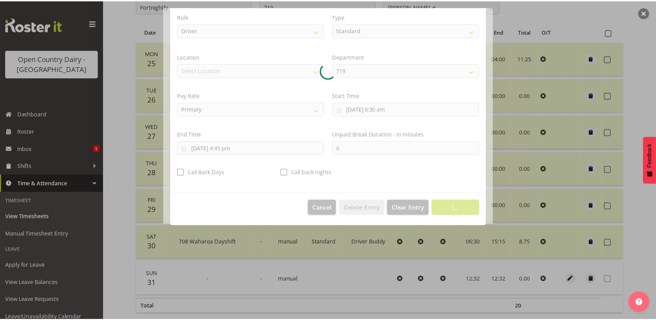
scroll to position [2, 0]
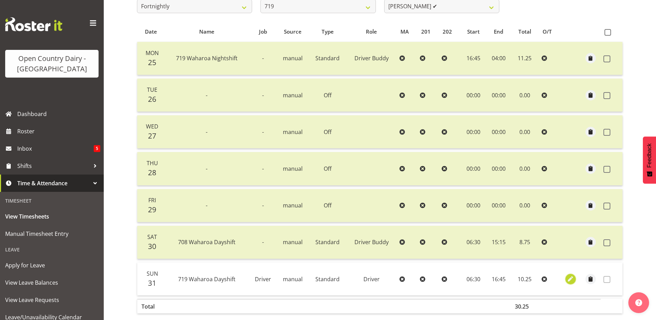
click at [572, 280] on span "button" at bounding box center [571, 279] width 8 height 8
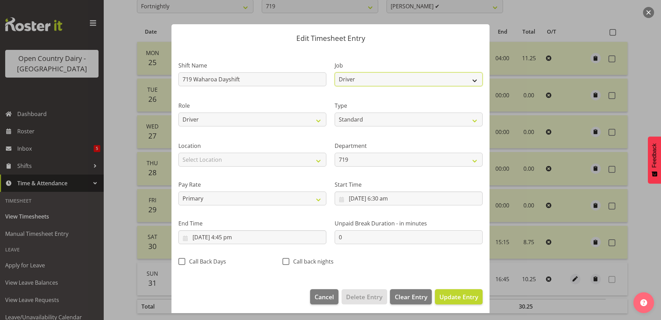
click at [382, 80] on select "Driver Driver supervisor Support" at bounding box center [409, 79] width 148 height 14
click at [381, 81] on select "Driver Driver supervisor Support" at bounding box center [409, 79] width 148 height 14
click at [268, 122] on select "Driver Driver Buddy" at bounding box center [252, 119] width 148 height 14
click at [178, 112] on select "Driver Driver Buddy" at bounding box center [252, 119] width 148 height 14
click at [442, 298] on span "Update Entry" at bounding box center [459, 296] width 39 height 8
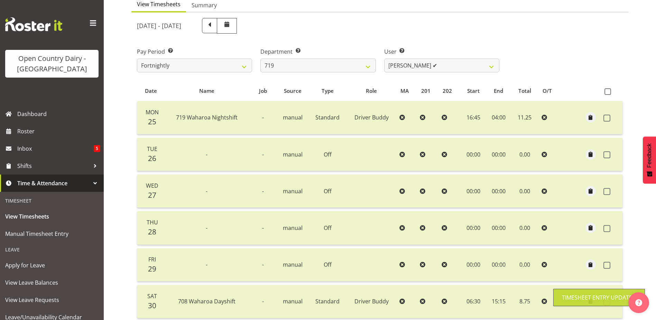
scroll to position [0, 0]
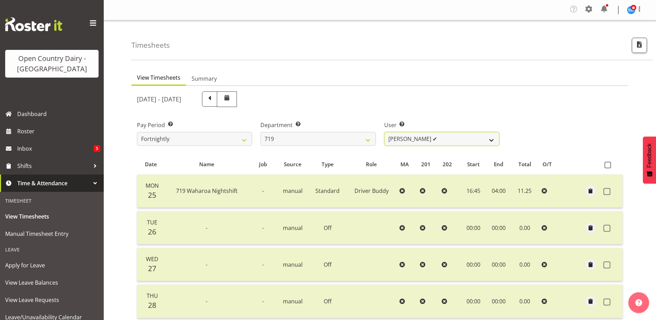
click at [431, 138] on select "Andrew de Lautour ❌ James Wellington ❌ Sami Ovesen ✔" at bounding box center [441, 139] width 115 height 14
click at [432, 138] on select "Andrew de Lautour ❌ James Wellington ❌ Sami Ovesen ✔" at bounding box center [441, 139] width 115 height 14
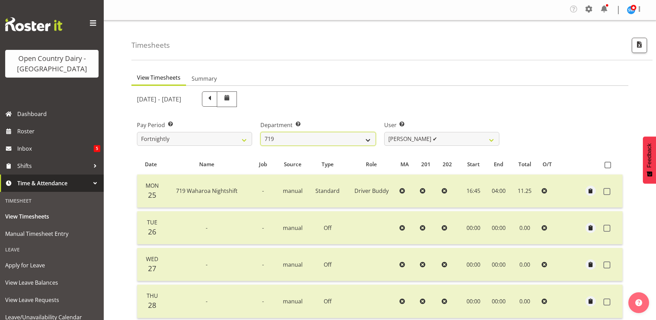
click at [333, 140] on select "701 702 703 704 705 706 707 708 709 710 711 712 713 714 715 716 717 718 719 720" at bounding box center [317, 139] width 115 height 14
click at [260, 132] on select "701 702 703 704 705 706 707 708 709 710 711 712 713 714 715 716 717 718 719 720" at bounding box center [317, 139] width 115 height 14
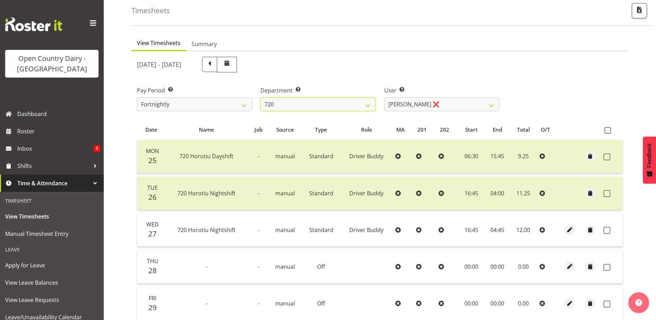
scroll to position [69, 0]
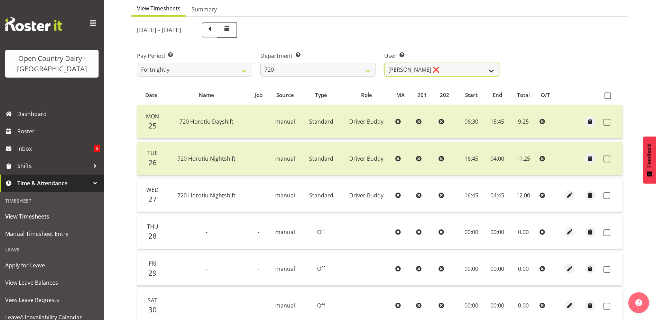
click at [439, 68] on select "Garry Hooper ❌ Kerry Slater ❌ Nathan Frankhouser ❌ Steve Daly ❌" at bounding box center [441, 70] width 115 height 14
click at [384, 63] on select "Garry Hooper ❌ Kerry Slater ❌ Nathan Frankhouser ❌ Steve Daly ❌" at bounding box center [441, 70] width 115 height 14
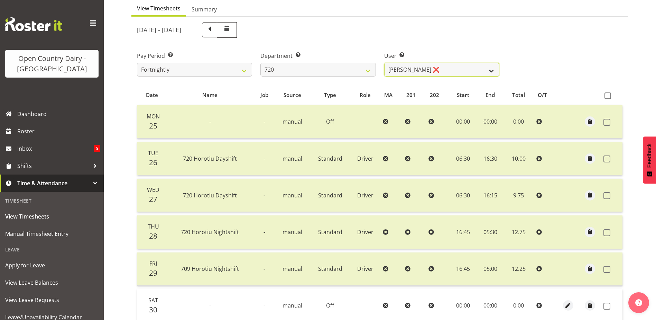
click at [434, 67] on select "Garry Hooper ❌ Kerry Slater ❌ Nathan Frankhouser ❌ Steve Daly ❌" at bounding box center [441, 70] width 115 height 14
click at [384, 63] on select "Garry Hooper ❌ Kerry Slater ❌ Nathan Frankhouser ❌ Steve Daly ❌" at bounding box center [441, 70] width 115 height 14
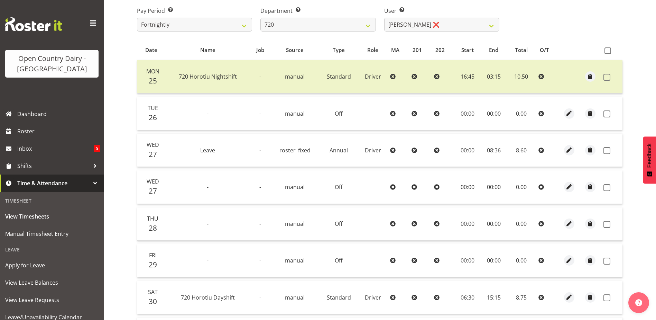
scroll to position [102, 0]
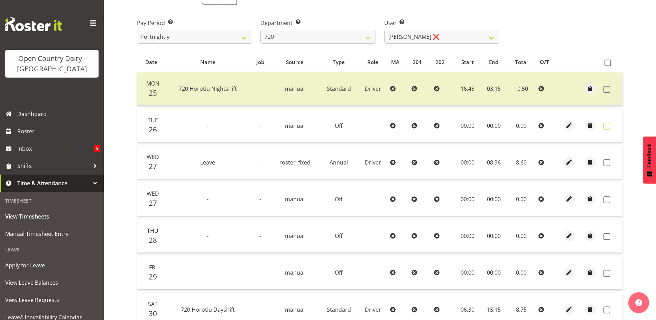
click at [605, 125] on span at bounding box center [607, 125] width 7 height 7
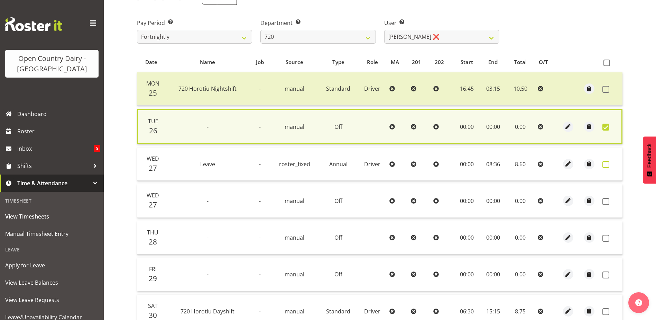
click at [603, 163] on span at bounding box center [606, 164] width 7 height 7
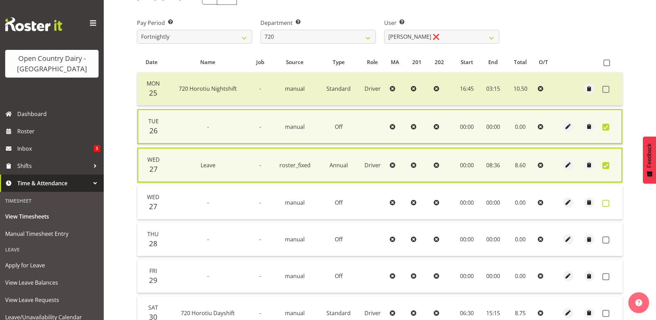
click at [608, 201] on span at bounding box center [606, 203] width 7 height 7
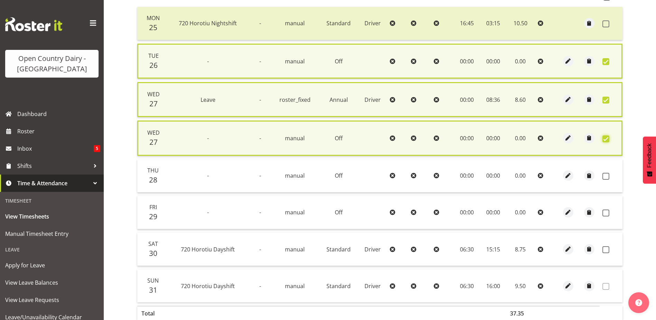
scroll to position [206, 0]
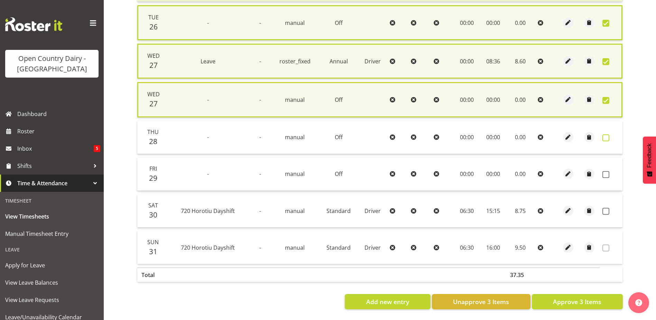
click at [605, 138] on span at bounding box center [606, 137] width 7 height 7
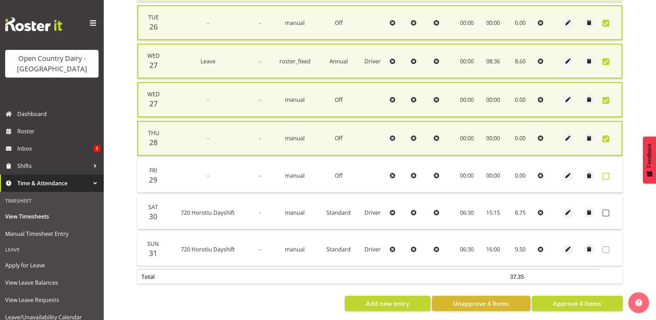
click at [603, 174] on span at bounding box center [606, 176] width 7 height 7
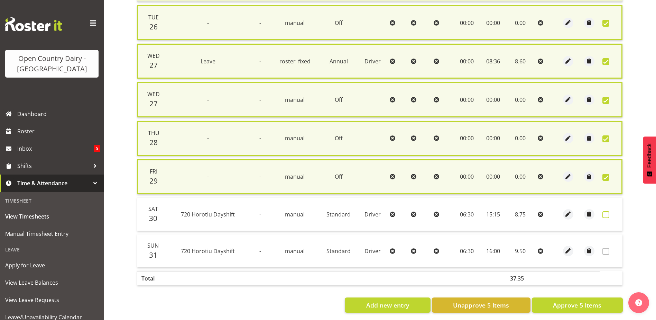
click at [606, 213] on span at bounding box center [606, 214] width 7 height 7
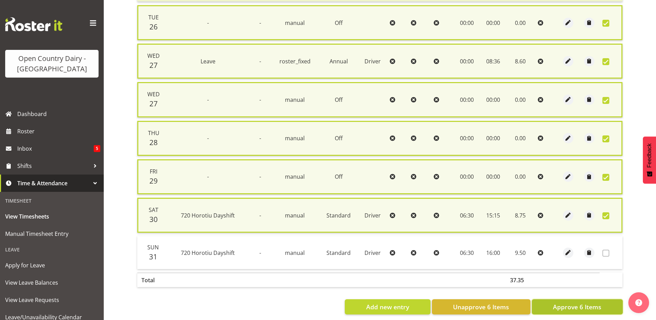
click at [577, 304] on span "Approve 6 Items" at bounding box center [577, 306] width 48 height 9
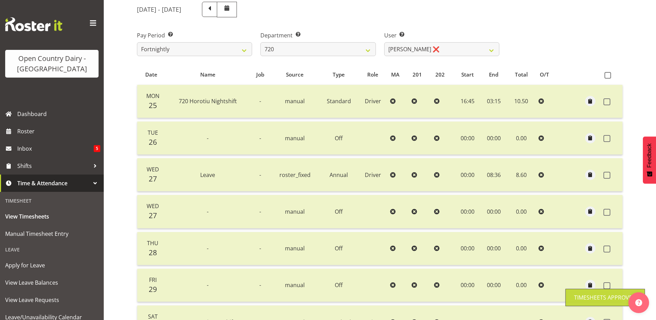
scroll to position [67, 0]
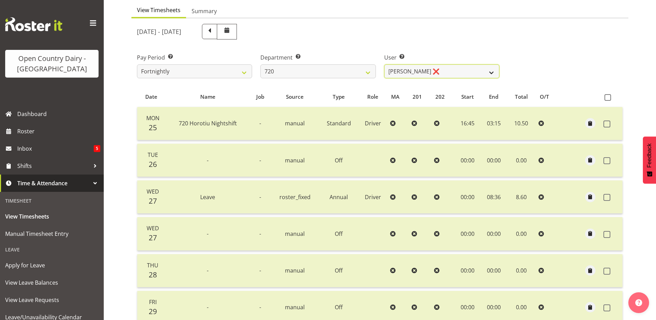
click at [428, 72] on select "Garry Hooper ❌ Kerry Slater ❌ Nathan Frankhouser ❌ Steve Daly ❌" at bounding box center [441, 71] width 115 height 14
click at [384, 64] on select "Garry Hooper ❌ Kerry Slater ❌ Nathan Frankhouser ❌ Steve Daly ❌" at bounding box center [441, 71] width 115 height 14
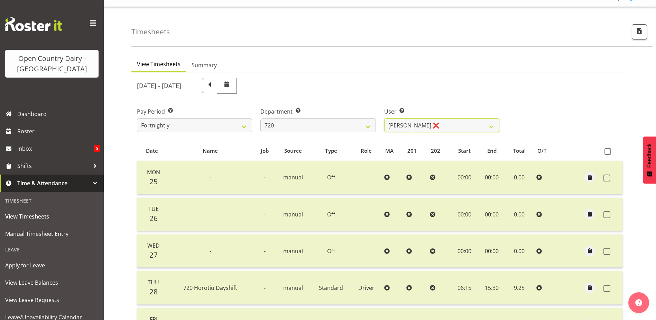
scroll to position [0, 0]
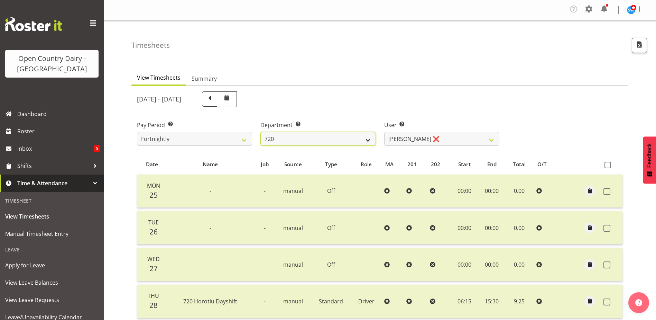
click at [312, 140] on select "701 702 703 704 705 706 707 708 709 710 711 712 713 714 715 716 717 718 719 720" at bounding box center [317, 139] width 115 height 14
click at [260, 132] on select "701 702 703 704 705 706 707 708 709 710 711 712 713 714 715 716 717 718 719 720" at bounding box center [317, 139] width 115 height 14
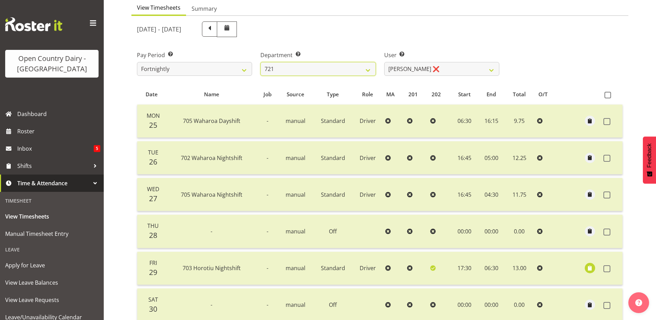
scroll to position [69, 0]
click at [443, 68] on select "George Taylor ❌ Grant Vercoe ❌" at bounding box center [441, 70] width 115 height 14
click at [384, 63] on select "George Taylor ❌ Grant Vercoe ❌" at bounding box center [441, 70] width 115 height 14
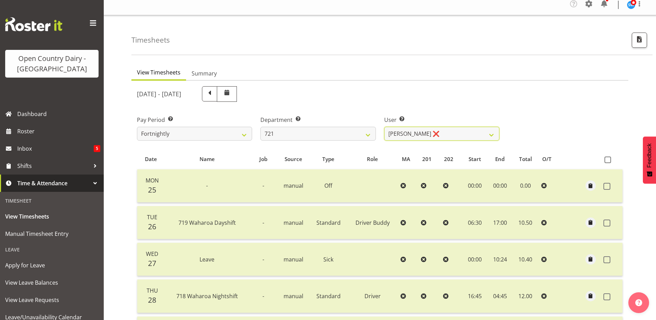
scroll to position [0, 0]
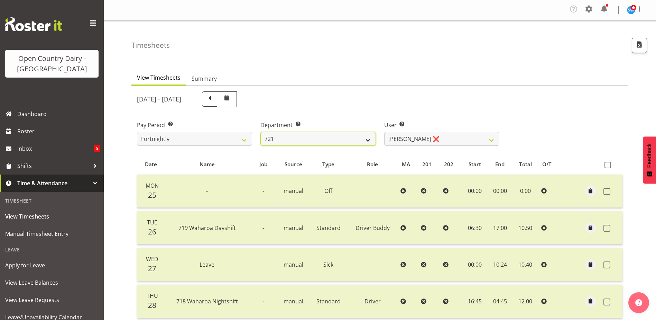
click at [313, 140] on select "701 702 703 704 705 706 707 708 709 710 711 712 713 714 715 716 717 718 719 720" at bounding box center [317, 139] width 115 height 14
click at [260, 132] on select "701 702 703 704 705 706 707 708 709 710 711 712 713 714 715 716 717 718 719 720" at bounding box center [317, 139] width 115 height 14
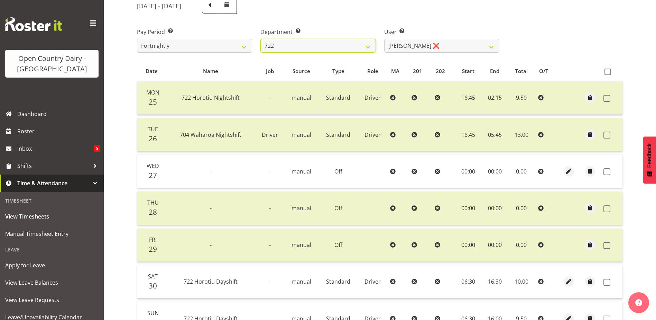
scroll to position [104, 0]
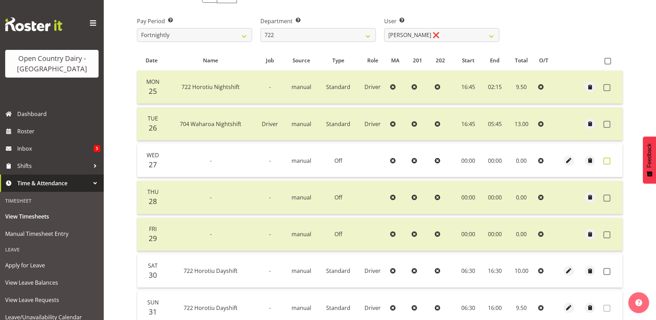
click at [605, 162] on span at bounding box center [607, 160] width 7 height 7
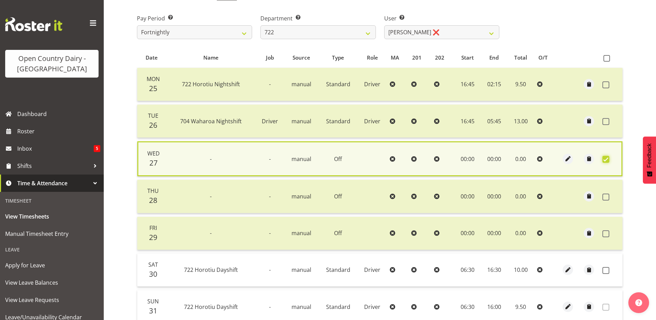
scroll to position [171, 0]
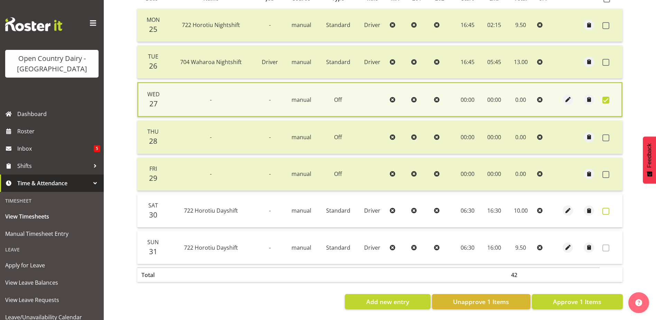
click at [604, 208] on span at bounding box center [606, 211] width 7 height 7
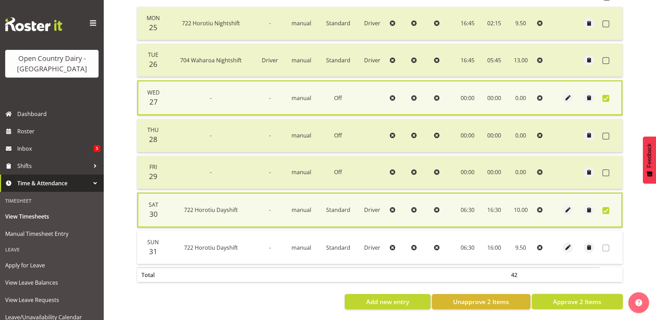
click at [575, 297] on span "Approve 2 Items" at bounding box center [577, 301] width 48 height 9
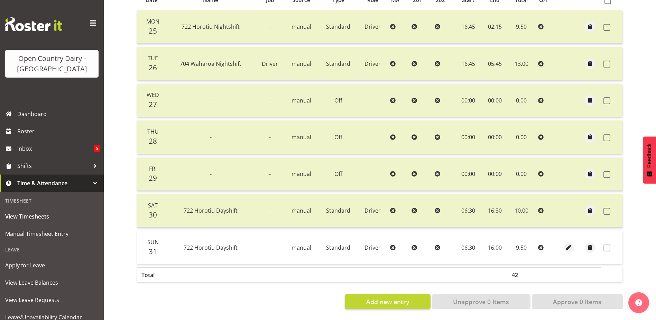
scroll to position [31, 0]
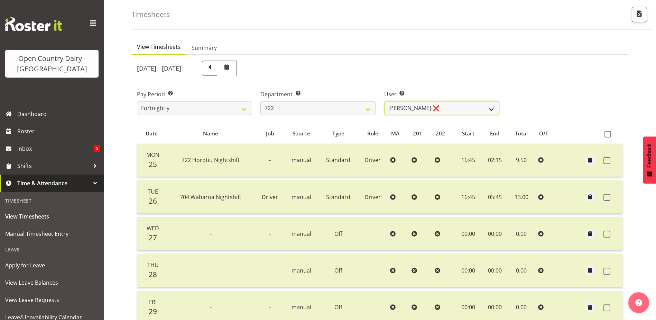
click at [443, 108] on select "Andy Webb ❌ Darren Hatcher ❌ Gurpreet Singh ❌" at bounding box center [441, 108] width 115 height 14
click at [384, 101] on select "Andy Webb ❌ Darren Hatcher ❌ Gurpreet Singh ❌" at bounding box center [441, 108] width 115 height 14
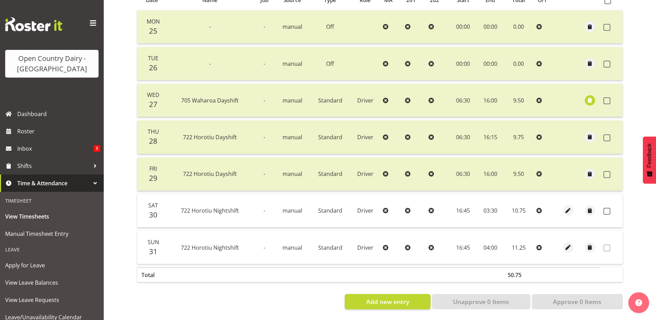
scroll to position [0, 0]
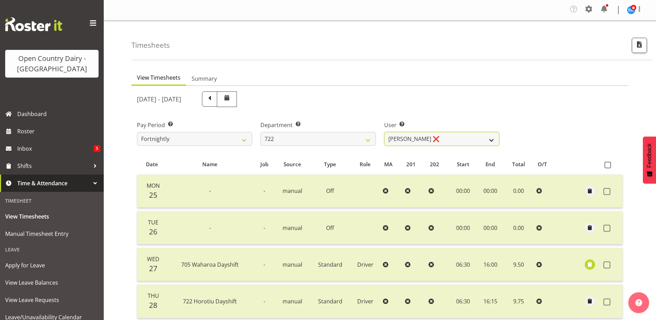
click at [432, 137] on select "Andy Webb ❌ Darren Hatcher ❌ Gurpreet Singh ❌" at bounding box center [441, 139] width 115 height 14
click at [384, 132] on select "Andy Webb ❌ Darren Hatcher ❌ Gurpreet Singh ❌" at bounding box center [441, 139] width 115 height 14
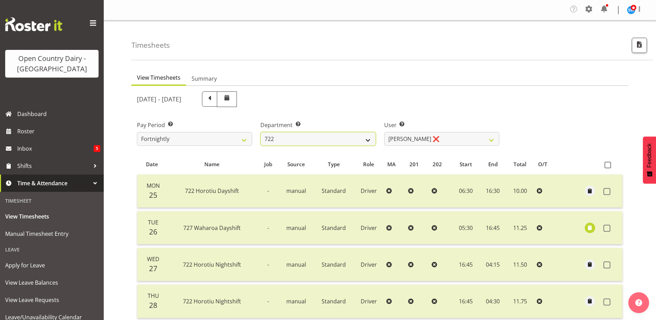
click at [305, 140] on select "701 702 703 704 705 706 707 708 709 710 711 712 713 714 715 716 717 718 719 720" at bounding box center [317, 139] width 115 height 14
click at [260, 132] on select "701 702 703 704 705 706 707 708 709 710 711 712 713 714 715 716 717 718 719 720" at bounding box center [317, 139] width 115 height 14
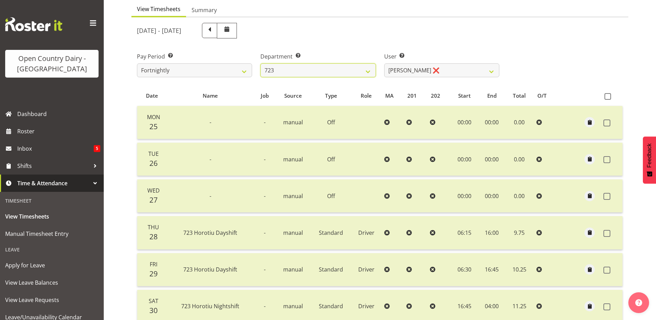
scroll to position [65, 0]
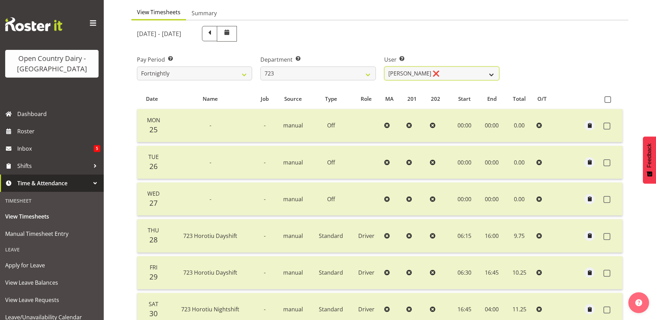
click at [452, 76] on select "Daljeet Rai ❌ Manjinder Singh ❌ Prabhjot Singh ❌ Varninder Singh ❌" at bounding box center [441, 73] width 115 height 14
click at [384, 66] on select "Daljeet Rai ❌ Manjinder Singh ❌ Prabhjot Singh ❌ Varninder Singh ❌" at bounding box center [441, 73] width 115 height 14
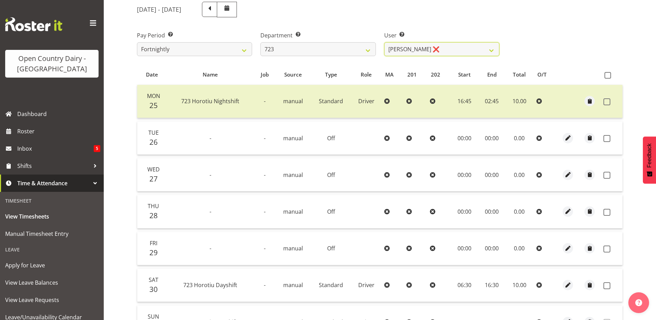
scroll to position [135, 0]
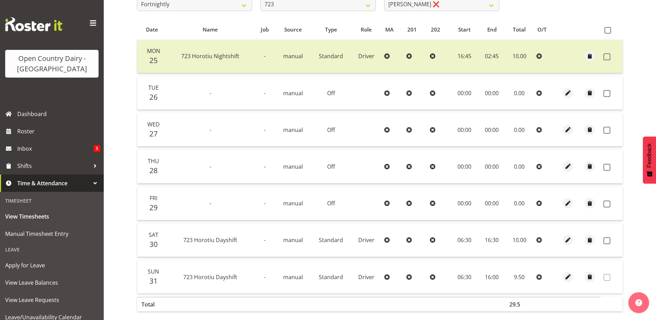
drag, startPoint x: 608, startPoint y: 93, endPoint x: 609, endPoint y: 102, distance: 9.7
click at [608, 93] on span at bounding box center [607, 93] width 7 height 7
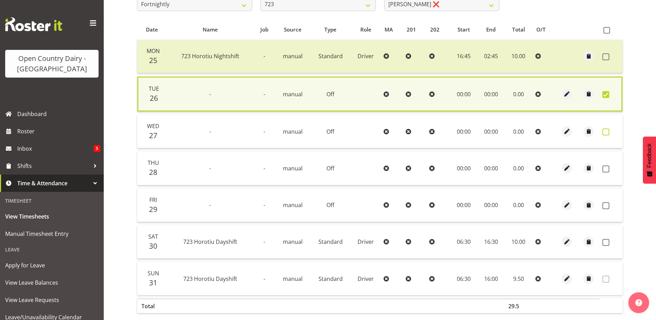
click at [606, 131] on span at bounding box center [606, 131] width 7 height 7
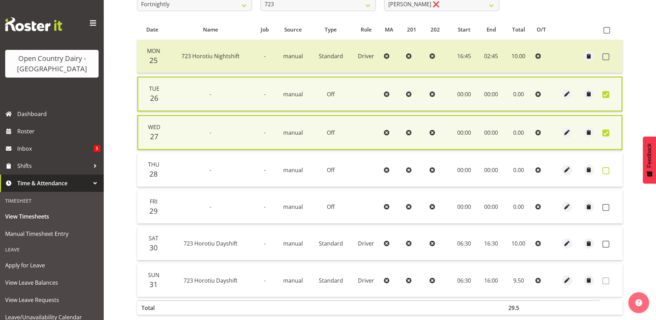
click at [607, 169] on span at bounding box center [606, 170] width 7 height 7
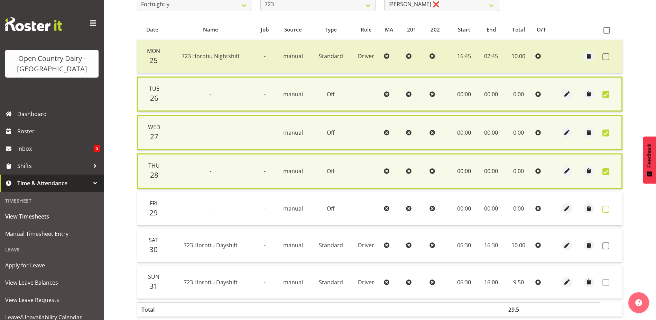
click at [606, 208] on span at bounding box center [606, 208] width 7 height 7
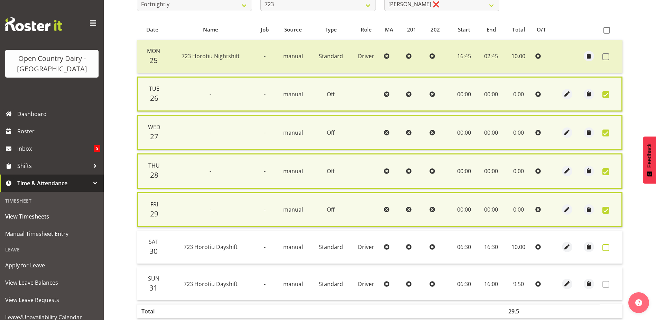
click at [604, 247] on span at bounding box center [606, 247] width 7 height 7
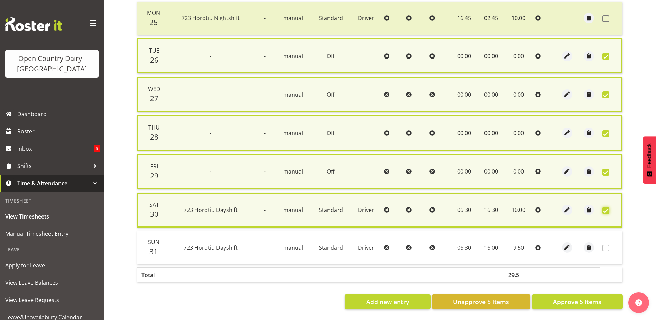
scroll to position [178, 0]
click at [559, 297] on span "Approve 5 Items" at bounding box center [577, 301] width 48 height 9
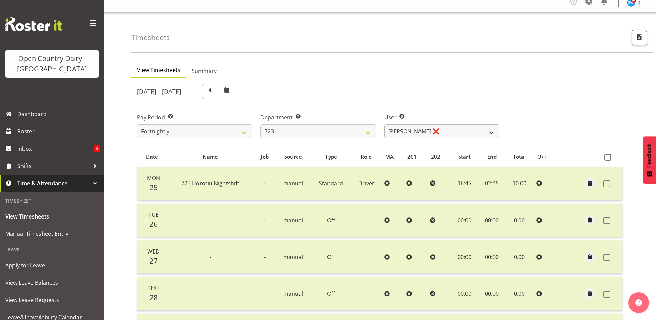
scroll to position [0, 0]
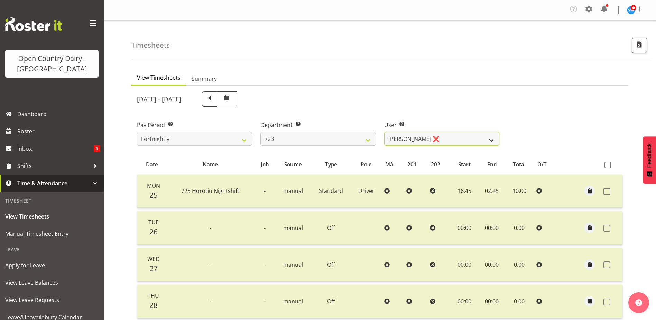
click at [424, 138] on select "Daljeet Rai ❌ Manjinder Singh ❌ Prabhjot Singh ❌ Varninder Singh ❌" at bounding box center [441, 139] width 115 height 14
click at [384, 132] on select "Daljeet Rai ❌ Manjinder Singh ❌ Prabhjot Singh ❌ Varninder Singh ❌" at bounding box center [441, 139] width 115 height 14
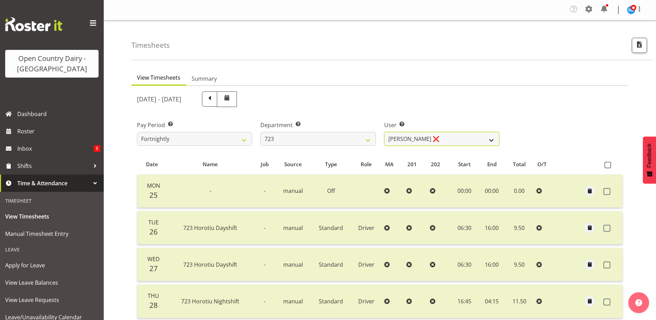
click at [441, 139] on select "Daljeet Rai ❌ Manjinder Singh ❌ Prabhjot Singh ❌ Varninder Singh ❌" at bounding box center [441, 139] width 115 height 14
click at [384, 132] on select "Daljeet Rai ❌ Manjinder Singh ❌ Prabhjot Singh ❌ Varninder Singh ❌" at bounding box center [441, 139] width 115 height 14
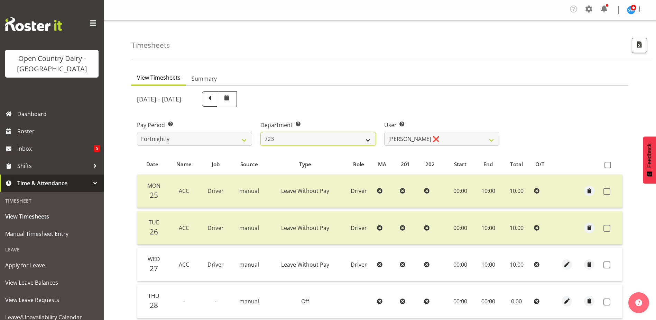
click at [284, 138] on select "701 702 703 704 705 706 707 708 709 710 711 712 713 714 715 716 717 718 719 720" at bounding box center [317, 139] width 115 height 14
click at [260, 132] on select "701 702 703 704 705 706 707 708 709 710 711 712 713 714 715 716 717 718 719 720" at bounding box center [317, 139] width 115 height 14
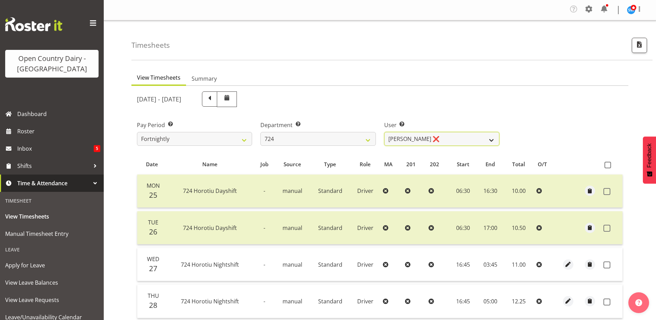
click at [443, 138] on select "Brent Adams ❌ Jaspreet Singh ❌ John Walters ❌" at bounding box center [441, 139] width 115 height 14
click at [384, 132] on select "Brent Adams ❌ Jaspreet Singh ❌ John Walters ❌" at bounding box center [441, 139] width 115 height 14
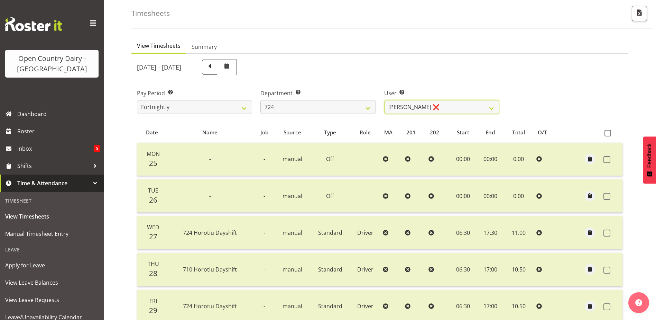
scroll to position [31, 0]
click at [441, 109] on select "Brent Adams ❌ Jaspreet Singh ❌ John Walters ❌" at bounding box center [441, 108] width 115 height 14
click at [384, 101] on select "Brent Adams ❌ Jaspreet Singh ❌ John Walters ❌" at bounding box center [441, 108] width 115 height 14
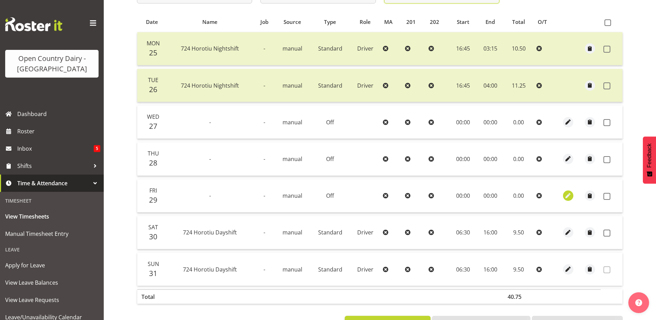
scroll to position [169, 0]
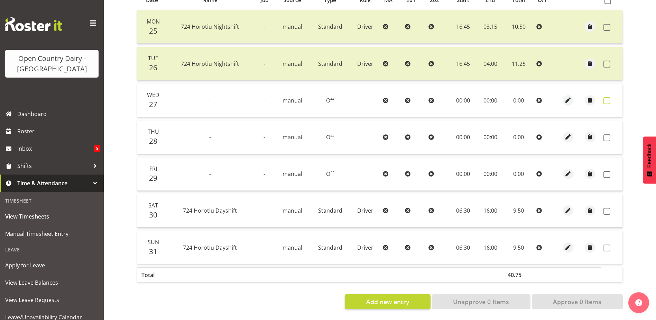
click at [607, 97] on span at bounding box center [607, 100] width 7 height 7
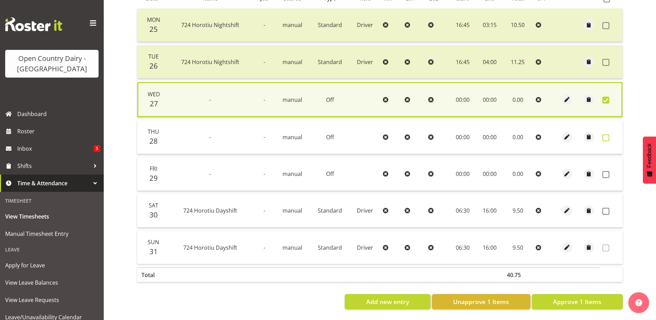
click at [606, 134] on span at bounding box center [606, 137] width 7 height 7
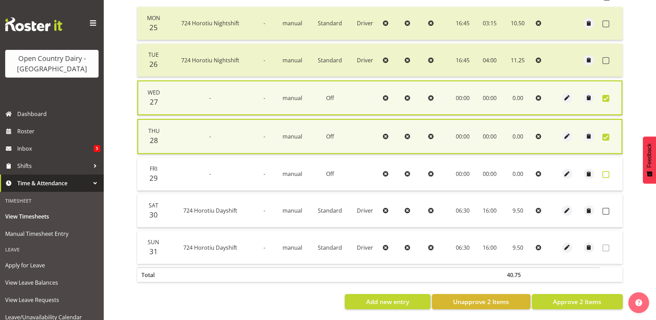
click at [605, 173] on span at bounding box center [606, 174] width 7 height 7
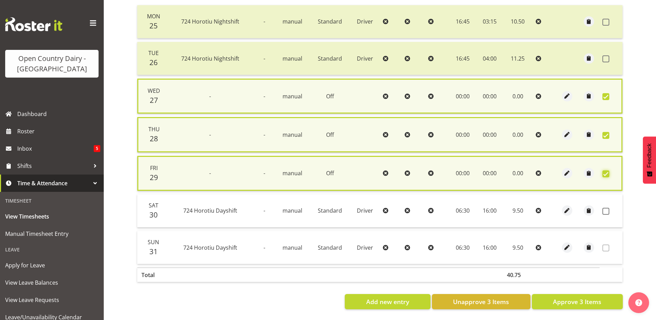
scroll to position [174, 0]
click at [606, 208] on span at bounding box center [606, 211] width 7 height 7
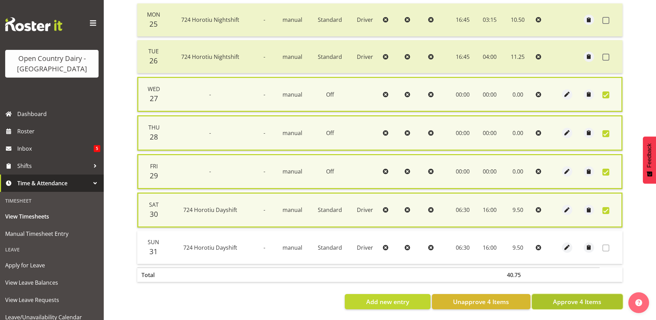
click at [572, 297] on span "Approve 4 Items" at bounding box center [577, 301] width 48 height 9
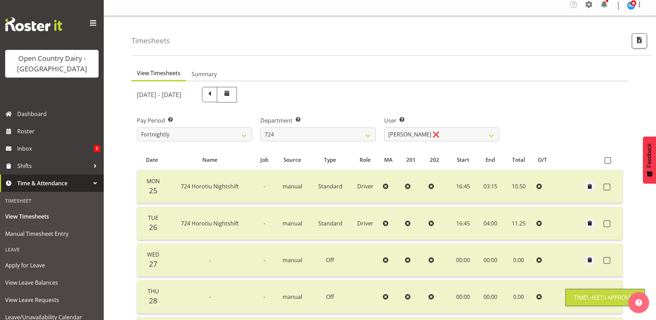
scroll to position [0, 0]
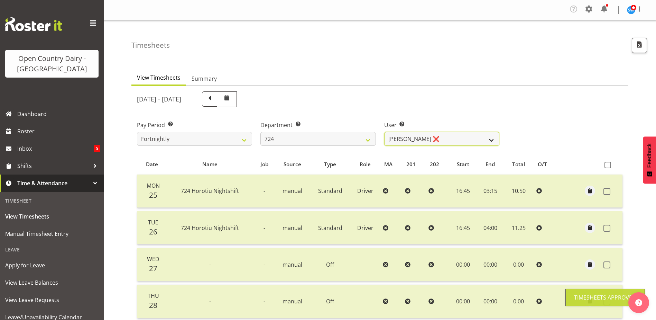
click at [437, 135] on select "Brent Adams ❌ Jaspreet Singh ❌ John Walters ❌" at bounding box center [441, 139] width 115 height 14
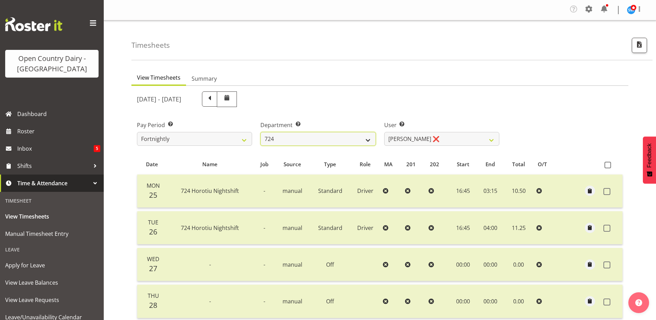
click at [308, 141] on select "701 702 703 704 705 706 707 708 709 710 711 712 713 714 715 716 717 718 719 720" at bounding box center [317, 139] width 115 height 14
click at [260, 132] on select "701 702 703 704 705 706 707 708 709 710 711 712 713 714 715 716 717 718 719 720" at bounding box center [317, 139] width 115 height 14
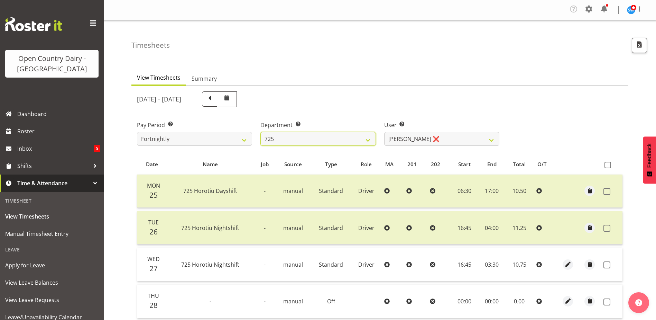
scroll to position [35, 0]
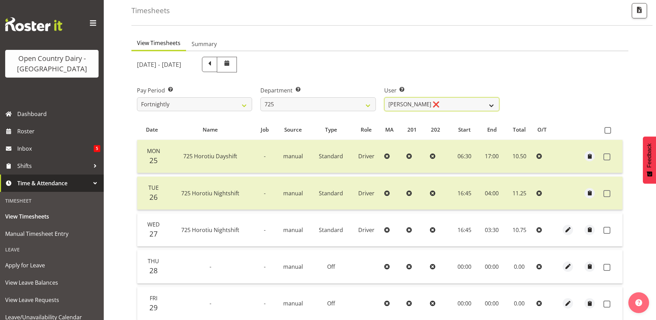
click at [465, 104] on select "Bhupinder Dhaliwal ❌ Gurpreet Singh Kahlon ❌ Hendrik Potgieter ❌ Len Grace ❌" at bounding box center [441, 104] width 115 height 14
click at [384, 97] on select "Bhupinder Dhaliwal ❌ Gurpreet Singh Kahlon ❌ Hendrik Potgieter ❌ Len Grace ❌" at bounding box center [441, 104] width 115 height 14
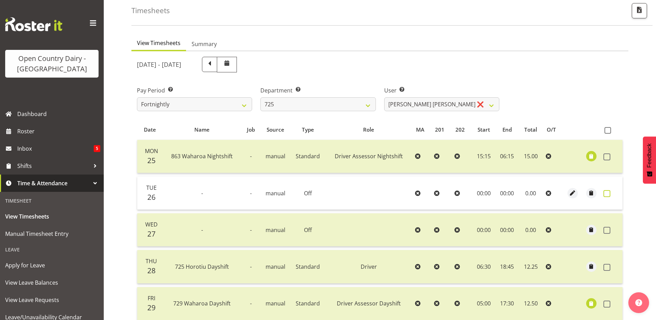
click at [609, 193] on span at bounding box center [607, 193] width 7 height 7
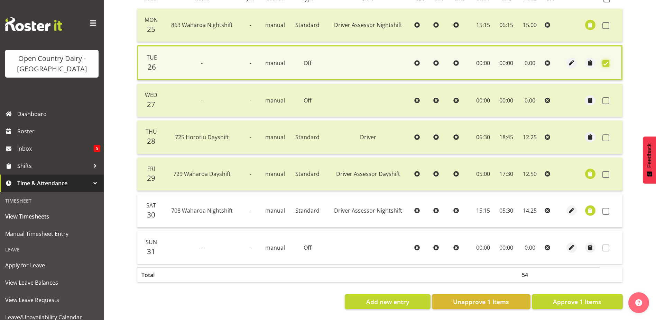
scroll to position [171, 0]
click at [585, 297] on span "Approve 1 Items" at bounding box center [577, 301] width 48 height 9
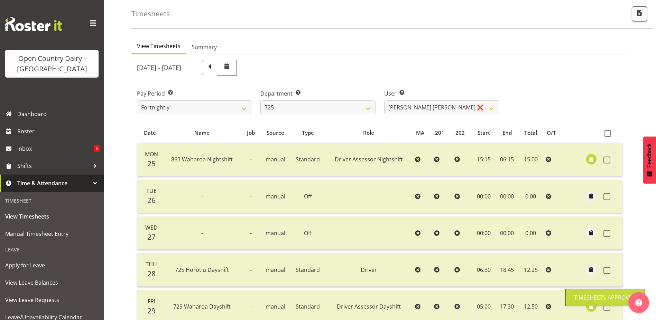
scroll to position [31, 0]
click at [457, 108] on select "Bhupinder Dhaliwal ❌ Gurpreet Singh Kahlon ❌ Hendrik Potgieter ❌ Len Grace ❌" at bounding box center [441, 108] width 115 height 14
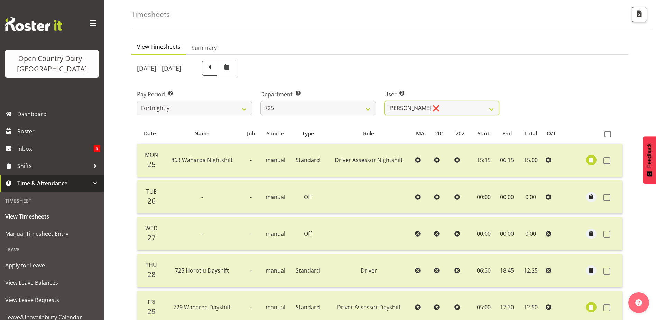
click at [384, 101] on select "Bhupinder Dhaliwal ❌ Gurpreet Singh Kahlon ❌ Hendrik Potgieter ❌ Len Grace ❌" at bounding box center [441, 108] width 115 height 14
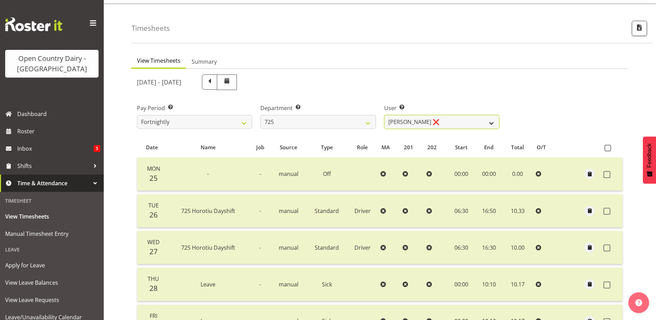
scroll to position [0, 0]
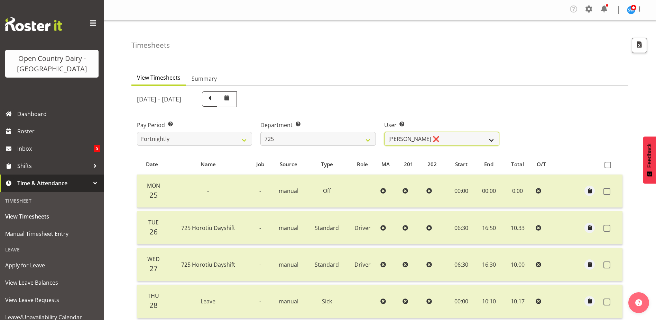
click at [446, 139] on select "Bhupinder Dhaliwal ❌ Gurpreet Singh Kahlon ❌ Hendrik Potgieter ❌ Len Grace ❌" at bounding box center [441, 139] width 115 height 14
click at [384, 132] on select "Bhupinder Dhaliwal ❌ Gurpreet Singh Kahlon ❌ Hendrik Potgieter ❌ Len Grace ❌" at bounding box center [441, 139] width 115 height 14
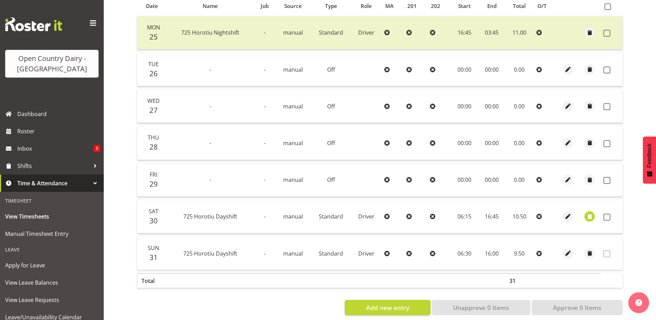
scroll to position [169, 0]
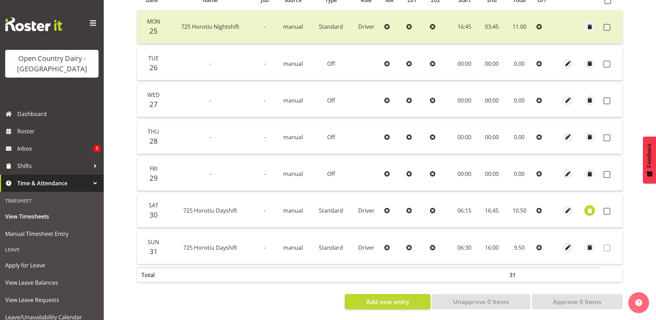
click at [589, 207] on span "button" at bounding box center [590, 211] width 8 height 8
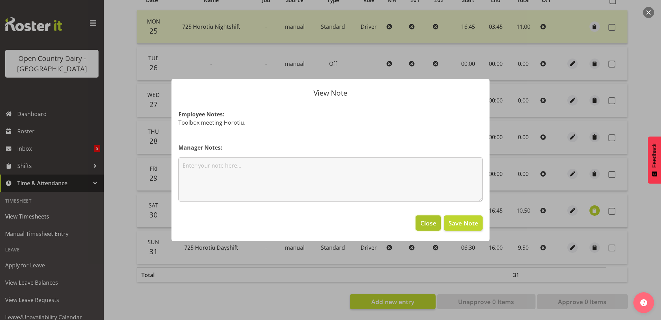
click at [429, 223] on span "Close" at bounding box center [429, 222] width 16 height 9
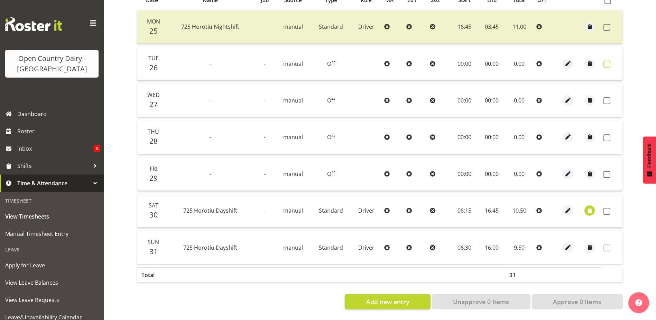
click at [607, 61] on span at bounding box center [607, 64] width 7 height 7
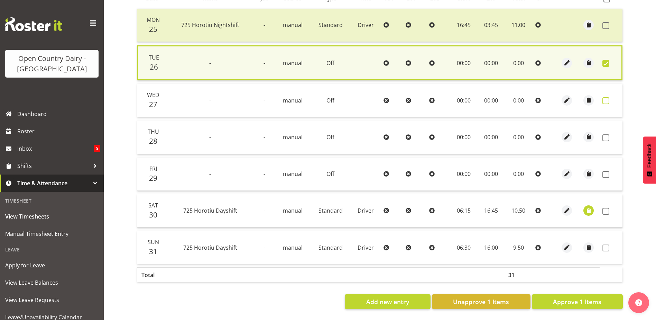
click at [604, 97] on span at bounding box center [606, 100] width 7 height 7
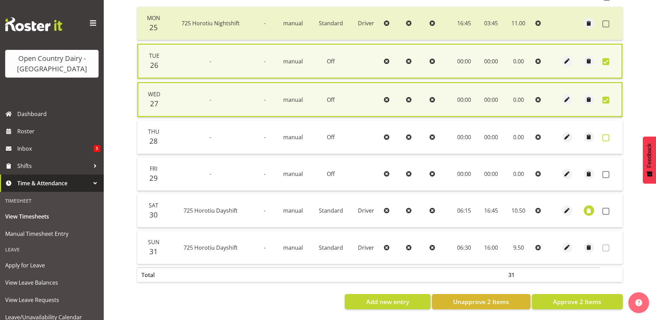
click at [606, 136] on span at bounding box center [606, 137] width 7 height 7
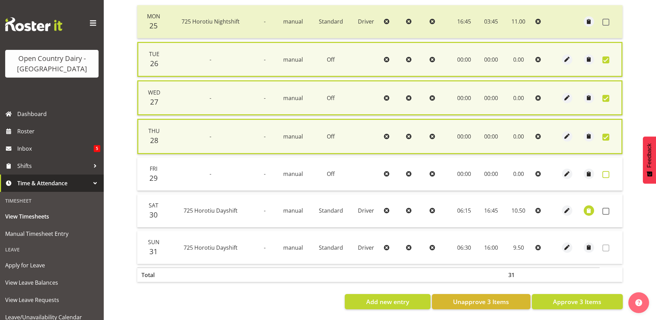
click at [606, 173] on span at bounding box center [606, 174] width 7 height 7
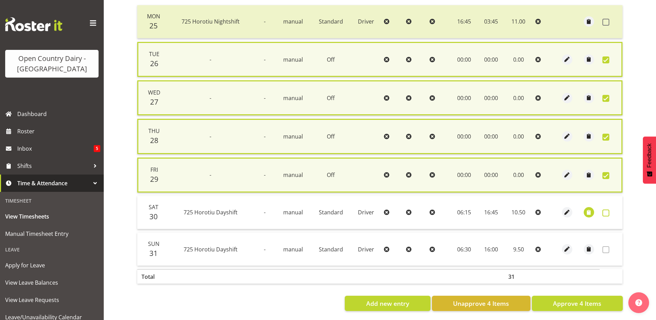
click at [606, 214] on span at bounding box center [606, 212] width 7 height 7
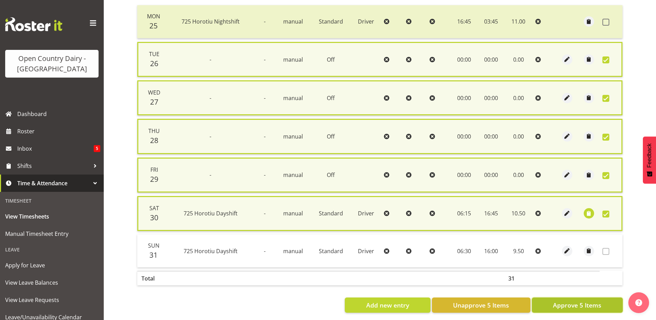
click at [567, 301] on span "Approve 5 Items" at bounding box center [577, 304] width 48 height 9
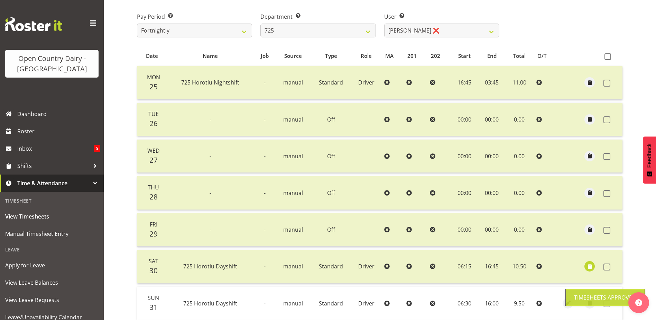
scroll to position [0, 0]
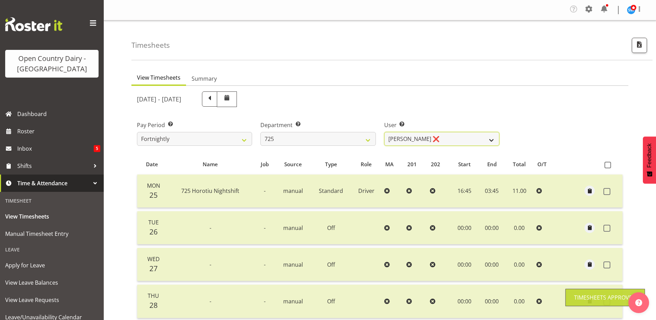
click at [435, 136] on select "Bhupinder Dhaliwal ❌ Gurpreet Singh Kahlon ❌ Hendrik Potgieter ❌ Len Grace ❌" at bounding box center [441, 139] width 115 height 14
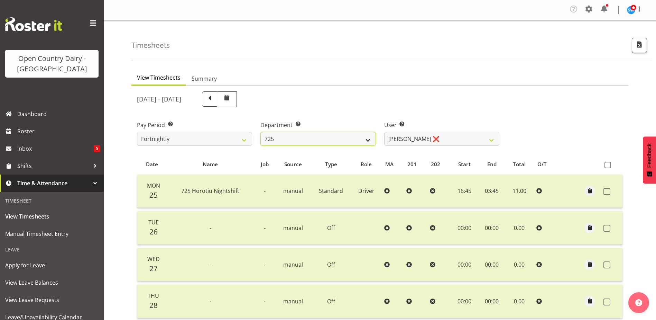
click at [301, 136] on select "701 702 703 704 705 706 707 708 709 710 711 712 713 714 715 716 717 718 719 720" at bounding box center [317, 139] width 115 height 14
click at [260, 132] on select "701 702 703 704 705 706 707 708 709 710 711 712 713 714 715 716 717 718 719 720" at bounding box center [317, 139] width 115 height 14
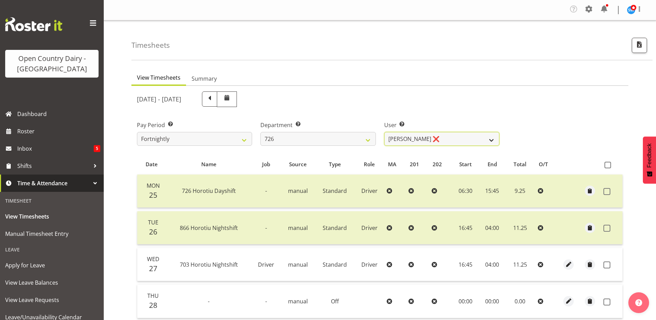
click at [443, 135] on select "Angela Burrill ❌ Bryan Leathart ❌ Harpreet Singh ❌ Kerry Young ❌" at bounding box center [441, 139] width 115 height 14
click at [384, 132] on select "Angela Burrill ❌ Bryan Leathart ❌ Harpreet Singh ❌ Kerry Young ❌" at bounding box center [441, 139] width 115 height 14
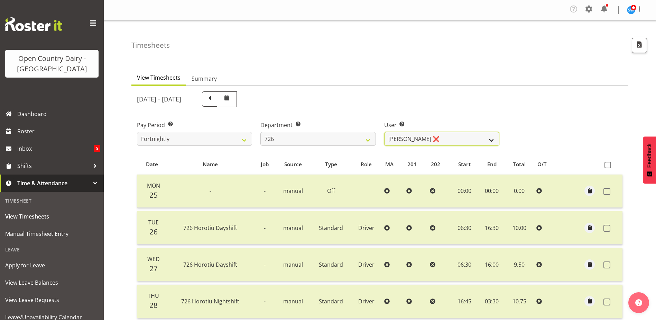
click at [433, 140] on select "Angela Burrill ❌ Bryan Leathart ❌ Harpreet Singh ❌ Kerry Young ❌" at bounding box center [441, 139] width 115 height 14
click at [384, 132] on select "Angela Burrill ❌ Bryan Leathart ❌ Harpreet Singh ❌ Kerry Young ❌" at bounding box center [441, 139] width 115 height 14
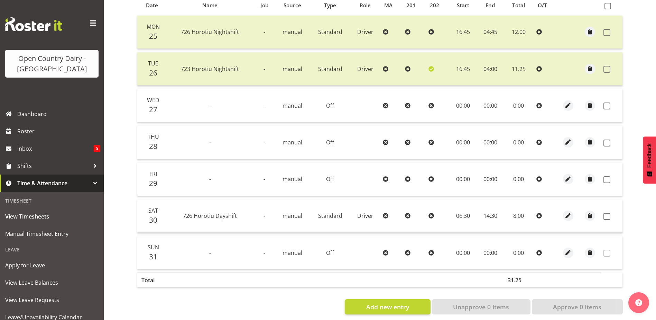
scroll to position [169, 0]
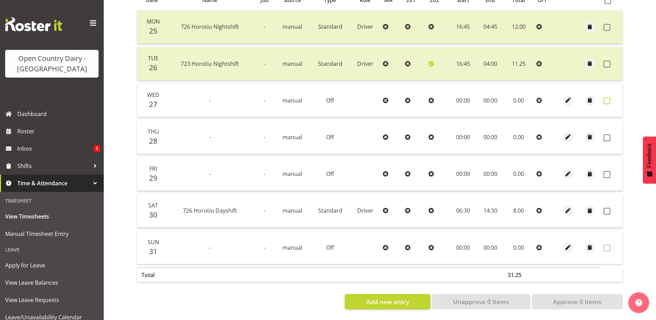
click at [608, 97] on span at bounding box center [607, 100] width 7 height 7
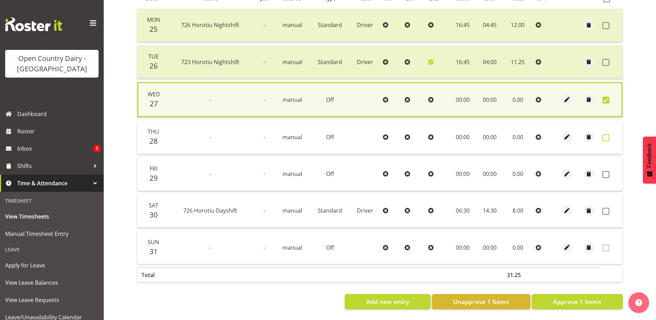
click at [605, 134] on span at bounding box center [606, 137] width 7 height 7
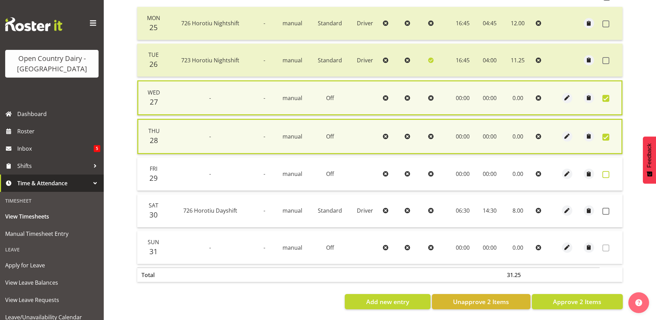
click at [606, 172] on span at bounding box center [606, 174] width 7 height 7
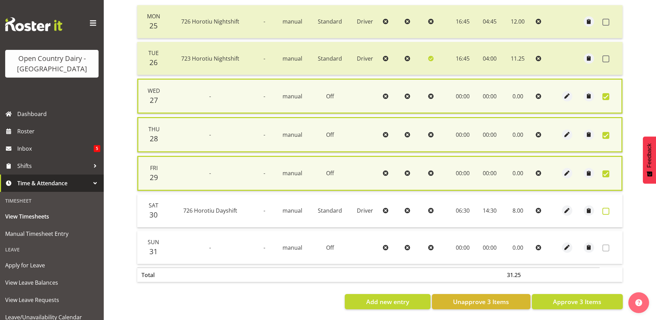
drag, startPoint x: 606, startPoint y: 209, endPoint x: 604, endPoint y: 214, distance: 5.3
click at [606, 209] on span at bounding box center [606, 211] width 7 height 7
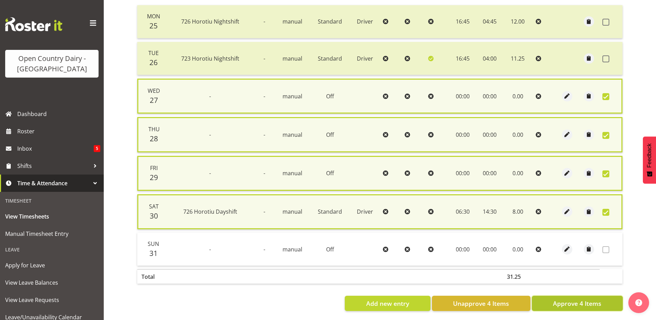
click at [558, 300] on span "Approve 4 Items" at bounding box center [577, 303] width 48 height 9
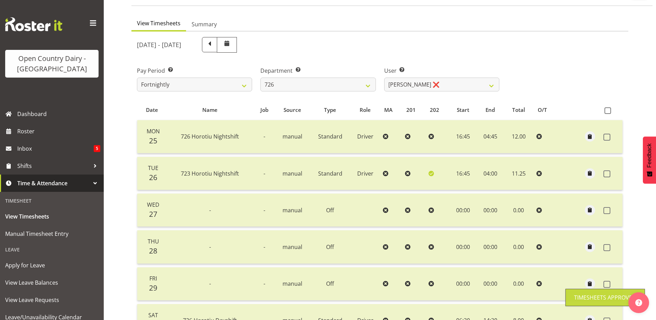
scroll to position [31, 0]
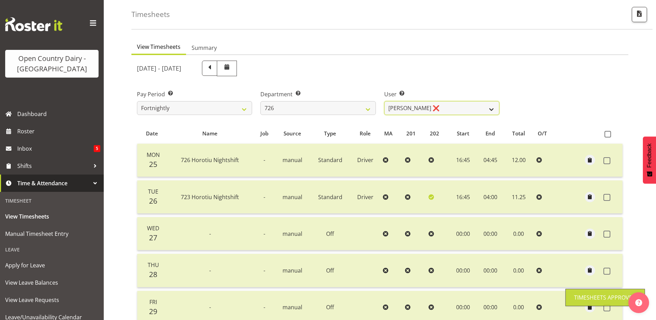
click at [425, 104] on select "Angela Burrill ❌ Bryan Leathart ❌ Harpreet Singh ❌ Kerry Young ❌" at bounding box center [441, 108] width 115 height 14
click at [384, 101] on select "Angela Burrill ❌ Bryan Leathart ❌ Harpreet Singh ❌ Kerry Young ❌" at bounding box center [441, 108] width 115 height 14
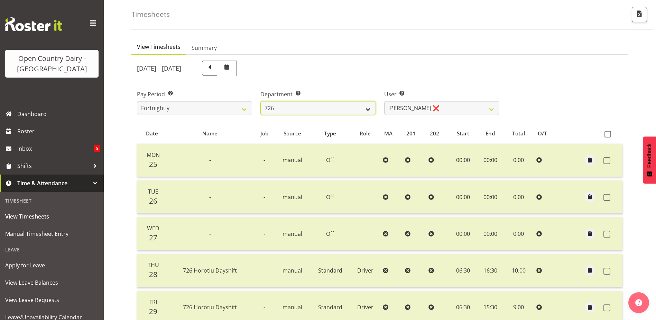
click at [322, 108] on select "701 702 703 704 705 706 707 708 709 710 711 712 713 714 715 716 717 718 719 720" at bounding box center [317, 108] width 115 height 14
click at [260, 101] on select "701 702 703 704 705 706 707 708 709 710 711 712 713 714 715 716 717 718 719 720" at bounding box center [317, 108] width 115 height 14
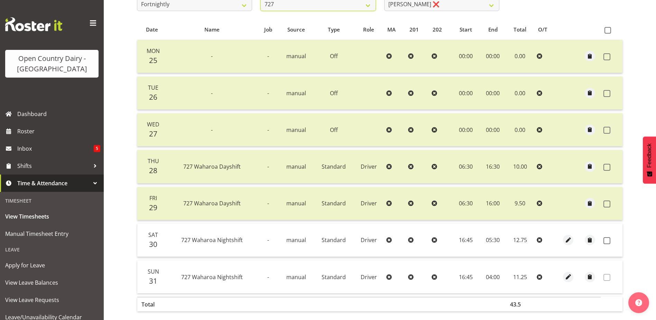
scroll to position [100, 0]
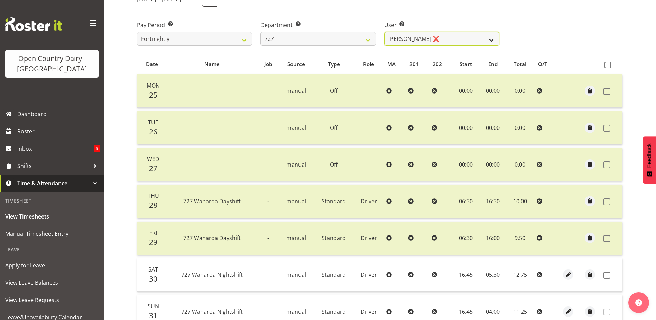
click at [438, 38] on select "David Pawley ❌ Kase Hussey ❌ Rhys Greener ❌" at bounding box center [441, 39] width 115 height 14
click at [384, 32] on select "David Pawley ❌ Kase Hussey ❌ Rhys Greener ❌" at bounding box center [441, 39] width 115 height 14
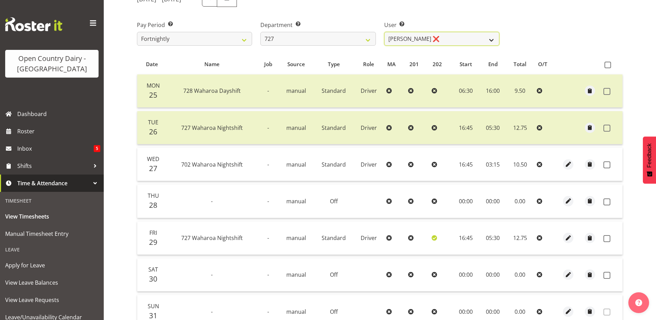
click at [431, 36] on select "David Pawley ❌ Kase Hussey ❌ Rhys Greener ❌" at bounding box center [441, 39] width 115 height 14
click at [384, 32] on select "David Pawley ❌ Kase Hussey ❌ Rhys Greener ❌" at bounding box center [441, 39] width 115 height 14
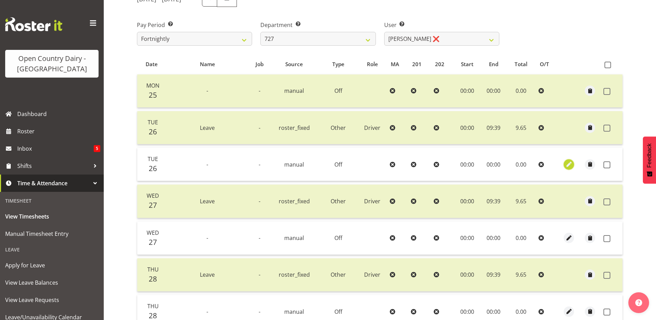
click at [568, 165] on span "button" at bounding box center [569, 164] width 8 height 8
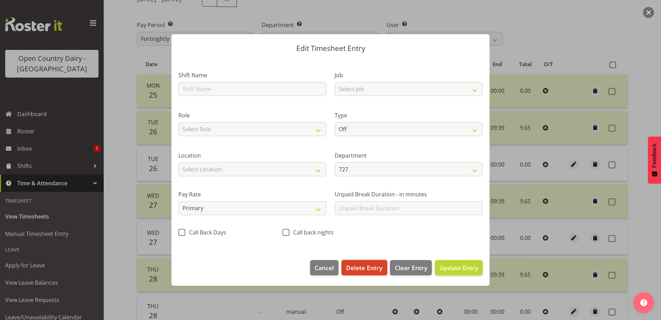
click at [364, 264] on span "Delete Entry" at bounding box center [364, 267] width 36 height 9
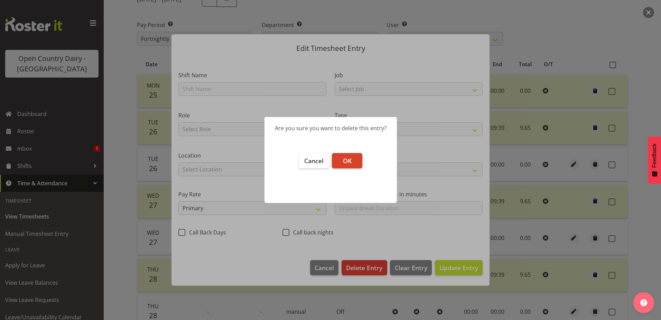
click at [348, 161] on span "OK" at bounding box center [347, 160] width 9 height 8
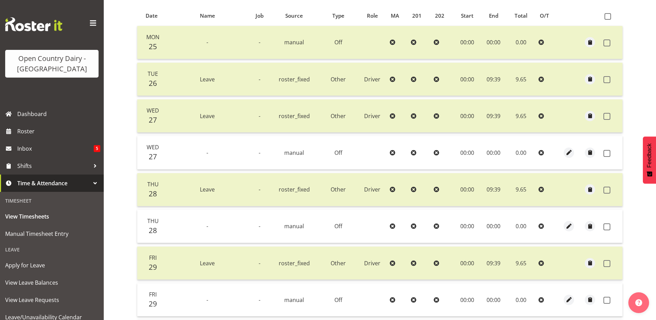
scroll to position [169, 0]
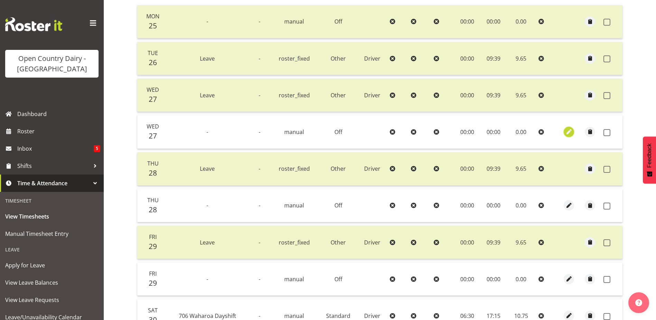
click at [569, 132] on span "button" at bounding box center [569, 132] width 8 height 8
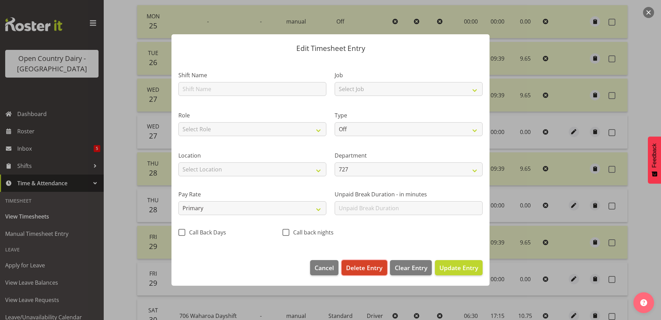
click at [357, 266] on span "Delete Entry" at bounding box center [364, 267] width 36 height 9
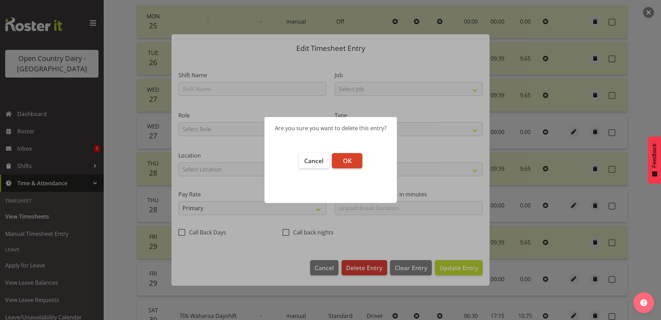
click at [344, 156] on button "OK" at bounding box center [347, 160] width 30 height 15
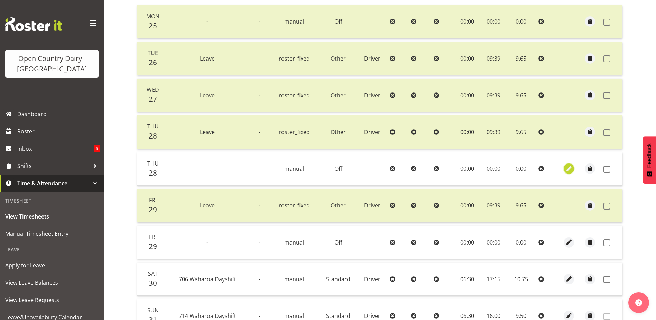
click at [568, 168] on span "button" at bounding box center [569, 169] width 8 height 8
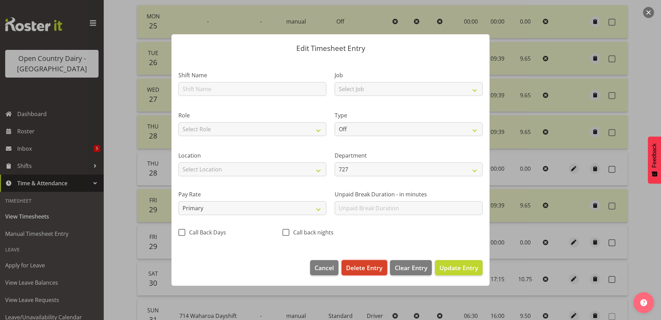
click at [371, 266] on span "Delete Entry" at bounding box center [364, 267] width 36 height 9
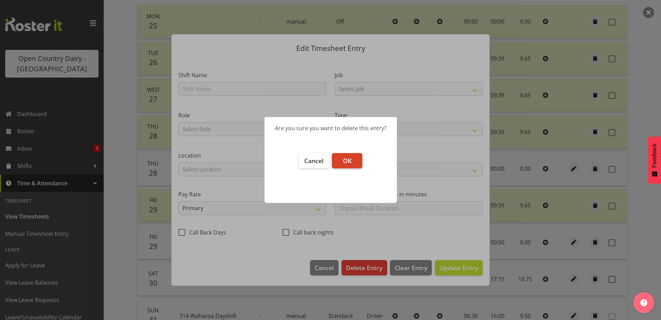
click at [348, 157] on span "OK" at bounding box center [347, 160] width 9 height 8
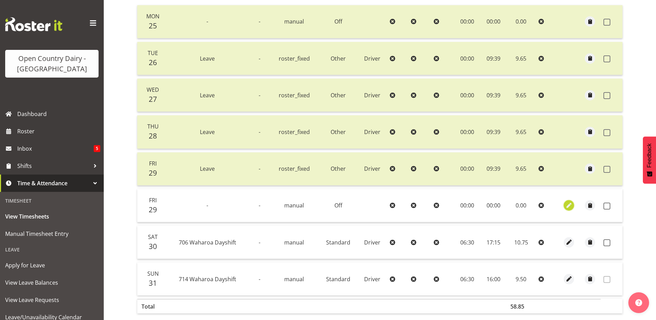
click at [569, 206] on span "button" at bounding box center [569, 205] width 8 height 8
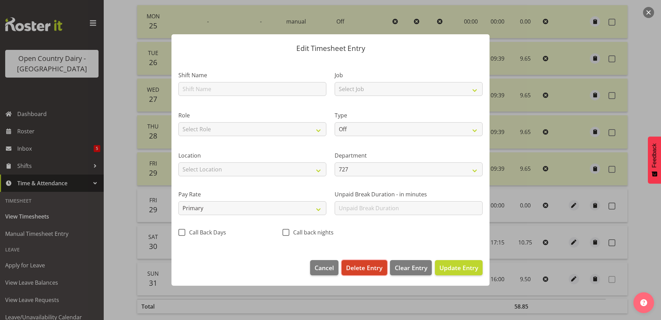
click at [361, 265] on span "Delete Entry" at bounding box center [364, 267] width 36 height 9
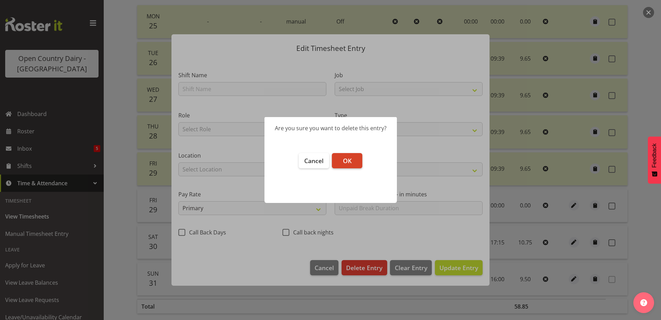
click at [340, 157] on button "OK" at bounding box center [347, 160] width 30 height 15
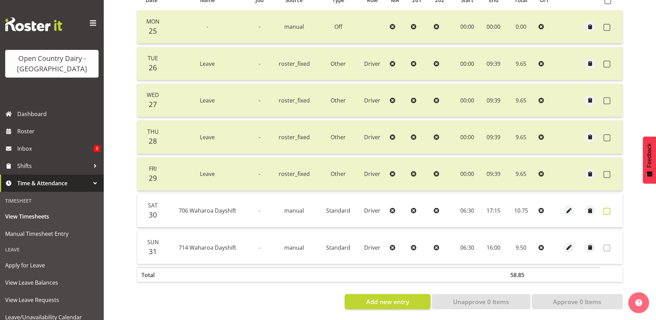
click at [605, 208] on span at bounding box center [607, 211] width 7 height 7
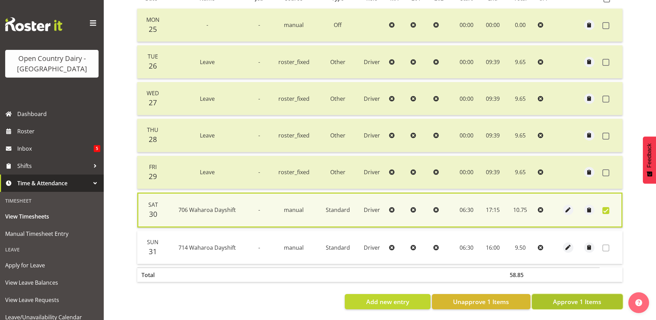
click at [585, 297] on span "Approve 1 Items" at bounding box center [577, 301] width 48 height 9
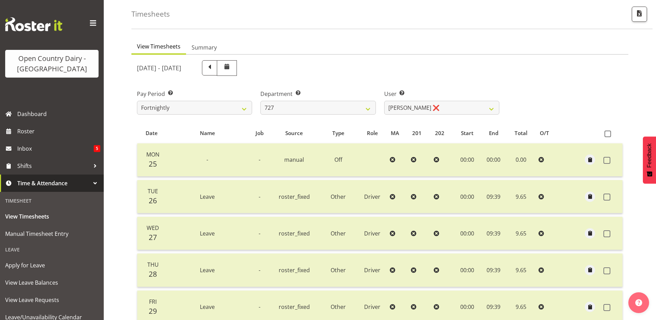
scroll to position [31, 0]
click at [430, 108] on select "David Pawley ❌ Kase Hussey ❌ Rhys Greener ❌" at bounding box center [441, 108] width 115 height 14
click at [326, 108] on select "701 702 703 704 705 706 707 708 709 710 711 712 713 714 715 716 717 718 719 720" at bounding box center [317, 108] width 115 height 14
click at [260, 101] on select "701 702 703 704 705 706 707 708 709 710 711 712 713 714 715 716 717 718 719 720" at bounding box center [317, 108] width 115 height 14
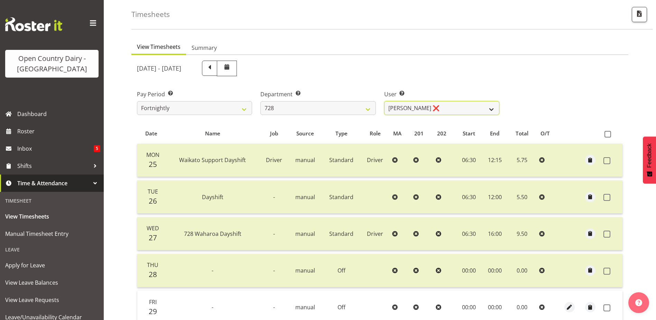
click at [451, 108] on select "Callum Leslie ❌ Nick Warren ❌ Ross Robert Hamilton ❌ Stuart Cherrington ❌ Wally…" at bounding box center [441, 108] width 115 height 14
click at [384, 101] on select "Callum Leslie ❌ Nick Warren ❌ Ross Robert Hamilton ❌ Stuart Cherrington ❌ Wally…" at bounding box center [441, 108] width 115 height 14
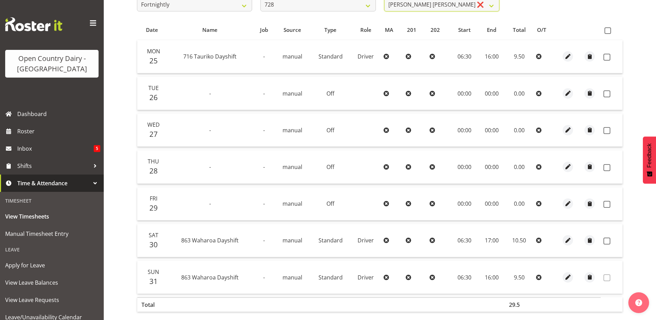
scroll to position [100, 0]
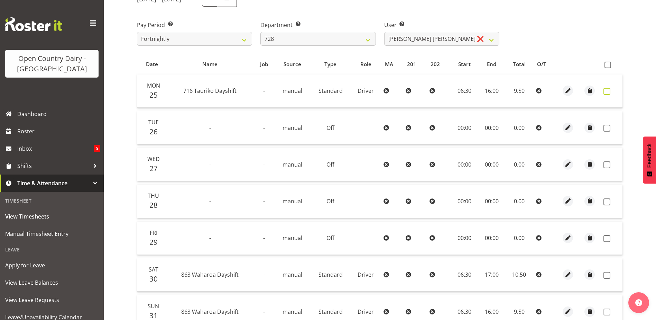
click at [608, 91] on span at bounding box center [607, 91] width 7 height 7
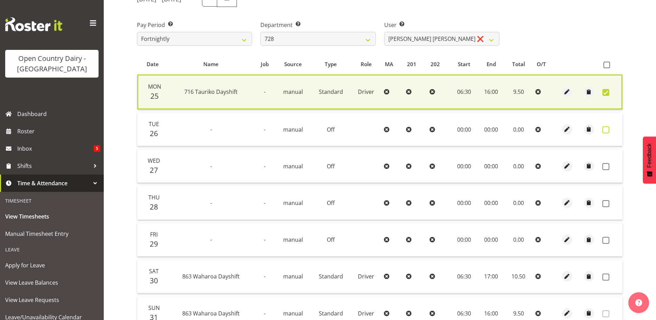
click at [604, 128] on span at bounding box center [606, 129] width 7 height 7
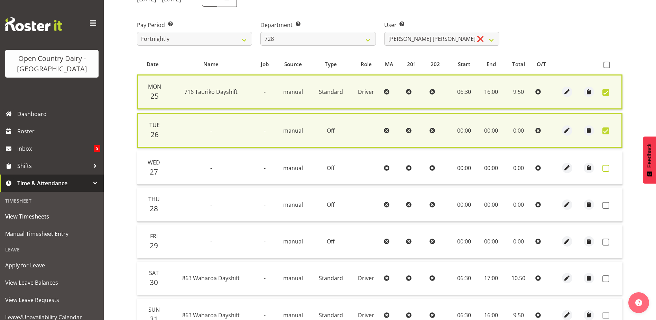
click at [605, 169] on span at bounding box center [606, 168] width 7 height 7
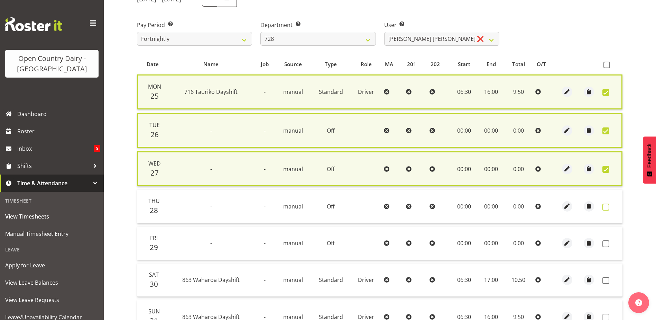
click at [605, 207] on span at bounding box center [606, 206] width 7 height 7
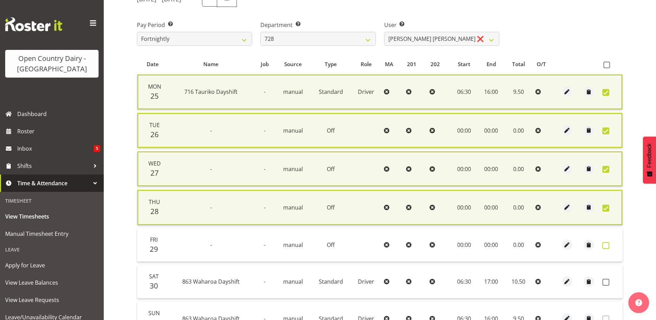
click at [606, 245] on span at bounding box center [606, 245] width 7 height 7
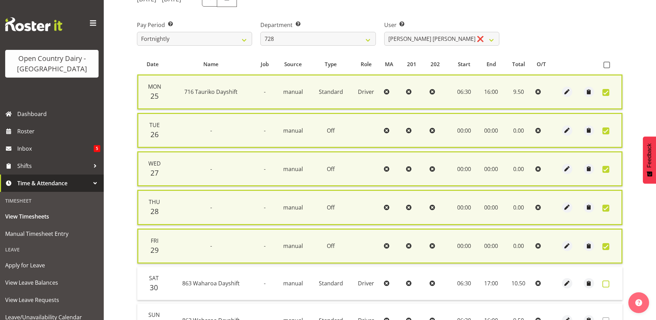
click at [605, 282] on span at bounding box center [606, 283] width 7 height 7
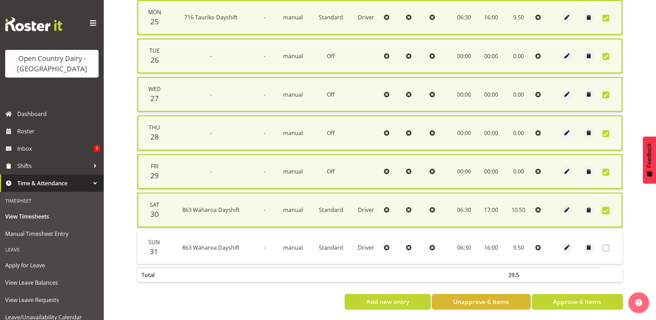
scroll to position [180, 0]
click at [570, 297] on span "Approve 6 Items" at bounding box center [577, 301] width 48 height 9
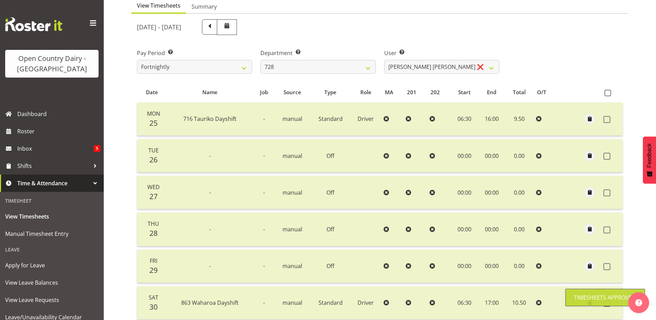
scroll to position [65, 0]
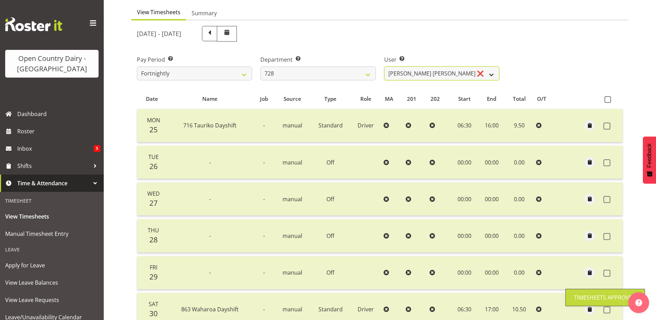
click at [420, 75] on select "Callum Leslie ❌ Nick Warren ❌ Ross Robert Hamilton ❌ Stuart Cherrington ❌ Wally…" at bounding box center [441, 73] width 115 height 14
click at [384, 66] on select "Callum Leslie ❌ Nick Warren ❌ Ross Robert Hamilton ❌ Stuart Cherrington ❌ Wally…" at bounding box center [441, 73] width 115 height 14
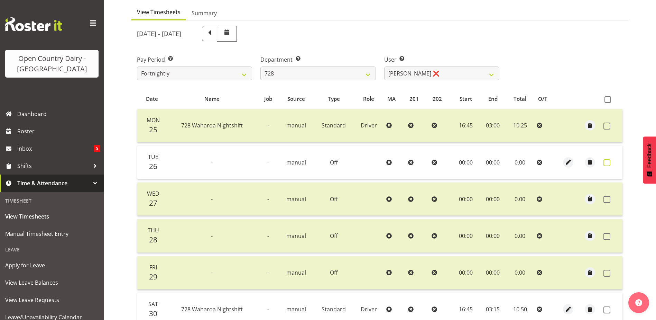
click at [609, 163] on span at bounding box center [607, 162] width 7 height 7
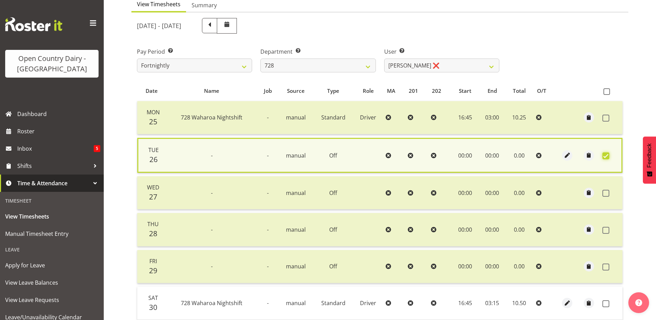
scroll to position [171, 0]
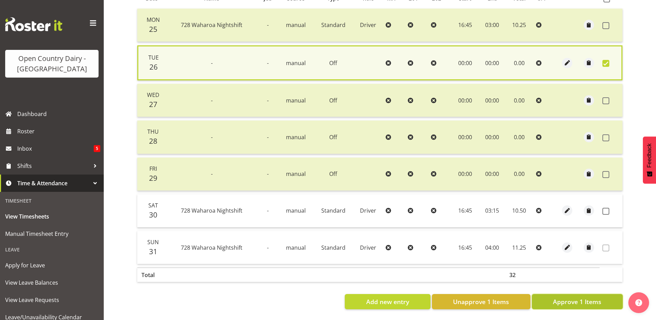
click at [555, 297] on span "Approve 1 Items" at bounding box center [577, 301] width 48 height 9
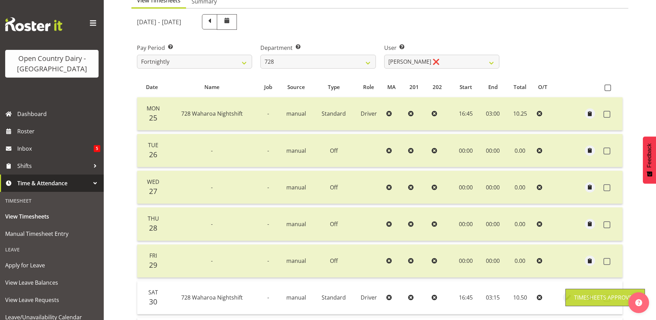
scroll to position [31, 0]
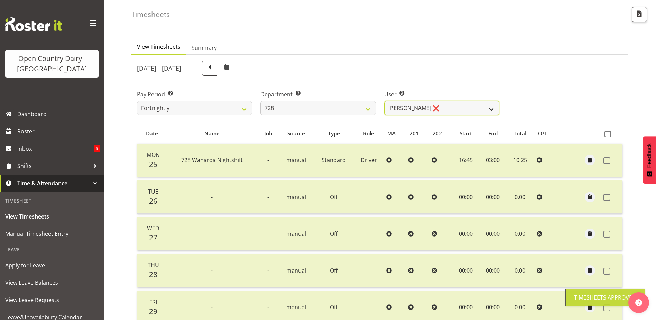
click at [410, 109] on select "Callum Leslie ❌ Nick Warren ❌ Ross Robert Hamilton ❌ Stuart Cherrington ❌ Wally…" at bounding box center [441, 108] width 115 height 14
click at [384, 101] on select "Callum Leslie ❌ Nick Warren ❌ Ross Robert Hamilton ❌ Stuart Cherrington ❌ Wally…" at bounding box center [441, 108] width 115 height 14
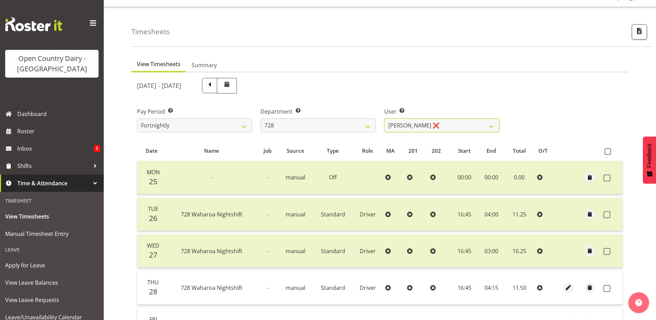
scroll to position [0, 0]
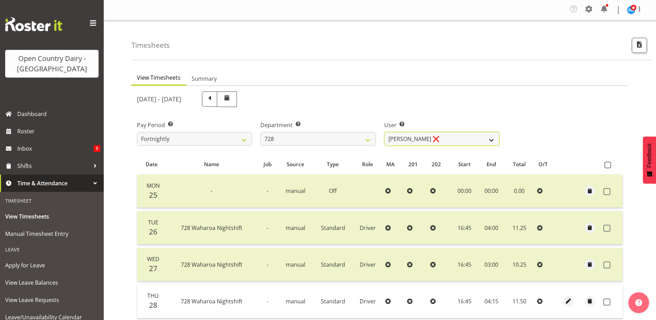
click at [436, 137] on select "Callum Leslie ❌ Nick Warren ❌ Ross Robert Hamilton ❌ Stuart Cherrington ❌ Wally…" at bounding box center [441, 139] width 115 height 14
click at [384, 132] on select "Callum Leslie ❌ Nick Warren ❌ Ross Robert Hamilton ❌ Stuart Cherrington ❌ Wally…" at bounding box center [441, 139] width 115 height 14
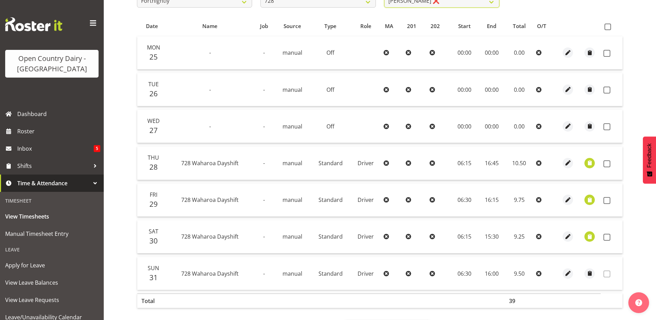
scroll to position [138, 0]
click at [588, 162] on span "button" at bounding box center [590, 162] width 8 height 8
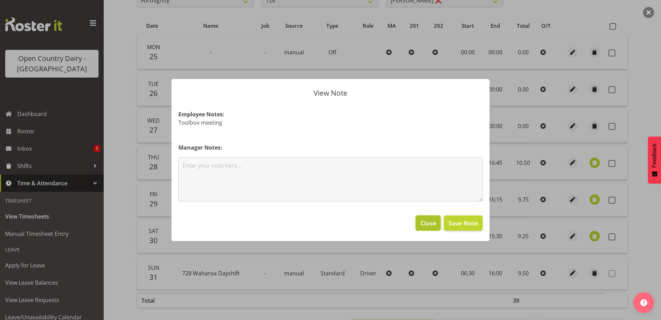
click at [434, 219] on span "Close" at bounding box center [429, 222] width 16 height 9
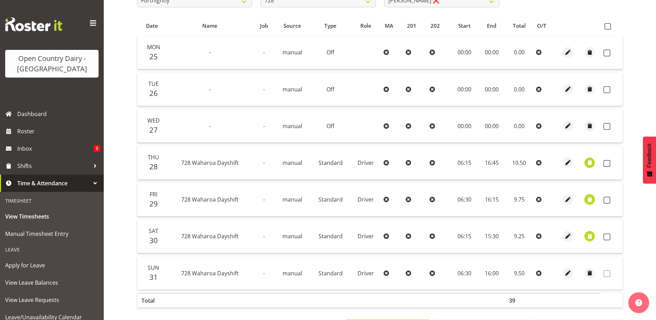
click at [592, 197] on span "button" at bounding box center [590, 199] width 8 height 8
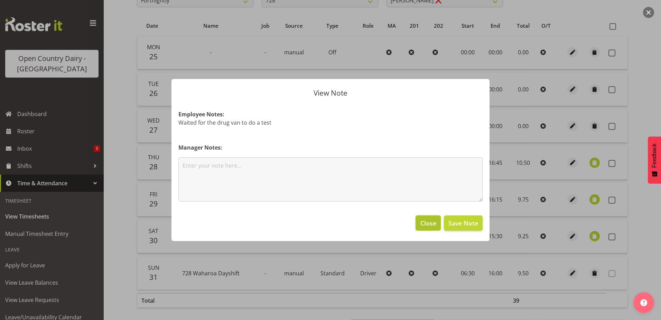
click at [428, 222] on span "Close" at bounding box center [429, 222] width 16 height 9
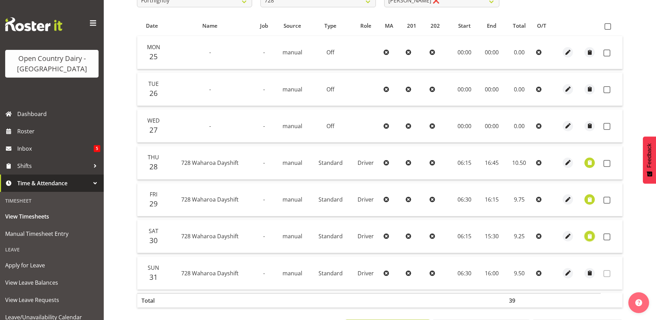
click at [587, 232] on span "button" at bounding box center [590, 236] width 8 height 8
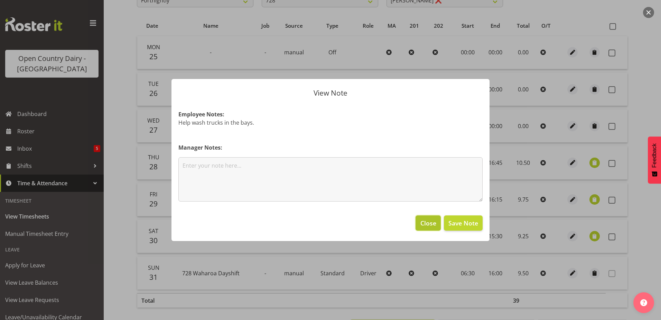
click at [429, 222] on span "Close" at bounding box center [429, 222] width 16 height 9
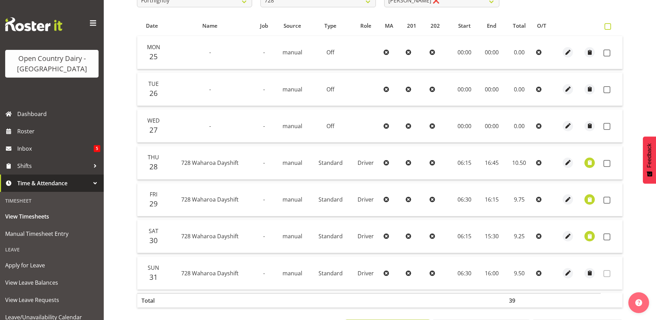
click at [607, 28] on span at bounding box center [608, 26] width 7 height 7
click at [607, 28] on input "checkbox" at bounding box center [607, 26] width 4 height 4
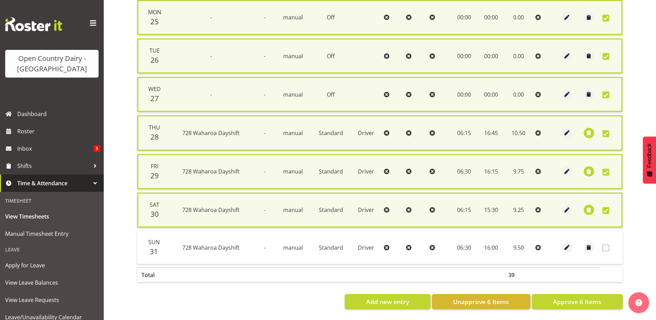
scroll to position [180, 0]
click at [558, 297] on span "Approve 6 Items" at bounding box center [577, 301] width 48 height 9
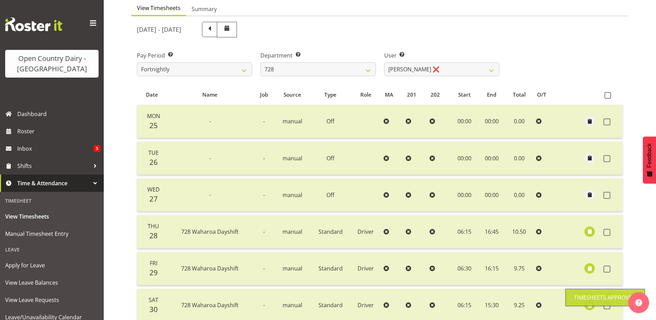
scroll to position [65, 0]
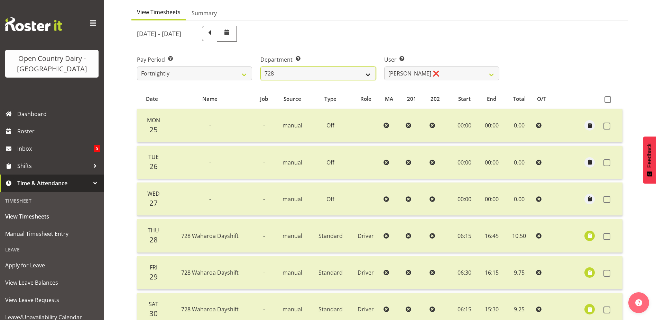
click at [297, 71] on select "701 702 703 704 705 706 707 708 709 710 711 712 713 714 715 716 717 718 719 720" at bounding box center [317, 73] width 115 height 14
click at [260, 66] on select "701 702 703 704 705 706 707 708 709 710 711 712 713 714 715 716 717 718 719 720" at bounding box center [317, 73] width 115 height 14
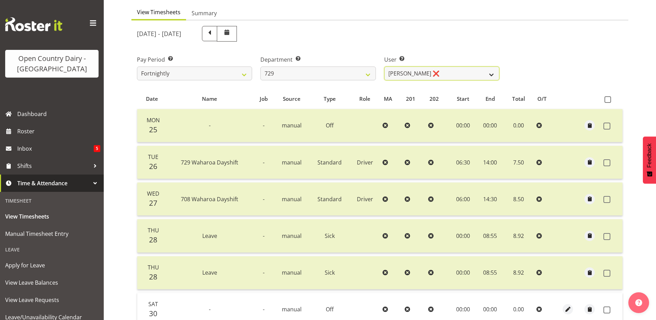
click at [457, 71] on select "Craig Schlager-Reay ❌ Dave Trepels ❌ Jimi Jack ❌ Shannan Wood ❌" at bounding box center [441, 73] width 115 height 14
click at [384, 66] on select "Craig Schlager-Reay ❌ Dave Trepels ❌ Jimi Jack ❌ Shannan Wood ❌" at bounding box center [441, 73] width 115 height 14
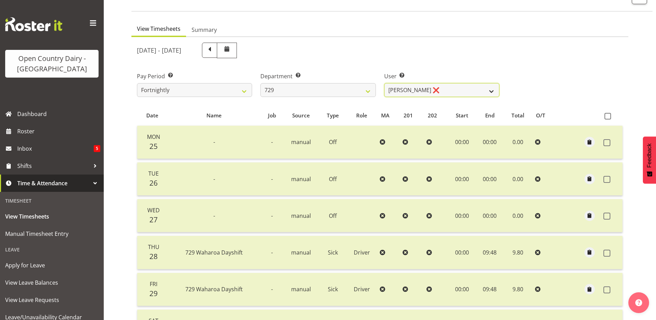
scroll to position [31, 0]
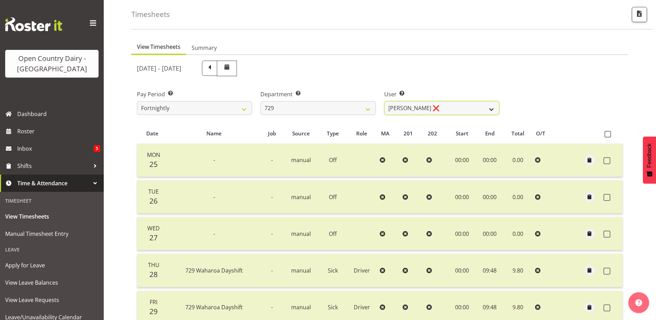
click at [438, 105] on select "Craig Schlager-Reay ❌ Dave Trepels ❌ Jimi Jack ❌ Shannan Wood ❌" at bounding box center [441, 108] width 115 height 14
click at [384, 101] on select "Craig Schlager-Reay ❌ Dave Trepels ❌ Jimi Jack ❌ Shannan Wood ❌" at bounding box center [441, 108] width 115 height 14
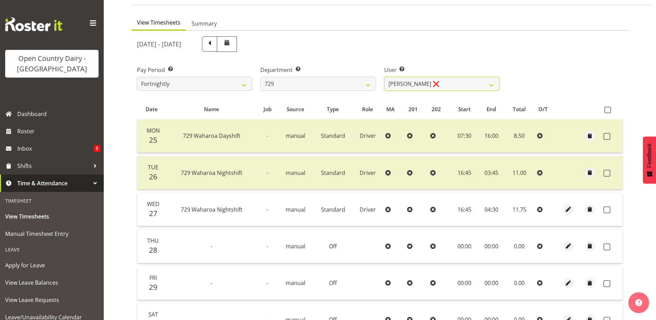
scroll to position [0, 0]
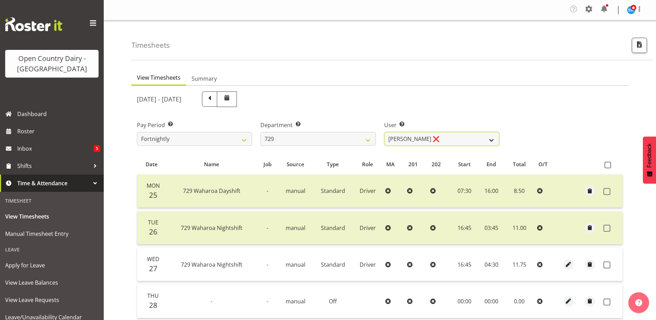
click at [436, 140] on select "Craig Schlager-Reay ❌ Dave Trepels ❌ Jimi Jack ❌ Shannan Wood ❌" at bounding box center [441, 139] width 115 height 14
click at [384, 132] on select "Craig Schlager-Reay ❌ Dave Trepels ❌ Jimi Jack ❌ Shannan Wood ❌" at bounding box center [441, 139] width 115 height 14
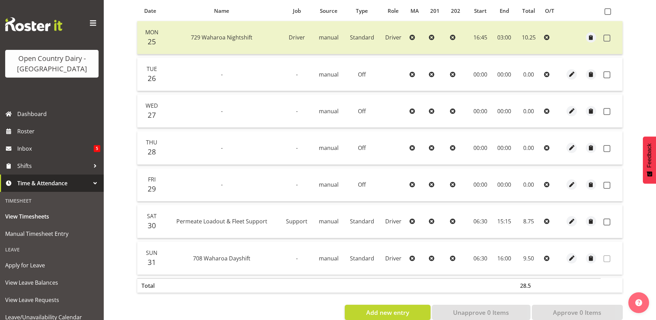
scroll to position [169, 0]
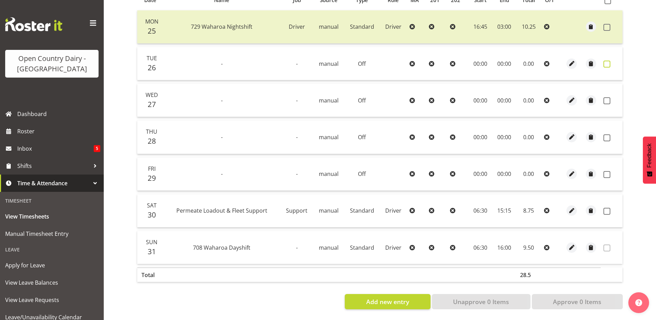
click at [607, 61] on span at bounding box center [607, 64] width 7 height 7
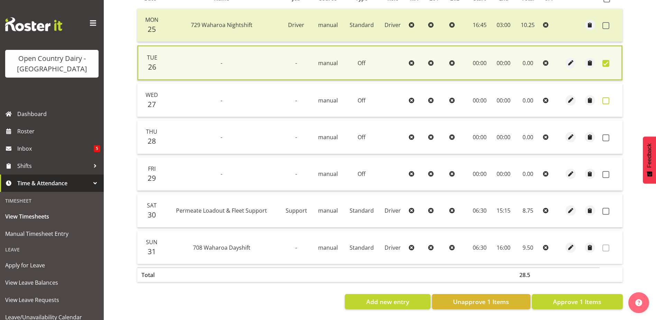
click at [605, 97] on span at bounding box center [606, 100] width 7 height 7
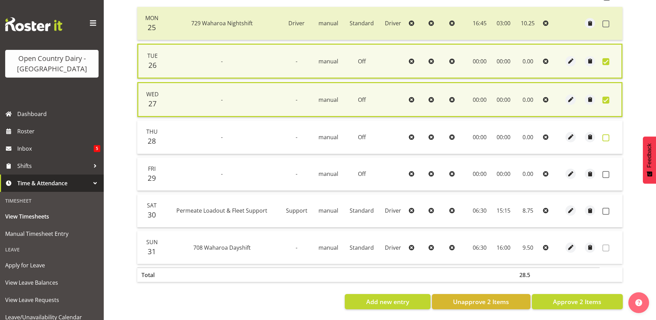
click at [604, 134] on span at bounding box center [606, 137] width 7 height 7
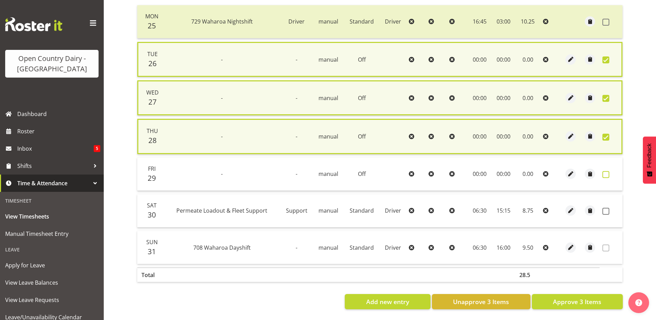
click at [604, 173] on span at bounding box center [606, 174] width 7 height 7
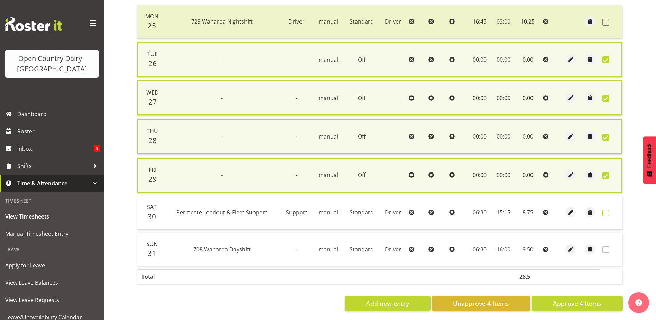
click at [607, 212] on span at bounding box center [606, 212] width 7 height 7
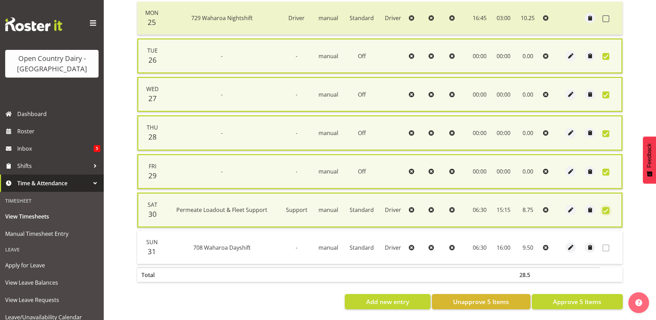
scroll to position [178, 0]
click at [565, 297] on span "Approve 5 Items" at bounding box center [577, 301] width 48 height 9
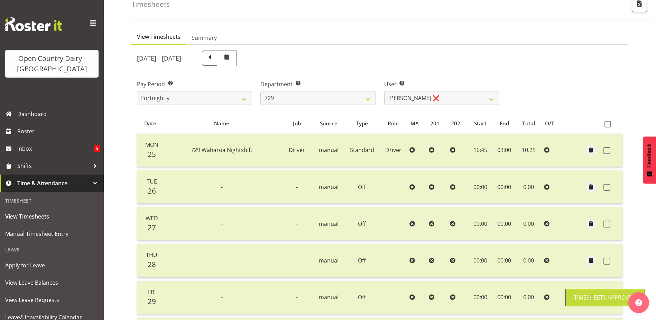
scroll to position [31, 0]
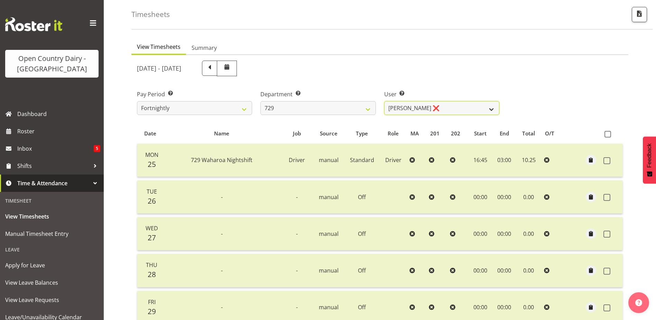
click at [425, 108] on select "Craig Schlager-Reay ❌ Dave Trepels ❌ Jimi Jack ❌ Shannan Wood ❌" at bounding box center [441, 108] width 115 height 14
click at [314, 104] on select "701 702 703 704 705 706 707 708 709 710 711 712 713 714 715 716 717 718 719 720" at bounding box center [317, 108] width 115 height 14
click at [260, 101] on select "701 702 703 704 705 706 707 708 709 710 711 712 713 714 715 716 717 718 719 720" at bounding box center [317, 108] width 115 height 14
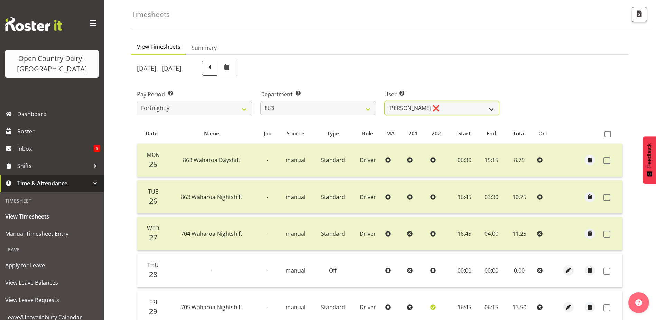
click at [456, 107] on select "Billy Walters ❌ Glyn Spiller ❌ Mike Paki ❌ Paul Bunyan ❌" at bounding box center [441, 108] width 115 height 14
click at [384, 101] on select "Billy Walters ❌ Glyn Spiller ❌ Mike Paki ❌ Paul Bunyan ❌" at bounding box center [441, 108] width 115 height 14
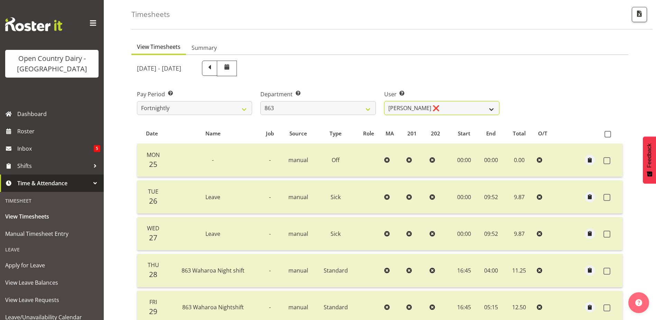
click at [439, 106] on select "Billy Walters ❌ Glyn Spiller ❌ Mike Paki ❌ Paul Bunyan ❌" at bounding box center [441, 108] width 115 height 14
click at [384, 101] on select "Billy Walters ❌ Glyn Spiller ❌ Mike Paki ❌ Paul Bunyan ❌" at bounding box center [441, 108] width 115 height 14
click at [444, 108] on select "Billy Walters ❌ Glyn Spiller ❌ Mike Paki ❌ Paul Bunyan ❌" at bounding box center [441, 108] width 115 height 14
click at [384, 101] on select "Billy Walters ❌ Glyn Spiller ❌ Mike Paki ❌ Paul Bunyan ❌" at bounding box center [441, 108] width 115 height 14
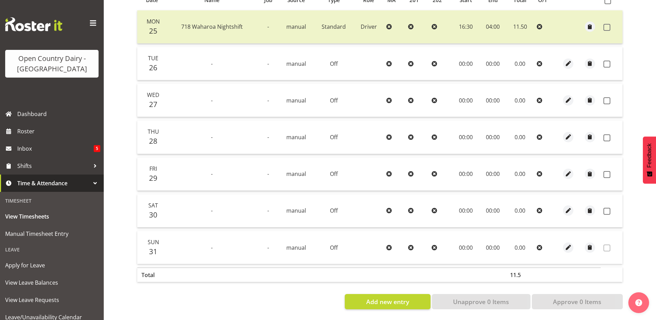
scroll to position [169, 0]
click at [608, 61] on span at bounding box center [607, 64] width 7 height 7
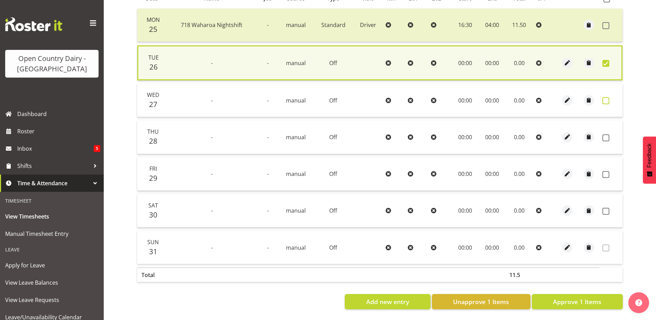
click at [608, 98] on span at bounding box center [606, 100] width 7 height 7
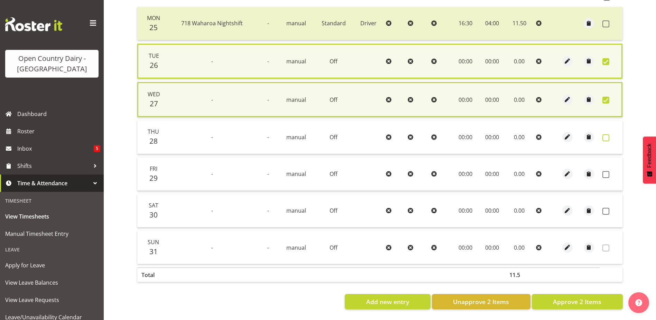
click at [604, 137] on span at bounding box center [606, 137] width 7 height 7
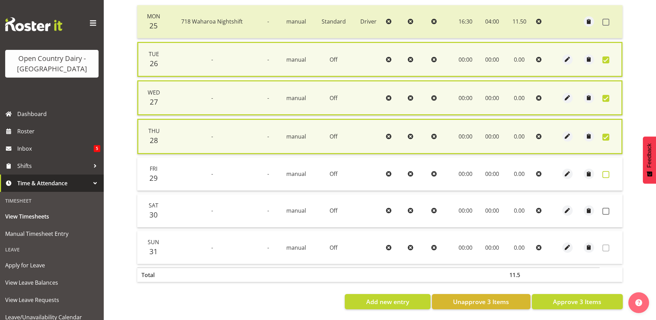
click at [606, 171] on span at bounding box center [606, 174] width 7 height 7
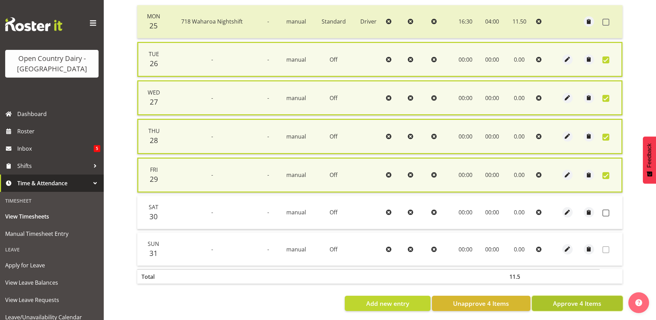
click at [593, 306] on span "Approve 4 Items" at bounding box center [577, 303] width 48 height 9
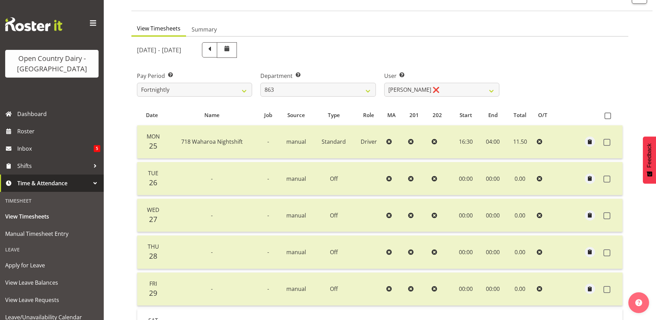
scroll to position [31, 0]
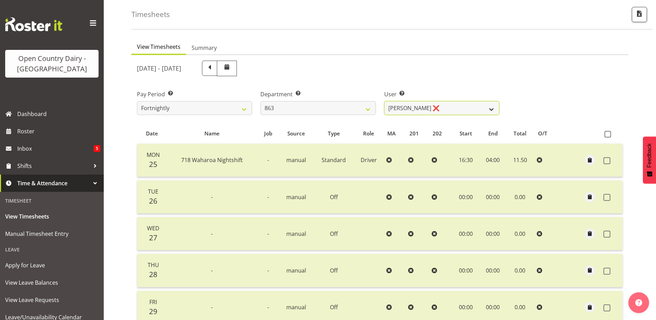
click at [424, 109] on select "Billy Walters ❌ Glyn Spiller ❌ Mike Paki ❌ Paul Bunyan ❌" at bounding box center [441, 108] width 115 height 14
click at [318, 106] on select "701 702 703 704 705 706 707 708 709 710 711 712 713 714 715 716 717 718 719 720" at bounding box center [317, 108] width 115 height 14
click at [260, 101] on select "701 702 703 704 705 706 707 708 709 710 711 712 713 714 715 716 717 718 719 720" at bounding box center [317, 108] width 115 height 14
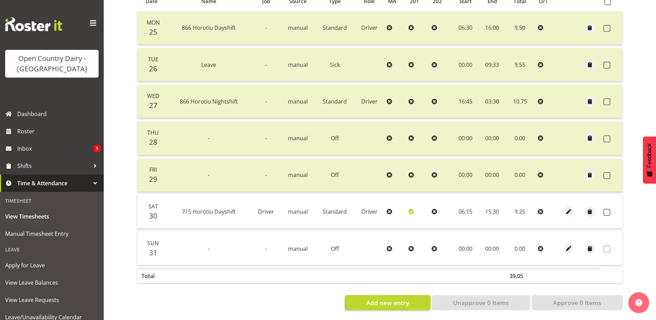
scroll to position [169, 0]
click at [608, 208] on span at bounding box center [607, 211] width 7 height 7
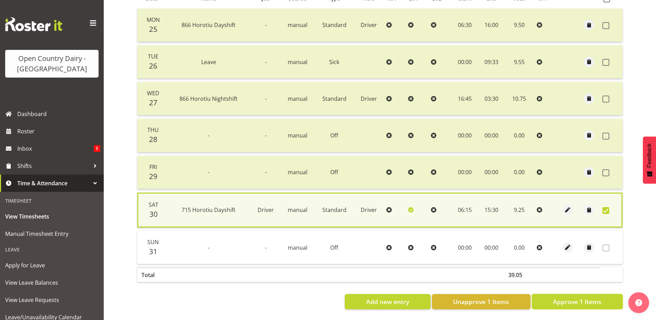
click at [579, 299] on span "Approve 1 Items" at bounding box center [577, 301] width 48 height 9
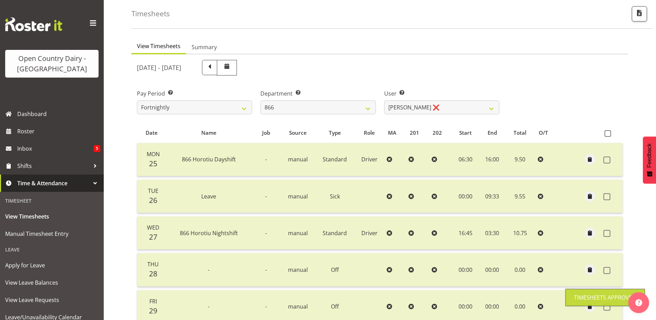
scroll to position [31, 0]
click at [454, 110] on select "Harshdeep Singh ❌ Jacques Nel ❌ Navreet Jawanda ❌ Neil Abrahams ❌" at bounding box center [441, 108] width 115 height 14
click at [384, 101] on select "Harshdeep Singh ❌ Jacques Nel ❌ Navreet Jawanda ❌ Neil Abrahams ❌" at bounding box center [441, 108] width 115 height 14
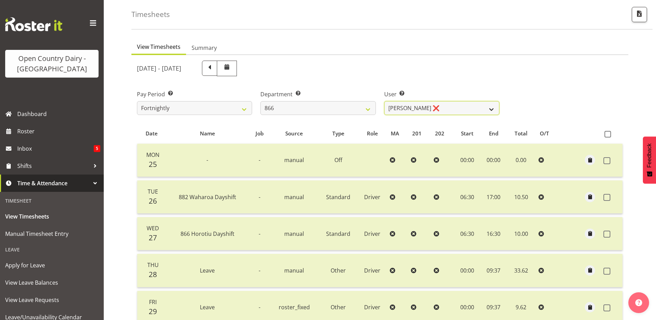
click at [446, 110] on select "Harshdeep Singh ❌ Jacques Nel ❌ Navreet Jawanda ❌ Neil Abrahams ❌" at bounding box center [441, 108] width 115 height 14
click at [384, 101] on select "Harshdeep Singh ❌ Jacques Nel ❌ Navreet Jawanda ❌ Neil Abrahams ❌" at bounding box center [441, 108] width 115 height 14
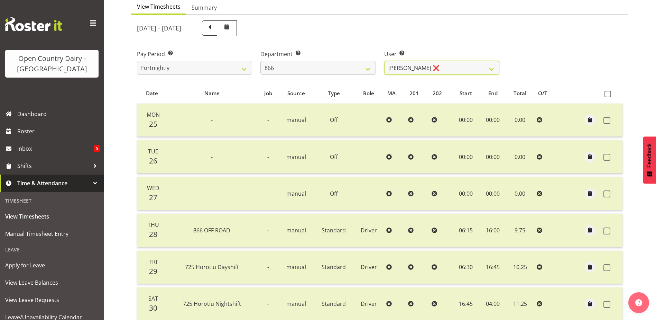
scroll to position [65, 0]
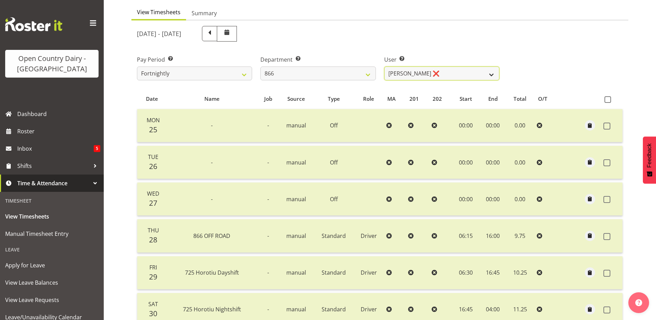
click at [446, 74] on select "Harshdeep Singh ❌ Jacques Nel ❌ Navreet Jawanda ❌ Neil Abrahams ❌" at bounding box center [441, 73] width 115 height 14
click at [384, 66] on select "Harshdeep Singh ❌ Jacques Nel ❌ Navreet Jawanda ❌ Neil Abrahams ❌" at bounding box center [441, 73] width 115 height 14
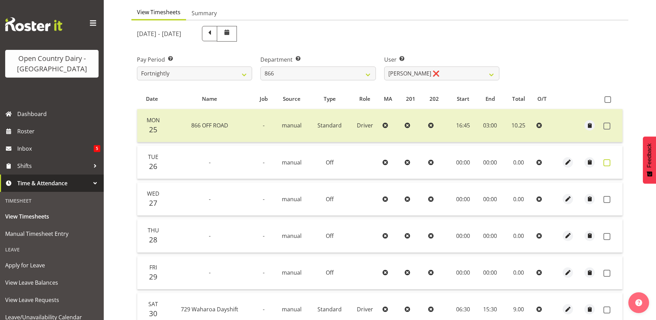
click at [605, 162] on span at bounding box center [607, 162] width 7 height 7
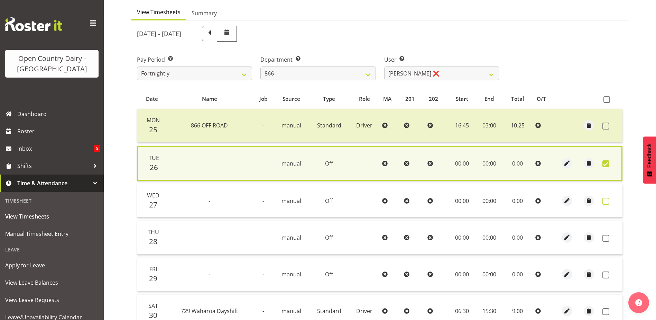
click at [608, 198] on span at bounding box center [606, 201] width 7 height 7
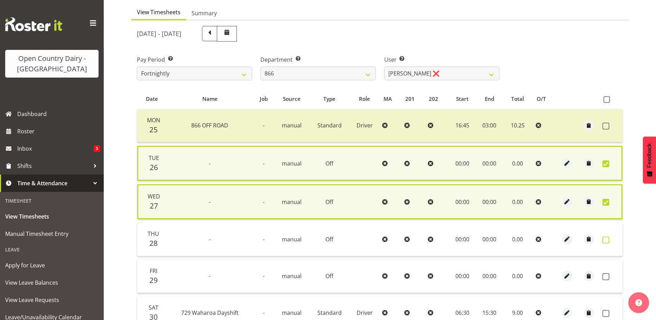
click at [606, 241] on span at bounding box center [606, 239] width 7 height 7
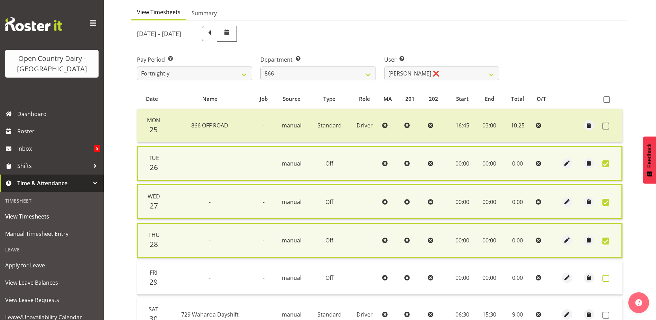
click at [605, 277] on span at bounding box center [606, 278] width 7 height 7
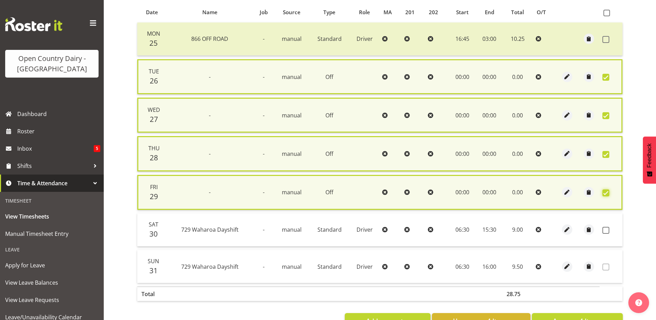
scroll to position [176, 0]
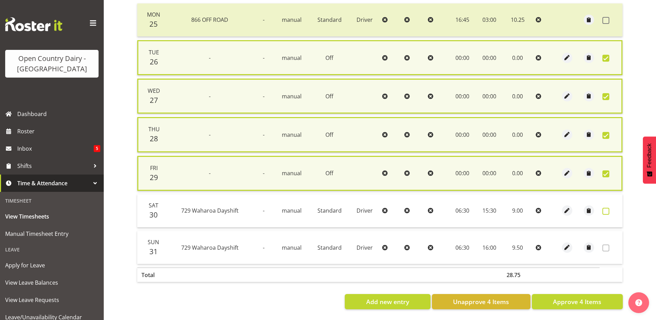
click at [603, 208] on span at bounding box center [606, 211] width 7 height 7
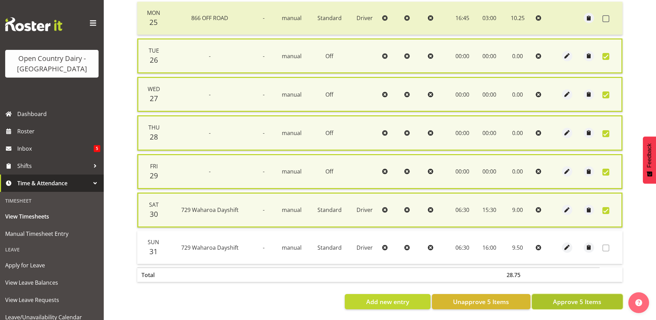
click at [569, 297] on span "Approve 5 Items" at bounding box center [577, 301] width 48 height 9
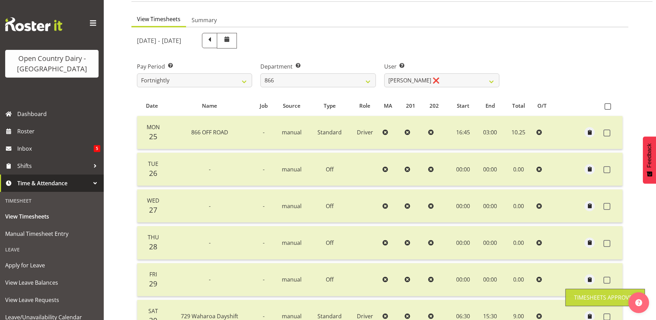
scroll to position [31, 0]
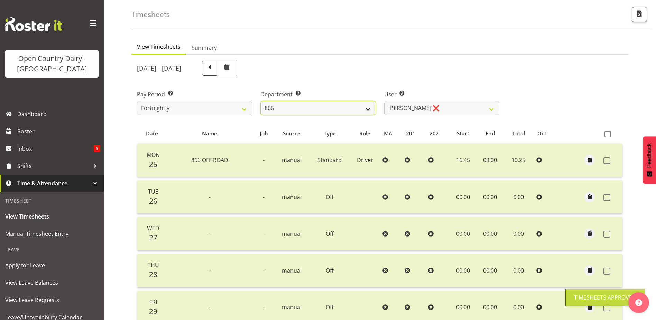
click at [331, 109] on select "701 702 703 704 705 706 707 708 709 710 711 712 713 714 715 716 717 718 719 720" at bounding box center [317, 108] width 115 height 14
click at [260, 101] on select "701 702 703 704 705 706 707 708 709 710 711 712 713 714 715 716 717 718 719 720" at bounding box center [317, 108] width 115 height 14
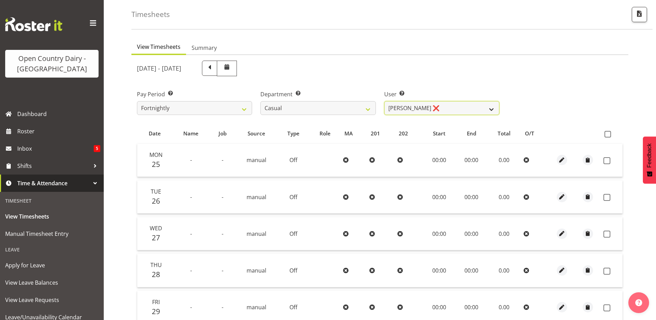
click at [447, 105] on select "Bruce Morgan ❌ Dutchie Egbert Dijkstra ❌ Mark Hedge ❌ Rob Luke ❌" at bounding box center [441, 108] width 115 height 14
click at [384, 101] on select "Bruce Morgan ❌ Dutchie Egbert Dijkstra ❌ Mark Hedge ❌ Rob Luke ❌" at bounding box center [441, 108] width 115 height 14
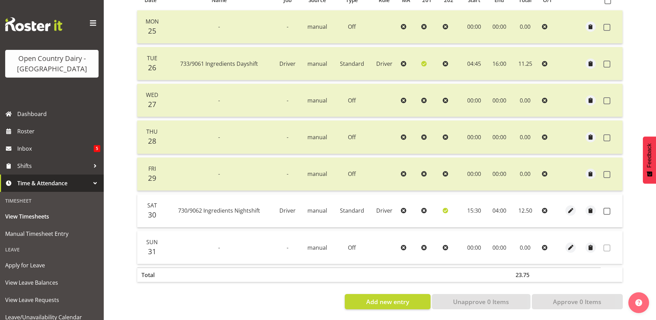
scroll to position [169, 0]
click at [604, 208] on span at bounding box center [607, 211] width 7 height 7
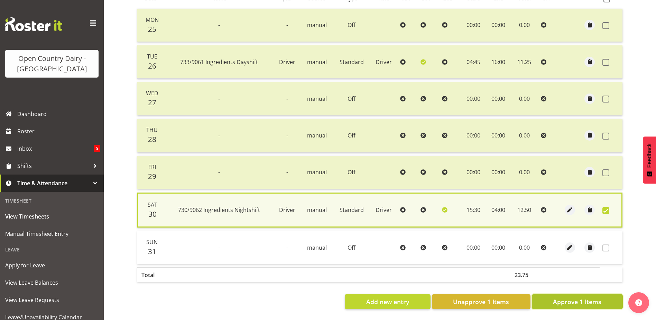
click at [562, 297] on span "Approve 1 Items" at bounding box center [577, 301] width 48 height 9
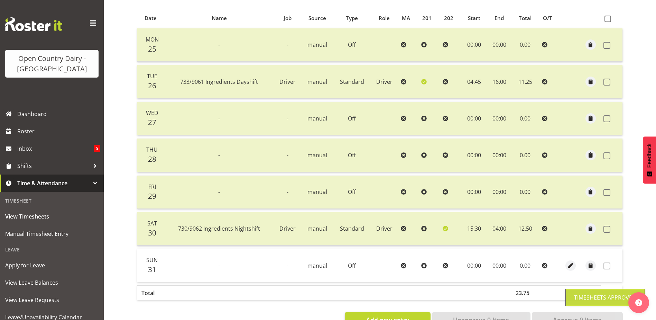
scroll to position [65, 0]
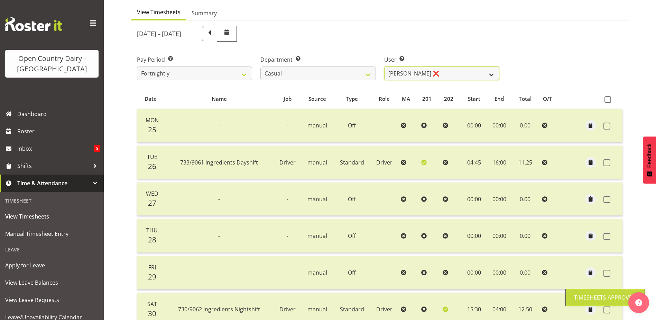
click at [439, 76] on select "Bruce Morgan ❌ Dutchie Egbert Dijkstra ❌ Mark Hedge ❌ Rob Luke ❌" at bounding box center [441, 73] width 115 height 14
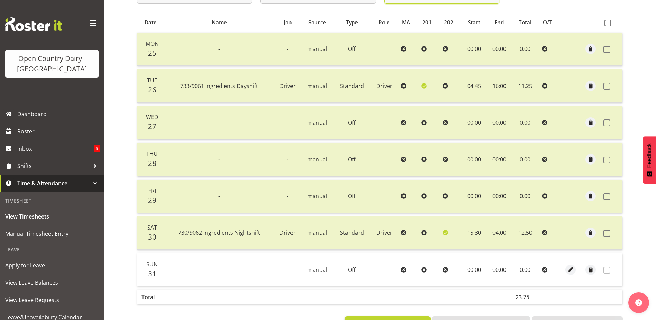
scroll to position [169, 0]
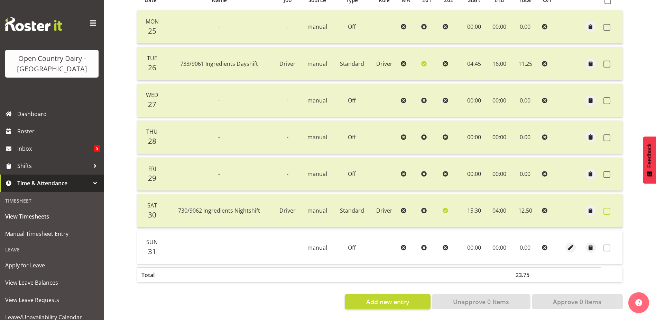
click at [607, 208] on span at bounding box center [607, 211] width 7 height 7
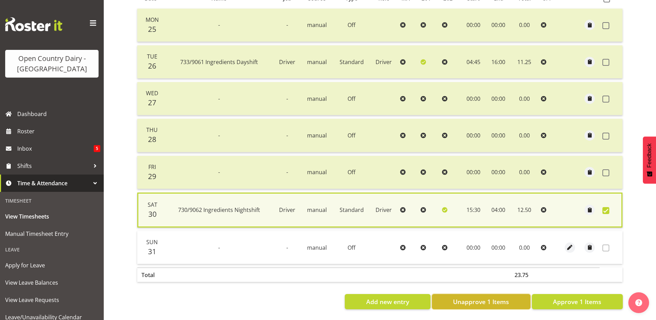
click at [496, 300] on span "Unapprove 1 Items" at bounding box center [481, 301] width 56 height 9
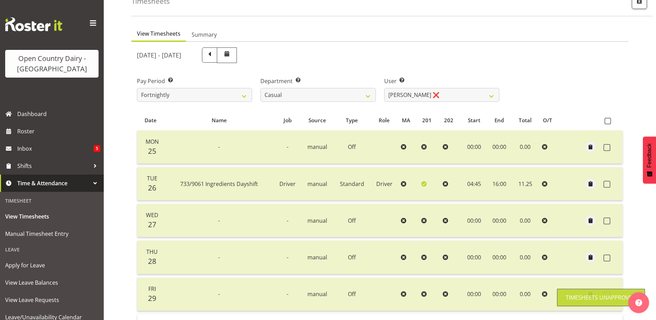
scroll to position [31, 0]
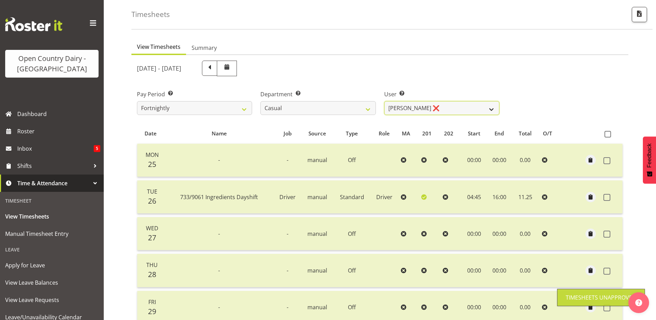
click at [442, 108] on select "Bruce Morgan ❌ Dutchie Egbert Dijkstra ❌ Mark Hedge ❌ Rob Luke ❌" at bounding box center [441, 108] width 115 height 14
click at [384, 101] on select "Bruce Morgan ❌ Dutchie Egbert Dijkstra ❌ Mark Hedge ❌ Rob Luke ❌" at bounding box center [441, 108] width 115 height 14
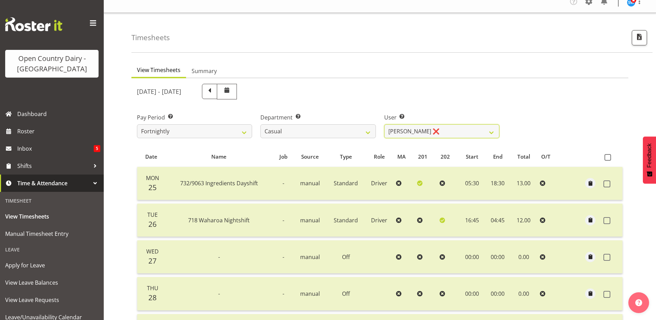
scroll to position [0, 0]
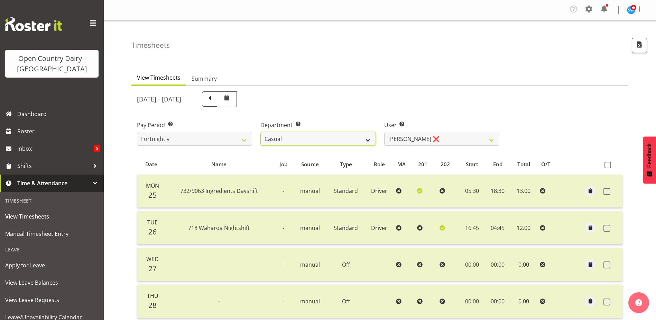
click at [305, 139] on select "701 702 703 704 705 706 707 708 709 710 711 712 713 714 715 716 717 718 719 720" at bounding box center [317, 139] width 115 height 14
click at [260, 132] on select "701 702 703 704 705 706 707 708 709 710 711 712 713 714 715 716 717 718 719 720" at bounding box center [317, 139] width 115 height 14
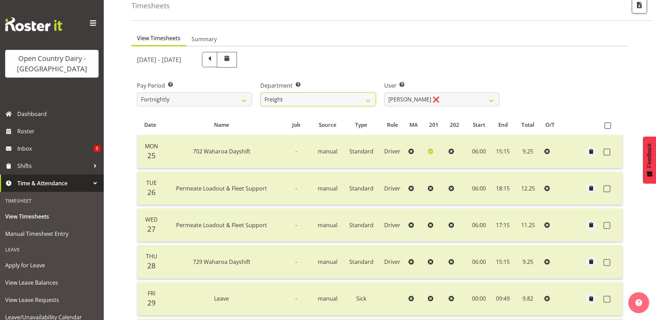
scroll to position [31, 0]
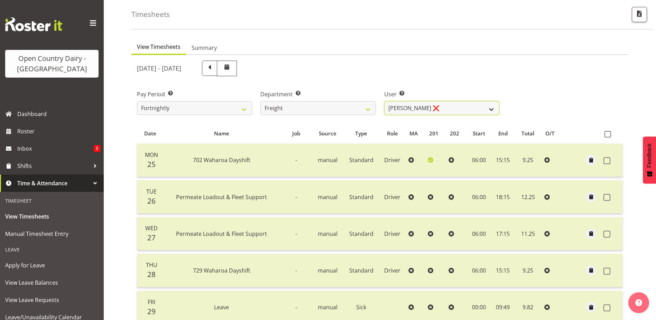
click at [432, 108] on select "Gavin Harvey ❌ Lalesh Kumar ❌" at bounding box center [441, 108] width 115 height 14
click at [384, 101] on select "Gavin Harvey ❌ Lalesh Kumar ❌" at bounding box center [441, 108] width 115 height 14
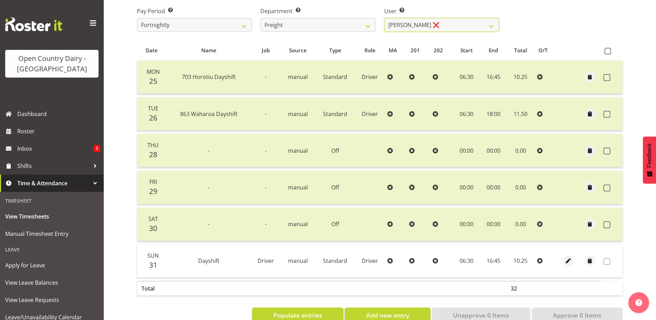
scroll to position [132, 0]
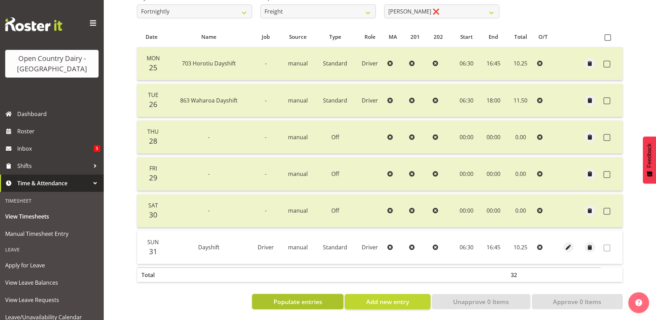
click at [321, 297] on span "Populate entries" at bounding box center [298, 301] width 49 height 9
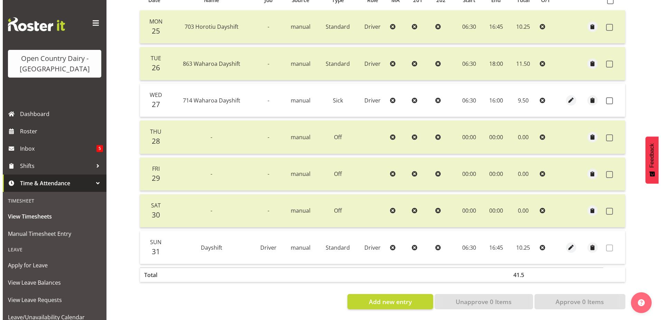
scroll to position [169, 0]
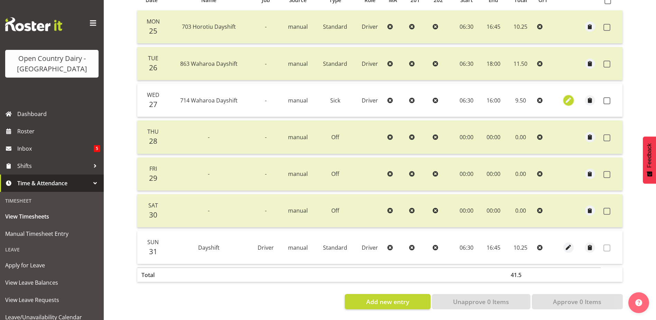
click at [569, 96] on span "button" at bounding box center [569, 100] width 8 height 8
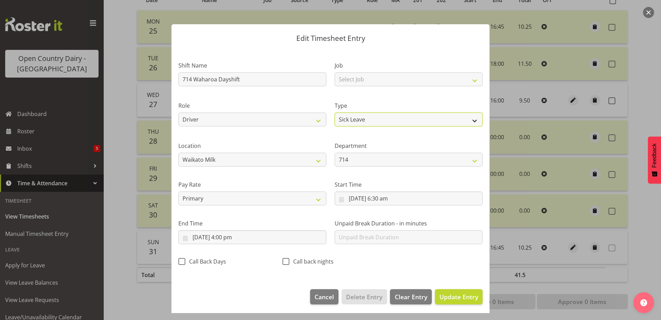
click at [357, 117] on select "Off Standard Public Holiday Public Holiday (Worked) Day In Lieu Annual Leave Si…" at bounding box center [409, 119] width 148 height 14
click at [335, 112] on select "Off Standard Public Holiday Public Holiday (Worked) Day In Lieu Annual Leave Si…" at bounding box center [409, 119] width 148 height 14
click at [440, 296] on span "Update Entry" at bounding box center [459, 296] width 39 height 8
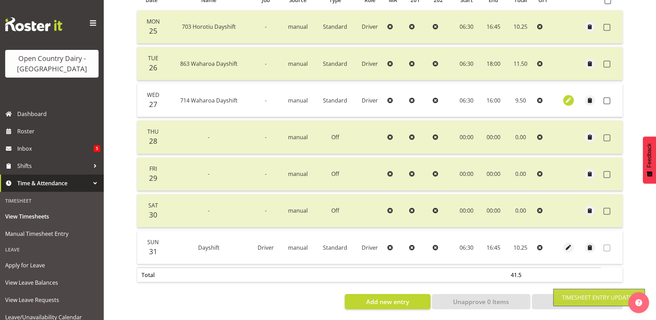
click at [567, 96] on span "button" at bounding box center [569, 100] width 8 height 8
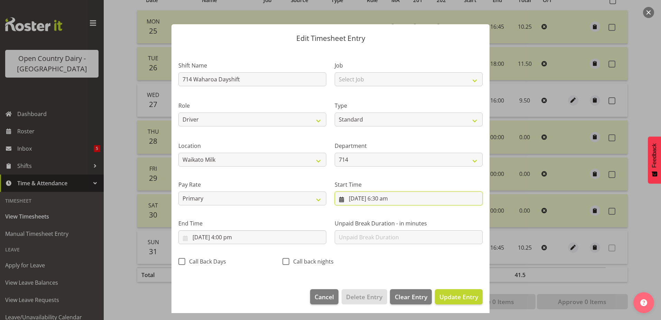
click at [386, 195] on input "27/08/2025, 6:30 am" at bounding box center [409, 198] width 148 height 14
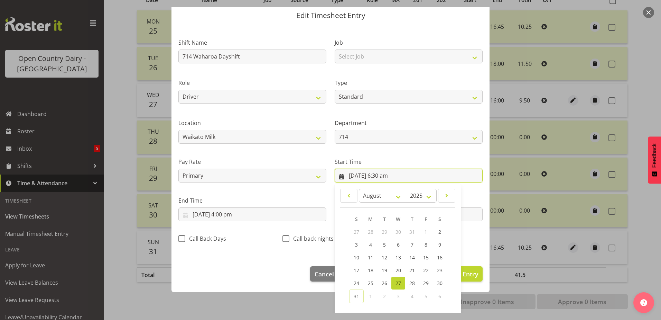
scroll to position [51, 0]
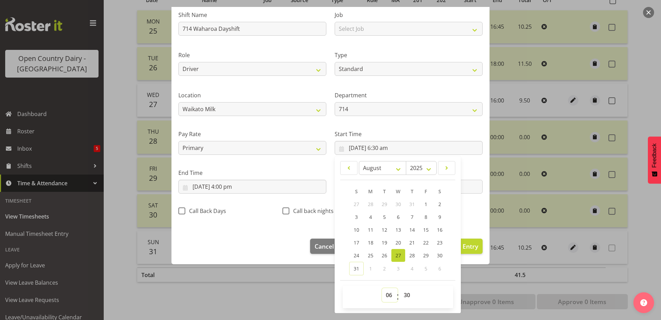
click at [385, 292] on select "00 01 02 03 04 05 06 07 08 09 10 11 12 13 14 15 16 17 18 19 20 21 22 23" at bounding box center [390, 295] width 16 height 14
click at [382, 288] on select "00 01 02 03 04 05 06 07 08 09 10 11 12 13 14 15 16 17 18 19 20 21 22 23" at bounding box center [390, 295] width 16 height 14
click at [402, 293] on select "00 01 02 03 04 05 06 07 08 09 10 11 12 13 14 15 16 17 18 19 20 21 22 23 24 25 2…" at bounding box center [408, 295] width 16 height 14
click at [400, 288] on select "00 01 02 03 04 05 06 07 08 09 10 11 12 13 14 15 16 17 18 19 20 21 22 23 24 25 2…" at bounding box center [408, 295] width 16 height 14
click at [227, 185] on input "27/08/2025, 4:00 pm" at bounding box center [252, 187] width 148 height 14
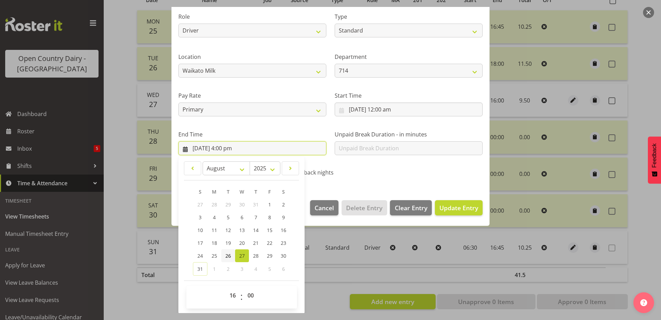
scroll to position [89, 0]
click at [233, 295] on select "00 01 02 03 04 05 06 07 08 09 10 11 12 13 14 15 16 17 18 19 20 21 22 23" at bounding box center [234, 295] width 16 height 14
click at [226, 288] on select "00 01 02 03 04 05 06 07 08 09 10 11 12 13 14 15 16 17 18 19 20 21 22 23" at bounding box center [234, 295] width 16 height 14
click at [249, 293] on select "00 01 02 03 04 05 06 07 08 09 10 11 12 13 14 15 16 17 18 19 20 21 22 23 24 25 2…" at bounding box center [252, 295] width 16 height 14
click at [244, 288] on select "00 01 02 03 04 05 06 07 08 09 10 11 12 13 14 15 16 17 18 19 20 21 22 23 24 25 2…" at bounding box center [252, 295] width 16 height 14
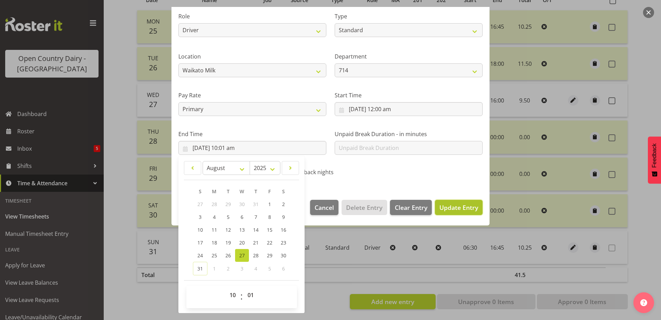
click at [453, 207] on span "Update Entry" at bounding box center [459, 207] width 39 height 8
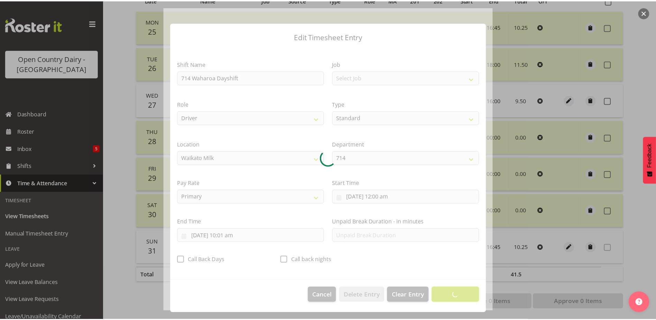
scroll to position [2, 0]
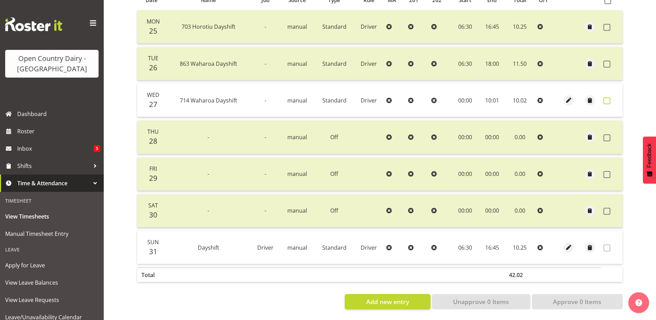
click at [607, 97] on span at bounding box center [607, 100] width 7 height 7
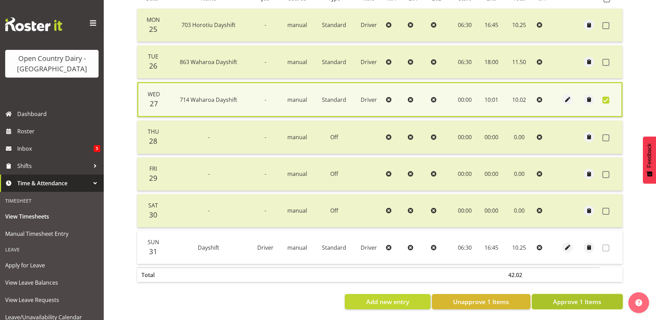
click at [580, 297] on span "Approve 1 Items" at bounding box center [577, 301] width 48 height 9
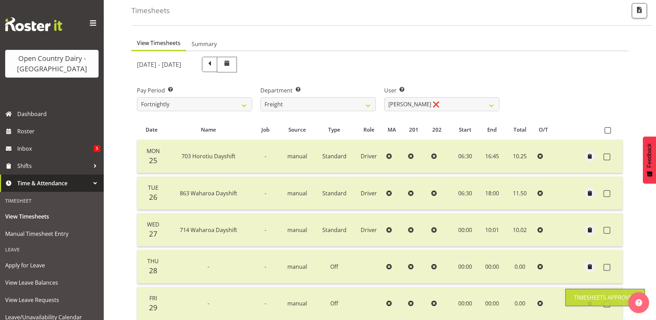
scroll to position [31, 0]
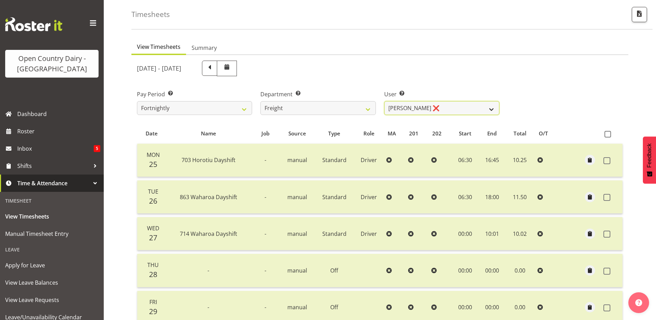
click at [433, 107] on select "Gavin Harvey ❌ Lalesh Kumar ❌" at bounding box center [441, 108] width 115 height 14
click at [325, 111] on select "701 702 703 704 705 706 707 708 709 710 711 712 713 714 715 716 717 718 719 720" at bounding box center [317, 108] width 115 height 14
click at [306, 106] on select "701 702 703 704 705 706 707 708 709 710 711 712 713 714 715 716 717 718 719 720" at bounding box center [317, 108] width 115 height 14
click at [260, 101] on select "701 702 703 704 705 706 707 708 709 710 711 712 713 714 715 716 717 718 719 720" at bounding box center [317, 108] width 115 height 14
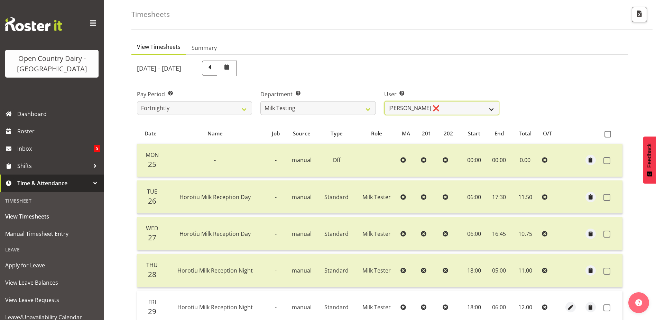
click at [447, 109] on select "Diana Ridings ❌ George Smith ❌ Helaina Walker ❌ Kim Madden ❌ Michael Brechelt ❌…" at bounding box center [441, 108] width 115 height 14
click at [384, 101] on select "Diana Ridings ❌ George Smith ❌ Helaina Walker ❌ Kim Madden ❌ Michael Brechelt ❌…" at bounding box center [441, 108] width 115 height 14
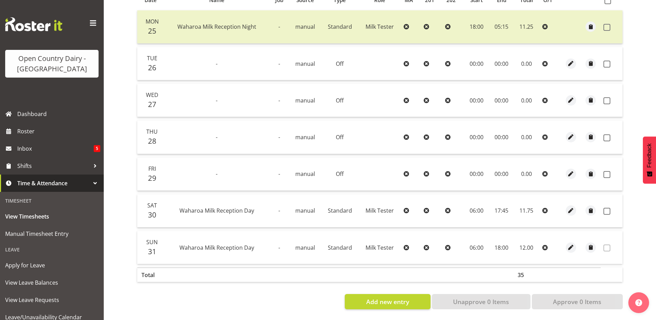
scroll to position [169, 0]
click at [609, 61] on span at bounding box center [607, 64] width 7 height 7
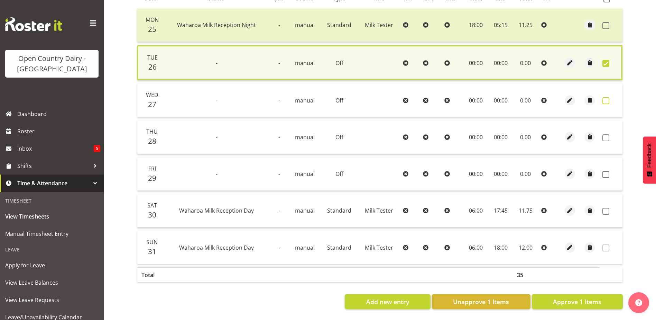
click at [607, 97] on span at bounding box center [606, 100] width 7 height 7
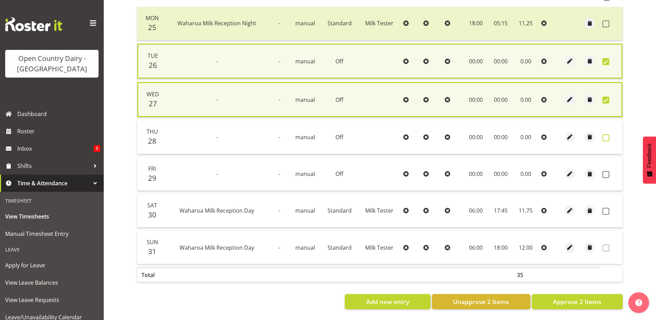
click at [608, 136] on span at bounding box center [606, 137] width 7 height 7
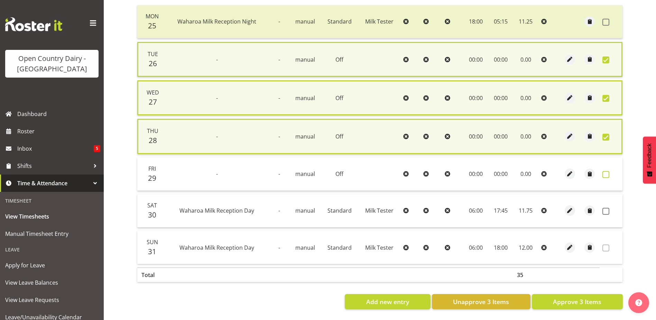
click at [606, 174] on span at bounding box center [606, 174] width 7 height 7
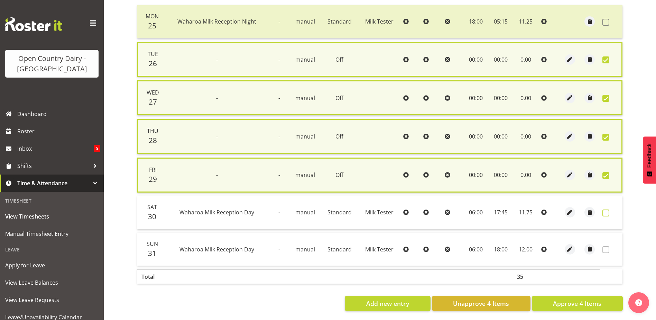
click at [609, 212] on span at bounding box center [606, 212] width 7 height 7
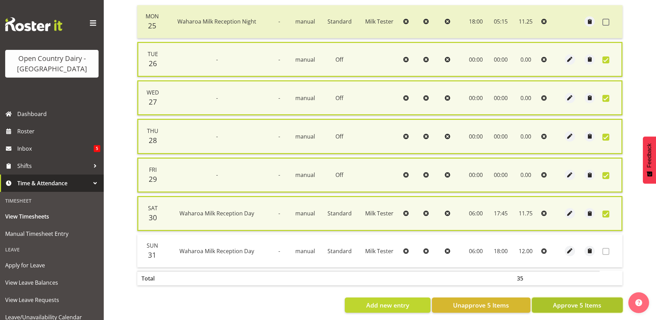
click at [573, 307] on span "Approve 5 Items" at bounding box center [577, 304] width 48 height 9
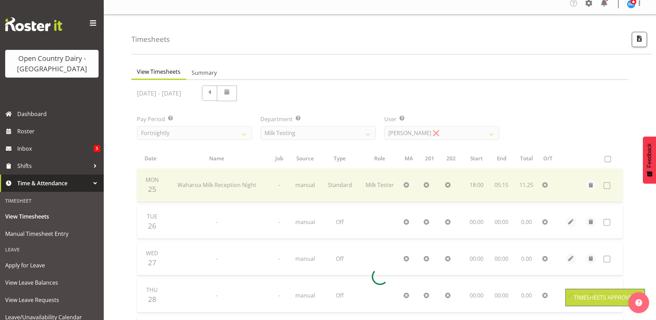
scroll to position [0, 0]
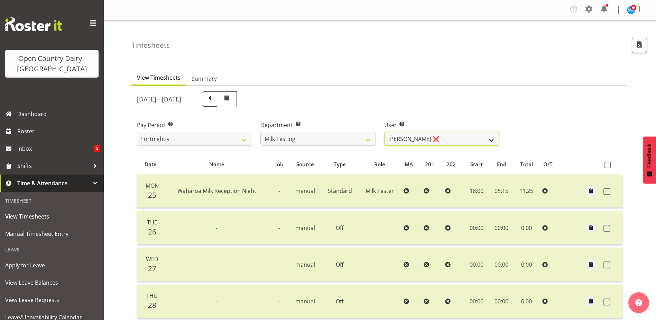
click at [433, 139] on select "Diana Ridings ❌ George Smith ❌ Helaina Walker ❌ Kim Madden ❌ Michael Brechelt ❌…" at bounding box center [441, 139] width 115 height 14
click at [384, 132] on select "Diana Ridings ❌ George Smith ❌ Helaina Walker ❌ Kim Madden ❌ Michael Brechelt ❌…" at bounding box center [441, 139] width 115 height 14
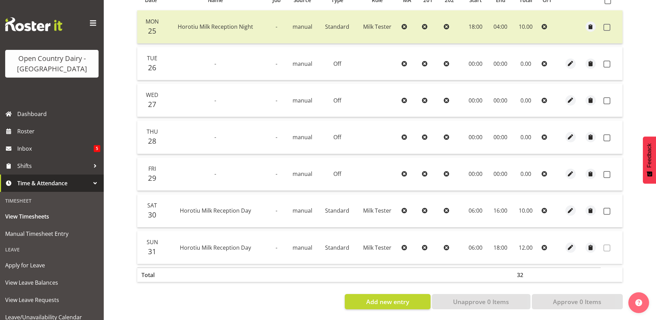
scroll to position [169, 0]
click at [607, 61] on span at bounding box center [607, 64] width 7 height 7
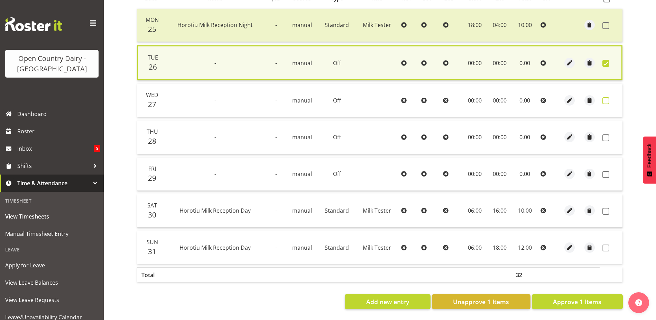
click at [606, 97] on span at bounding box center [606, 100] width 7 height 7
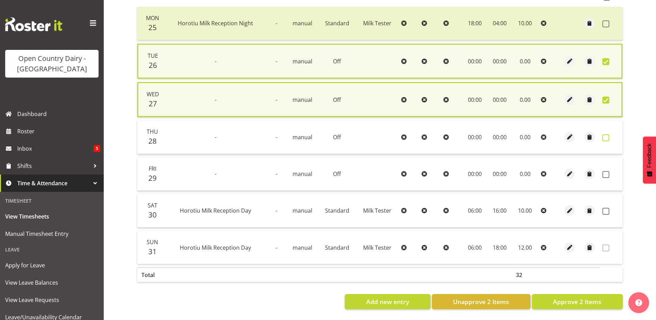
click at [605, 136] on span at bounding box center [606, 137] width 7 height 7
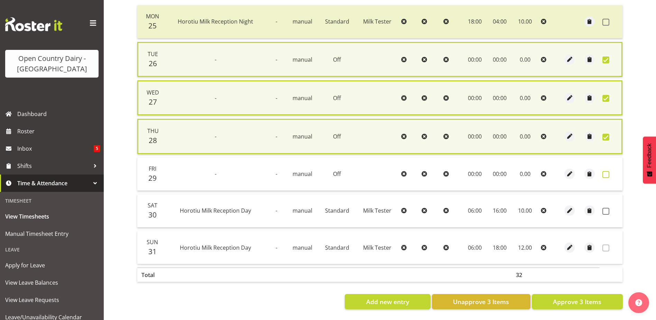
click at [610, 174] on label at bounding box center [608, 174] width 11 height 7
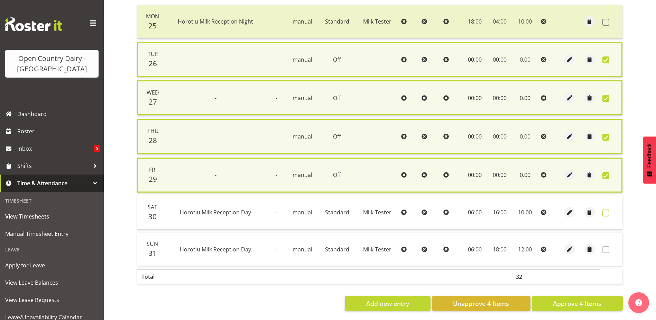
click at [604, 212] on span at bounding box center [606, 212] width 7 height 7
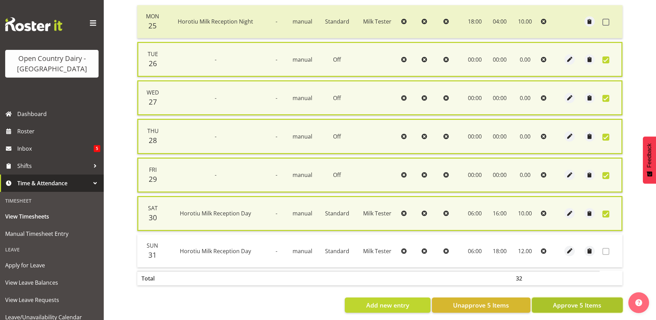
click at [560, 304] on span "Approve 5 Items" at bounding box center [577, 304] width 48 height 9
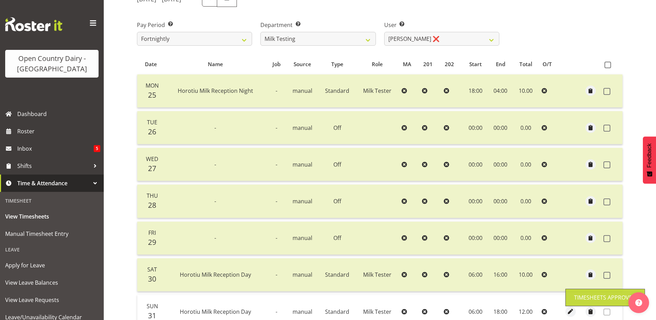
scroll to position [31, 0]
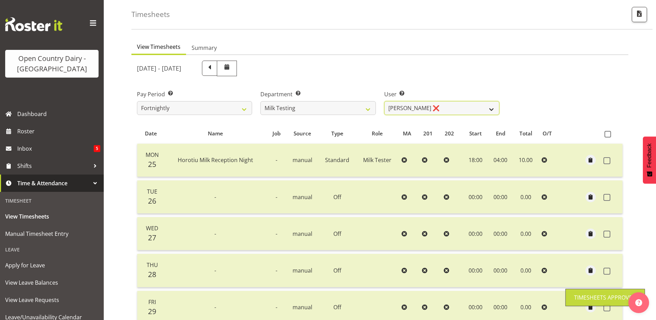
click at [422, 110] on select "Diana Ridings ❌ George Smith ❌ Helaina Walker ❌ Kim Madden ❌ Michael Brechelt ❌…" at bounding box center [441, 108] width 115 height 14
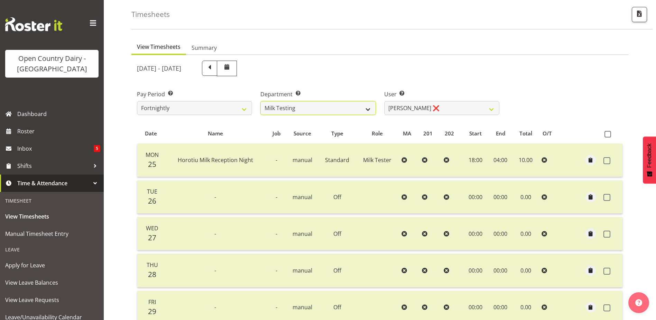
click at [294, 107] on select "701 702 703 704 705 706 707 708 709 710 711 712 713 714 715 716 717 718 719 720" at bounding box center [317, 108] width 115 height 14
click at [260, 101] on select "701 702 703 704 705 706 707 708 709 710 711 712 713 714 715 716 717 718 719 720" at bounding box center [317, 108] width 115 height 14
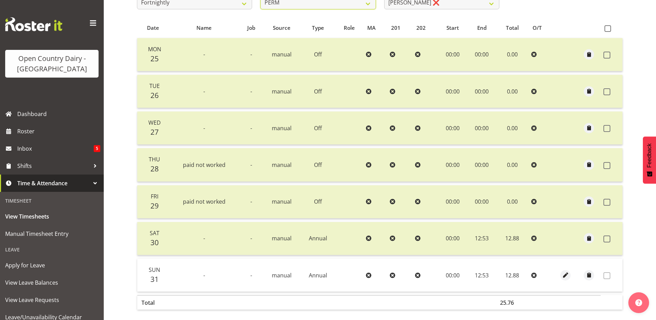
scroll to position [100, 0]
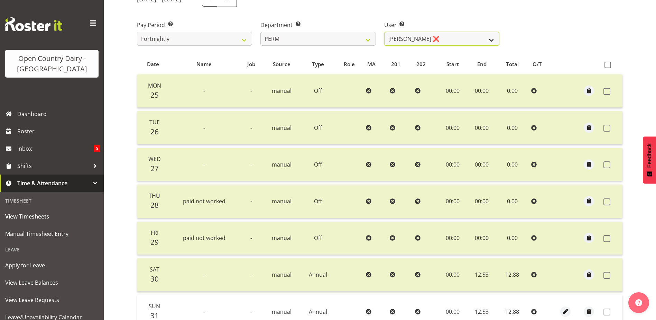
click at [440, 33] on select "Abhilash Antony ❌ Amba Swann ✔ Chris Kneebone ❌ Jayden Vincent ❌ Paul Wilson ❌ …" at bounding box center [441, 39] width 115 height 14
click at [384, 32] on select "Abhilash Antony ❌ Amba Swann ✔ Chris Kneebone ❌ Jayden Vincent ❌ Paul Wilson ❌ …" at bounding box center [441, 39] width 115 height 14
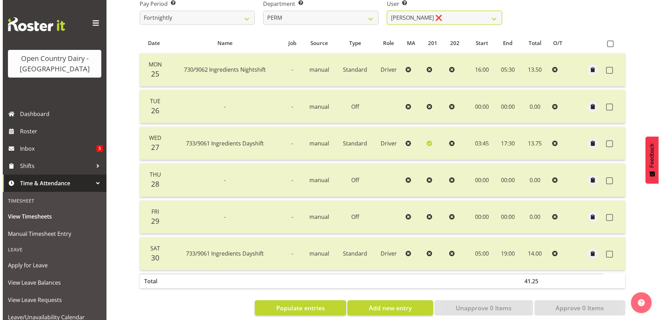
scroll to position [132, 0]
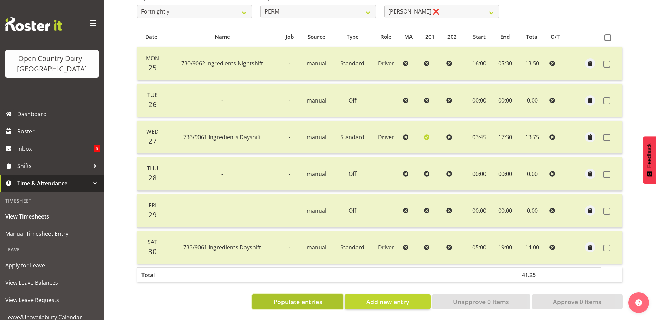
click at [300, 297] on span "Populate entries" at bounding box center [298, 301] width 49 height 9
click at [392, 294] on button "Add new entry" at bounding box center [387, 301] width 85 height 15
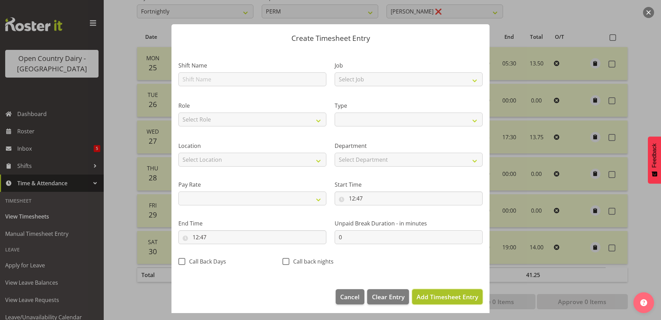
click at [434, 295] on span "Add Timesheet Entry" at bounding box center [448, 296] width 62 height 8
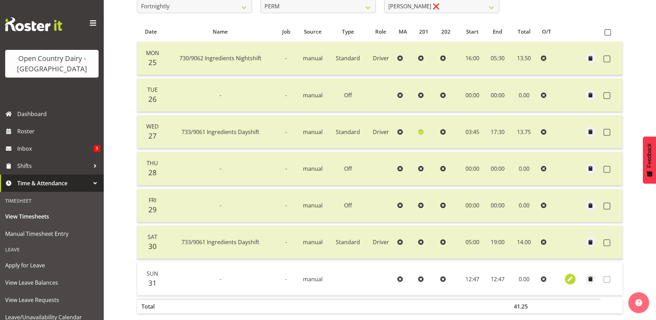
click at [573, 278] on span "button" at bounding box center [571, 279] width 8 height 8
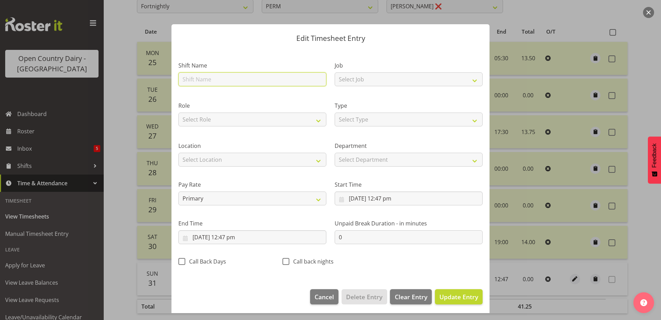
click at [200, 79] on input "text" at bounding box center [252, 79] width 148 height 14
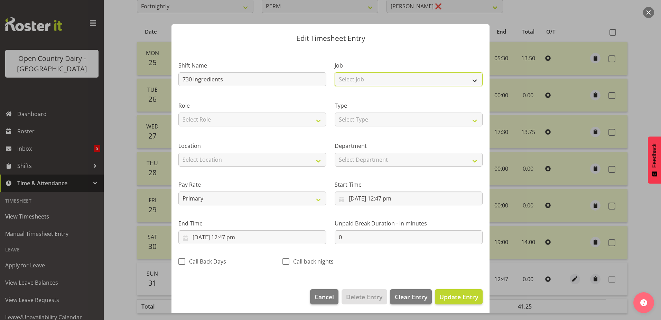
click at [386, 77] on select "Select Job Driver Driver supervisor Support" at bounding box center [409, 79] width 148 height 14
click at [335, 72] on select "Select Job Driver Driver supervisor Support" at bounding box center [409, 79] width 148 height 14
click at [368, 120] on select "Select Type Off Standard Public Holiday Public Holiday (Worked) Day In Lieu Ann…" at bounding box center [409, 119] width 148 height 14
click at [335, 112] on select "Select Type Off Standard Public Holiday Public Holiday (Worked) Day In Lieu Ann…" at bounding box center [409, 119] width 148 height 14
click at [227, 159] on select "Select Location Containers Horotiu Ingredients Waharoa Office Waikato Milk Whan…" at bounding box center [252, 160] width 148 height 14
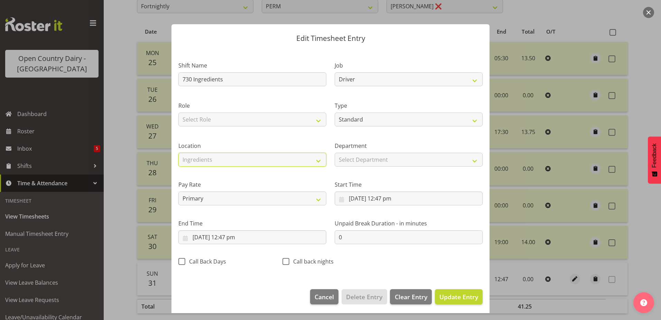
click at [178, 153] on select "Select Location Containers Horotiu Ingredients Waharoa Office Waikato Milk Whan…" at bounding box center [252, 160] width 148 height 14
click at [377, 158] on select "Select Department PERM 703 705 713 704 702 706 729 709 716 722 718 717 721 724 …" at bounding box center [409, 160] width 148 height 14
click at [335, 153] on select "Select Department PERM 703 705 713 704 702 706 729 709 716 722 718 717 721 724 …" at bounding box center [409, 160] width 148 height 14
click at [389, 198] on input "31/08/2025, 12:47 pm" at bounding box center [409, 198] width 148 height 14
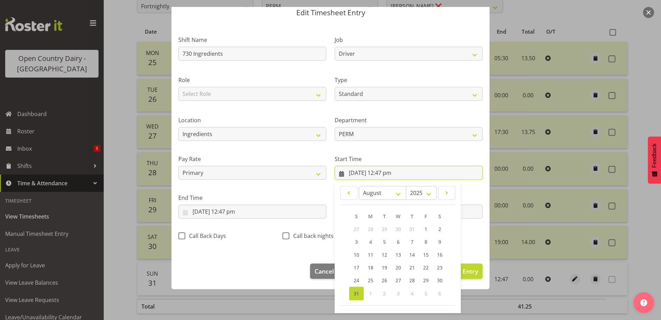
scroll to position [51, 0]
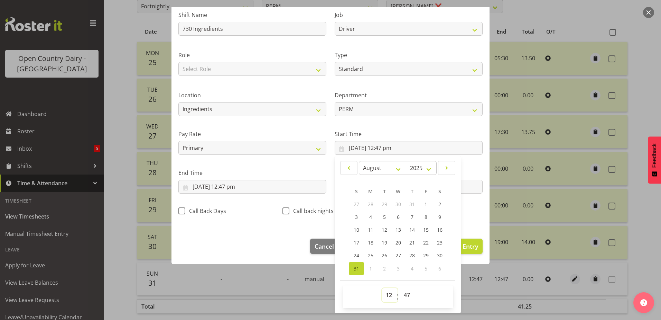
click at [385, 294] on select "00 01 02 03 04 05 06 07 08 09 10 11 12 13 14 15 16 17 18 19 20 21 22 23" at bounding box center [390, 295] width 16 height 14
click at [382, 288] on select "00 01 02 03 04 05 06 07 08 09 10 11 12 13 14 15 16 17 18 19 20 21 22 23" at bounding box center [390, 295] width 16 height 14
click at [401, 295] on select "00 01 02 03 04 05 06 07 08 09 10 11 12 13 14 15 16 17 18 19 20 21 22 23 24 25 2…" at bounding box center [408, 295] width 16 height 14
click at [400, 288] on select "00 01 02 03 04 05 06 07 08 09 10 11 12 13 14 15 16 17 18 19 20 21 22 23 24 25 2…" at bounding box center [408, 295] width 16 height 14
click at [231, 184] on input "31/08/2025, 12:47 pm" at bounding box center [252, 187] width 148 height 14
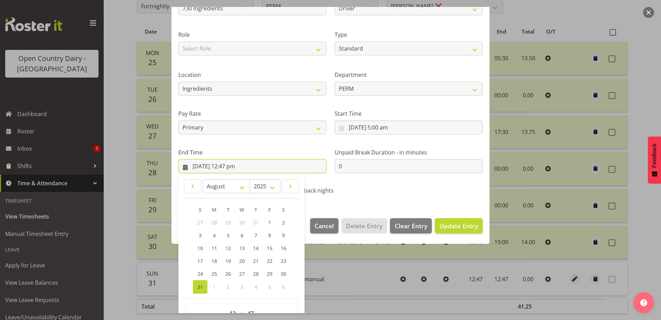
scroll to position [89, 0]
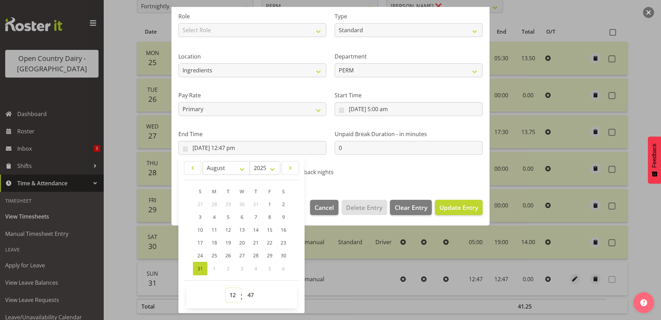
click at [234, 294] on select "00 01 02 03 04 05 06 07 08 09 10 11 12 13 14 15 16 17 18 19 20 21 22 23" at bounding box center [234, 295] width 16 height 14
click at [226, 288] on select "00 01 02 03 04 05 06 07 08 09 10 11 12 13 14 15 16 17 18 19 20 21 22 23" at bounding box center [234, 295] width 16 height 14
click at [249, 297] on select "00 01 02 03 04 05 06 07 08 09 10 11 12 13 14 15 16 17 18 19 20 21 22 23 24 25 2…" at bounding box center [252, 295] width 16 height 14
click at [244, 288] on select "00 01 02 03 04 05 06 07 08 09 10 11 12 13 14 15 16 17 18 19 20 21 22 23 24 25 2…" at bounding box center [252, 295] width 16 height 14
click at [446, 203] on span "Update Entry" at bounding box center [459, 207] width 39 height 8
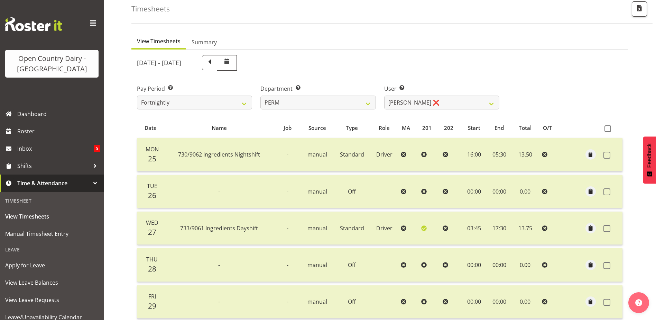
scroll to position [29, 0]
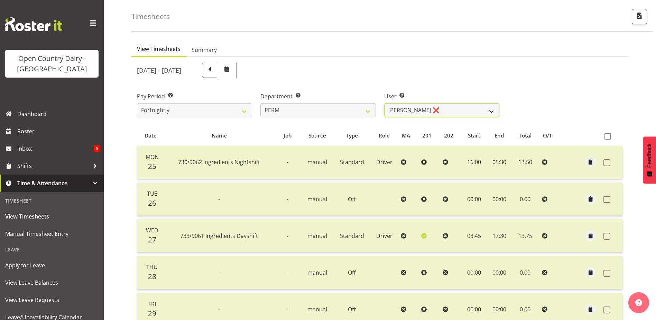
click at [440, 112] on select "Abhilash Antony ❌ Amba Swann ✔ Chris Kneebone ❌ Jayden Vincent ❌ Paul Wilson ❌ …" at bounding box center [441, 110] width 115 height 14
click at [292, 105] on select "701 702 703 704 705 706 707 708 709 710 711 712 713 714 715 716 717 718 719 720" at bounding box center [317, 110] width 115 height 14
click at [260, 103] on select "701 702 703 704 705 706 707 708 709 710 711 712 713 714 715 716 717 718 719 720" at bounding box center [317, 110] width 115 height 14
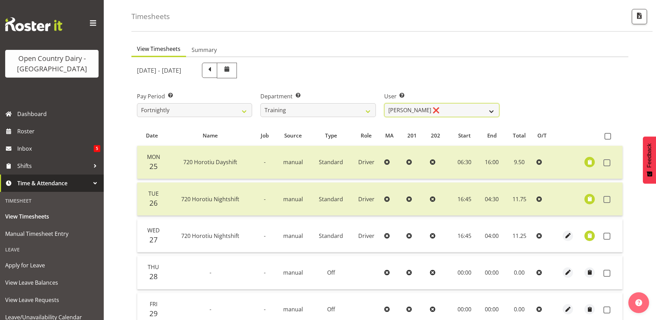
click at [452, 113] on select "Antony Lockyer ❌ Chris Gibbs ❌ David Foote (Junior) ❌ Haley Galecki ❌ Jesse Sim…" at bounding box center [441, 110] width 115 height 14
click at [384, 103] on select "Antony Lockyer ❌ Chris Gibbs ❌ David Foote (Junior) ❌ Haley Galecki ❌ Jesse Sim…" at bounding box center [441, 110] width 115 height 14
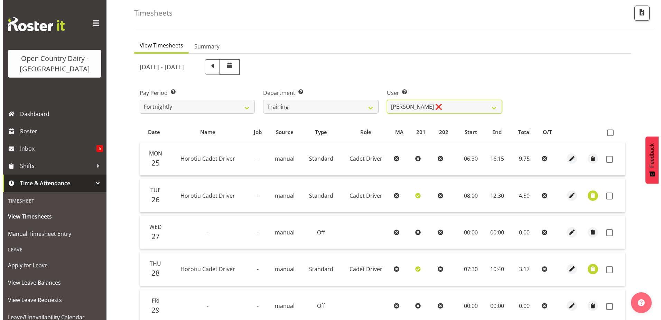
scroll to position [31, 0]
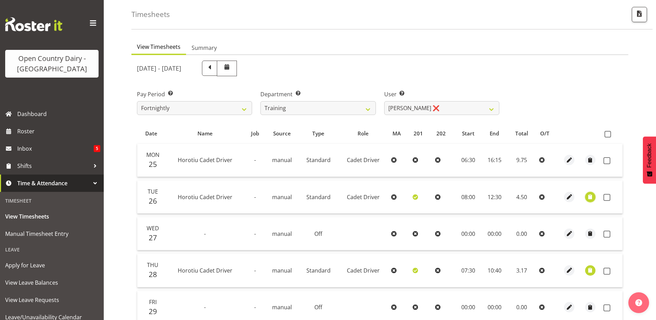
click at [588, 193] on span "button" at bounding box center [590, 197] width 8 height 8
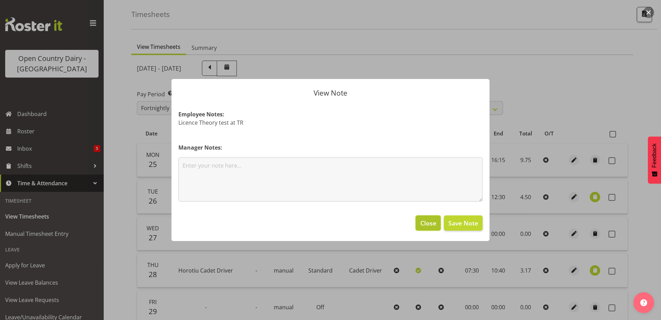
click at [423, 218] on button "Close" at bounding box center [428, 222] width 25 height 15
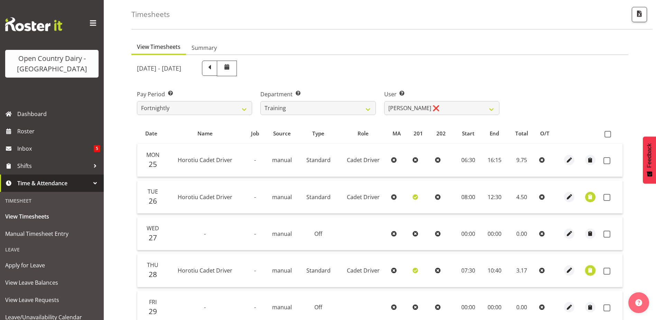
click at [590, 269] on span "button" at bounding box center [590, 270] width 8 height 8
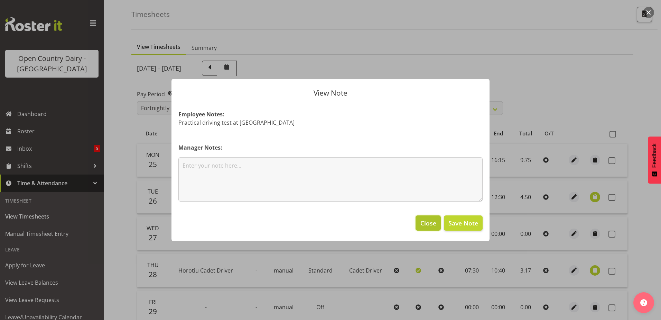
click at [427, 223] on span "Close" at bounding box center [429, 222] width 16 height 9
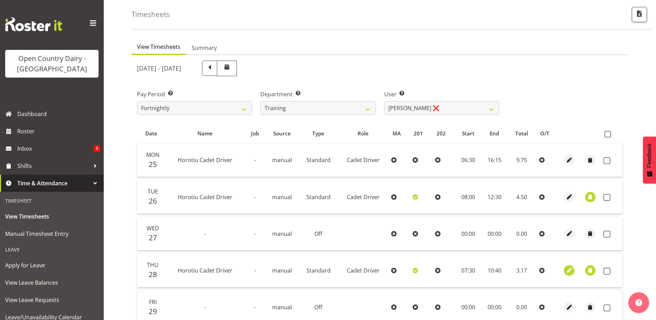
click at [568, 269] on span "button" at bounding box center [570, 270] width 8 height 8
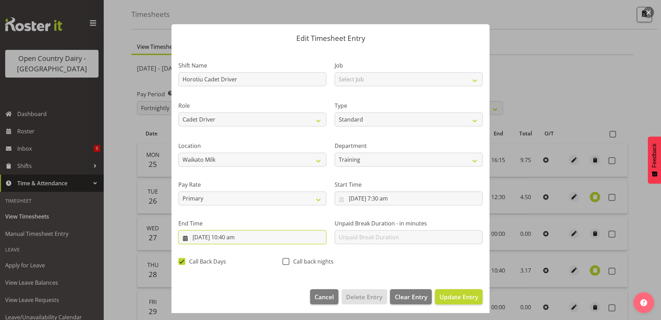
click at [234, 236] on input "28/08/2025, 10:40 am" at bounding box center [252, 237] width 148 height 14
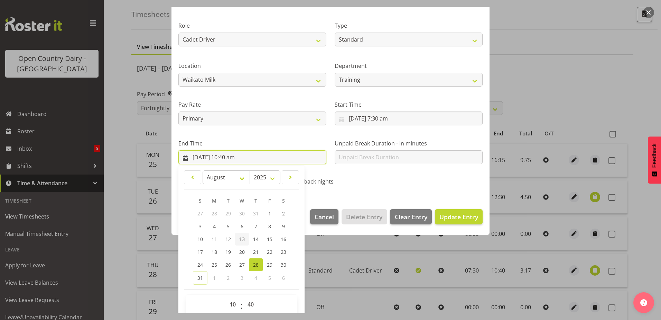
scroll to position [89, 0]
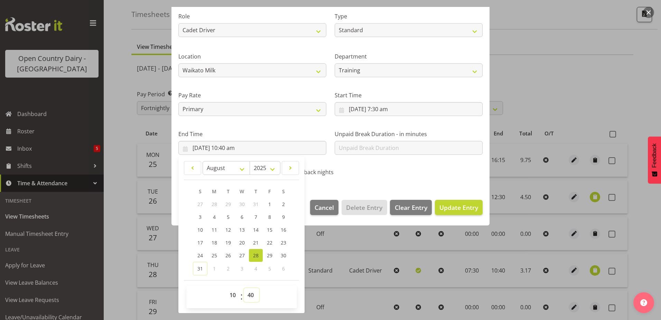
click at [249, 294] on select "00 01 02 03 04 05 06 07 08 09 10 11 12 13 14 15 16 17 18 19 20 21 22 23 24 25 2…" at bounding box center [252, 295] width 16 height 14
click at [244, 288] on select "00 01 02 03 04 05 06 07 08 09 10 11 12 13 14 15 16 17 18 19 20 21 22 23 24 25 2…" at bounding box center [252, 295] width 16 height 14
click at [454, 205] on span "Update Entry" at bounding box center [459, 207] width 39 height 8
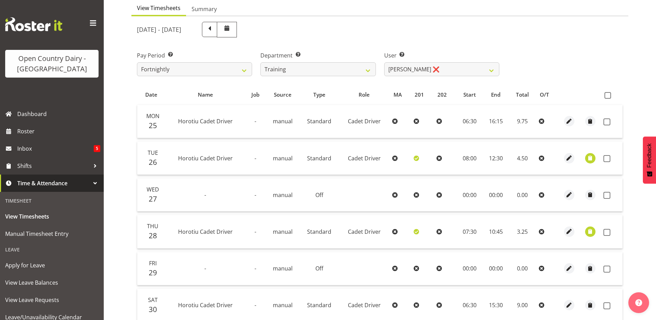
scroll to position [65, 0]
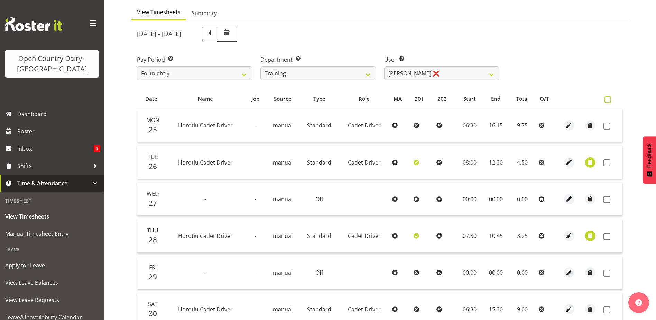
click at [607, 99] on span at bounding box center [608, 99] width 7 height 7
click at [607, 99] on input "checkbox" at bounding box center [607, 99] width 4 height 4
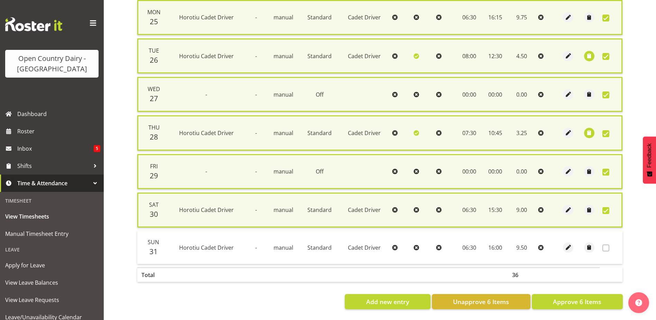
scroll to position [180, 0]
click at [587, 297] on span "Approve 6 Items" at bounding box center [577, 301] width 48 height 9
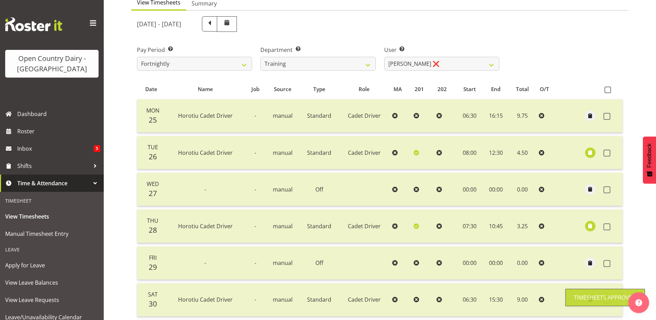
scroll to position [65, 0]
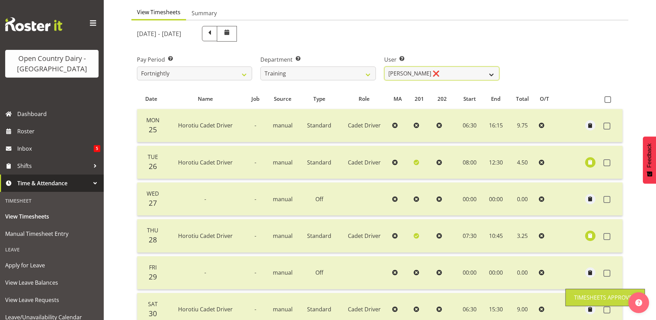
click at [417, 72] on select "Antony Lockyer ❌ Chris Gibbs ❌ David Foote (Junior) ❌ Haley Galecki ❌ Jesse Sim…" at bounding box center [441, 73] width 115 height 14
click at [384, 66] on select "Antony Lockyer ❌ Chris Gibbs ❌ David Foote (Junior) ❌ Haley Galecki ❌ Jesse Sim…" at bounding box center [441, 73] width 115 height 14
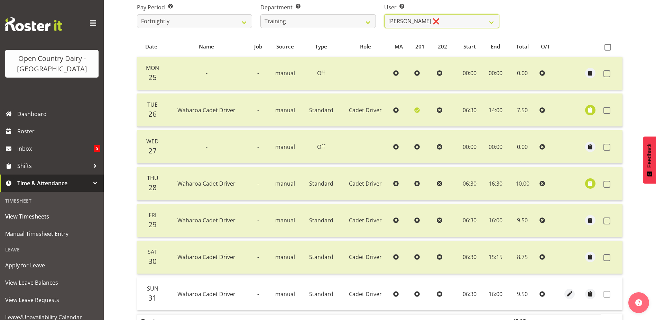
scroll to position [0, 0]
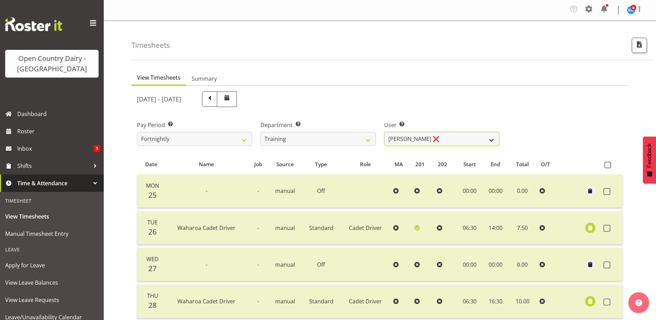
click at [442, 140] on select "Antony Lockyer ❌ Chris Gibbs ❌ David Foote (Junior) ❌ Haley Galecki ❌ Jesse Sim…" at bounding box center [441, 139] width 115 height 14
click at [384, 132] on select "Antony Lockyer ❌ Chris Gibbs ❌ David Foote (Junior) ❌ Haley Galecki ❌ Jesse Sim…" at bounding box center [441, 139] width 115 height 14
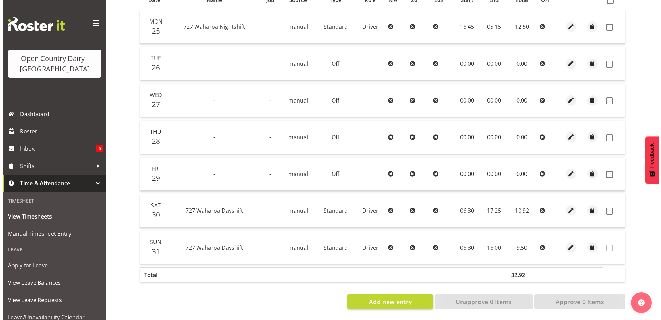
scroll to position [169, 0]
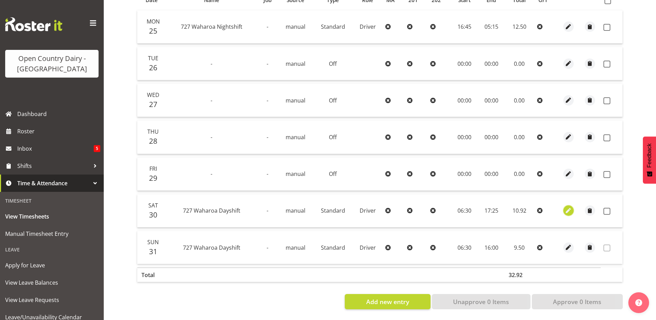
click at [569, 207] on span "button" at bounding box center [569, 211] width 8 height 8
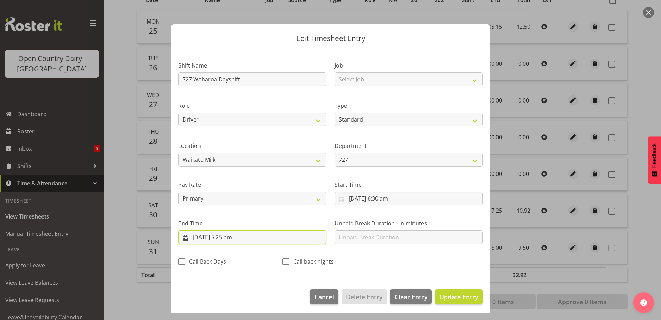
click at [235, 236] on input "30/08/2025, 5:25 pm" at bounding box center [252, 237] width 148 height 14
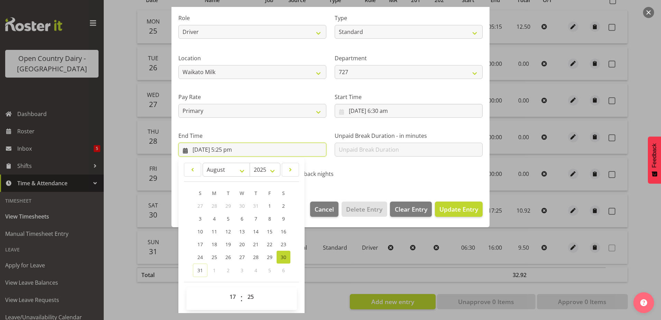
scroll to position [89, 0]
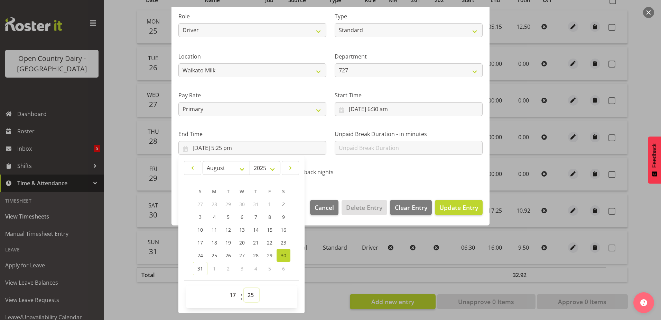
click at [251, 293] on select "00 01 02 03 04 05 06 07 08 09 10 11 12 13 14 15 16 17 18 19 20 21 22 23 24 25 2…" at bounding box center [252, 295] width 16 height 14
click at [244, 288] on select "00 01 02 03 04 05 06 07 08 09 10 11 12 13 14 15 16 17 18 19 20 21 22 23 24 25 2…" at bounding box center [252, 295] width 16 height 14
click at [448, 208] on span "Update Entry" at bounding box center [459, 207] width 39 height 8
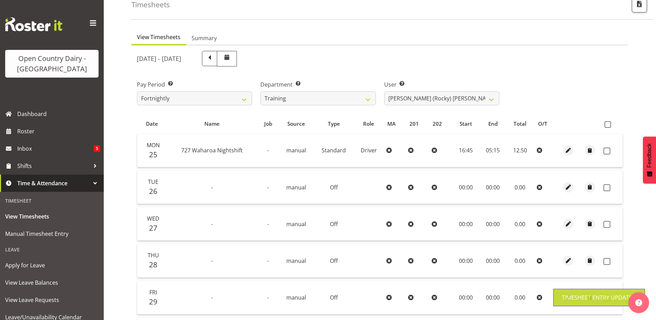
scroll to position [31, 0]
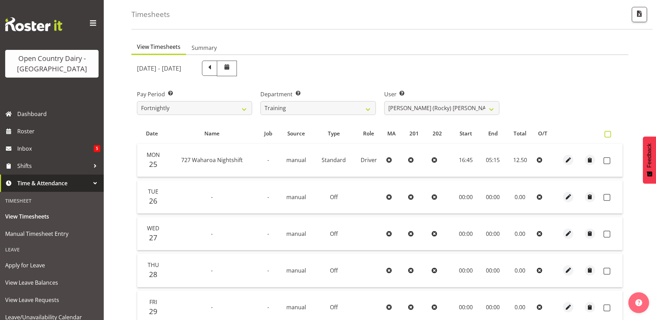
click at [606, 132] on span at bounding box center [608, 134] width 7 height 7
click at [606, 132] on input "checkbox" at bounding box center [607, 134] width 4 height 4
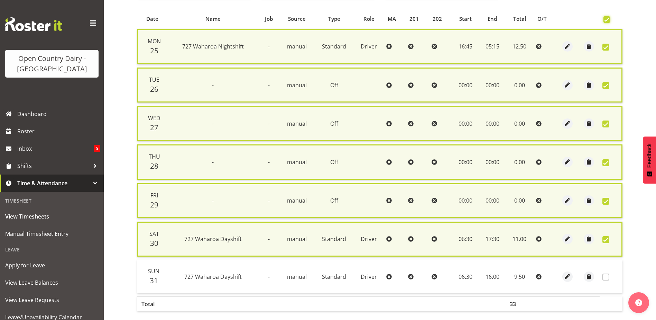
scroll to position [180, 0]
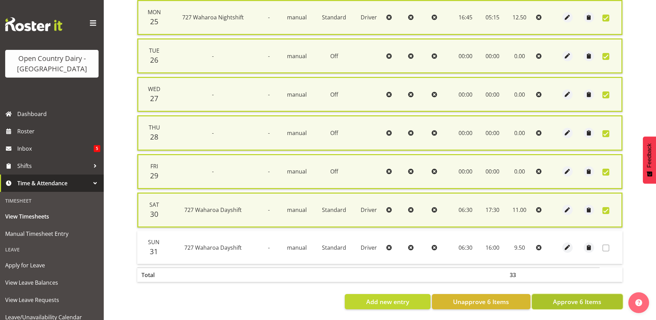
click at [576, 297] on span "Approve 6 Items" at bounding box center [577, 301] width 48 height 9
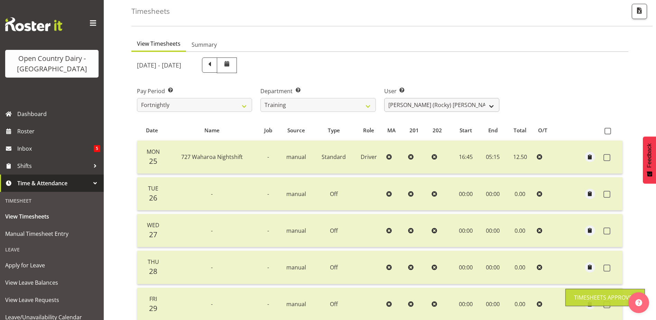
scroll to position [31, 0]
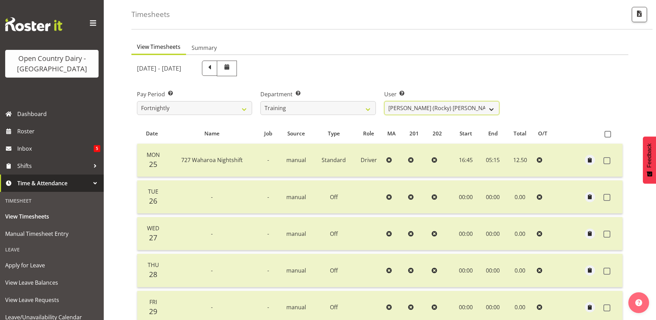
click at [419, 105] on select "Antony Lockyer ❌ Chris Gibbs ❌ David Foote (Junior) ❌ Haley Galecki ❌ Jesse Sim…" at bounding box center [441, 108] width 115 height 14
click at [384, 101] on select "Antony Lockyer ❌ Chris Gibbs ❌ David Foote (Junior) ❌ Haley Galecki ❌ Jesse Sim…" at bounding box center [441, 108] width 115 height 14
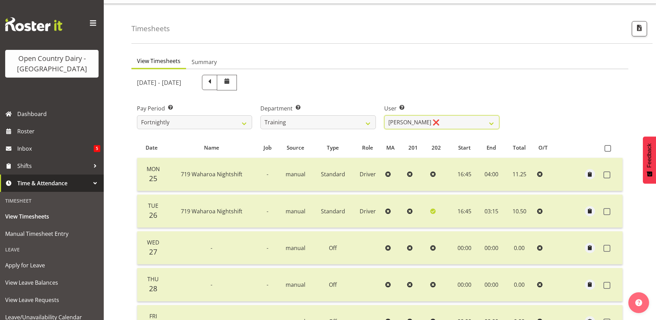
scroll to position [0, 0]
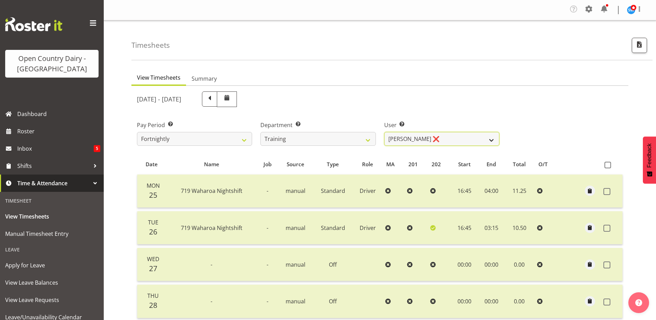
click at [449, 139] on select "Antony Lockyer ❌ Chris Gibbs ❌ David Foote (Junior) ❌ Haley Galecki ❌ Jesse Sim…" at bounding box center [441, 139] width 115 height 14
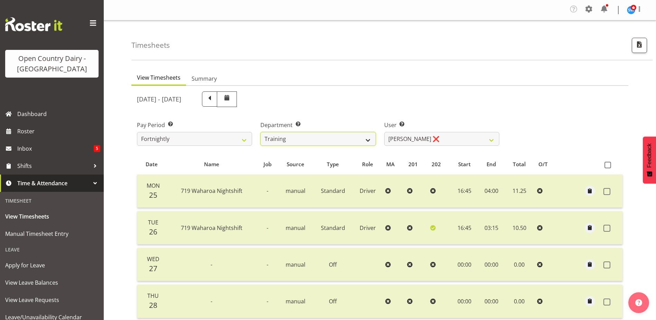
click at [293, 139] on select "701 702 703 704 705 706 707 708 709 710 711 712 713 714 715 716 717 718 719 720" at bounding box center [317, 139] width 115 height 14
click at [431, 96] on div "August 25th - August 31st 2025" at bounding box center [318, 99] width 362 height 16
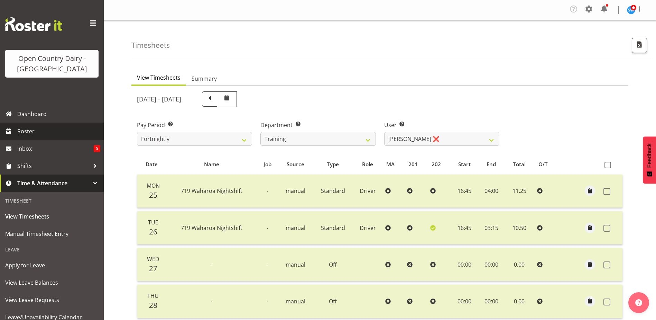
click at [29, 129] on span "Roster" at bounding box center [58, 131] width 83 height 10
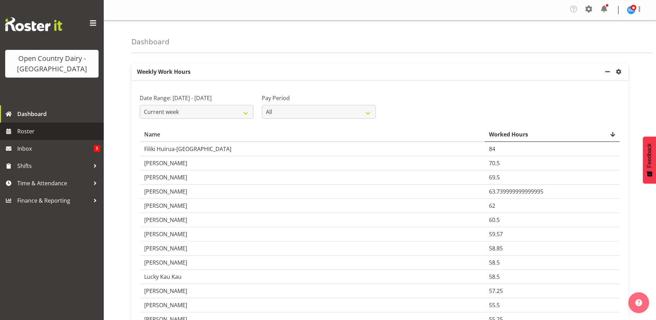
click at [22, 129] on span "Roster" at bounding box center [58, 131] width 83 height 10
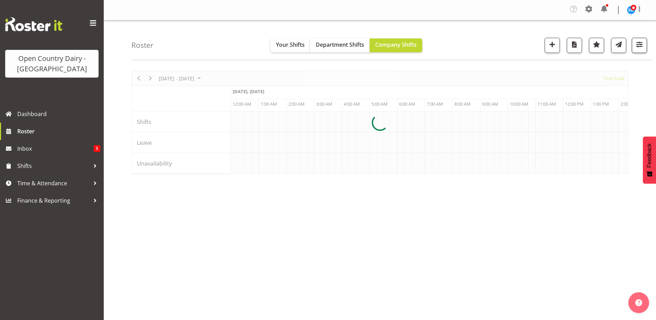
scroll to position [0, 3985]
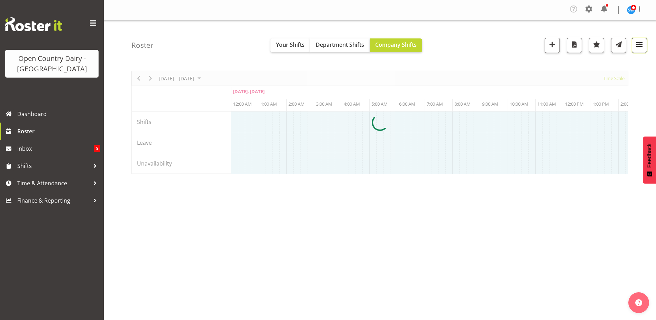
click at [637, 46] on span "button" at bounding box center [639, 44] width 9 height 9
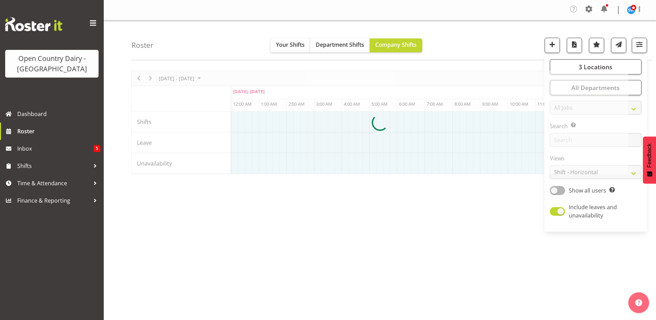
click at [603, 173] on div at bounding box center [379, 122] width 497 height 103
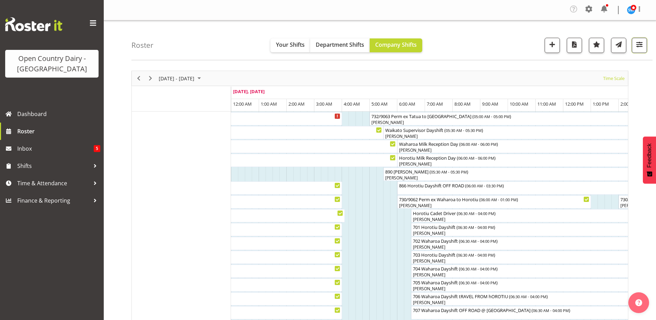
click at [640, 44] on span "button" at bounding box center [639, 44] width 9 height 9
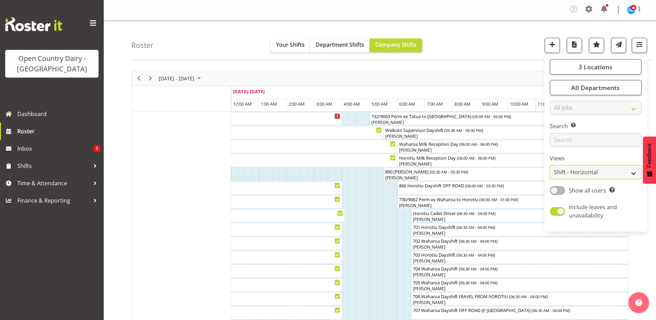
click at [563, 167] on select "Staff Role Shift - Horizontal Shift - Vertical Staff - Location" at bounding box center [596, 172] width 92 height 14
select select "staff"
click at [550, 165] on select "Staff Role Shift - Horizontal Shift - Vertical Staff - Location" at bounding box center [596, 172] width 92 height 14
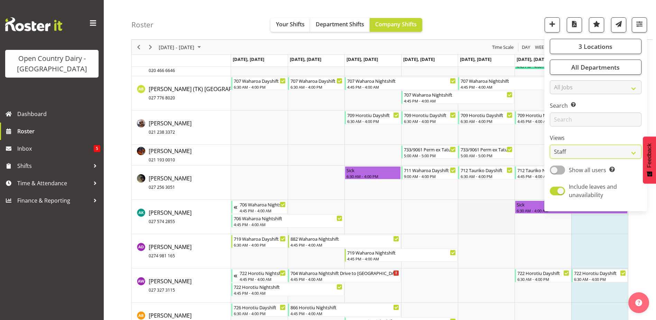
scroll to position [380, 0]
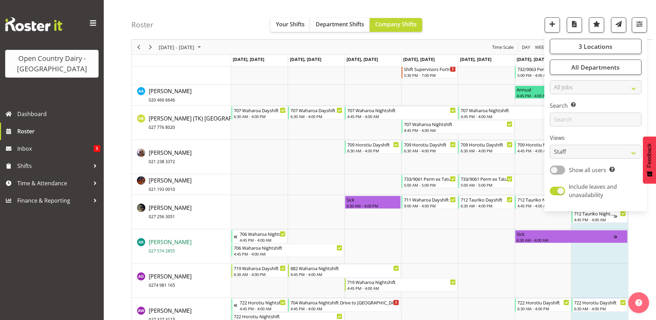
click at [171, 240] on span "Andrew Kearns 027 574 2855" at bounding box center [170, 246] width 43 height 16
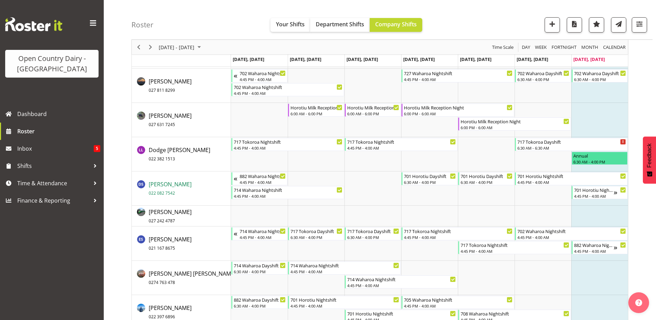
scroll to position [1522, 0]
click at [168, 150] on span "Dodge Lindsay Laing 022 382 1513" at bounding box center [180, 154] width 62 height 16
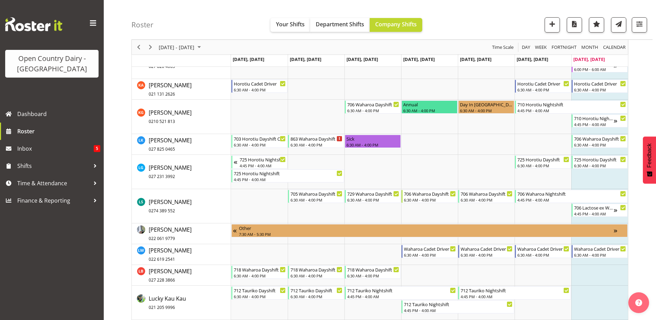
scroll to position [3182, 0]
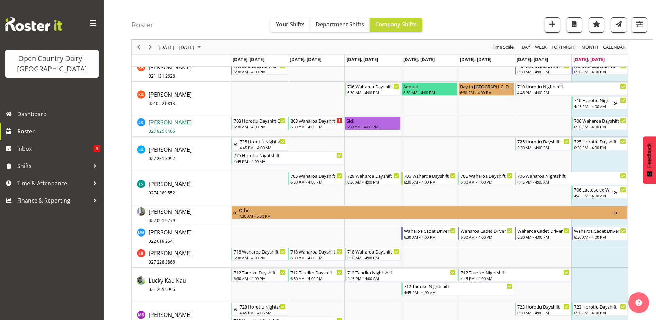
click at [167, 122] on span "Lalesh Kumar 027 825 0465" at bounding box center [170, 126] width 43 height 16
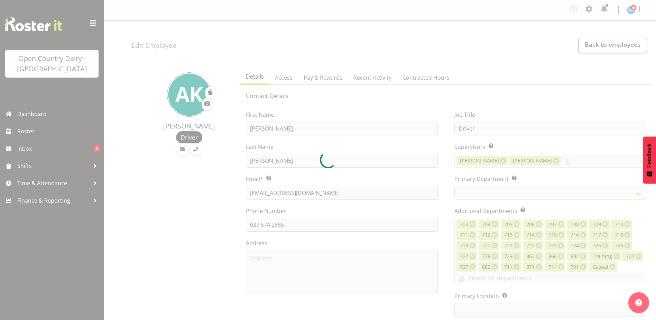
select select "TimelineWeek"
select select
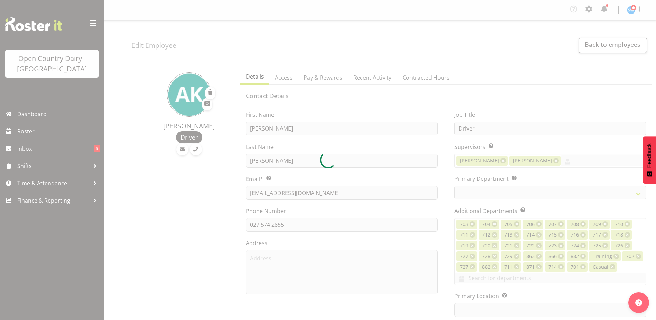
select select
select select "1054"
select select "721"
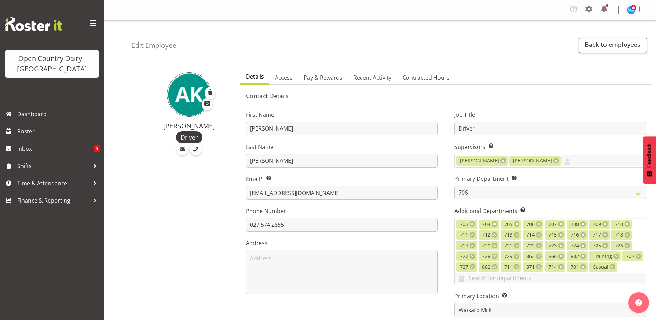
click at [316, 74] on span "Pay & Rewards" at bounding box center [323, 77] width 39 height 8
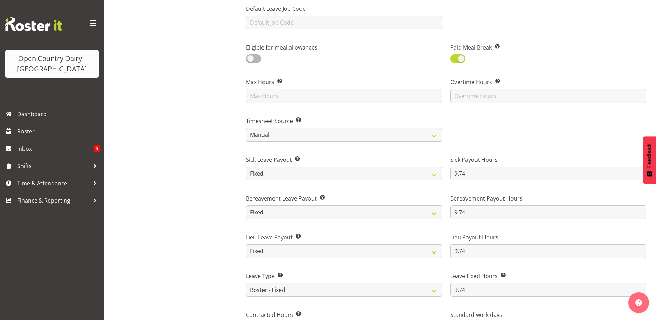
scroll to position [346, 0]
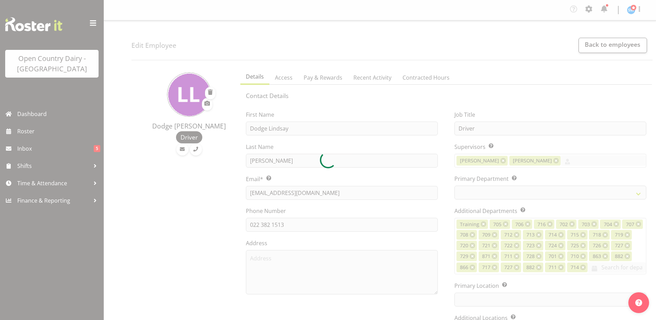
select select "TimelineWeek"
select select
select select "1054"
select select "758"
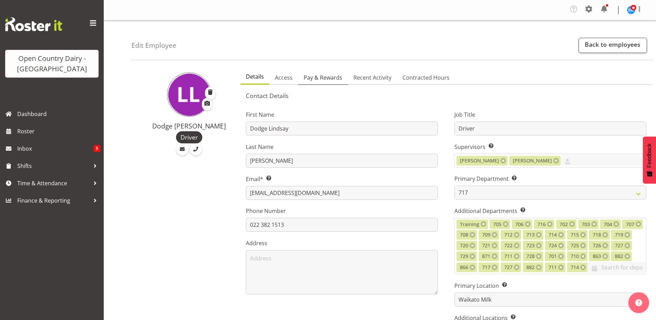
click at [326, 76] on span "Pay & Rewards" at bounding box center [323, 77] width 39 height 8
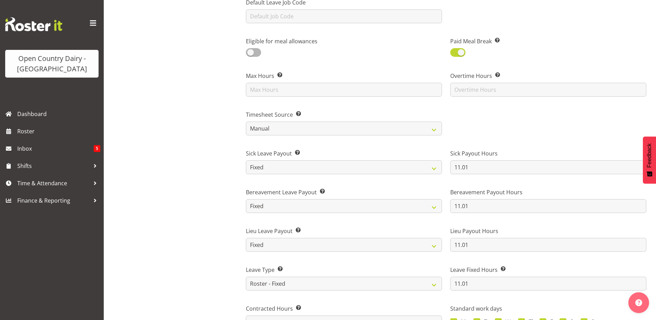
scroll to position [208, 0]
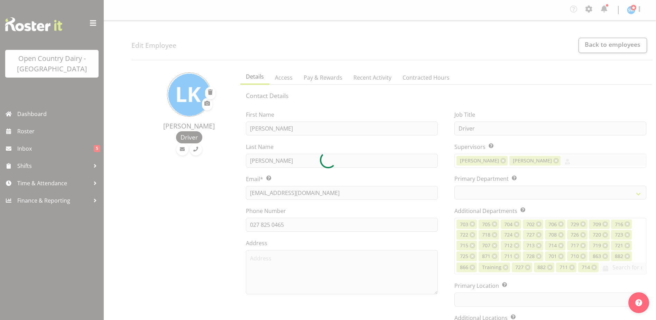
select select "TimelineWeek"
select select
select select "1054"
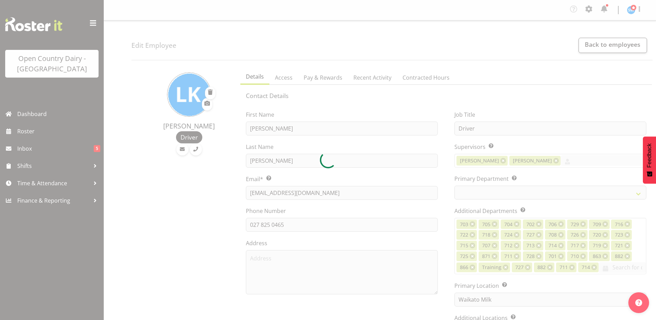
select select "817"
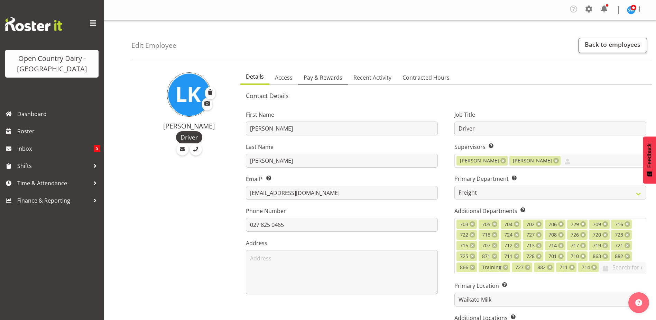
click at [311, 75] on span "Pay & Rewards" at bounding box center [323, 77] width 39 height 8
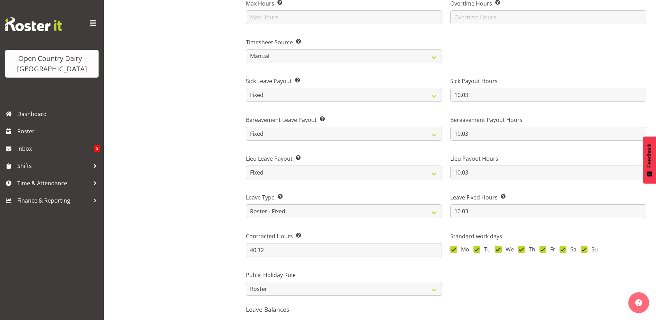
scroll to position [415, 0]
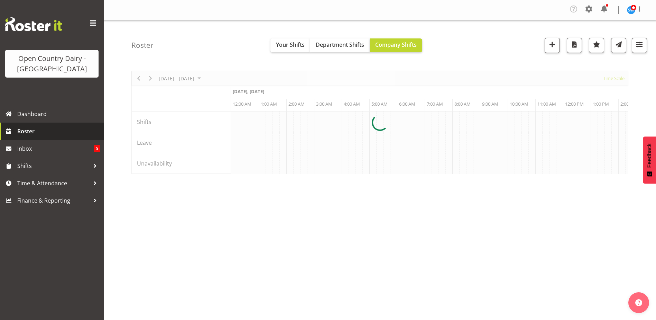
scroll to position [0, 3985]
